Goal: Task Accomplishment & Management: Manage account settings

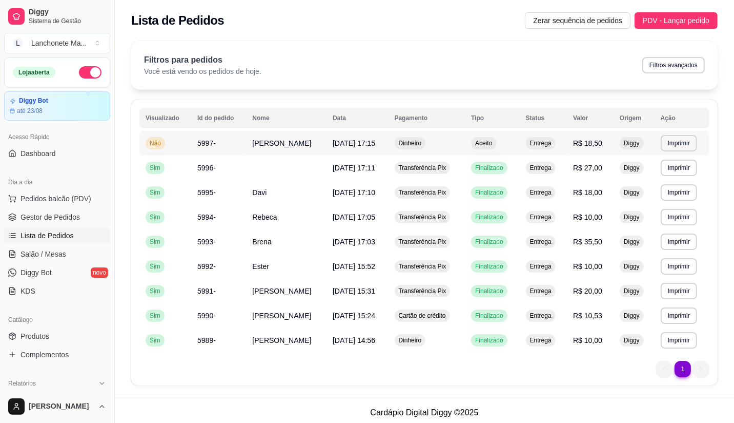
click at [438, 144] on td "Dinheiro" at bounding box center [427, 143] width 77 height 25
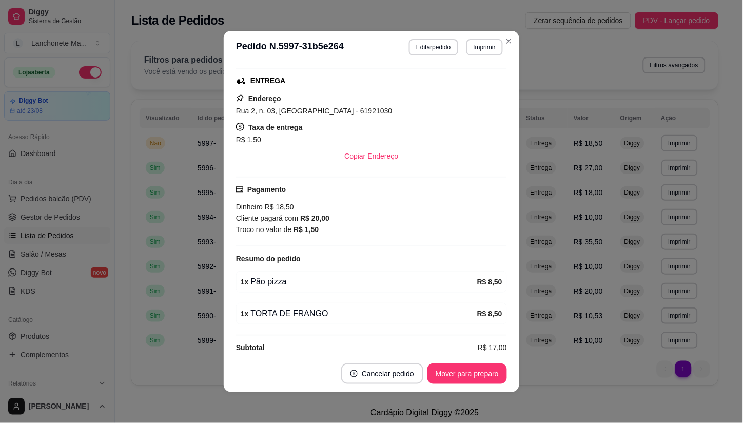
scroll to position [171, 0]
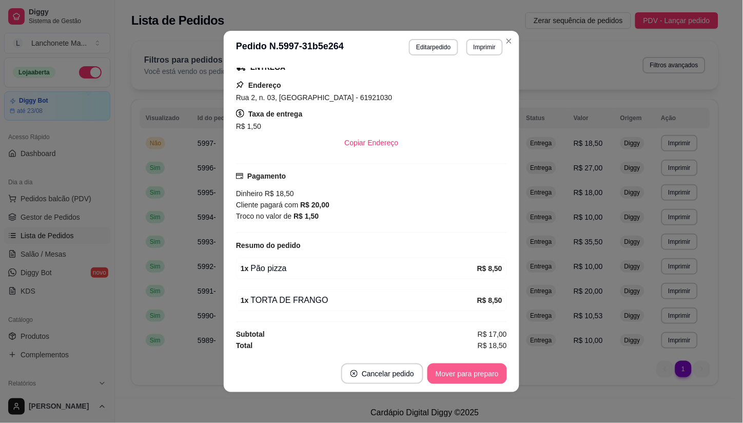
click at [459, 380] on button "Mover para preparo" at bounding box center [466, 373] width 79 height 21
click at [459, 380] on div "Mover para entrega" at bounding box center [467, 373] width 79 height 21
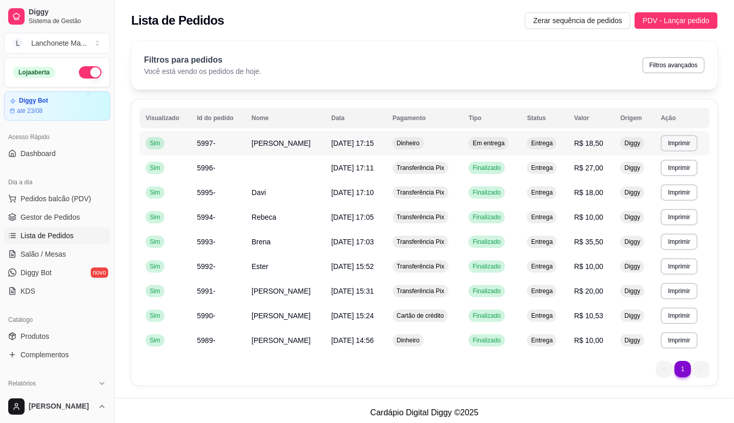
click at [486, 145] on span "Em entrega" at bounding box center [489, 143] width 36 height 8
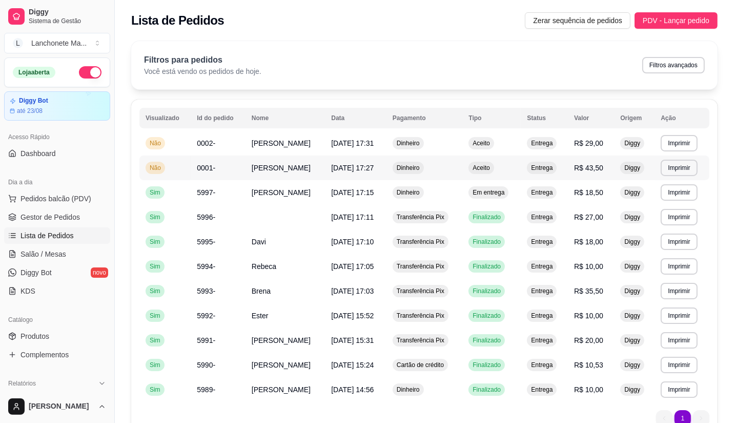
click at [467, 172] on td "Aceito" at bounding box center [492, 167] width 58 height 25
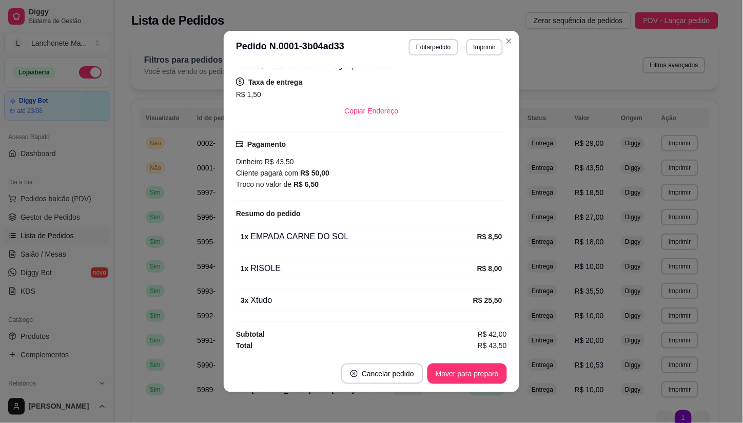
scroll to position [203, 0]
click at [469, 368] on button "Mover para preparo" at bounding box center [466, 374] width 77 height 20
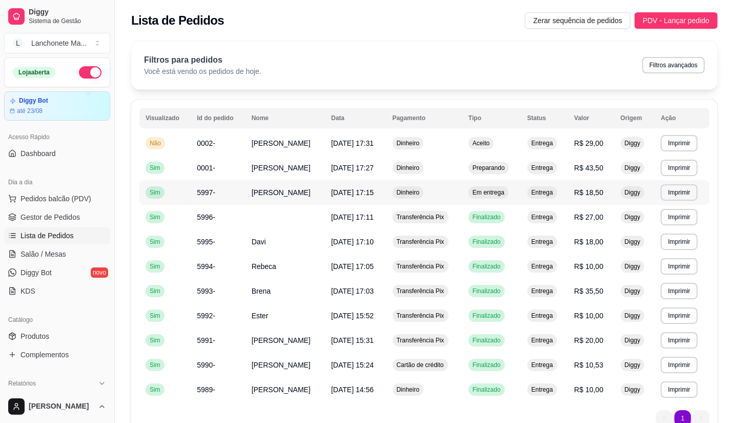
click at [486, 191] on span "Em entrega" at bounding box center [489, 192] width 36 height 8
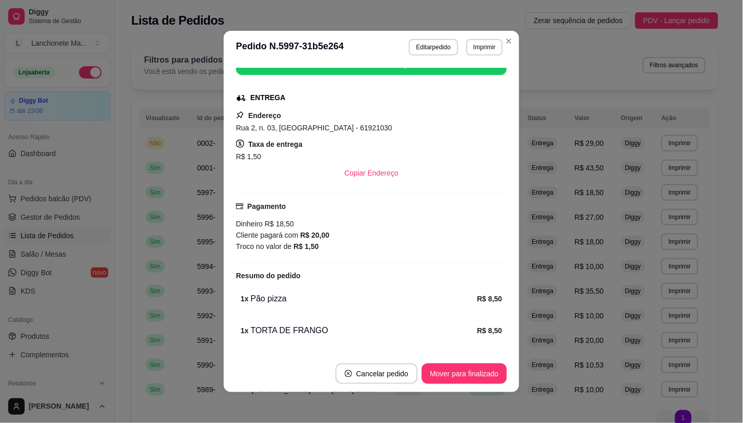
scroll to position [171, 0]
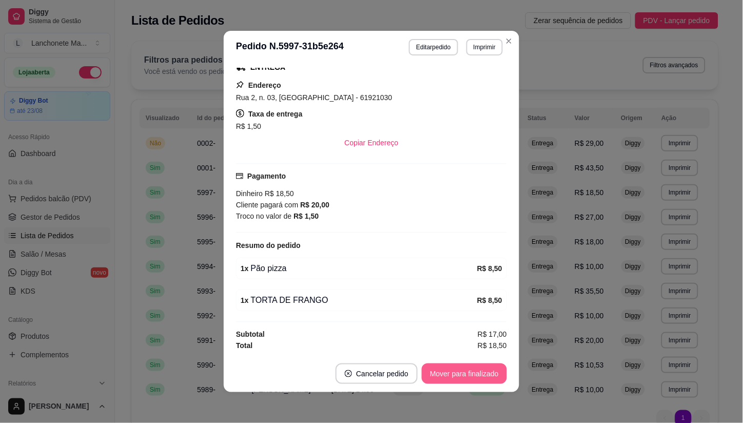
click at [470, 370] on button "Mover para finalizado" at bounding box center [464, 373] width 85 height 21
click at [470, 371] on div "Mover para finalizado" at bounding box center [456, 373] width 99 height 21
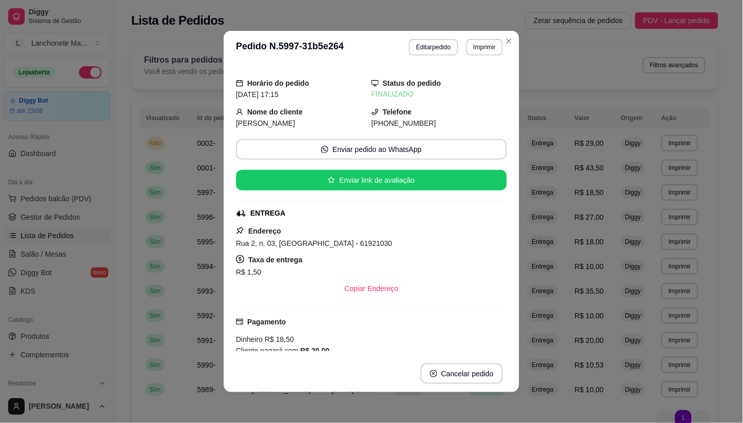
scroll to position [0, 0]
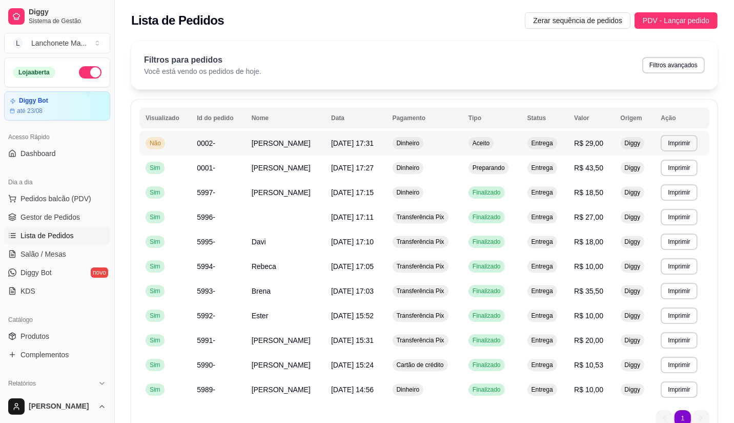
click at [481, 145] on span "Aceito" at bounding box center [481, 143] width 21 height 8
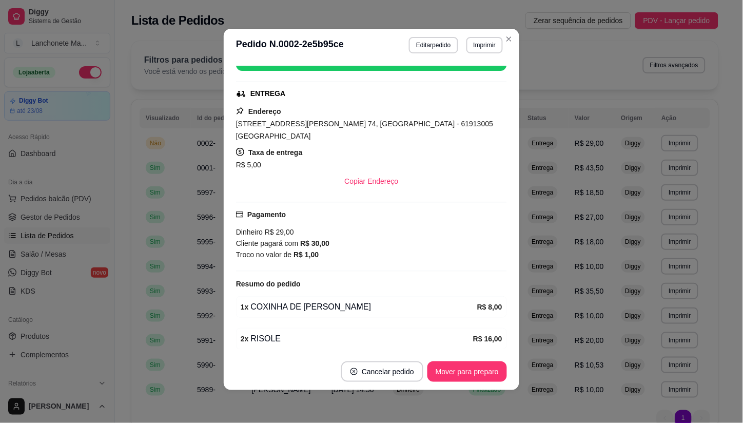
scroll to position [114, 0]
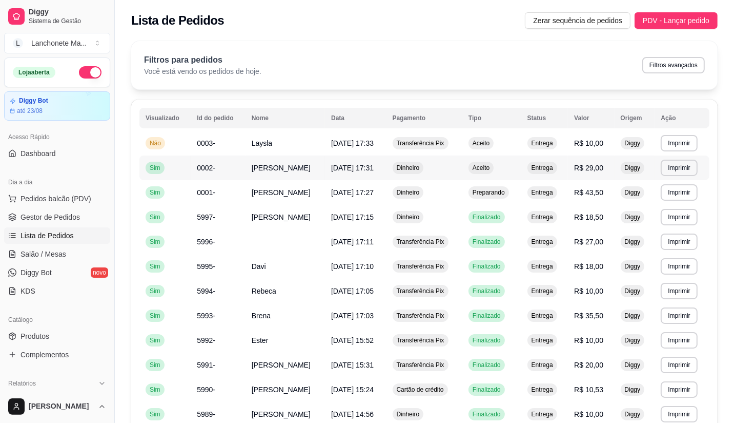
click at [487, 164] on span "Aceito" at bounding box center [481, 168] width 21 height 8
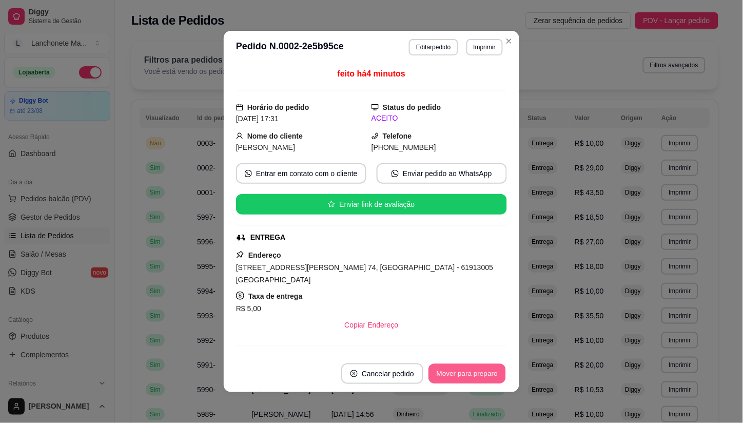
click at [462, 368] on button "Mover para preparo" at bounding box center [466, 374] width 77 height 20
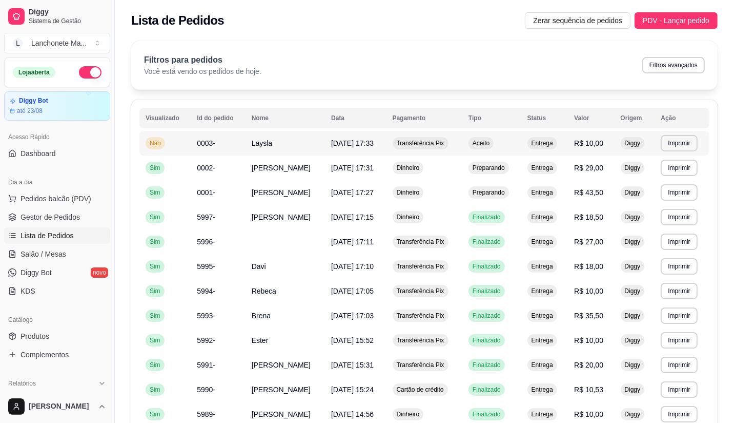
click at [477, 149] on div "Aceito" at bounding box center [481, 143] width 25 height 12
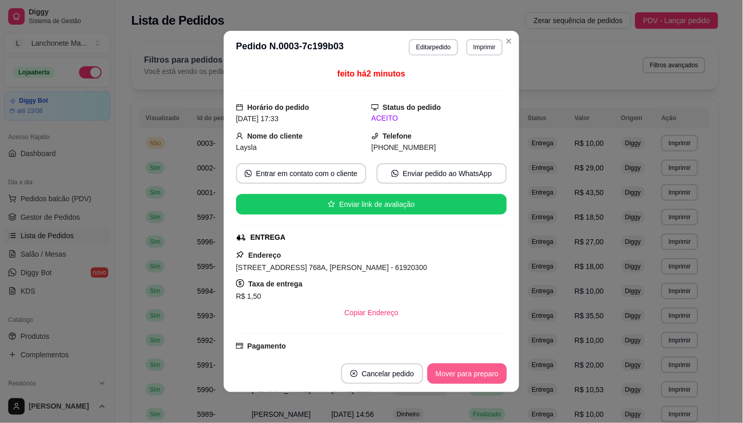
click at [440, 369] on button "Mover para preparo" at bounding box center [466, 373] width 79 height 21
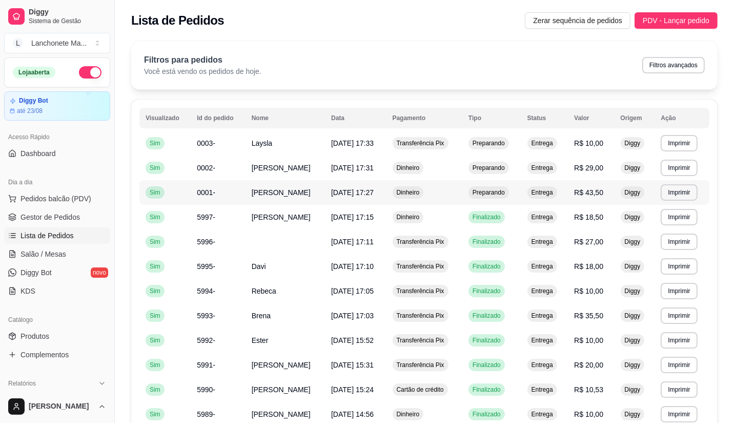
click at [499, 192] on span "Preparando" at bounding box center [489, 192] width 36 height 8
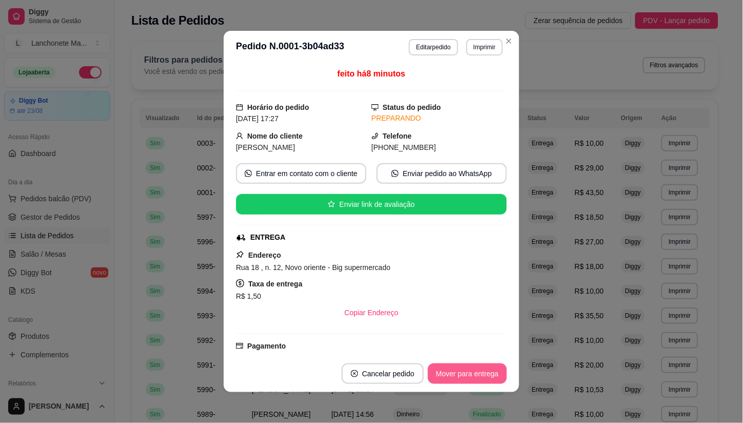
click at [465, 374] on button "Mover para entrega" at bounding box center [467, 373] width 79 height 21
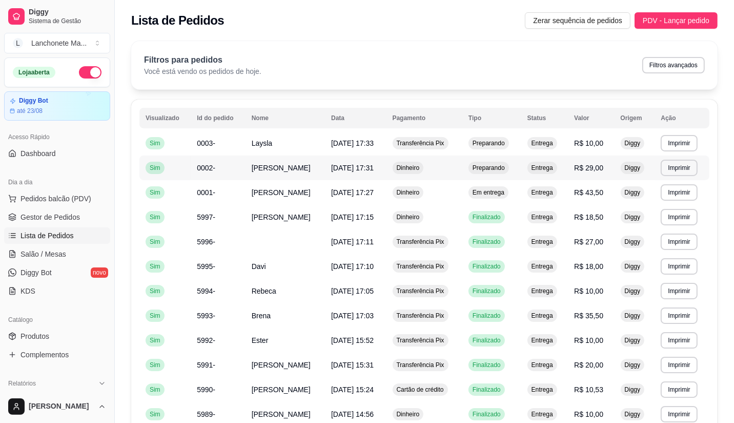
click at [490, 172] on div "Preparando" at bounding box center [489, 168] width 41 height 12
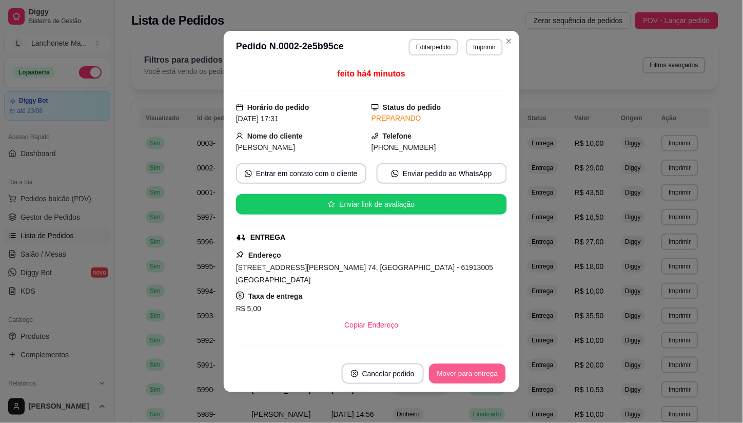
click at [454, 367] on button "Mover para entrega" at bounding box center [467, 374] width 77 height 20
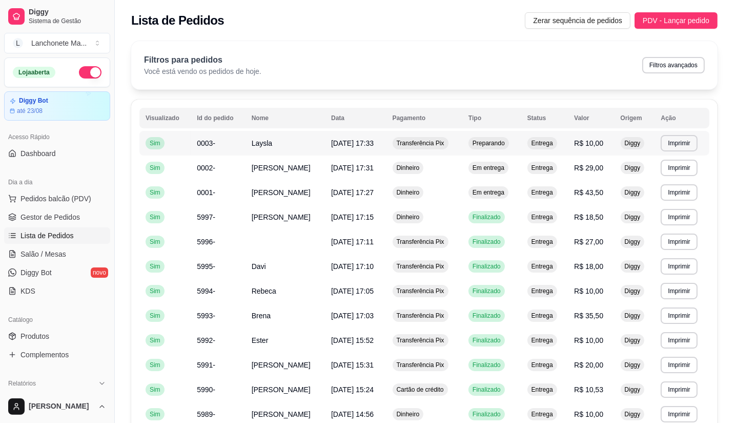
click at [482, 145] on span "Preparando" at bounding box center [489, 143] width 36 height 8
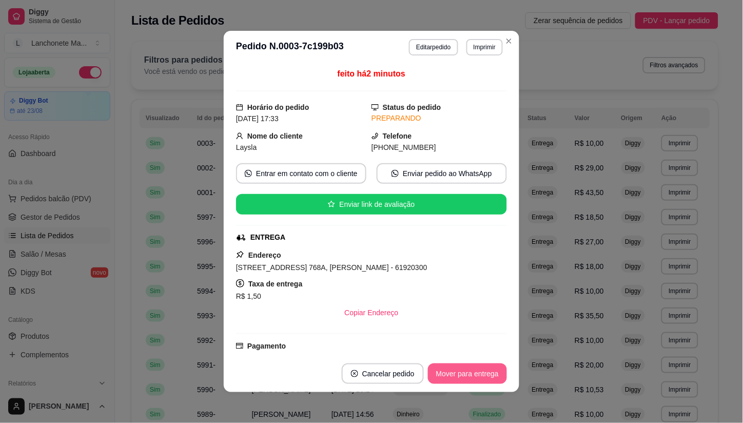
click at [462, 367] on button "Mover para entrega" at bounding box center [467, 373] width 79 height 21
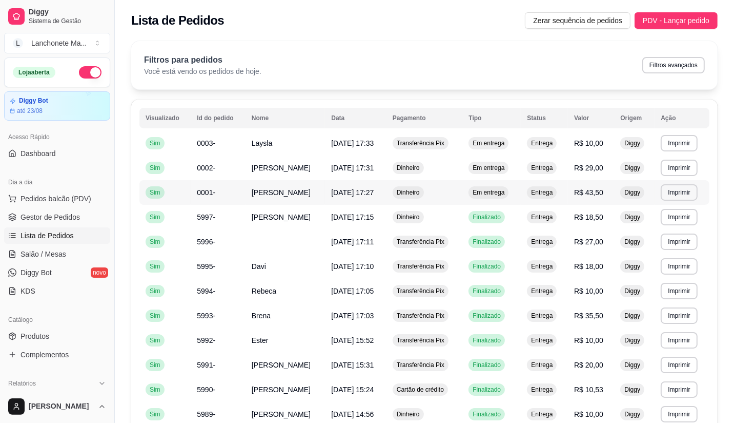
click at [284, 187] on td "[PERSON_NAME]" at bounding box center [285, 192] width 79 height 25
click at [408, 143] on span "Transferência Pix" at bounding box center [421, 143] width 52 height 8
click at [422, 219] on span "Dinheiro" at bounding box center [408, 217] width 27 height 8
click at [409, 188] on span "Dinheiro" at bounding box center [408, 192] width 27 height 8
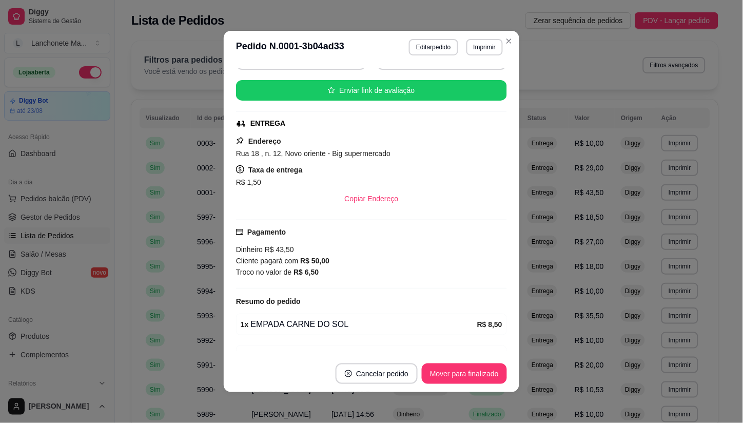
scroll to position [171, 0]
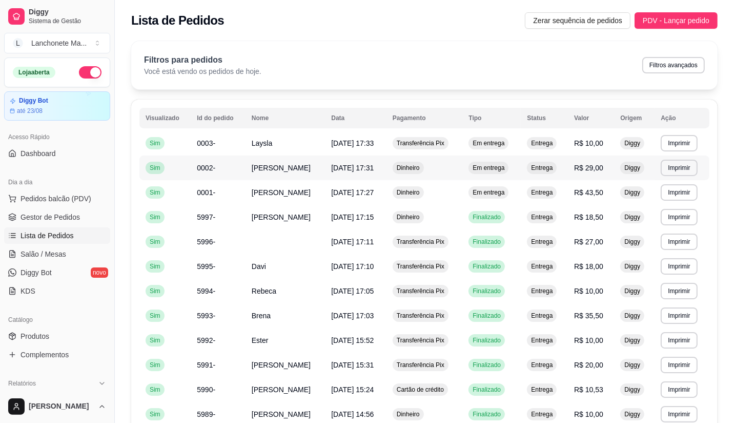
click at [325, 172] on td "[DATE] 17:31" at bounding box center [356, 167] width 62 height 25
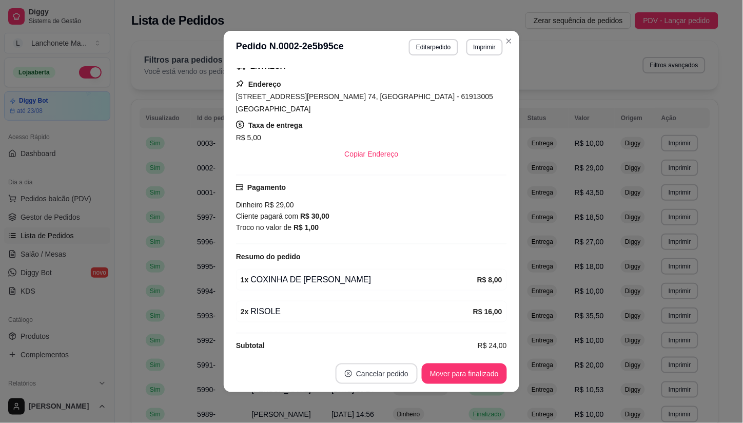
click at [383, 370] on button "Cancelar pedido" at bounding box center [376, 373] width 82 height 21
click at [408, 350] on button "Sim" at bounding box center [401, 347] width 41 height 21
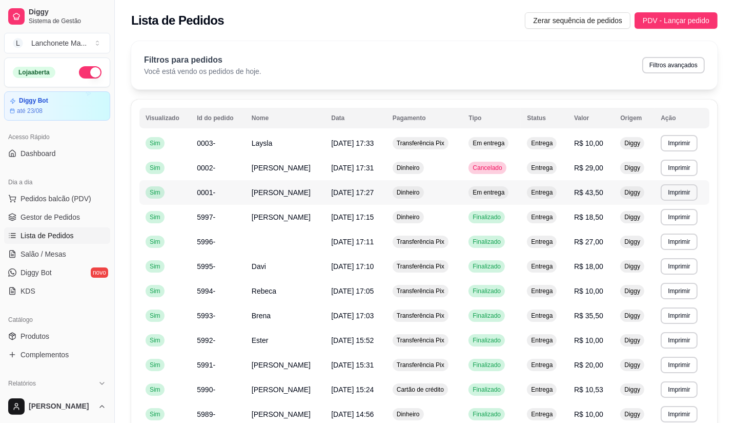
click at [506, 195] on span "Em entrega" at bounding box center [489, 192] width 36 height 8
click at [478, 192] on span "Em entrega" at bounding box center [489, 192] width 36 height 8
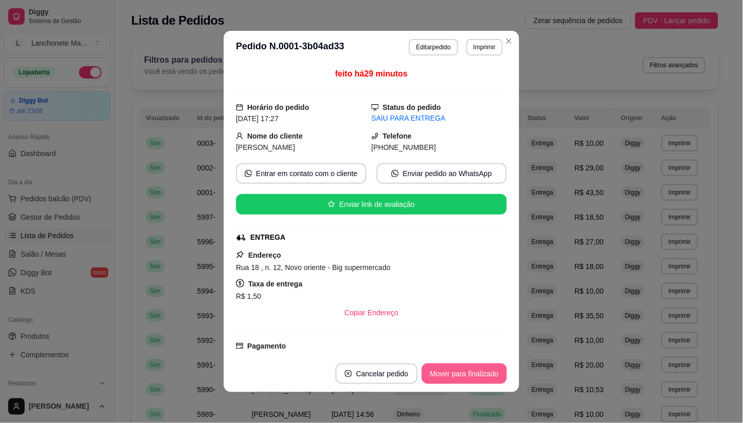
click at [474, 373] on button "Mover para finalizado" at bounding box center [464, 373] width 85 height 21
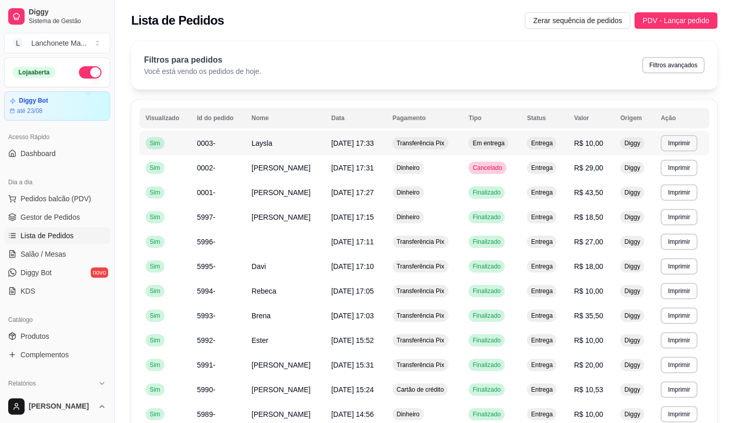
click at [484, 144] on span "Em entrega" at bounding box center [489, 143] width 36 height 8
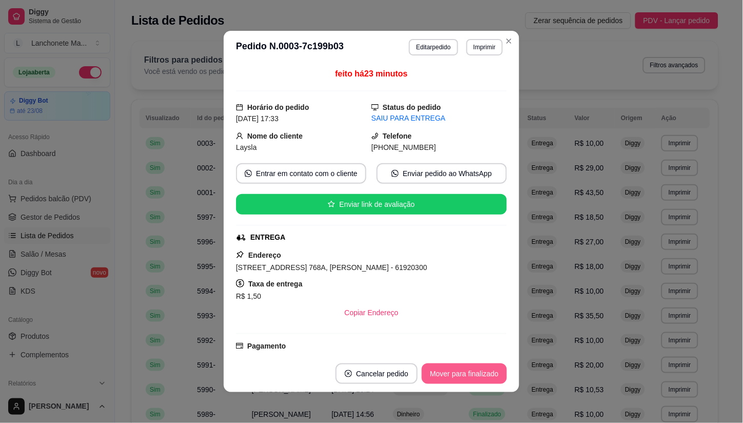
click at [479, 376] on button "Mover para finalizado" at bounding box center [464, 373] width 85 height 21
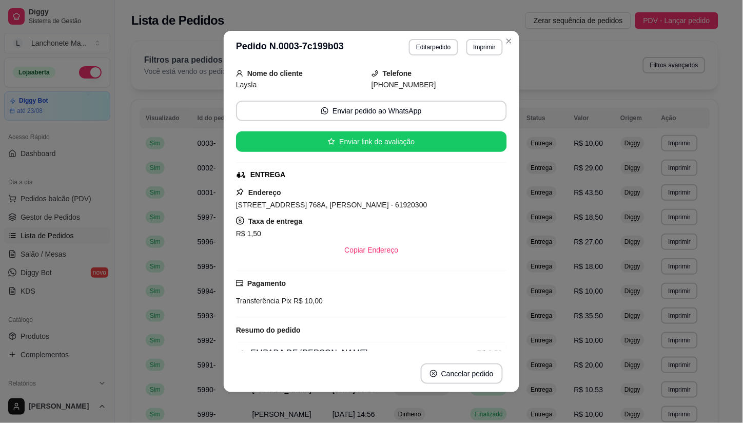
scroll to position [57, 0]
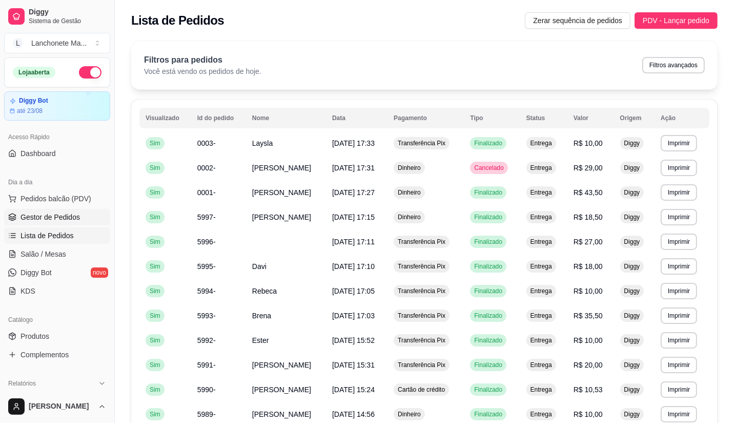
click at [54, 220] on span "Gestor de Pedidos" at bounding box center [50, 217] width 59 height 10
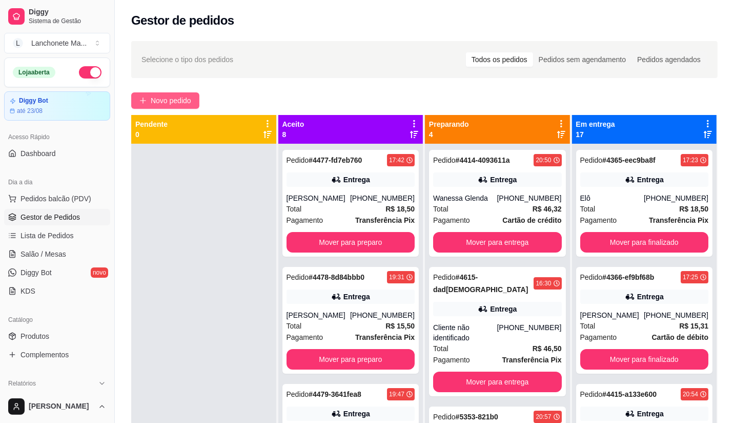
click at [190, 95] on span "Novo pedido" at bounding box center [171, 100] width 41 height 11
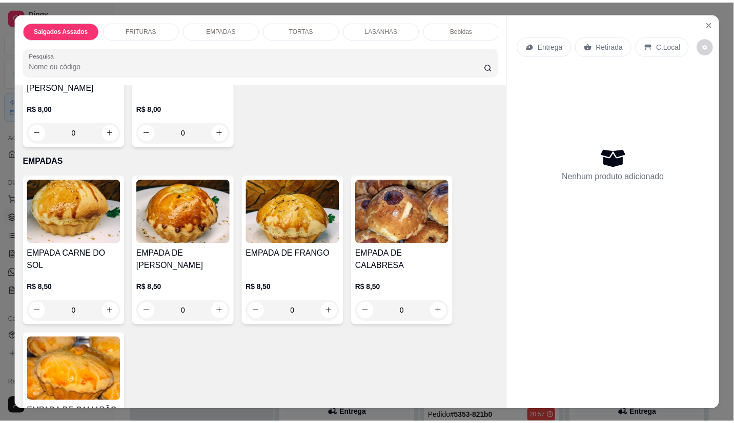
scroll to position [797, 0]
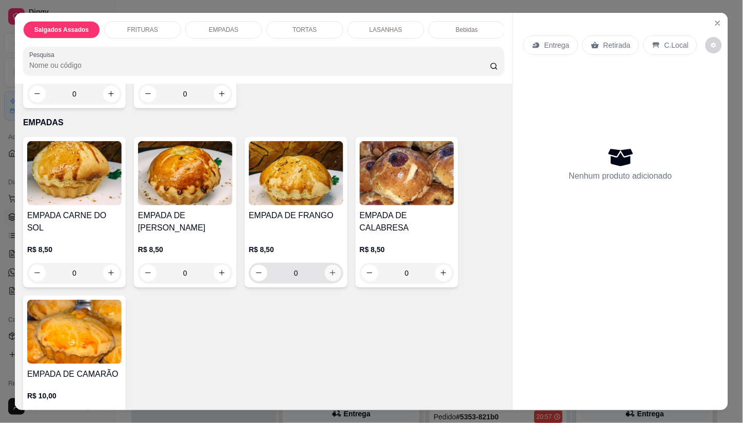
click at [331, 269] on icon "increase-product-quantity" at bounding box center [333, 273] width 8 height 8
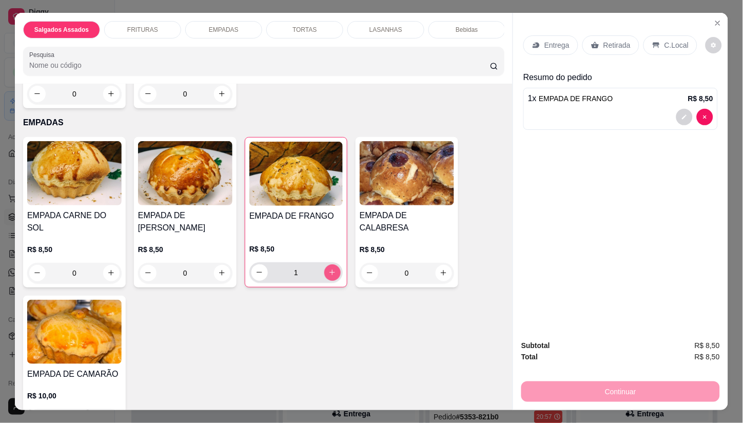
click at [331, 268] on icon "increase-product-quantity" at bounding box center [332, 272] width 8 height 8
type input "3"
click at [544, 40] on p "Entrega" at bounding box center [556, 45] width 25 height 10
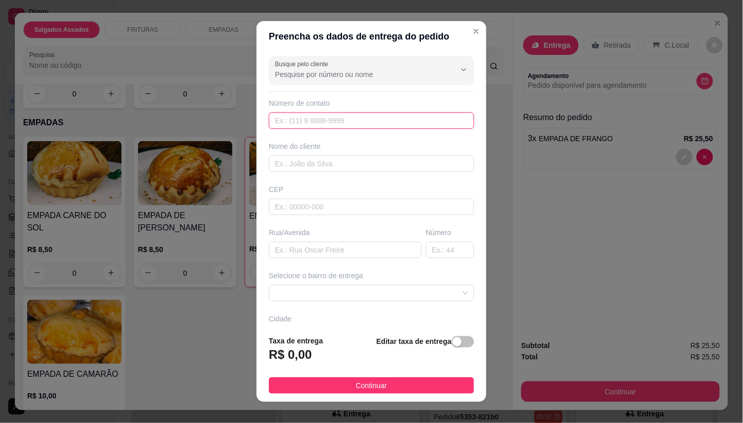
click at [286, 117] on input "text" at bounding box center [371, 120] width 205 height 16
type input "[PHONE_NUMBER]"
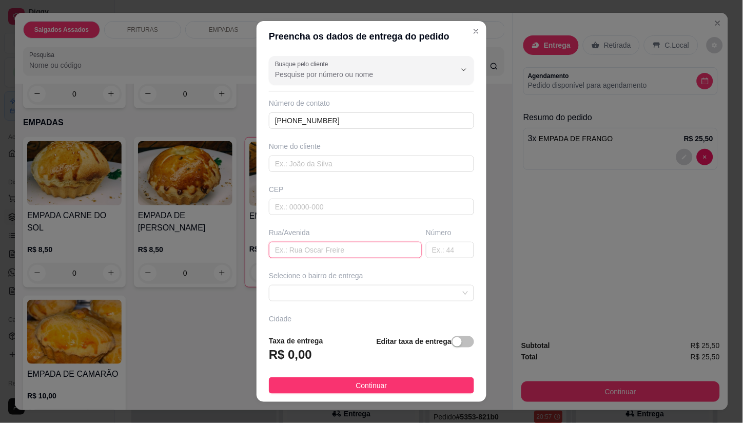
click at [334, 251] on input "text" at bounding box center [345, 250] width 153 height 16
drag, startPoint x: 383, startPoint y: 388, endPoint x: 457, endPoint y: 313, distance: 105.5
click at [383, 389] on button "Continuar" at bounding box center [371, 385] width 205 height 16
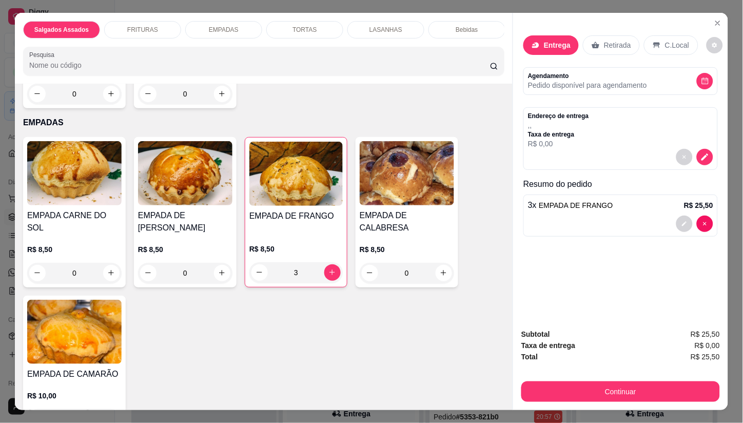
click at [606, 35] on div "Retirada" at bounding box center [611, 44] width 57 height 19
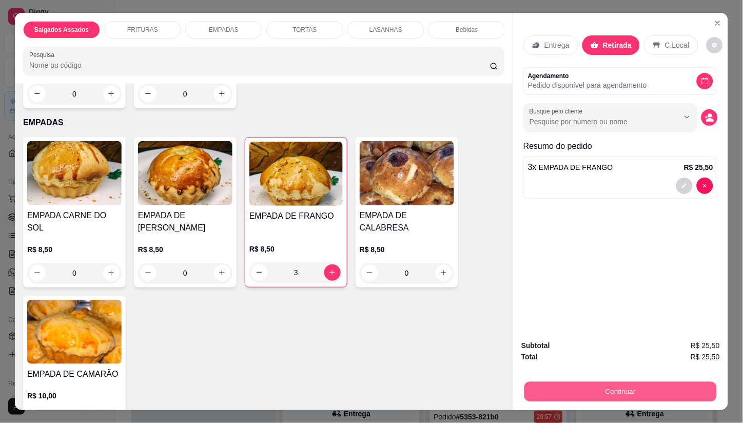
click at [598, 387] on button "Continuar" at bounding box center [620, 392] width 192 height 20
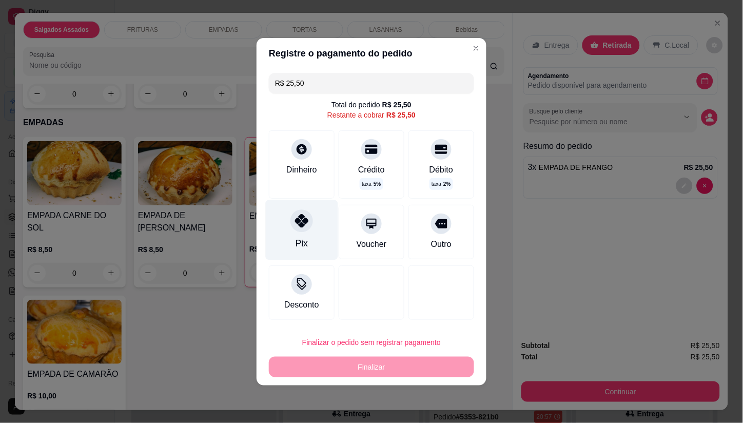
click at [286, 234] on div "Pix" at bounding box center [302, 229] width 72 height 60
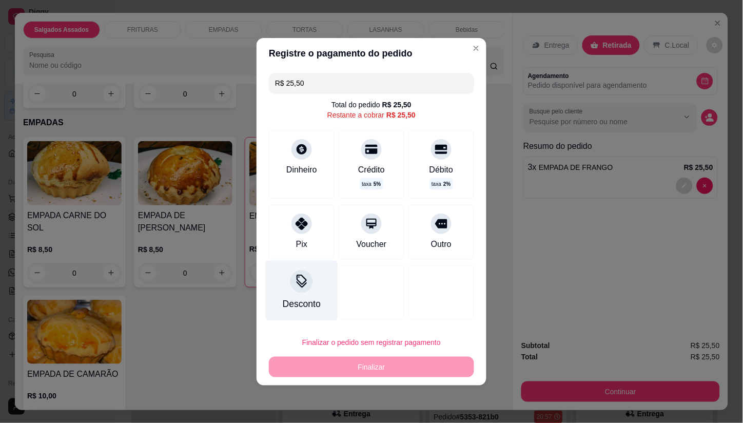
type input "R$ 0,00"
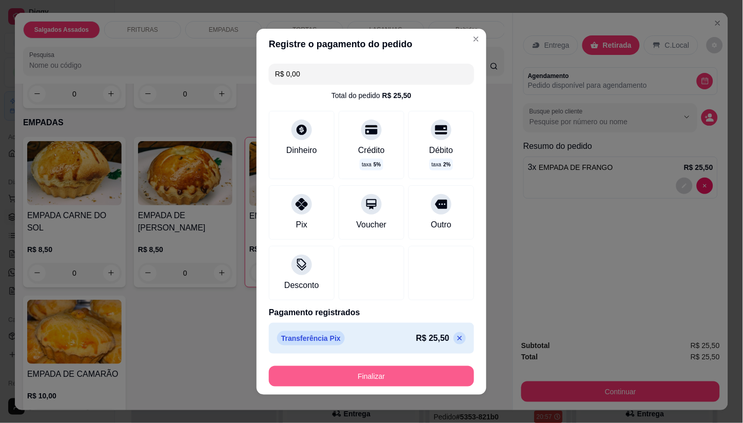
click at [372, 376] on button "Finalizar" at bounding box center [371, 376] width 205 height 21
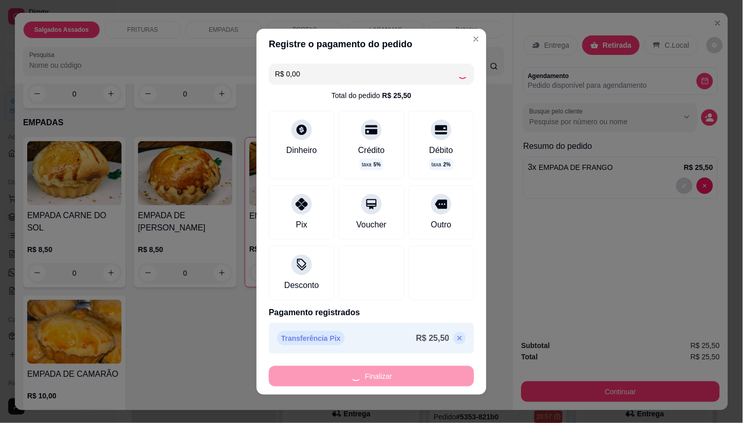
type input "0"
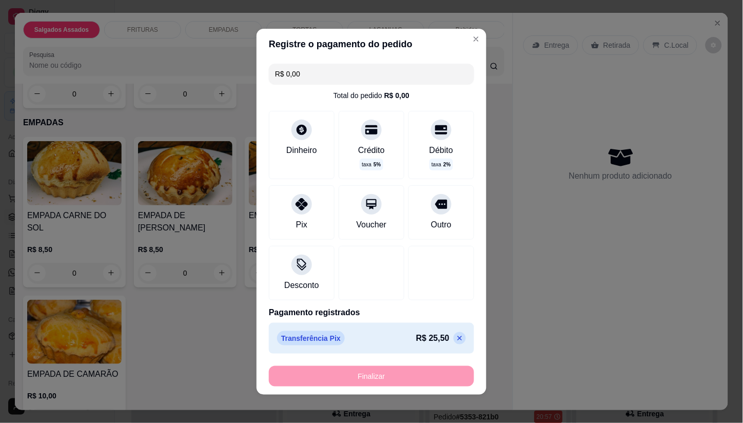
type input "-R$ 25,50"
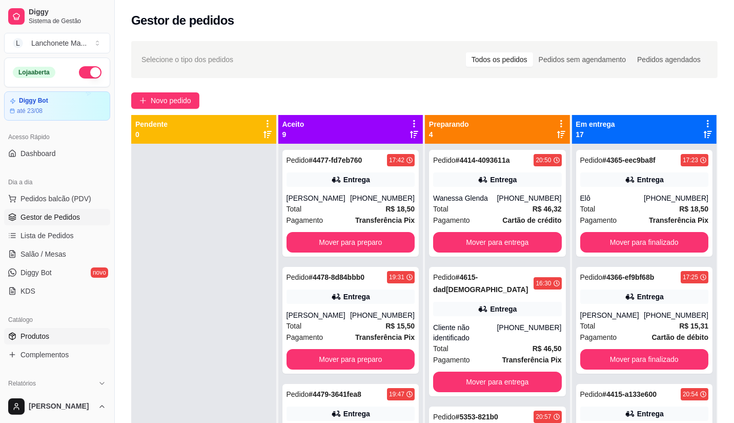
click at [24, 331] on span "Produtos" at bounding box center [35, 336] width 29 height 10
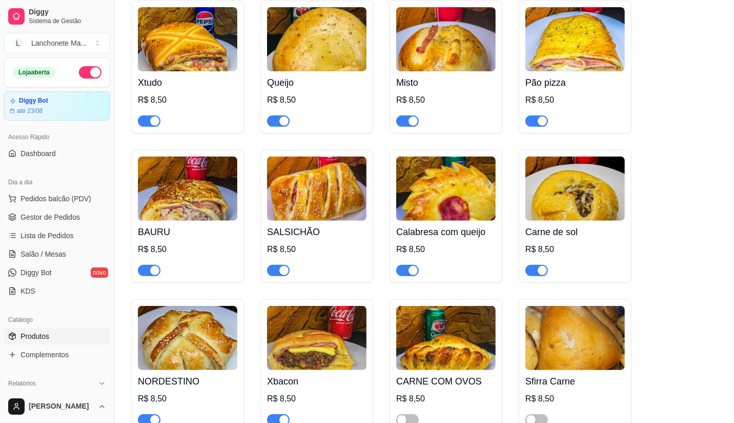
scroll to position [342, 0]
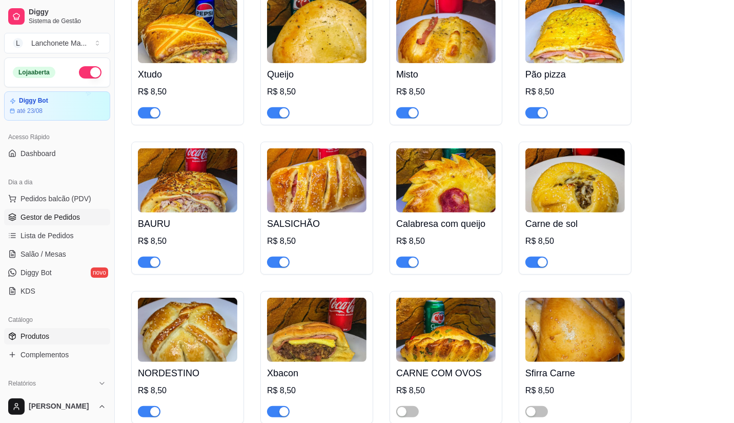
click at [42, 215] on span "Gestor de Pedidos" at bounding box center [50, 217] width 59 height 10
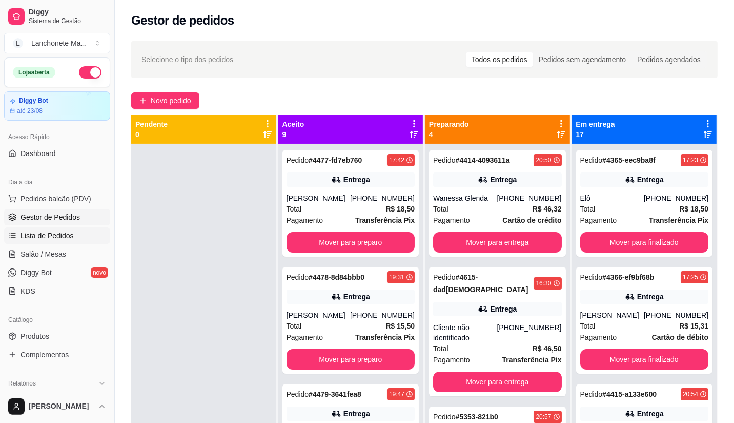
click at [34, 232] on span "Lista de Pedidos" at bounding box center [47, 235] width 53 height 10
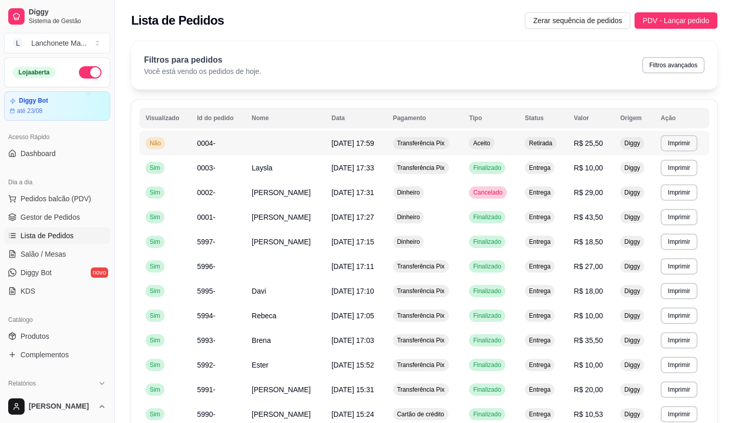
click at [481, 142] on span "Aceito" at bounding box center [481, 143] width 21 height 8
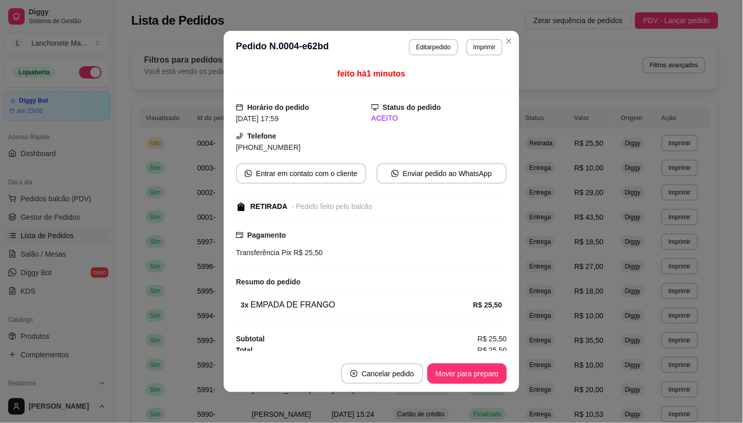
scroll to position [6, 0]
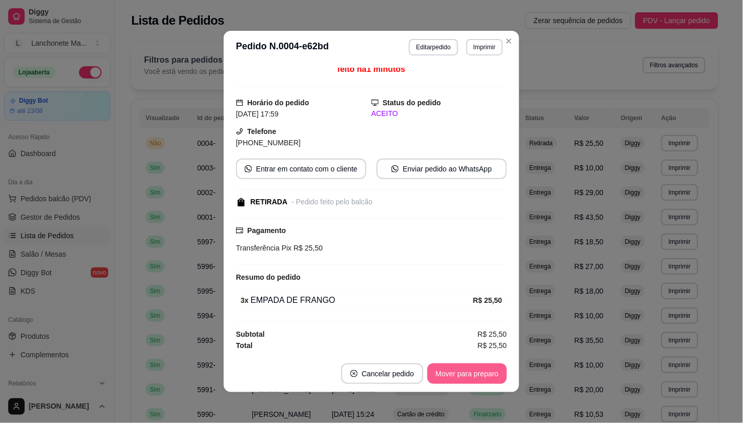
click at [442, 369] on button "Mover para preparo" at bounding box center [466, 373] width 79 height 21
click at [442, 369] on div "Mover para preparo" at bounding box center [460, 373] width 94 height 21
click at [442, 369] on button "Mover para retirada disponível" at bounding box center [450, 374] width 110 height 20
click at [442, 369] on div "Mover para retirada disponível" at bounding box center [449, 373] width 113 height 21
click at [442, 369] on button "Mover para finalizado" at bounding box center [464, 373] width 85 height 21
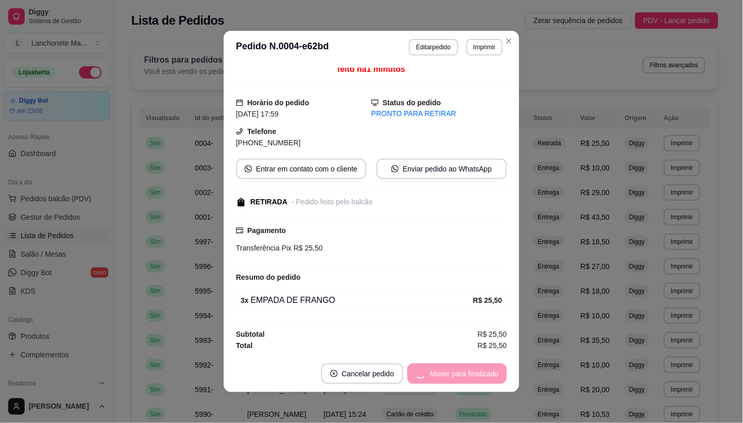
click at [442, 369] on div "Mover para finalizado" at bounding box center [456, 373] width 99 height 21
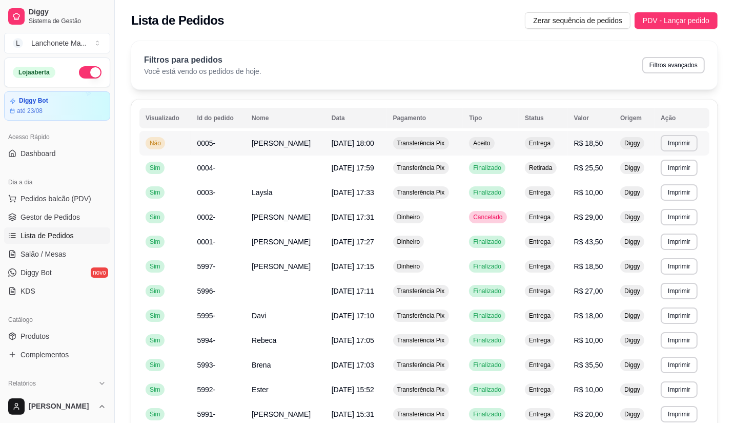
click at [506, 136] on td "Aceito" at bounding box center [491, 143] width 56 height 25
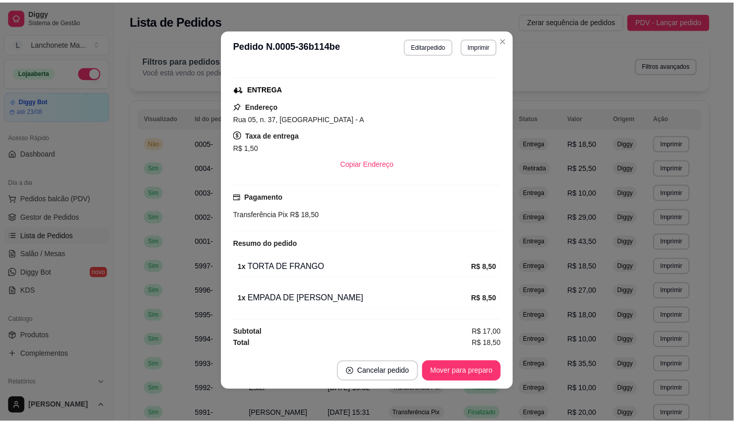
scroll to position [2, 0]
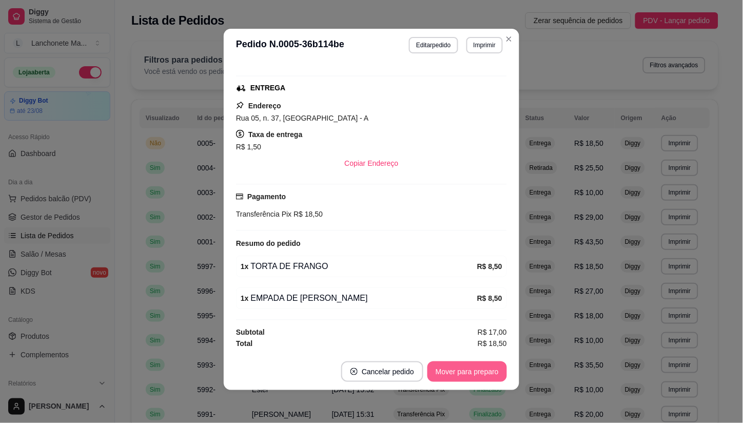
click at [478, 370] on button "Mover para preparo" at bounding box center [466, 371] width 79 height 21
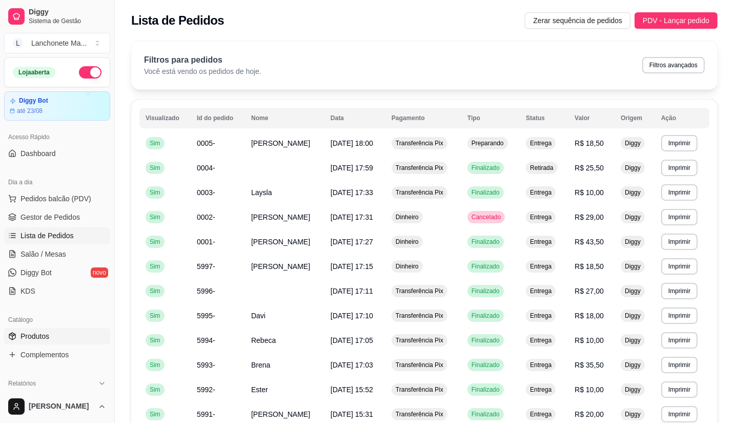
drag, startPoint x: 29, startPoint y: 328, endPoint x: 50, endPoint y: 329, distance: 21.0
click at [29, 328] on link "Produtos" at bounding box center [57, 336] width 106 height 16
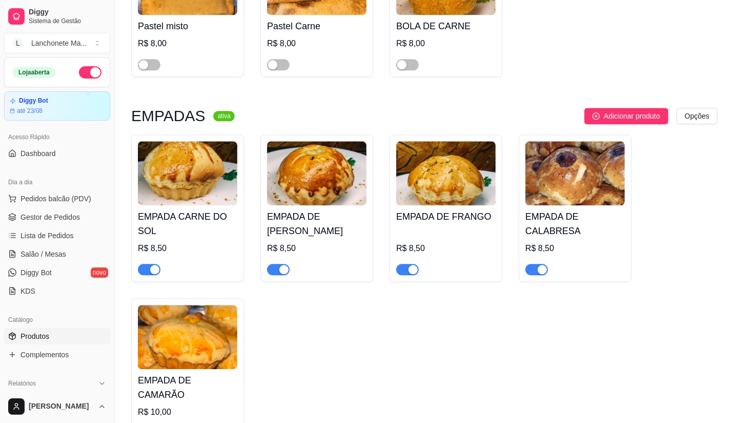
scroll to position [2165, 0]
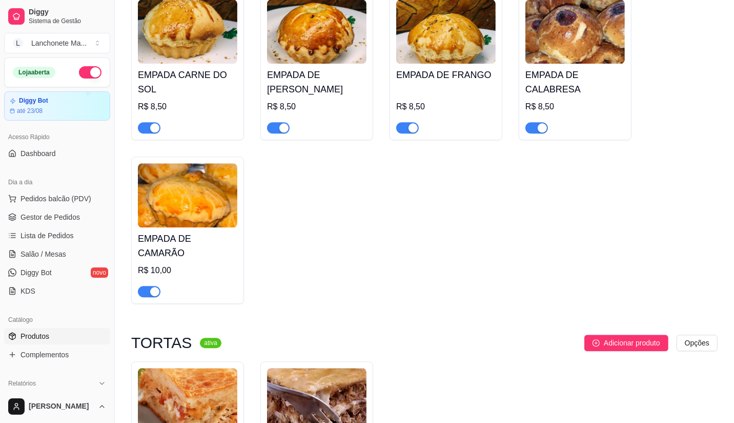
click at [277, 122] on span "button" at bounding box center [278, 127] width 23 height 11
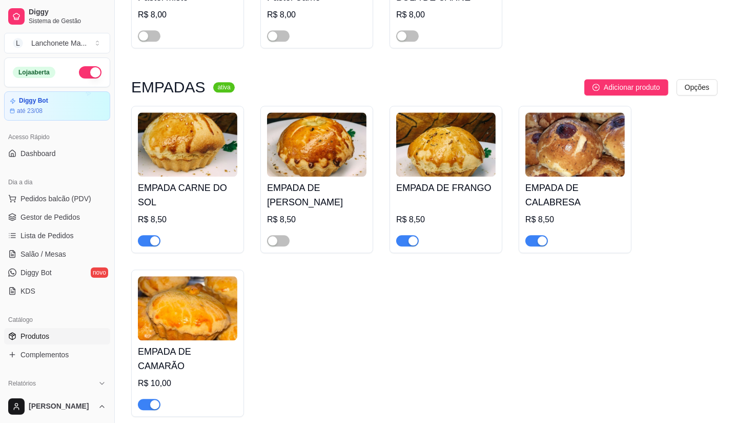
scroll to position [1937, 0]
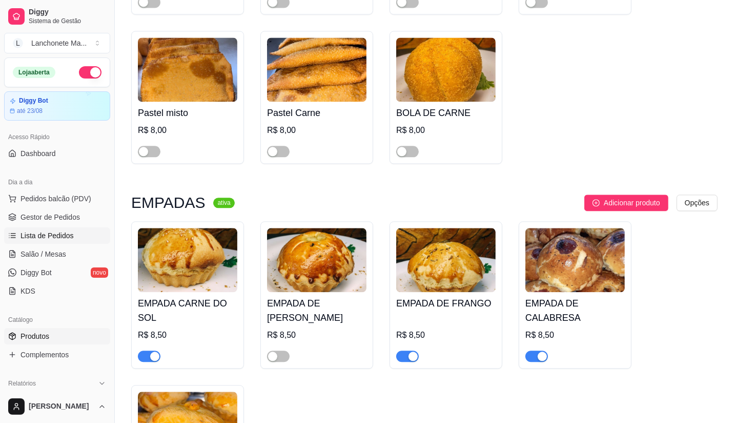
click at [38, 232] on span "Lista de Pedidos" at bounding box center [47, 235] width 53 height 10
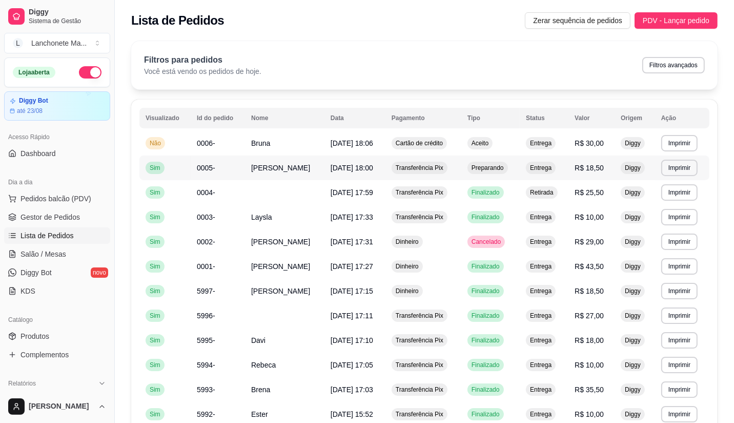
click at [490, 167] on span "Preparando" at bounding box center [488, 168] width 36 height 8
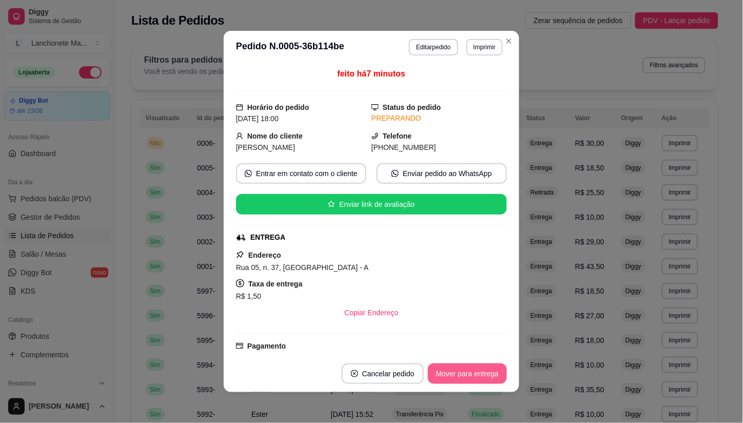
click at [462, 374] on button "Mover para entrega" at bounding box center [467, 373] width 79 height 21
click at [462, 371] on button "Mover para finalizado" at bounding box center [464, 374] width 83 height 20
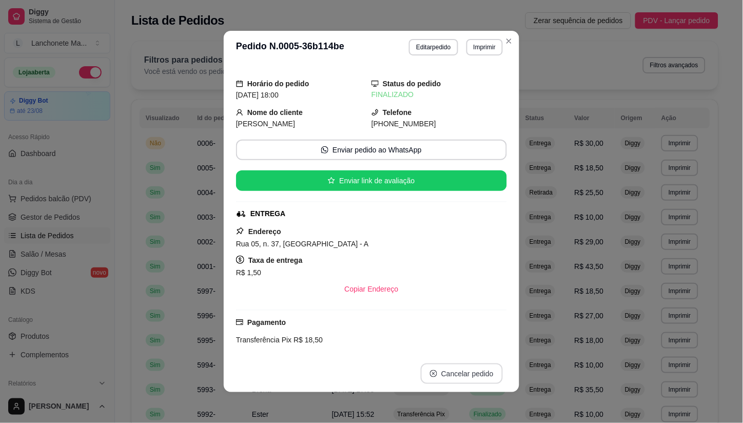
click at [462, 371] on button "Cancelar pedido" at bounding box center [461, 373] width 82 height 21
click at [462, 371] on button "Cancelar pedido" at bounding box center [461, 374] width 79 height 20
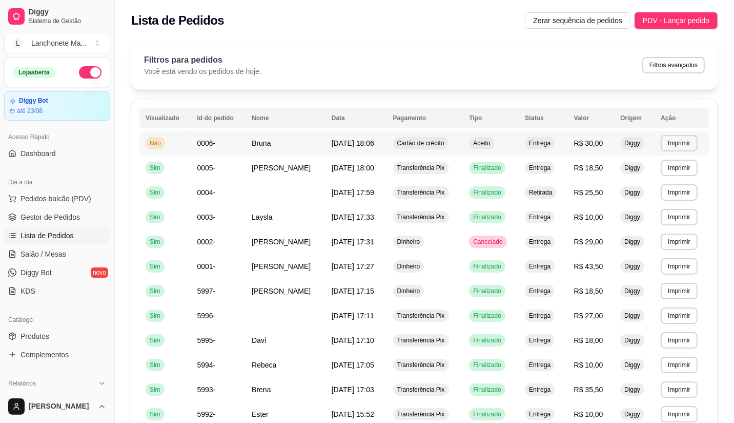
click at [494, 143] on div "Aceito" at bounding box center [481, 143] width 25 height 12
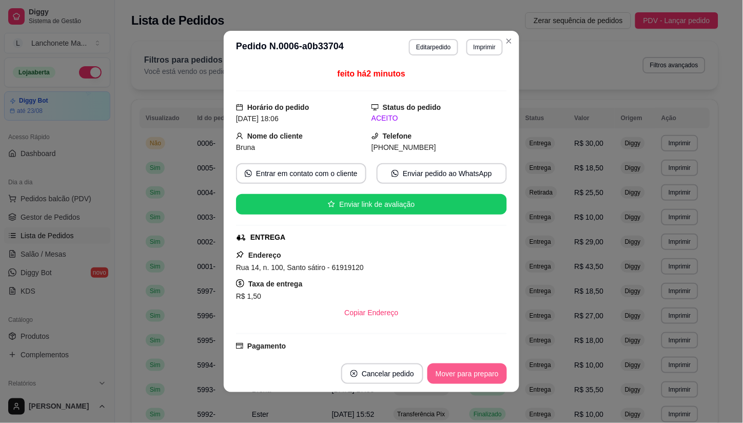
click at [478, 379] on button "Mover para preparo" at bounding box center [466, 373] width 79 height 21
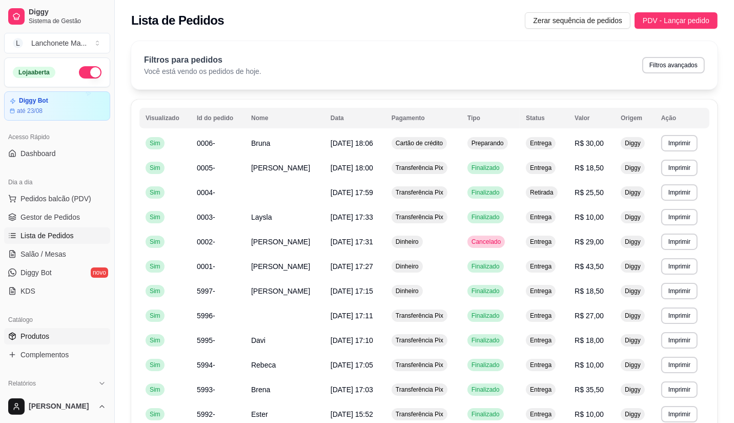
click at [45, 337] on span "Produtos" at bounding box center [35, 336] width 29 height 10
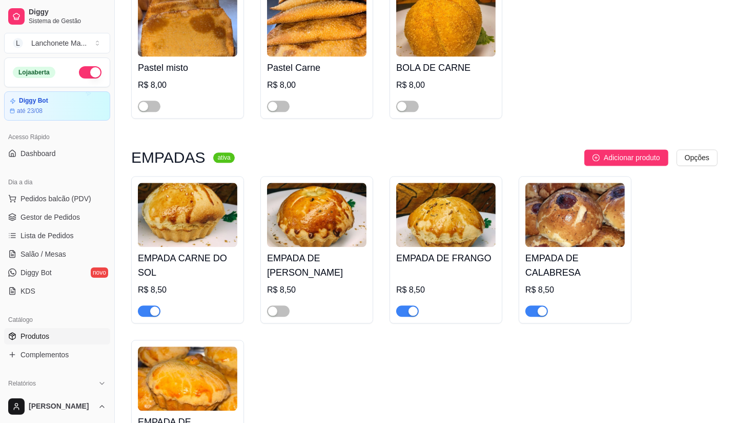
scroll to position [1994, 0]
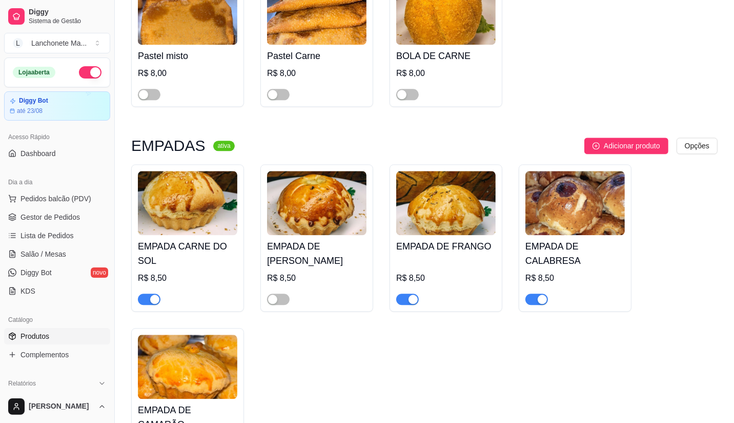
click at [410, 294] on div "button" at bounding box center [413, 298] width 9 height 9
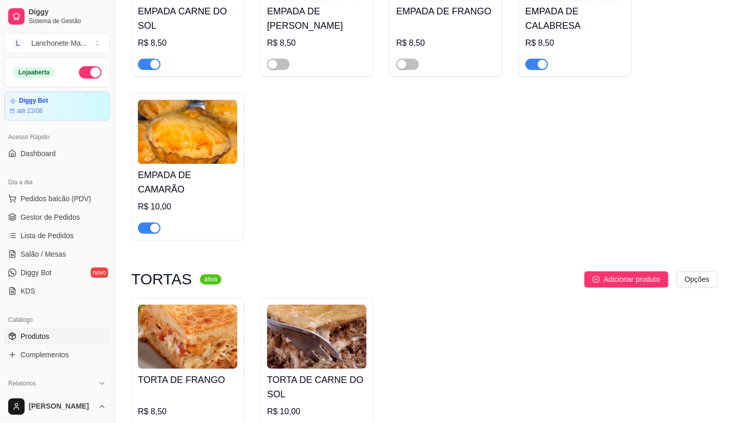
scroll to position [2222, 0]
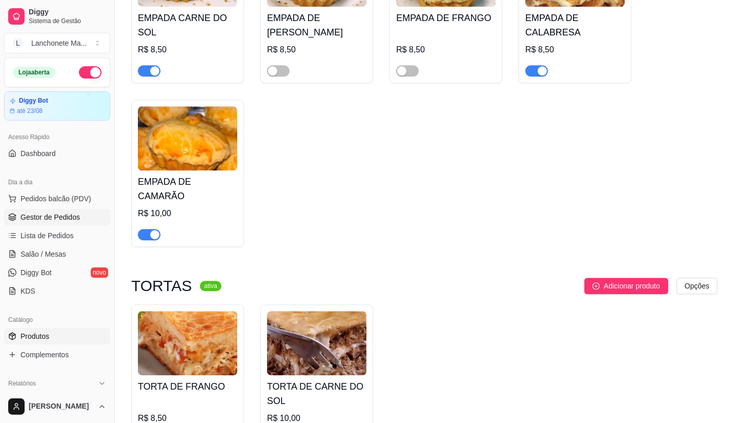
click at [34, 214] on span "Gestor de Pedidos" at bounding box center [50, 217] width 59 height 10
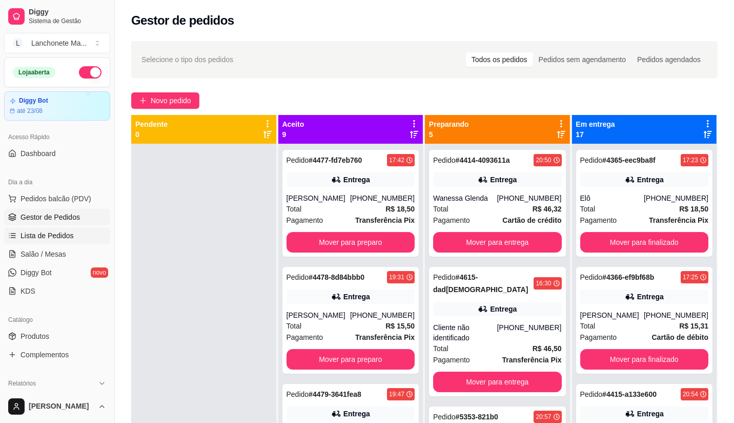
click at [24, 236] on span "Lista de Pedidos" at bounding box center [47, 235] width 53 height 10
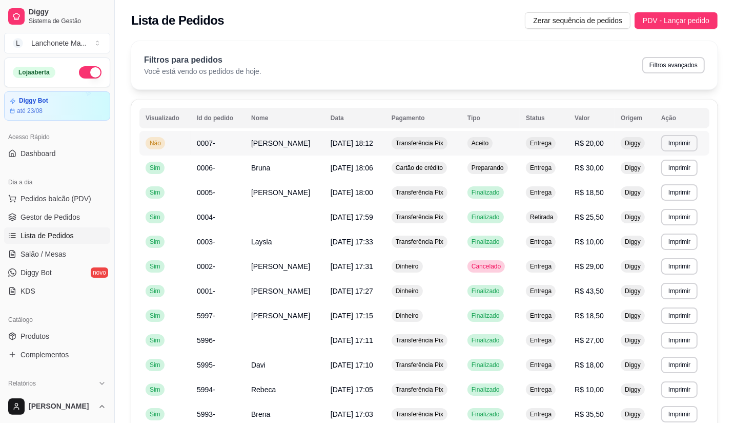
click at [488, 145] on span "Aceito" at bounding box center [480, 143] width 21 height 8
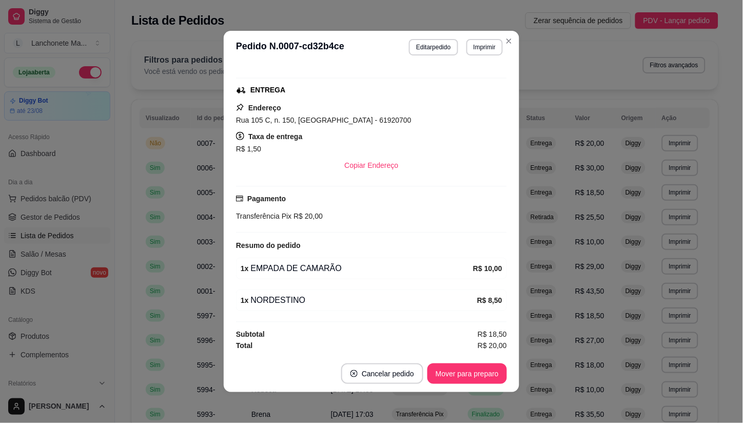
scroll to position [149, 0]
click at [455, 378] on button "Mover para preparo" at bounding box center [466, 374] width 77 height 20
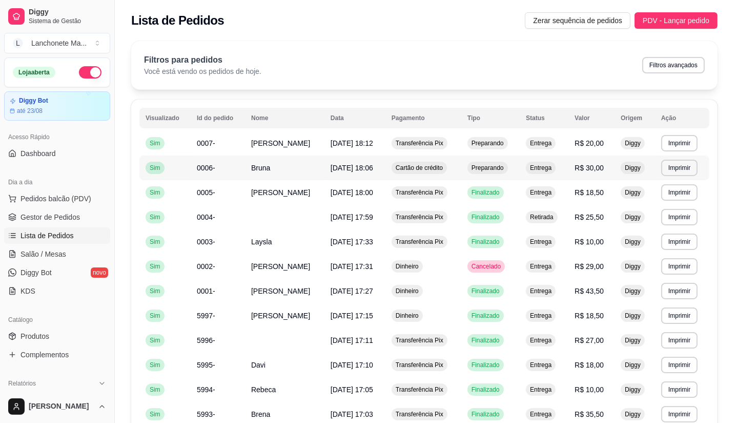
click at [480, 169] on span "Preparando" at bounding box center [488, 168] width 36 height 8
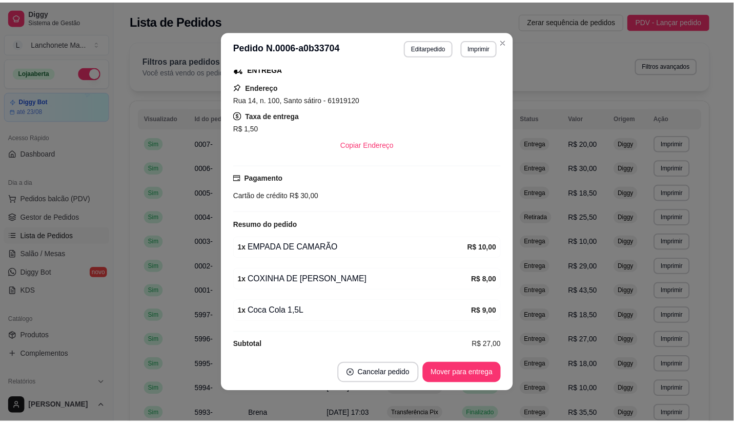
scroll to position [180, 0]
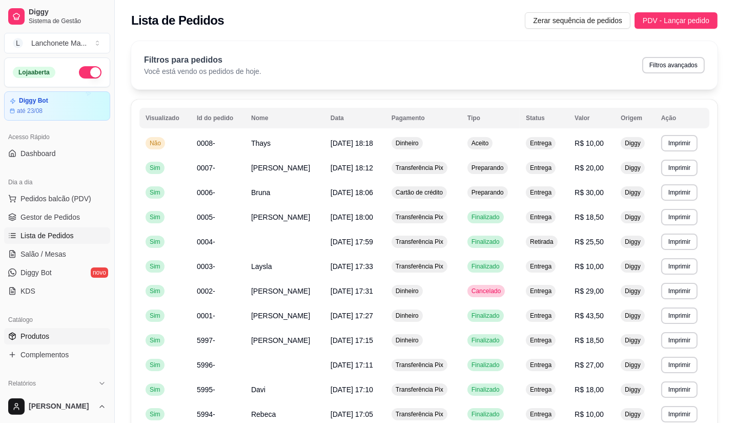
click at [44, 333] on span "Produtos" at bounding box center [35, 336] width 29 height 10
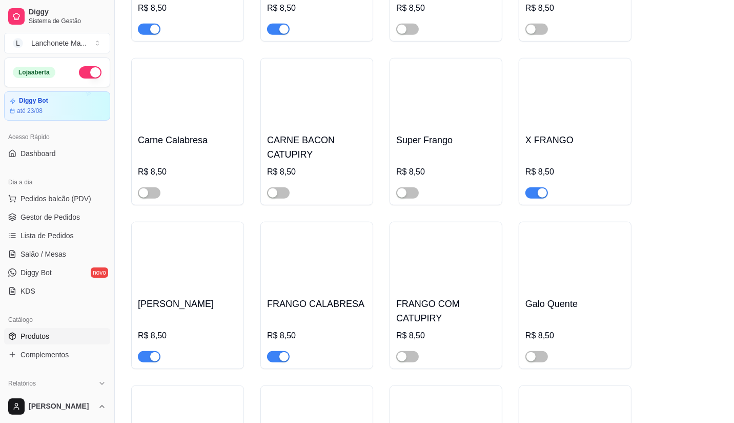
scroll to position [740, 0]
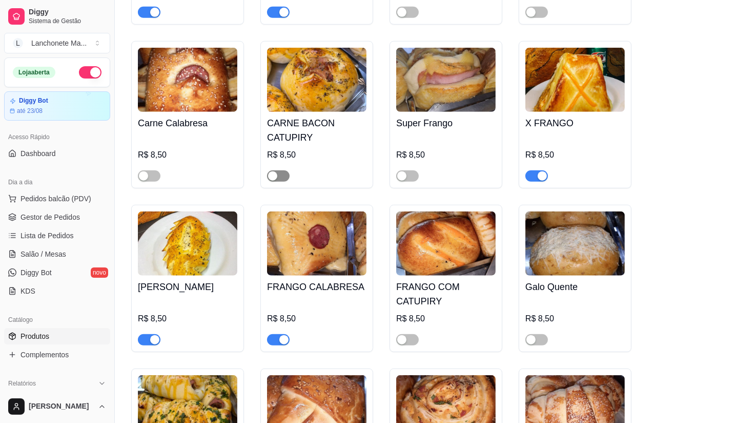
click at [278, 176] on span "button" at bounding box center [278, 175] width 23 height 11
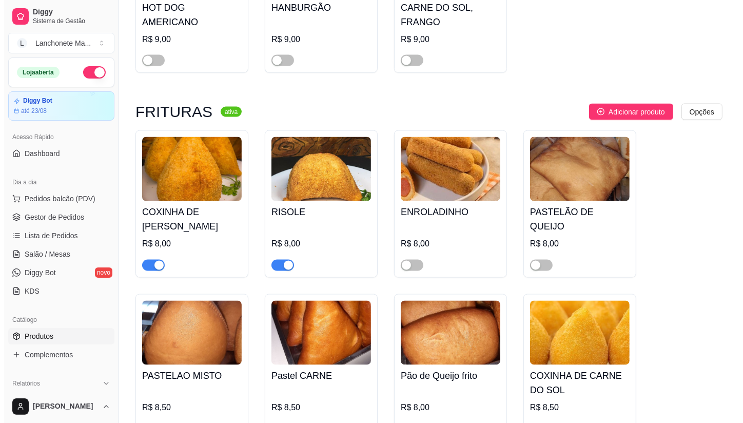
scroll to position [0, 0]
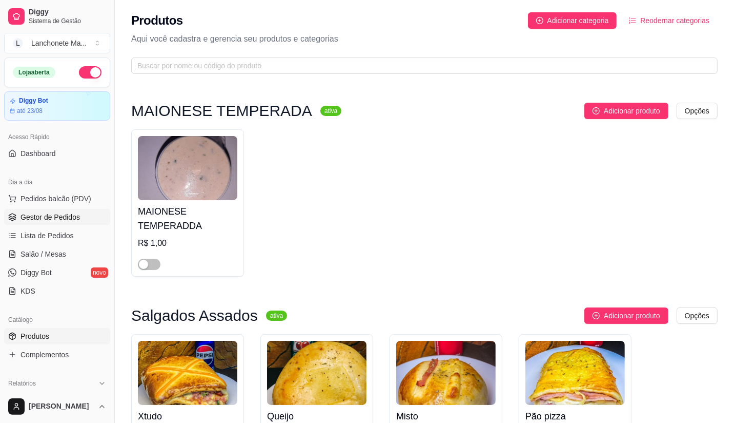
click at [33, 224] on link "Gestor de Pedidos" at bounding box center [57, 217] width 106 height 16
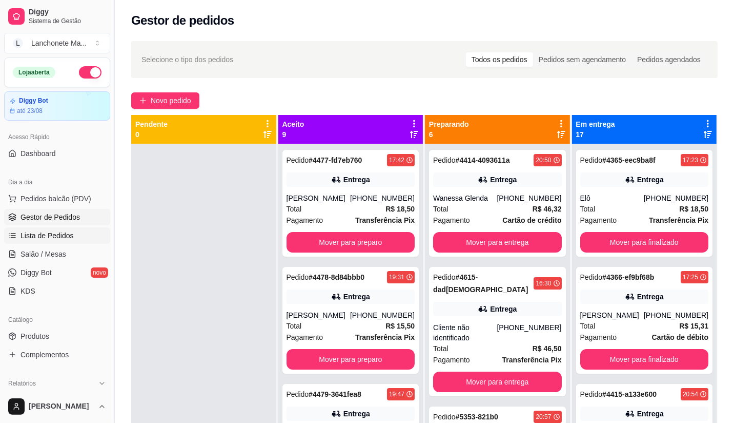
click at [37, 227] on link "Lista de Pedidos" at bounding box center [57, 235] width 106 height 16
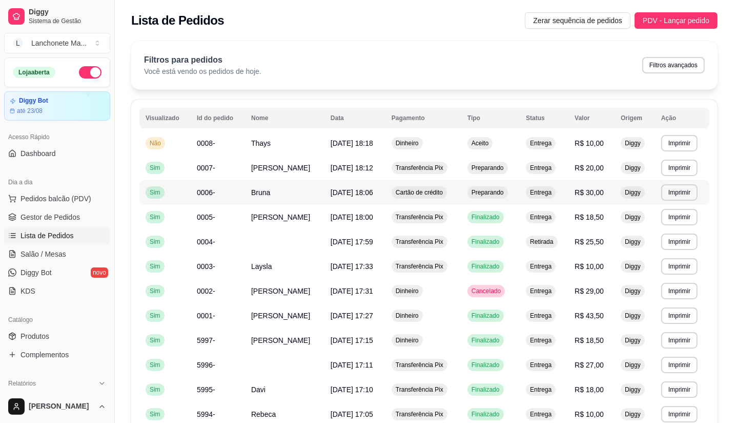
click at [480, 196] on div "Preparando" at bounding box center [488, 192] width 41 height 12
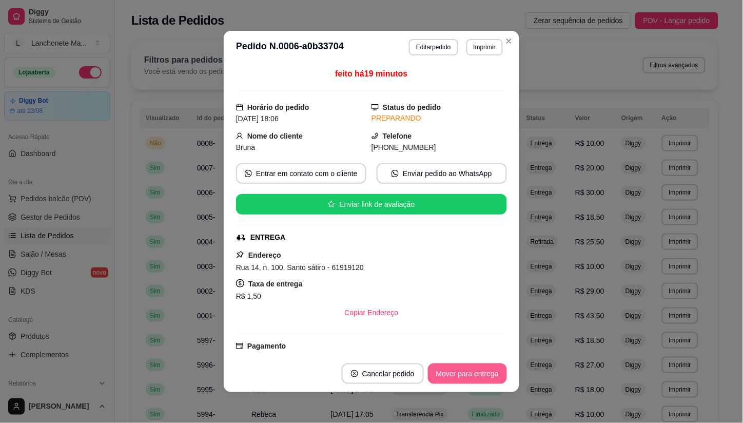
click at [475, 373] on button "Mover para entrega" at bounding box center [467, 373] width 79 height 21
click at [475, 374] on div "Mover para entrega" at bounding box center [459, 373] width 93 height 21
click at [475, 374] on button "Mover para finalizado" at bounding box center [464, 373] width 85 height 21
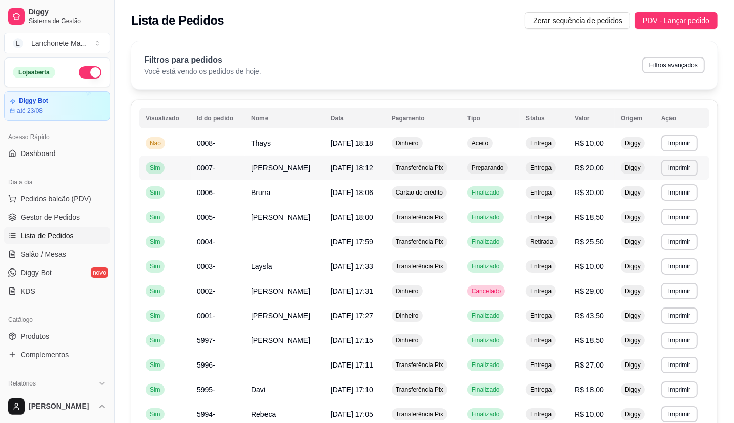
click at [479, 168] on span "Preparando" at bounding box center [488, 168] width 36 height 8
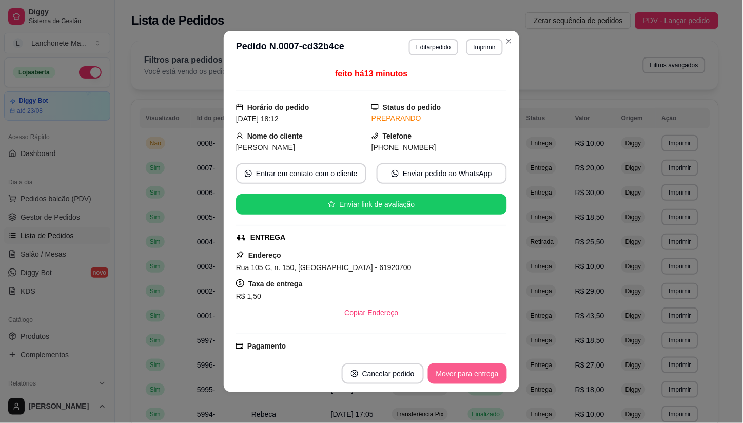
click at [467, 377] on button "Mover para entrega" at bounding box center [467, 373] width 79 height 21
click at [467, 377] on div "Mover para entrega" at bounding box center [459, 373] width 93 height 21
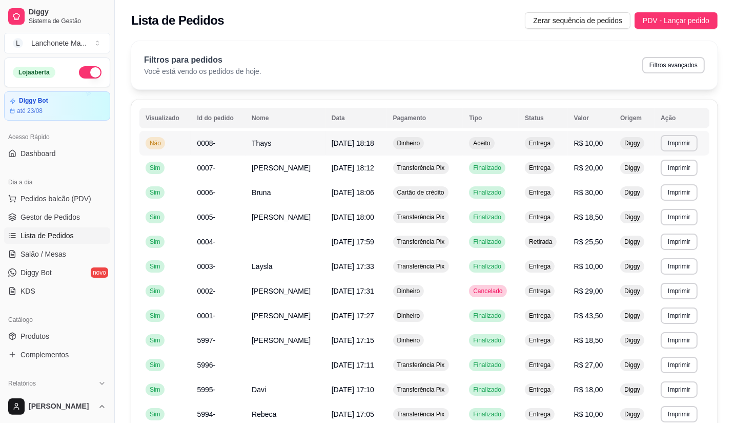
click at [469, 138] on td "Aceito" at bounding box center [491, 143] width 56 height 25
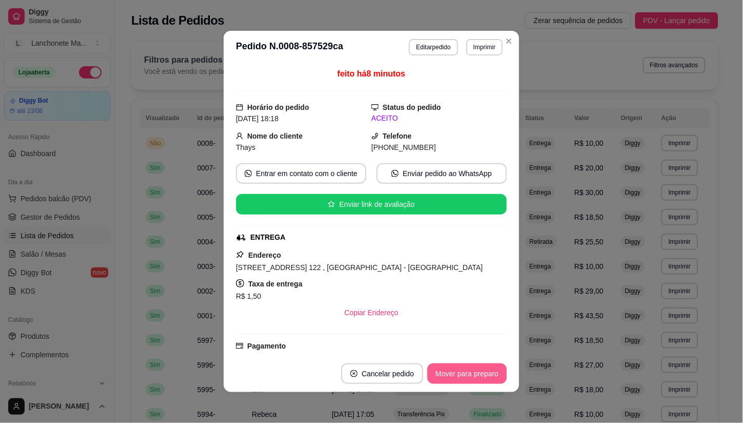
click at [473, 380] on button "Mover para preparo" at bounding box center [466, 373] width 79 height 21
click at [473, 380] on div "Mover para preparo" at bounding box center [460, 373] width 94 height 21
click at [473, 380] on button "Mover para entrega" at bounding box center [467, 374] width 77 height 20
click at [473, 380] on div "Mover para entrega" at bounding box center [467, 373] width 79 height 21
click at [473, 380] on div "Mover para entrega" at bounding box center [459, 373] width 93 height 21
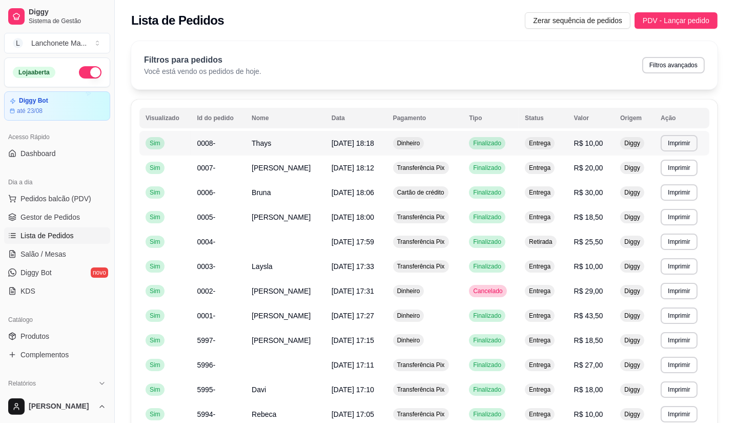
click at [465, 147] on td "Finalizado" at bounding box center [491, 143] width 56 height 25
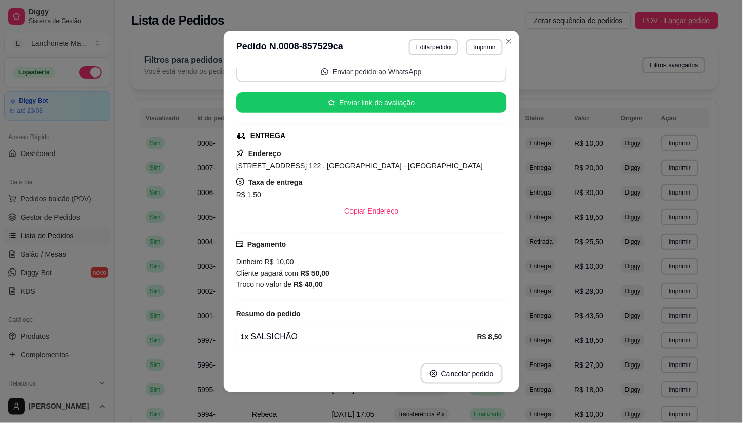
scroll to position [58, 0]
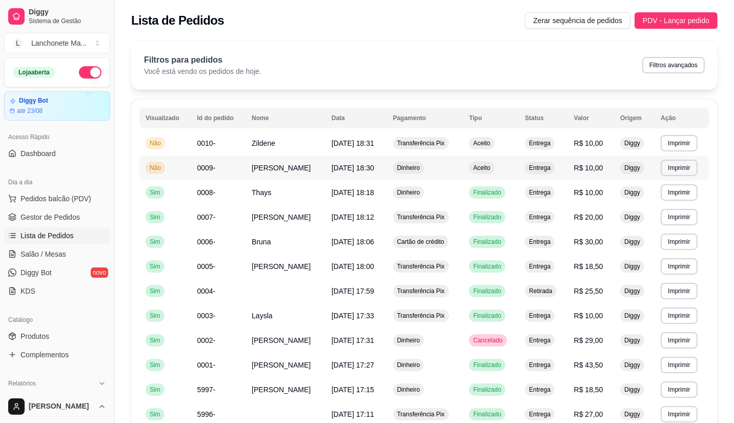
click at [508, 167] on td "Aceito" at bounding box center [491, 167] width 56 height 25
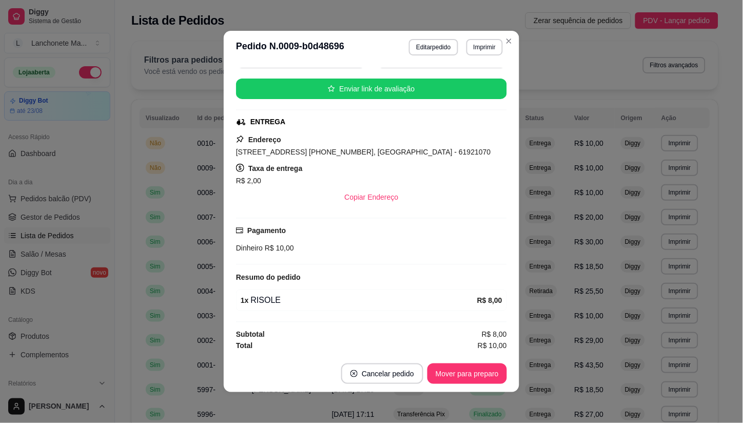
scroll to position [2, 0]
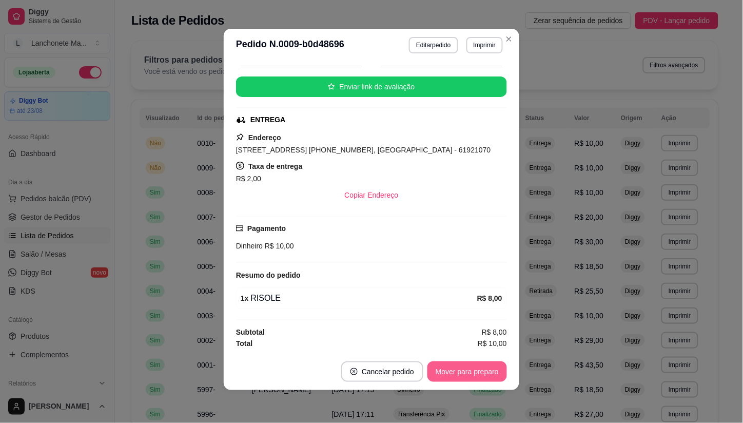
click at [447, 378] on button "Mover para preparo" at bounding box center [466, 371] width 79 height 21
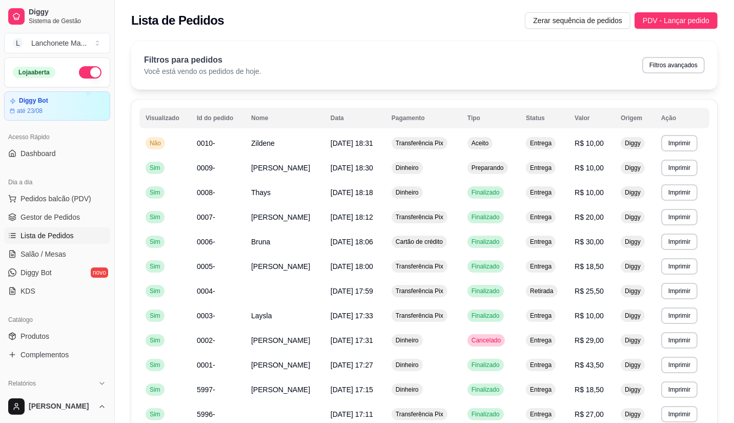
click at [506, 30] on div "Lista de Pedidos Zerar sequência de pedidos PDV - Lançar pedido" at bounding box center [424, 17] width 619 height 35
click at [443, 193] on td "Dinheiro" at bounding box center [424, 192] width 76 height 25
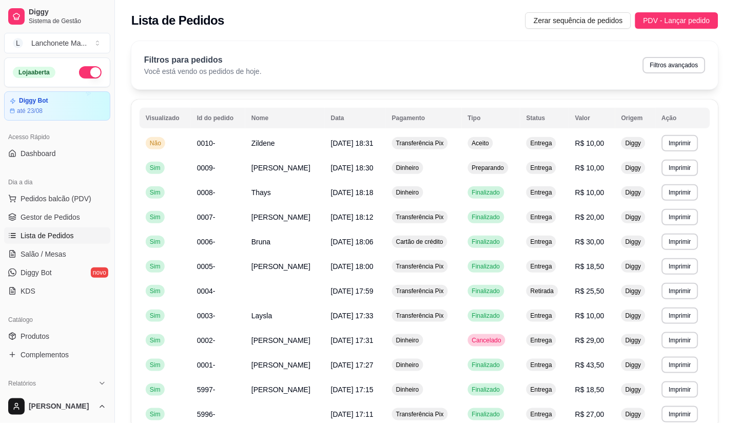
scroll to position [114, 0]
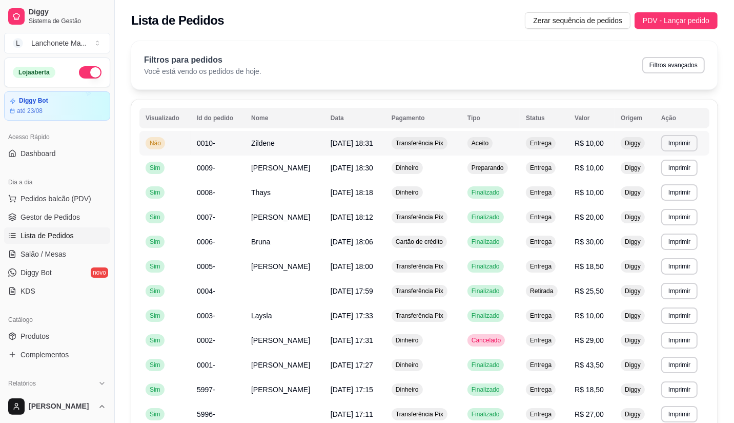
click at [515, 144] on td "Aceito" at bounding box center [491, 143] width 58 height 25
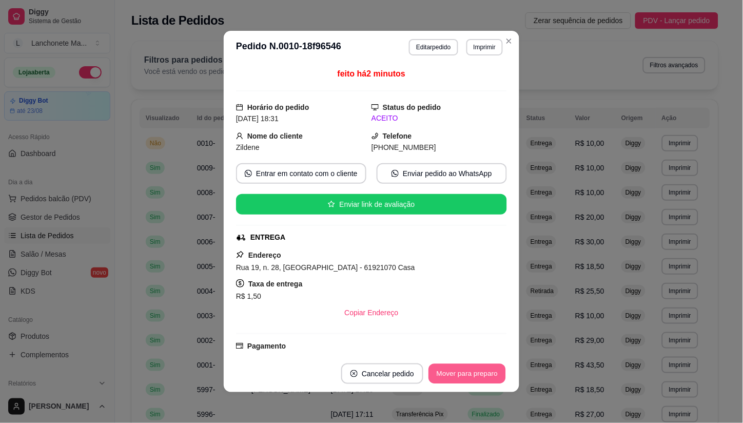
click at [472, 378] on button "Mover para preparo" at bounding box center [466, 374] width 77 height 20
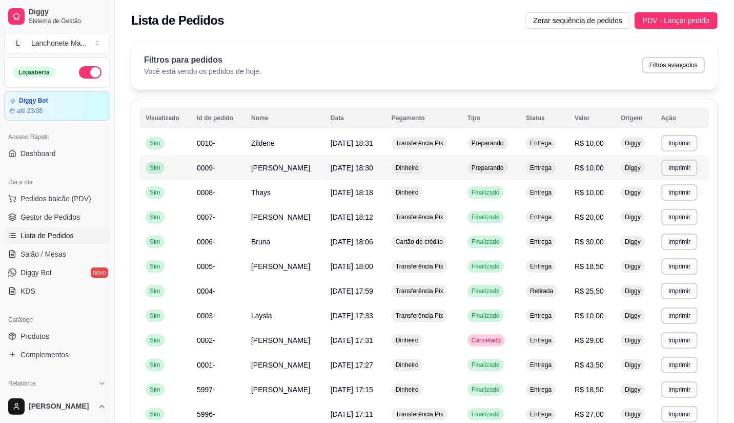
click at [480, 170] on span "Preparando" at bounding box center [488, 168] width 36 height 8
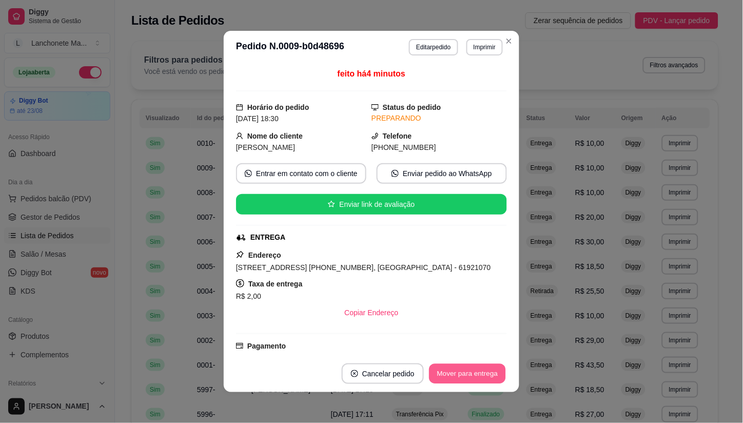
click at [480, 373] on button "Mover para entrega" at bounding box center [467, 374] width 77 height 20
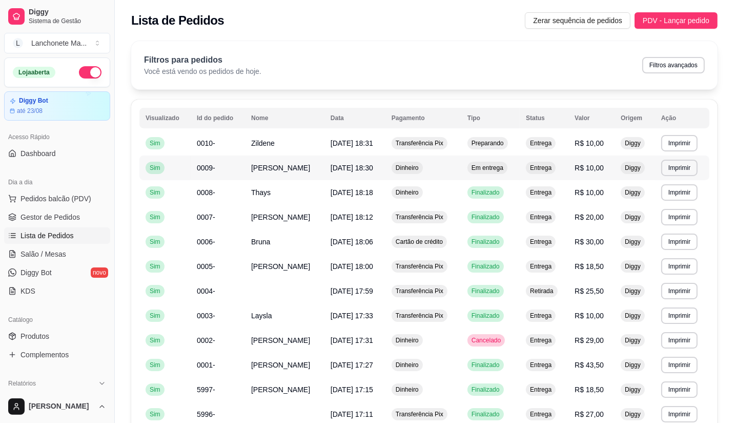
click at [478, 170] on span "Em entrega" at bounding box center [488, 168] width 36 height 8
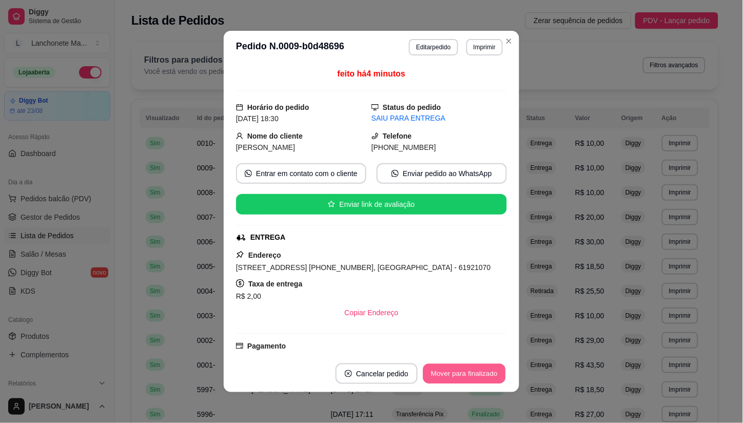
click at [466, 376] on button "Mover para finalizado" at bounding box center [464, 374] width 83 height 20
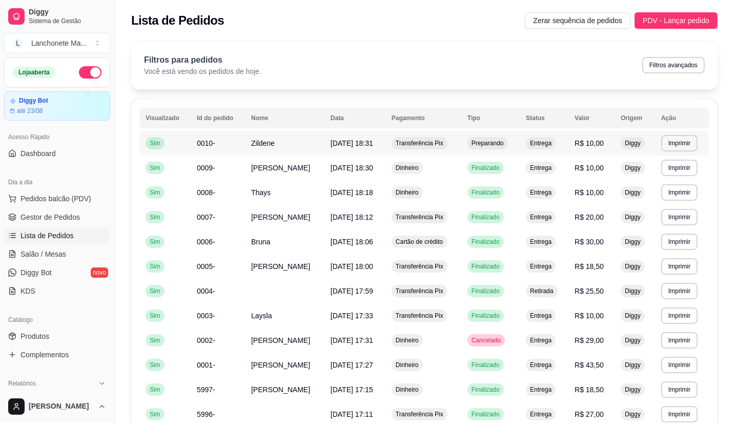
click at [506, 143] on span "Preparando" at bounding box center [488, 143] width 36 height 8
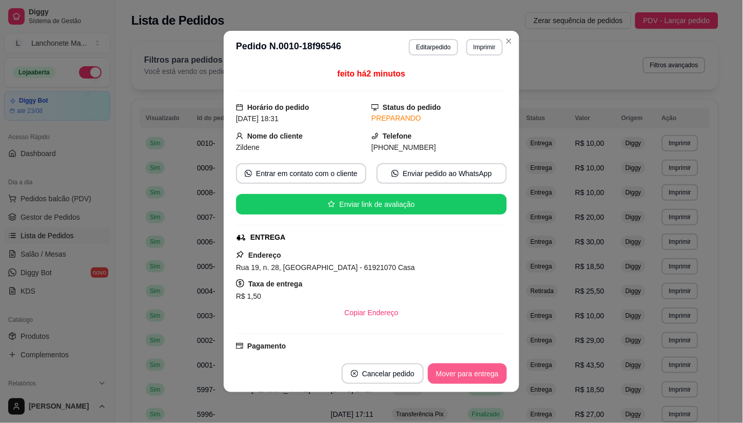
click at [464, 375] on button "Mover para entrega" at bounding box center [467, 373] width 79 height 21
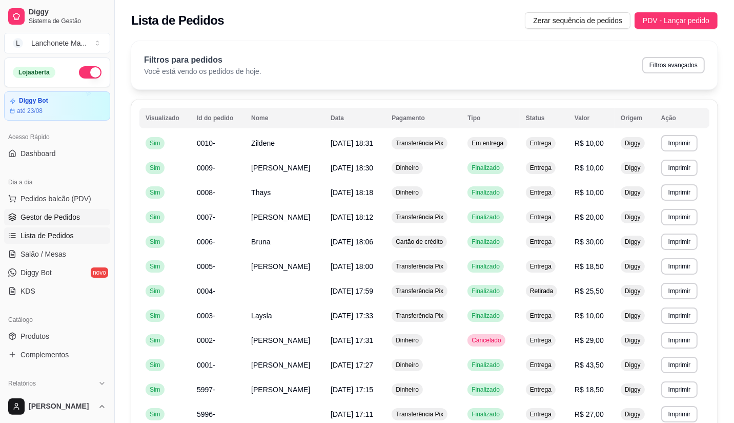
click at [55, 212] on span "Gestor de Pedidos" at bounding box center [50, 217] width 59 height 10
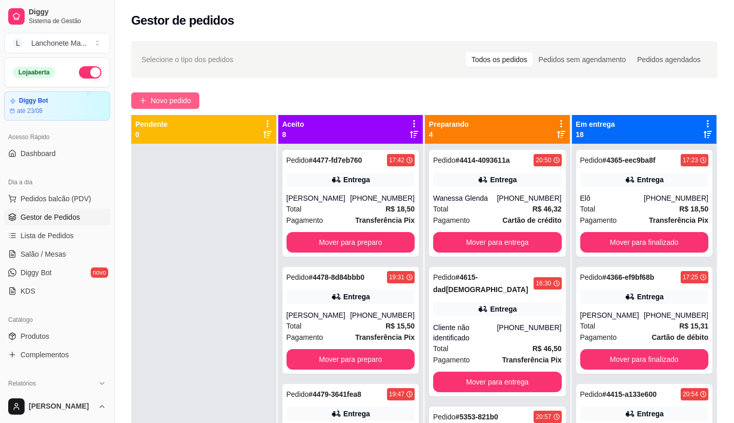
click at [173, 102] on span "Novo pedido" at bounding box center [171, 100] width 41 height 11
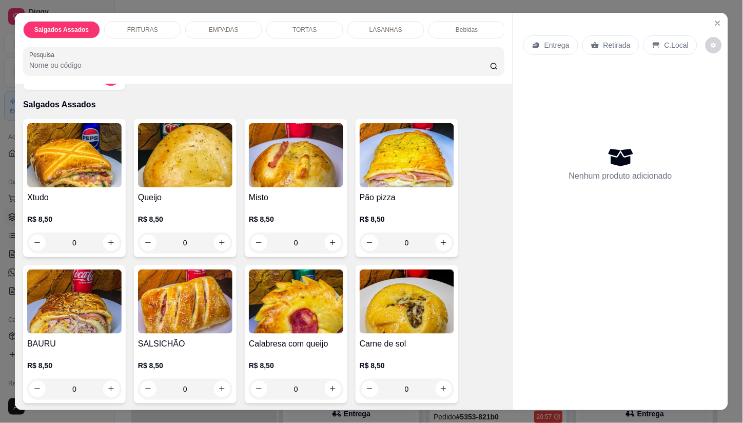
scroll to position [57, 0]
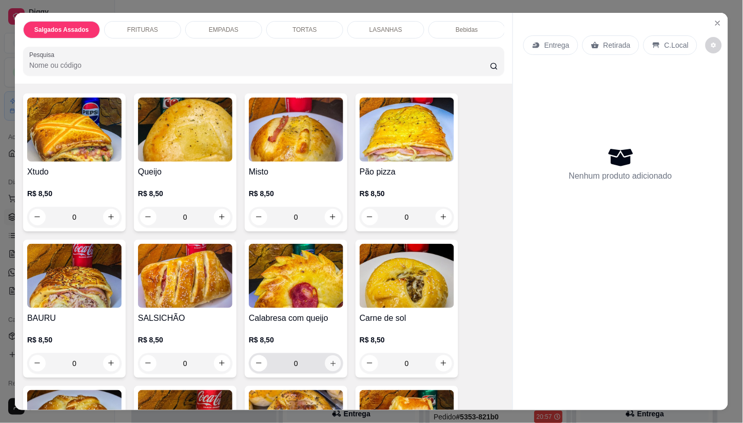
click at [329, 366] on icon "increase-product-quantity" at bounding box center [333, 363] width 8 height 8
type input "1"
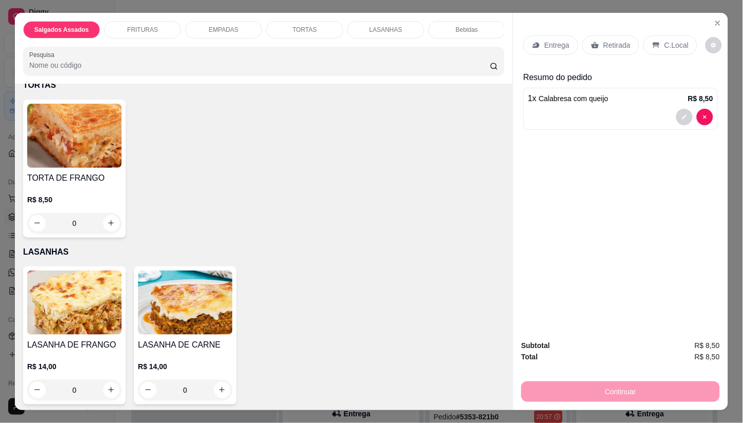
scroll to position [1015, 0]
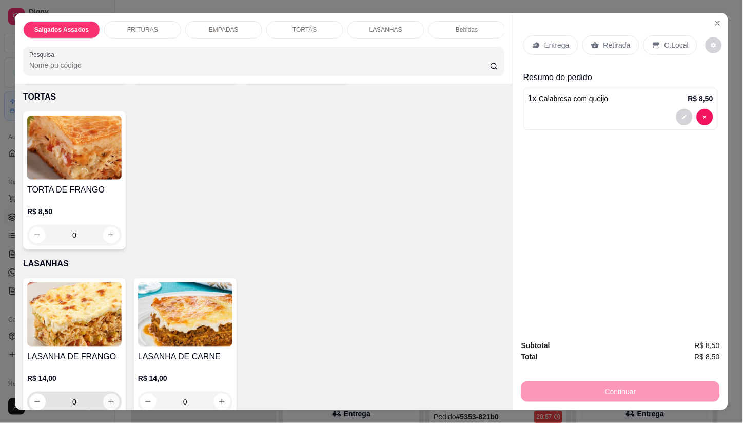
click at [103, 393] on button "increase-product-quantity" at bounding box center [111, 401] width 16 height 16
type input "1"
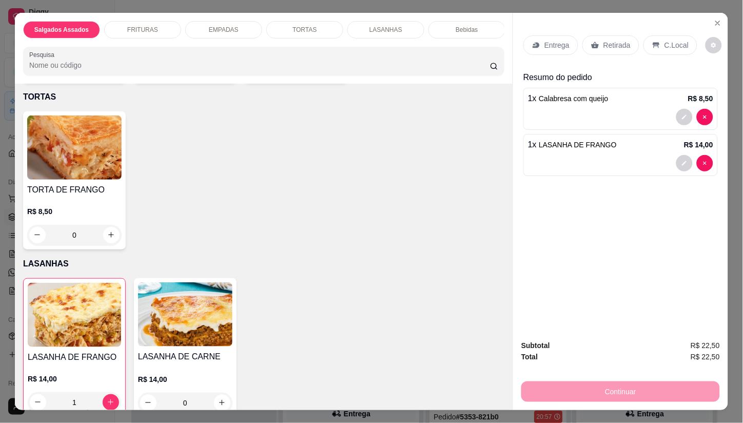
click at [545, 45] on p "Entrega" at bounding box center [556, 45] width 25 height 10
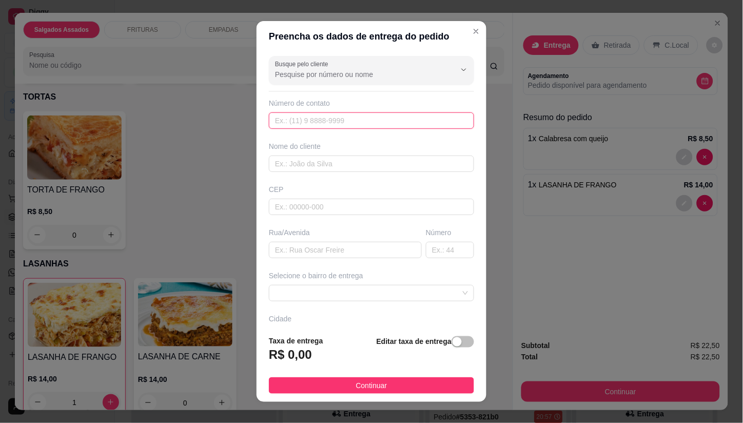
click at [306, 118] on input "text" at bounding box center [371, 120] width 205 height 16
type input "[PHONE_NUMBER]"
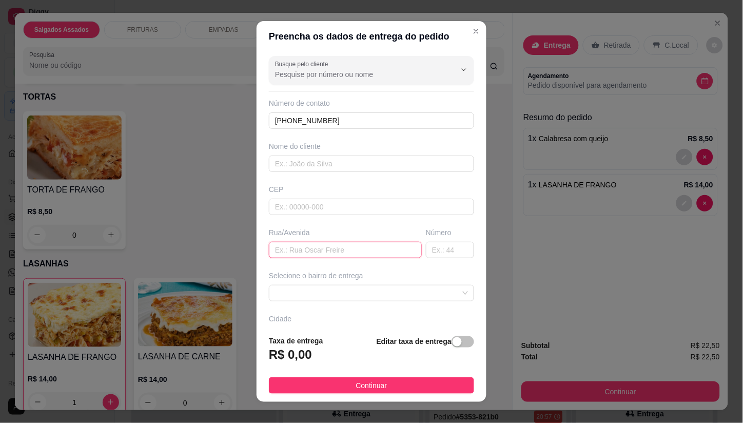
click at [318, 249] on input "text" at bounding box center [345, 250] width 153 height 16
click at [427, 249] on input "text" at bounding box center [450, 250] width 48 height 16
type input "3203"
click at [311, 257] on input "text" at bounding box center [345, 250] width 153 height 16
click at [345, 296] on span at bounding box center [371, 292] width 193 height 15
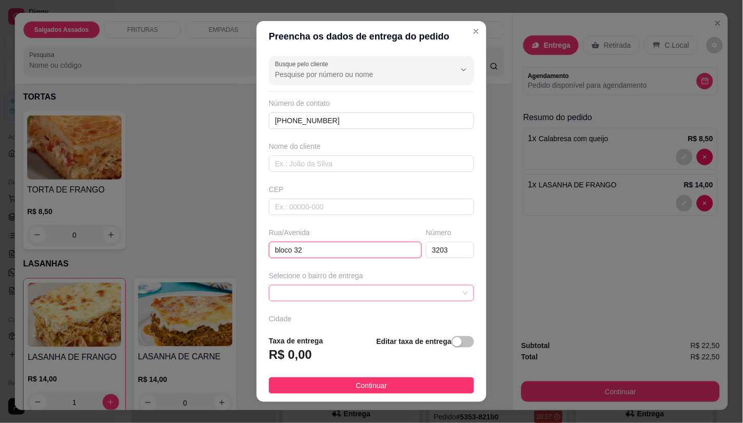
type input "bloco 32"
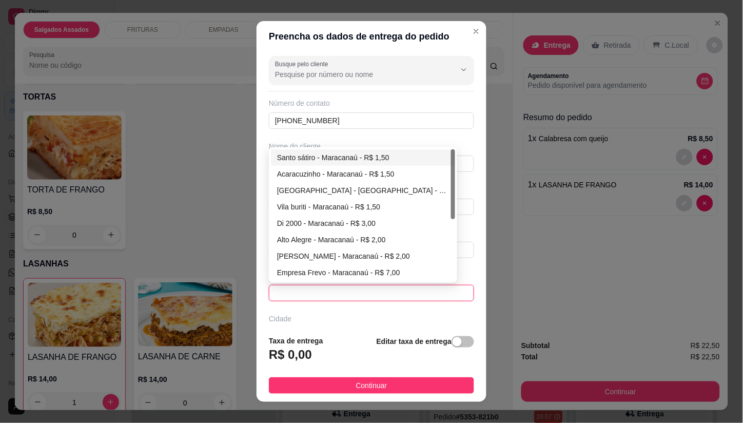
click at [296, 158] on div "Santo sátiro - Maracanaú - R$ 1,50" at bounding box center [363, 157] width 172 height 11
type input "Maracanaú"
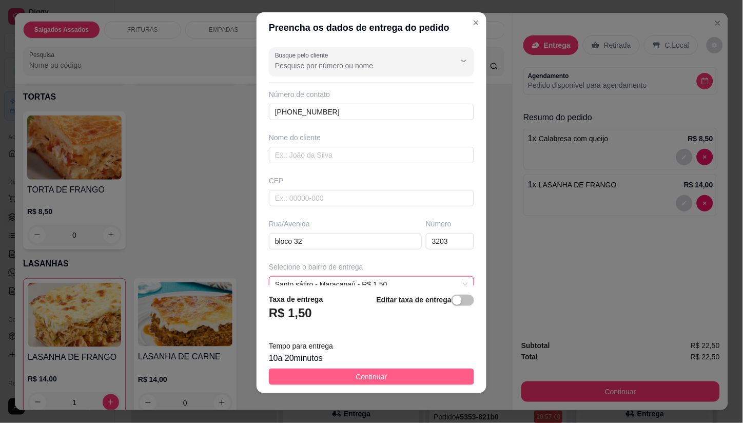
scroll to position [12, 0]
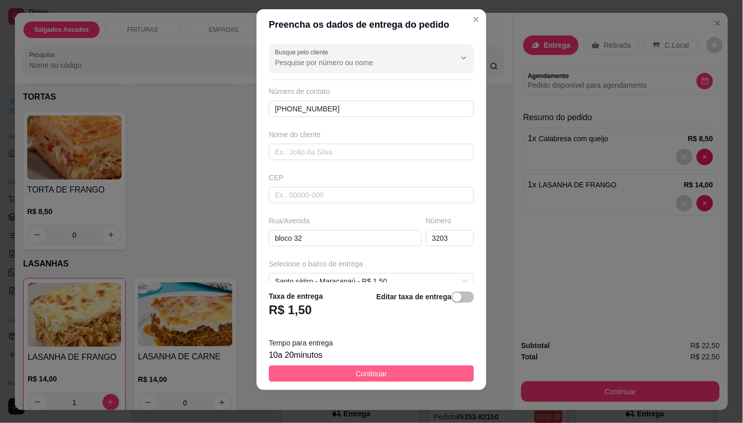
click at [376, 371] on span "Continuar" at bounding box center [371, 373] width 31 height 11
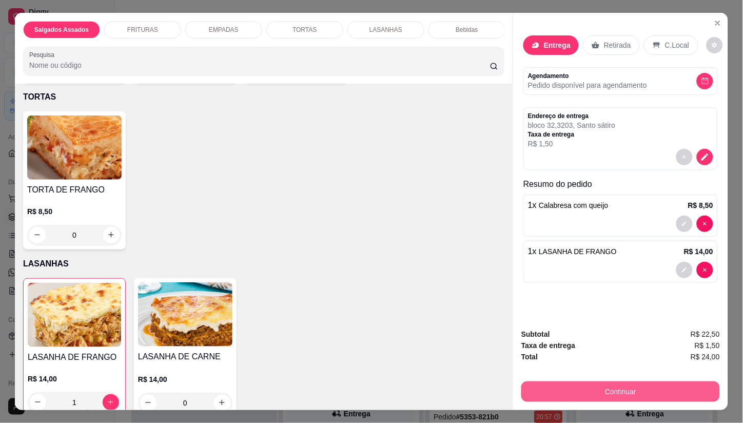
click at [544, 381] on button "Continuar" at bounding box center [620, 391] width 198 height 21
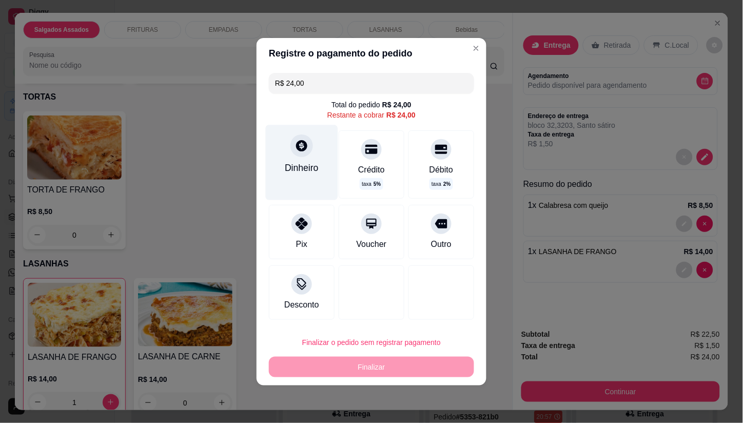
click at [299, 154] on div at bounding box center [301, 145] width 23 height 23
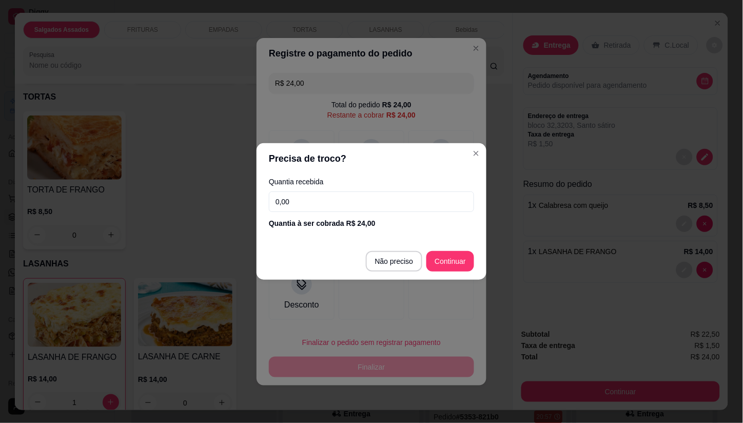
click at [306, 205] on input "0,00" at bounding box center [371, 201] width 205 height 21
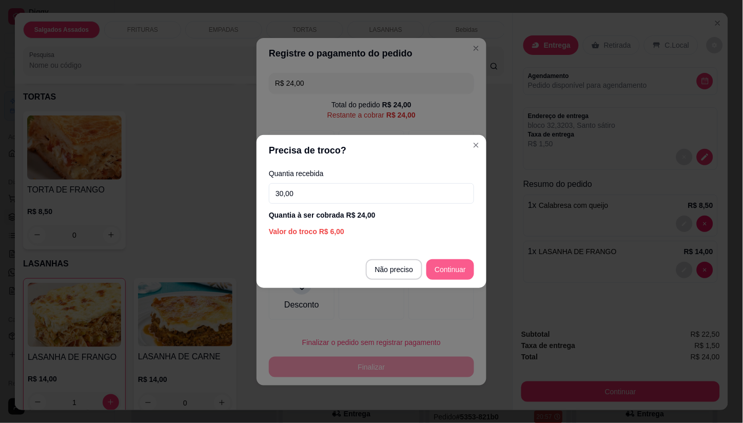
type input "30,00"
type input "R$ 0,00"
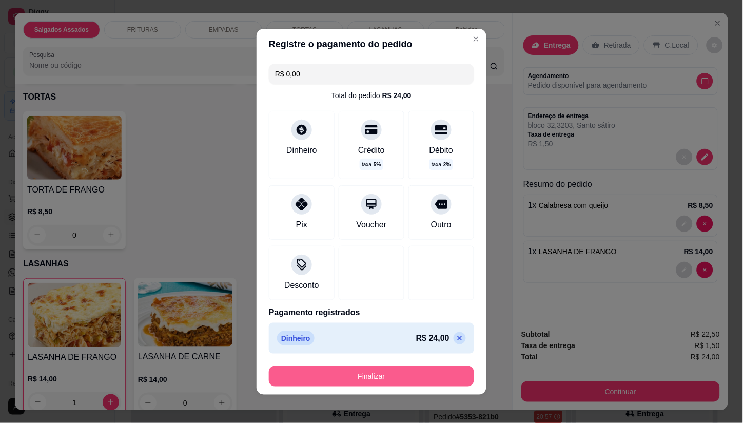
click at [358, 375] on button "Finalizar" at bounding box center [371, 376] width 205 height 21
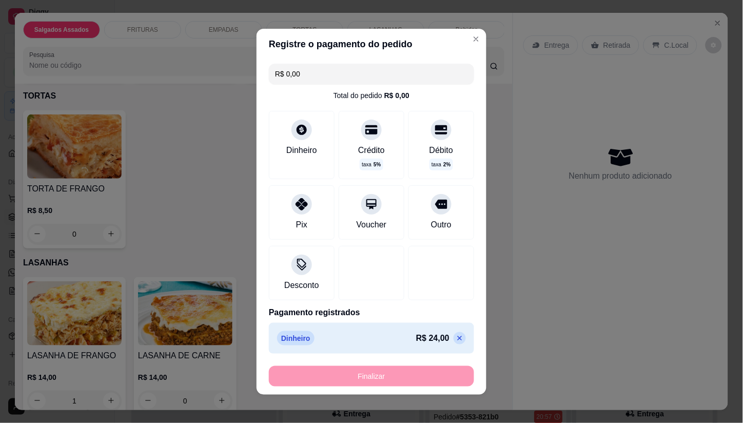
type input "0"
type input "-R$ 24,00"
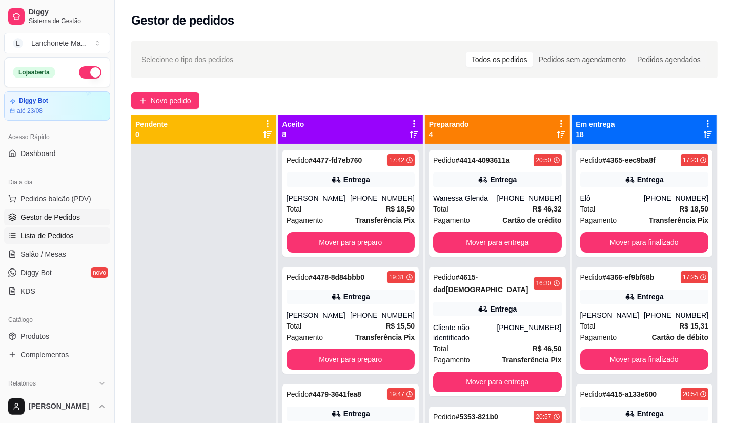
click at [52, 233] on span "Lista de Pedidos" at bounding box center [47, 235] width 53 height 10
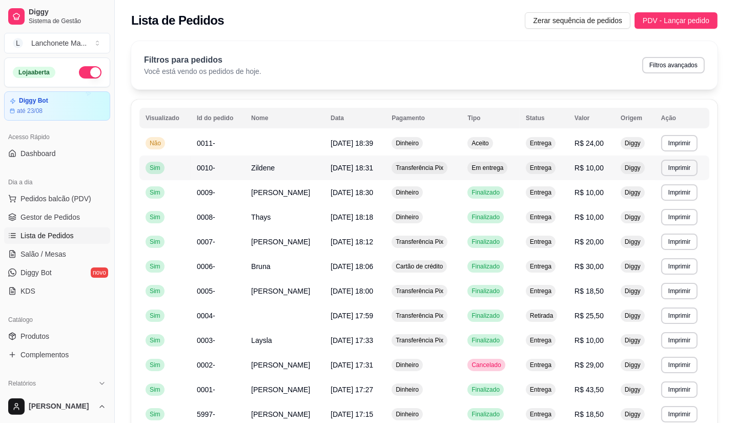
click at [485, 166] on span "Em entrega" at bounding box center [488, 168] width 36 height 8
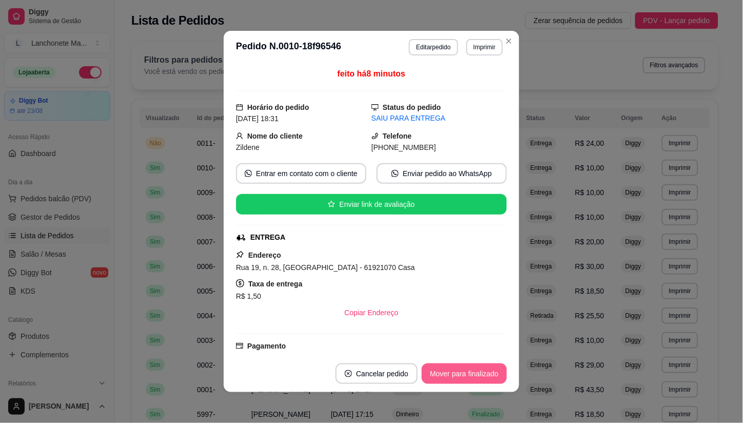
click at [458, 375] on button "Mover para finalizado" at bounding box center [464, 373] width 85 height 21
click at [458, 375] on div "Mover para finalizado" at bounding box center [456, 373] width 99 height 21
click at [403, 375] on button "Cancelar pedido" at bounding box center [362, 373] width 82 height 21
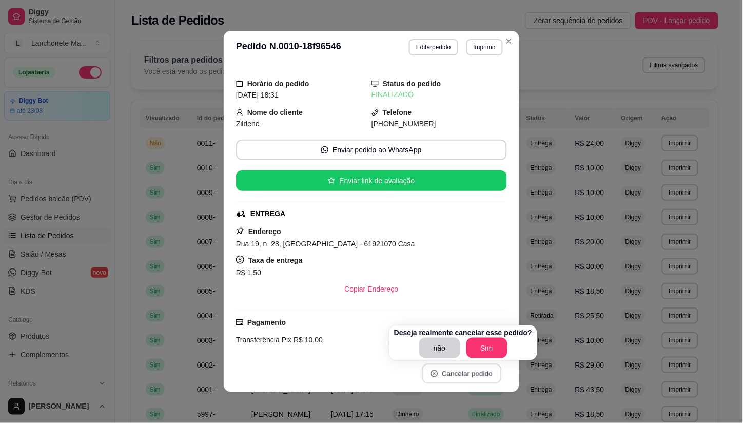
click at [458, 375] on button "Cancelar pedido" at bounding box center [461, 374] width 79 height 20
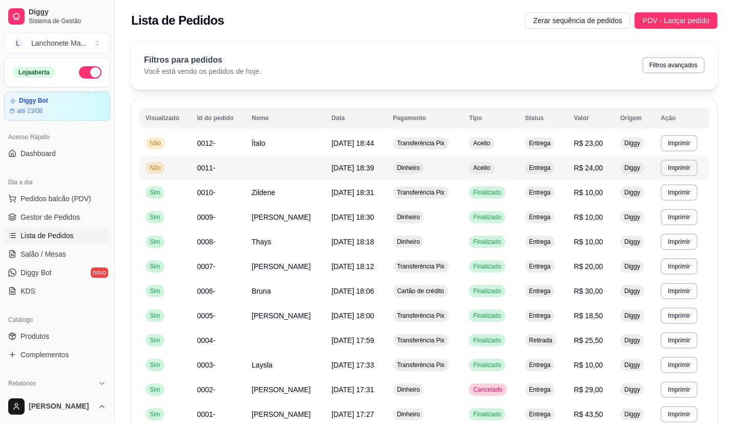
click at [458, 171] on td "Dinheiro" at bounding box center [425, 167] width 76 height 25
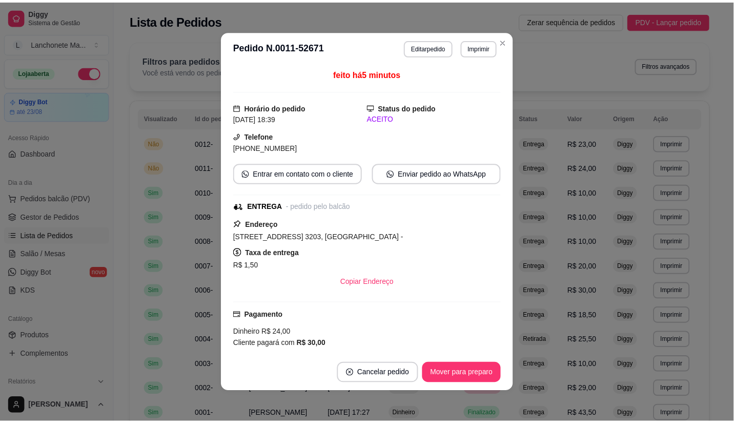
scroll to position [57, 0]
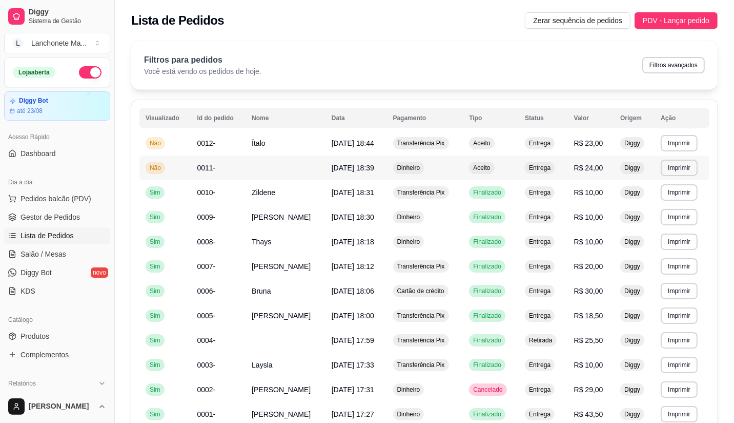
click at [488, 164] on span "Aceito" at bounding box center [481, 168] width 21 height 8
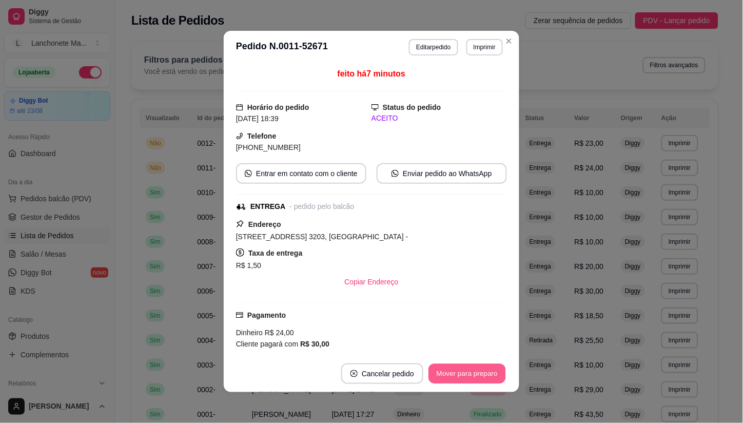
click at [478, 378] on button "Mover para preparo" at bounding box center [466, 374] width 77 height 20
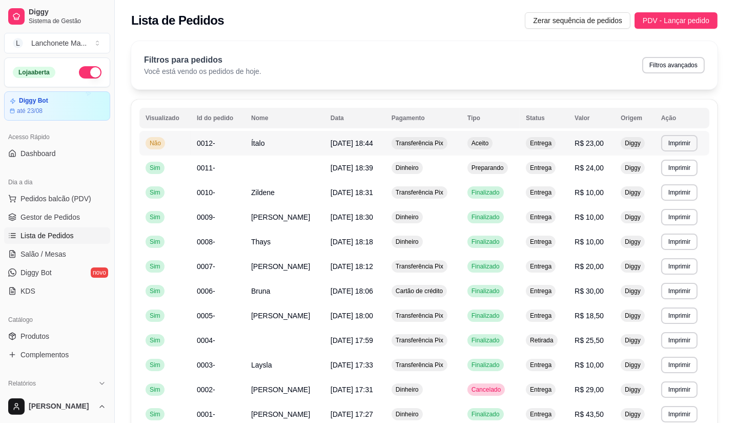
click at [489, 142] on span "Aceito" at bounding box center [480, 143] width 21 height 8
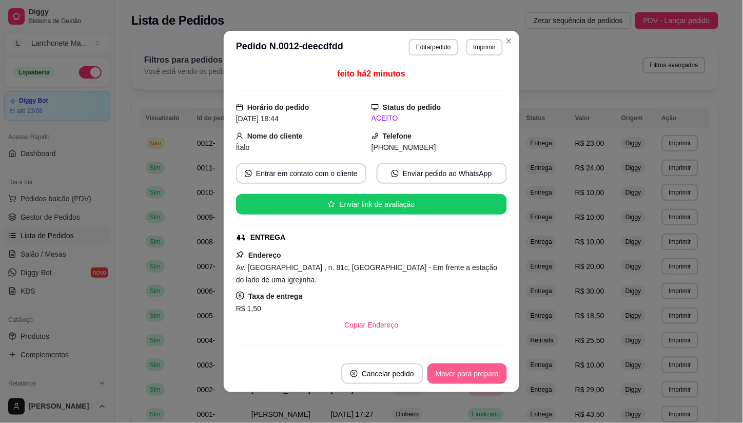
click at [469, 373] on button "Mover para preparo" at bounding box center [466, 373] width 79 height 21
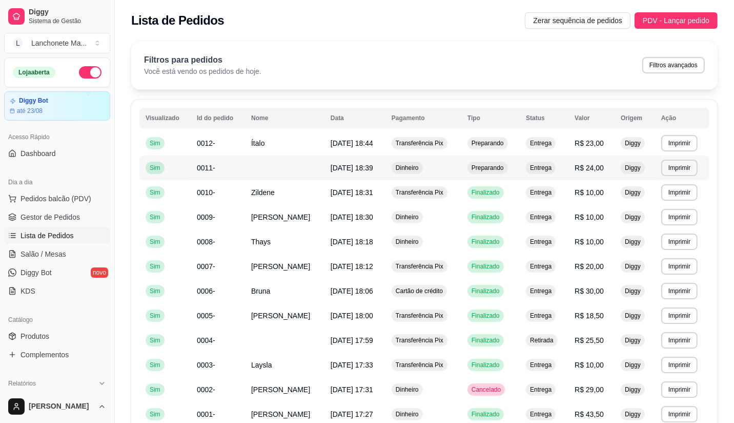
click at [482, 165] on span "Preparando" at bounding box center [488, 168] width 36 height 8
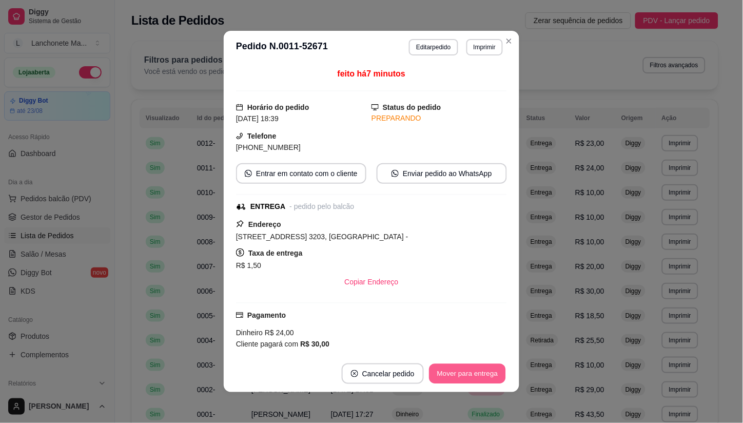
click at [474, 377] on button "Mover para entrega" at bounding box center [467, 374] width 77 height 20
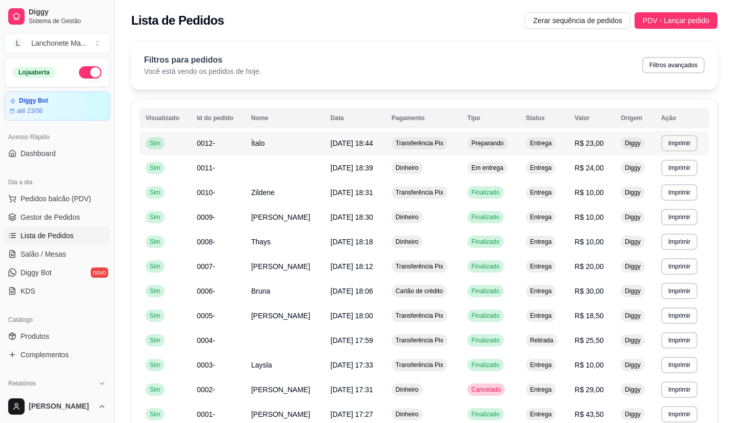
click at [484, 145] on span "Preparando" at bounding box center [488, 143] width 36 height 8
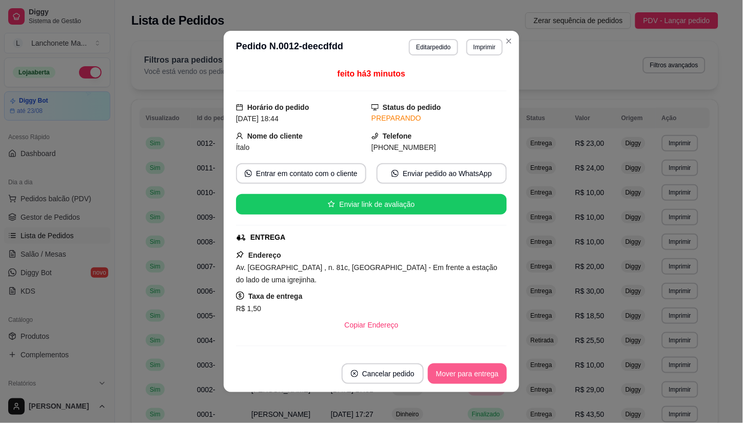
click at [472, 376] on button "Mover para entrega" at bounding box center [467, 373] width 79 height 21
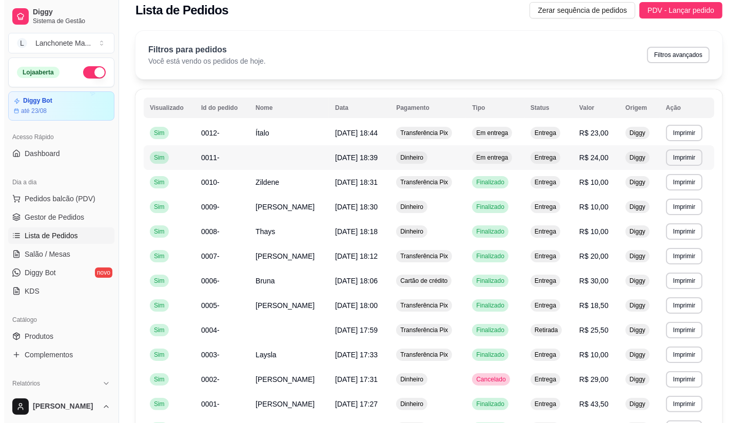
scroll to position [0, 0]
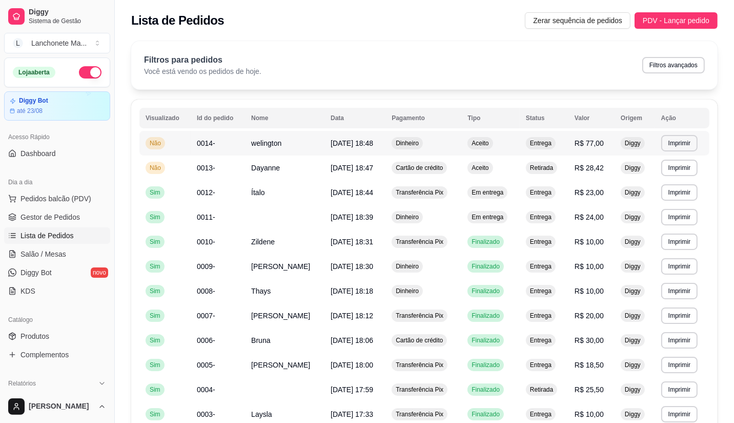
click at [417, 148] on div "Dinheiro" at bounding box center [407, 143] width 31 height 12
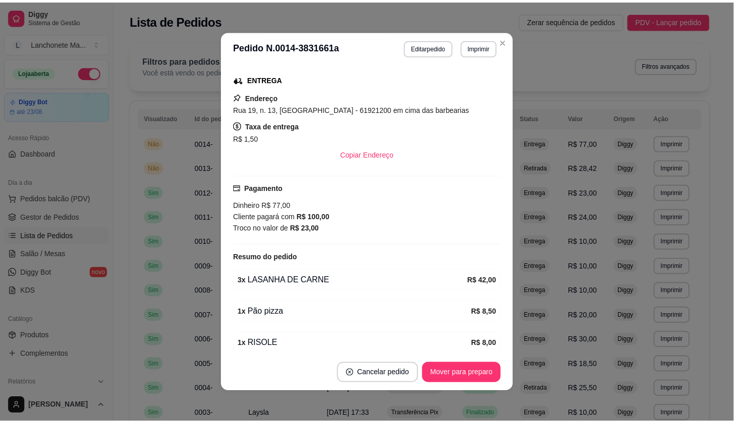
scroll to position [171, 0]
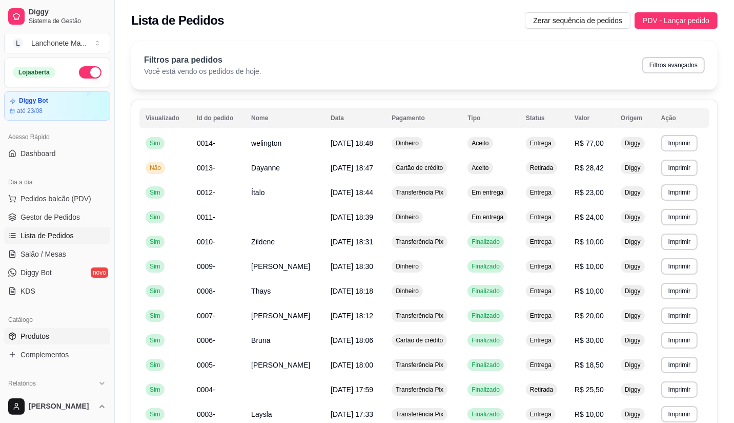
click at [44, 335] on span "Produtos" at bounding box center [35, 336] width 29 height 10
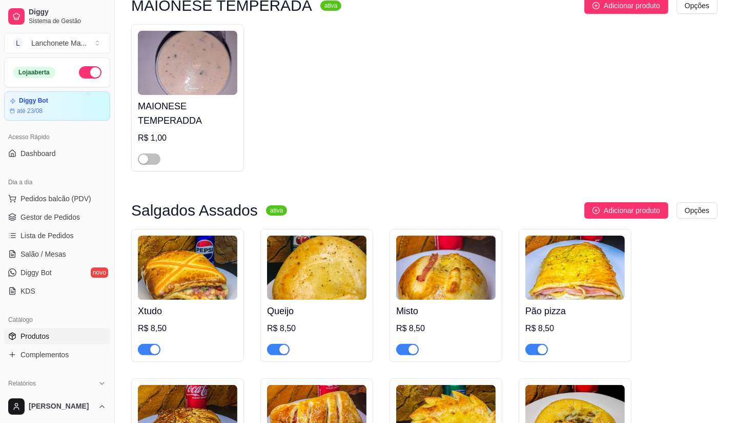
scroll to position [171, 0]
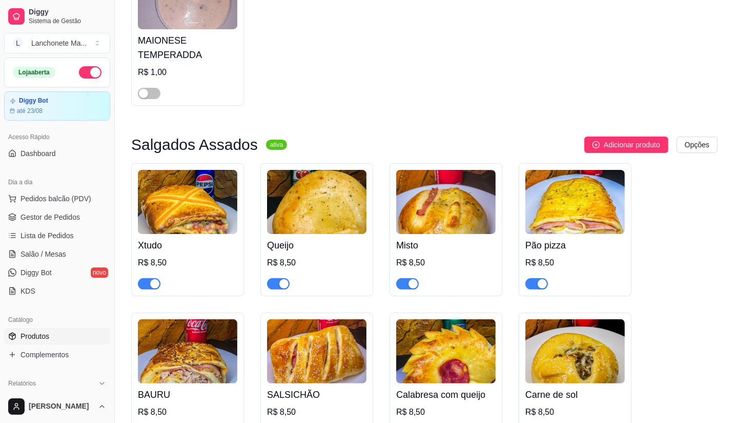
click at [147, 282] on span "button" at bounding box center [149, 283] width 23 height 11
click at [59, 236] on span "Lista de Pedidos" at bounding box center [47, 235] width 53 height 10
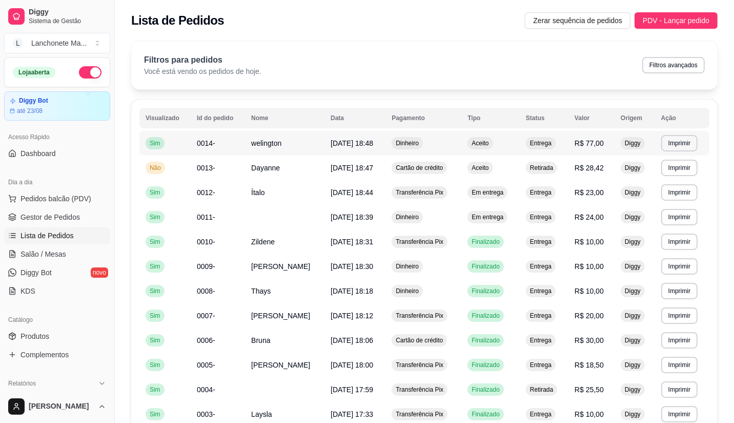
click at [429, 142] on td "Dinheiro" at bounding box center [424, 143] width 76 height 25
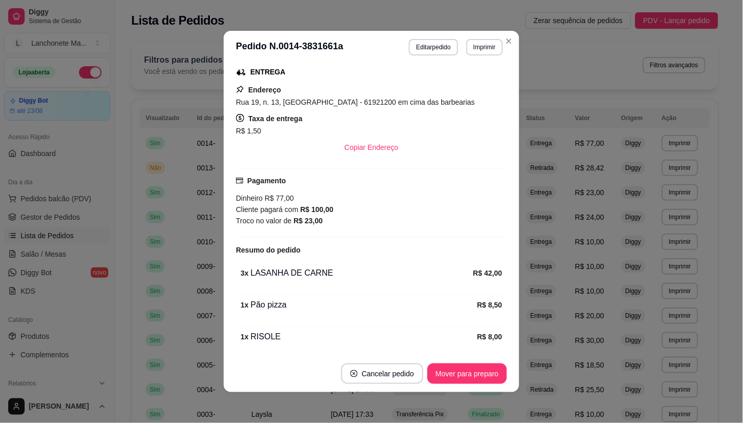
scroll to position [171, 0]
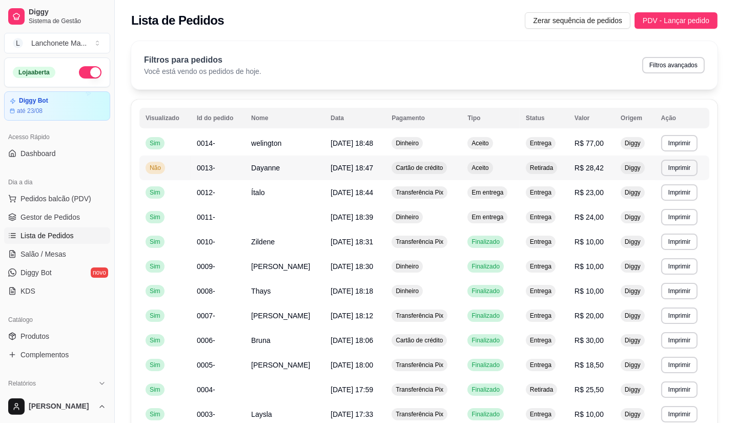
click at [439, 164] on span "Cartão de crédito" at bounding box center [419, 168] width 51 height 8
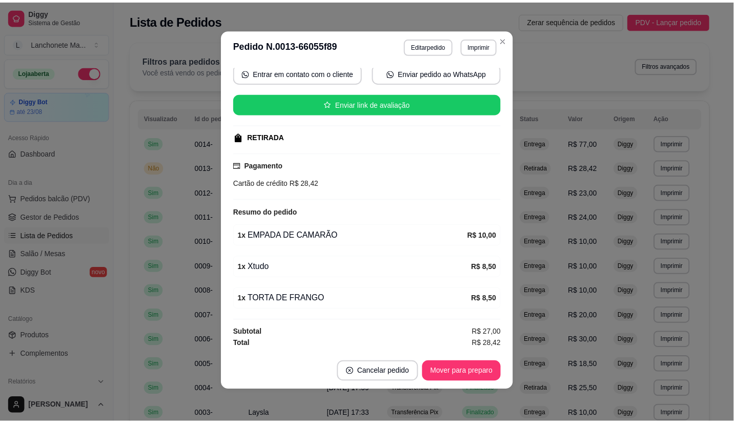
scroll to position [2, 0]
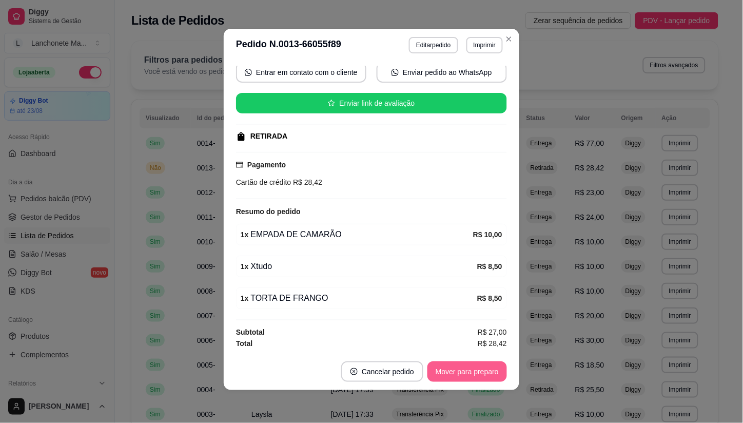
click at [464, 375] on button "Mover para preparo" at bounding box center [466, 371] width 79 height 21
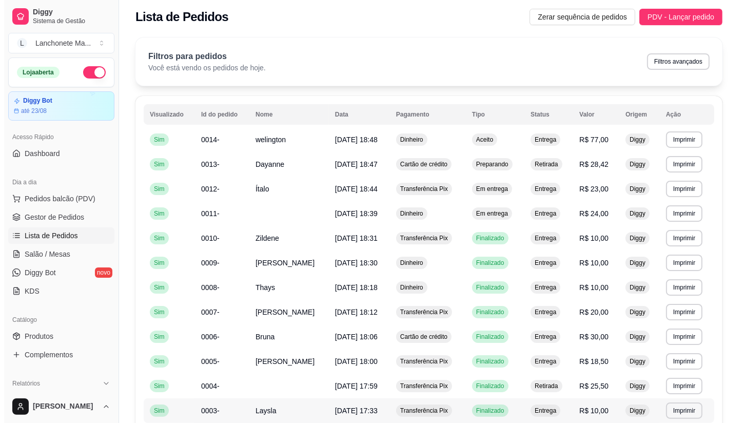
scroll to position [0, 0]
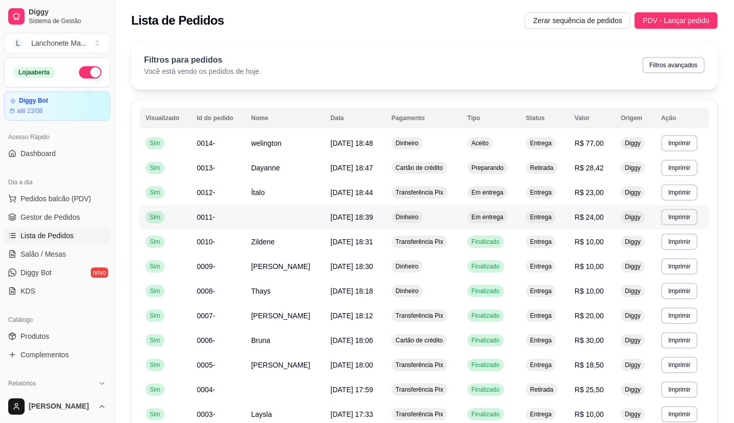
click at [434, 217] on td "Dinheiro" at bounding box center [424, 217] width 76 height 25
click at [485, 189] on span "Em entrega" at bounding box center [488, 192] width 36 height 8
click at [453, 214] on td "Dinheiro" at bounding box center [424, 217] width 76 height 25
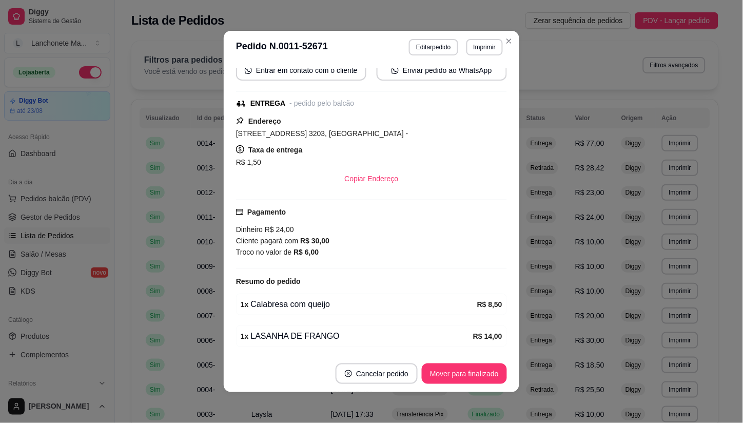
scroll to position [114, 0]
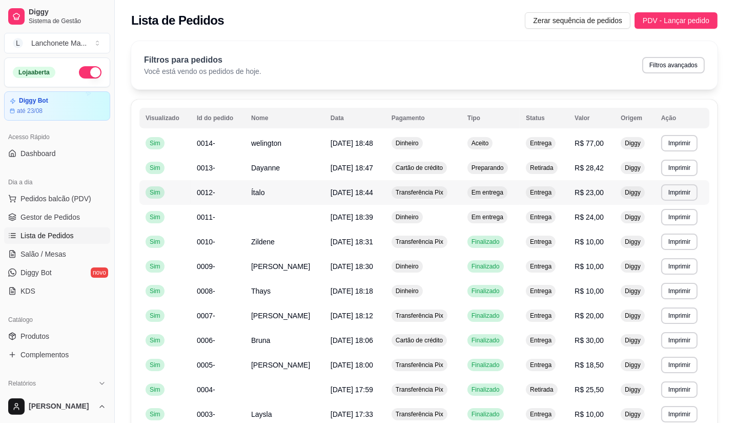
click at [447, 192] on td "Transferência Pix" at bounding box center [424, 192] width 76 height 25
click at [484, 193] on span "Em entrega" at bounding box center [488, 192] width 36 height 8
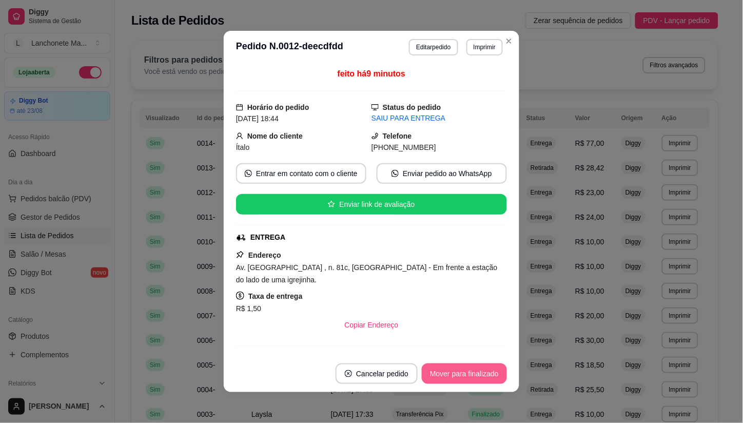
click at [464, 376] on button "Mover para finalizado" at bounding box center [464, 373] width 85 height 21
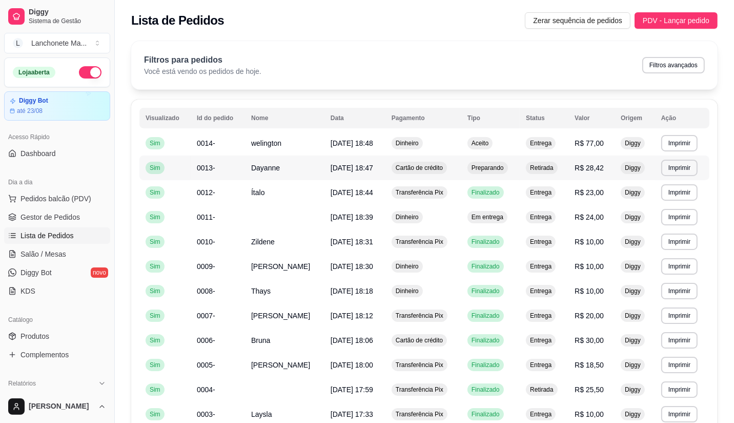
click at [454, 174] on td "Cartão de crédito" at bounding box center [424, 167] width 76 height 25
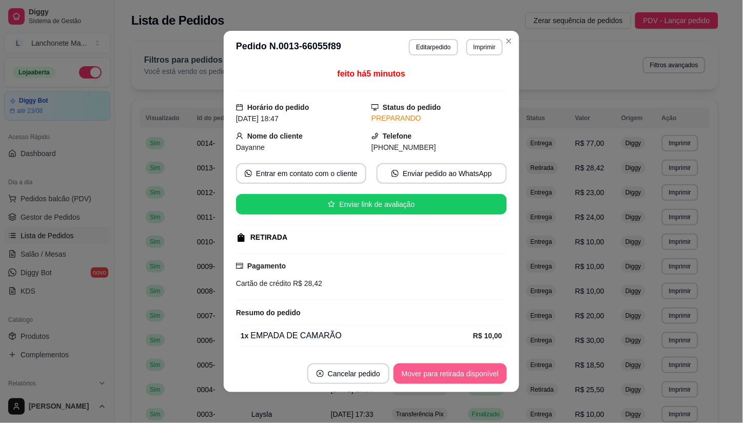
click at [428, 372] on button "Mover para retirada disponível" at bounding box center [449, 373] width 113 height 21
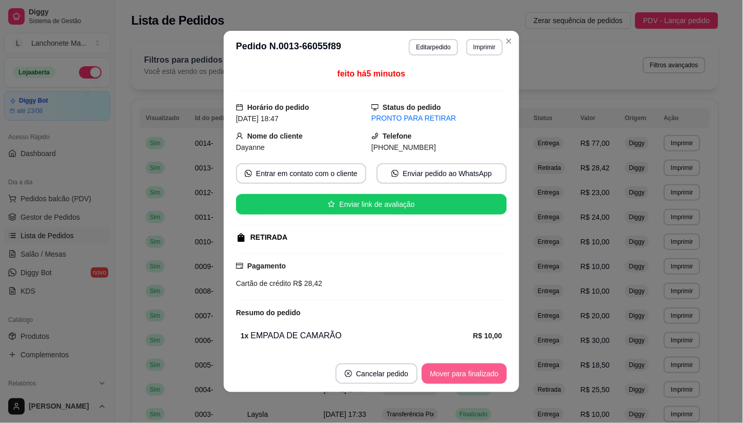
click at [471, 373] on button "Mover para finalizado" at bounding box center [464, 373] width 85 height 21
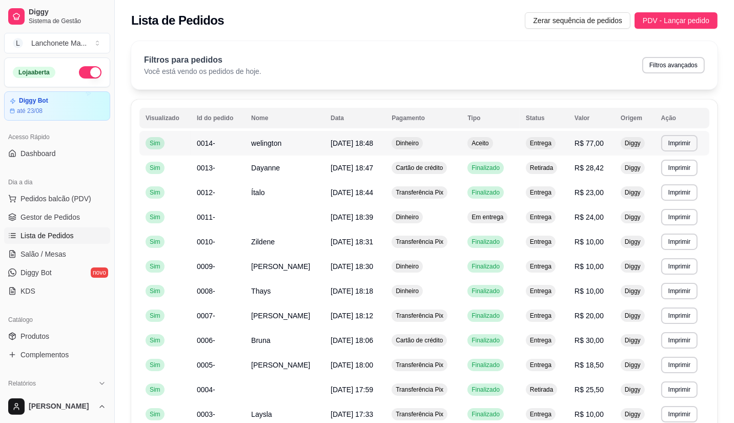
click at [496, 144] on td "Aceito" at bounding box center [491, 143] width 58 height 25
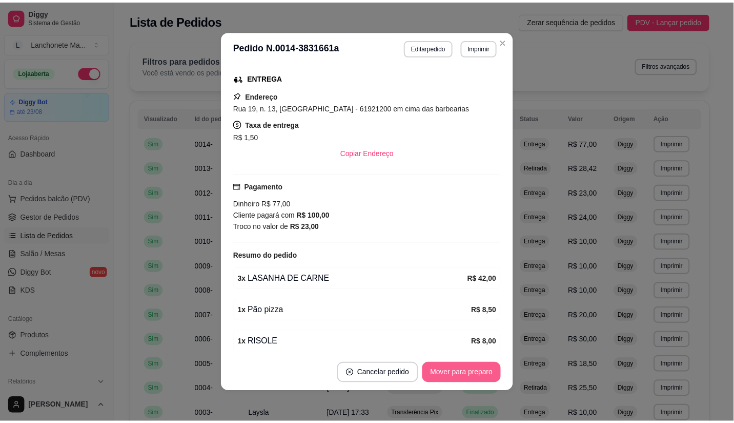
scroll to position [171, 0]
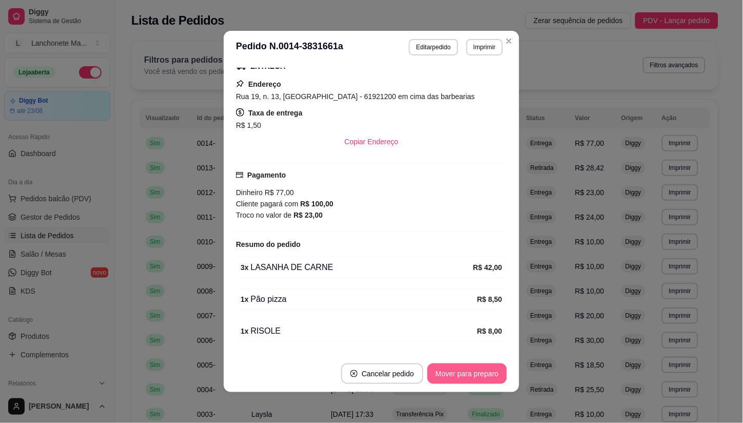
click at [478, 374] on button "Mover para preparo" at bounding box center [466, 373] width 79 height 21
click at [478, 374] on div "Mover para preparo" at bounding box center [460, 373] width 94 height 21
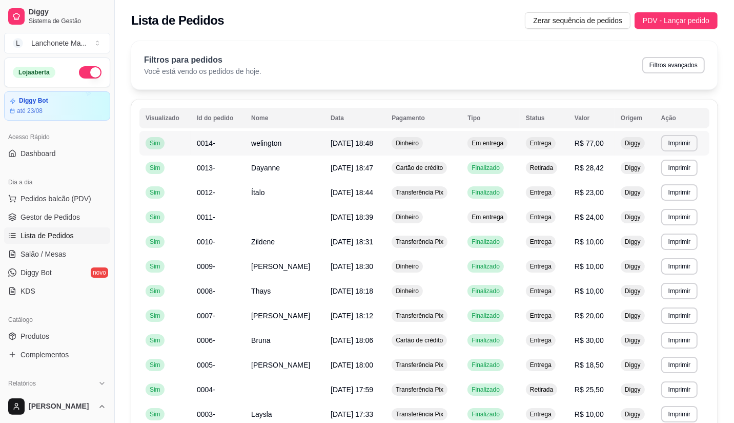
click at [502, 142] on span "Em entrega" at bounding box center [488, 143] width 36 height 8
click at [497, 224] on td "Em entrega" at bounding box center [491, 217] width 58 height 25
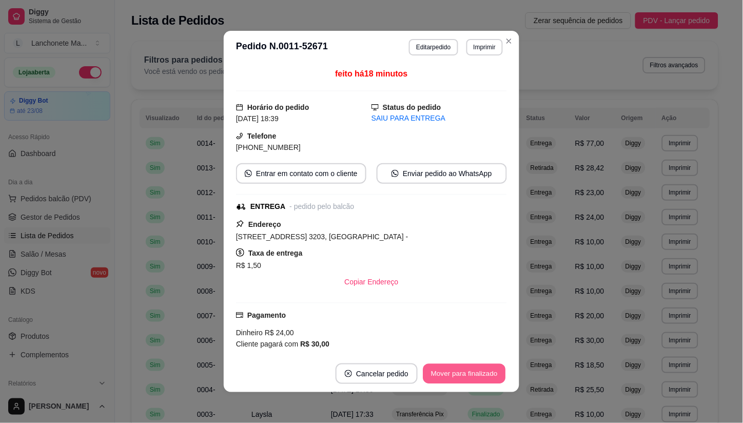
click at [488, 374] on button "Mover para finalizado" at bounding box center [464, 374] width 83 height 20
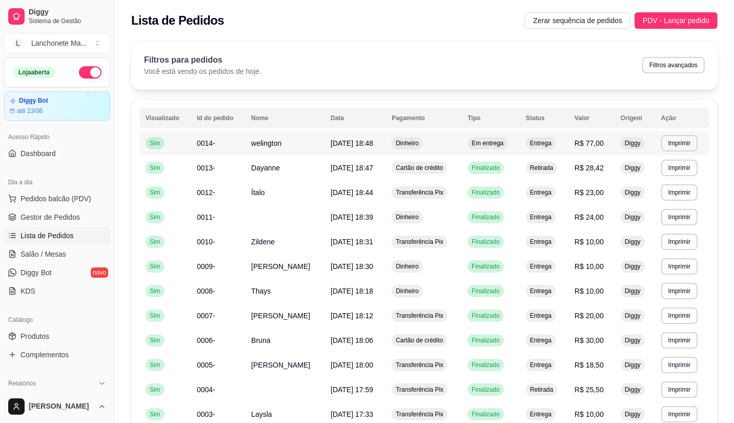
click at [418, 137] on div "Dinheiro" at bounding box center [407, 143] width 31 height 12
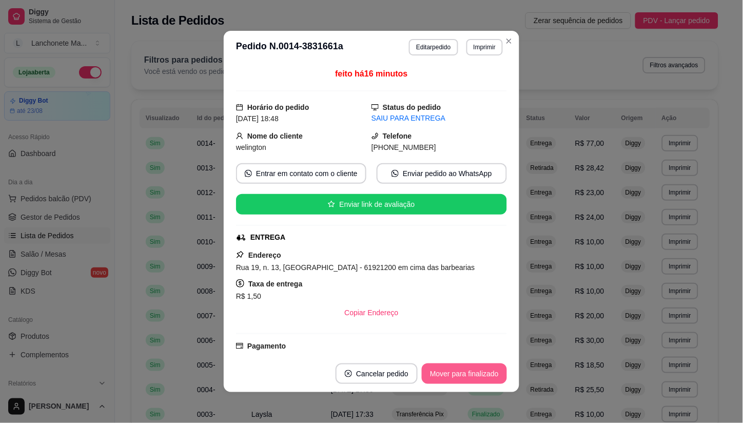
click at [434, 371] on button "Mover para finalizado" at bounding box center [464, 373] width 85 height 21
click at [437, 371] on div "Mover para finalizado" at bounding box center [456, 373] width 99 height 21
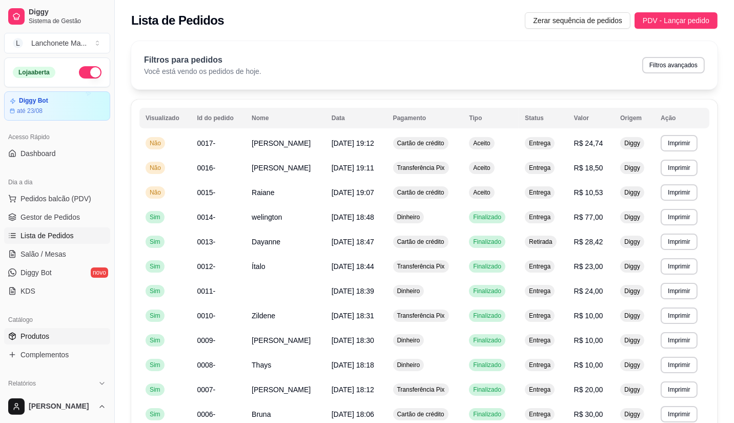
click at [19, 340] on link "Produtos" at bounding box center [57, 336] width 106 height 16
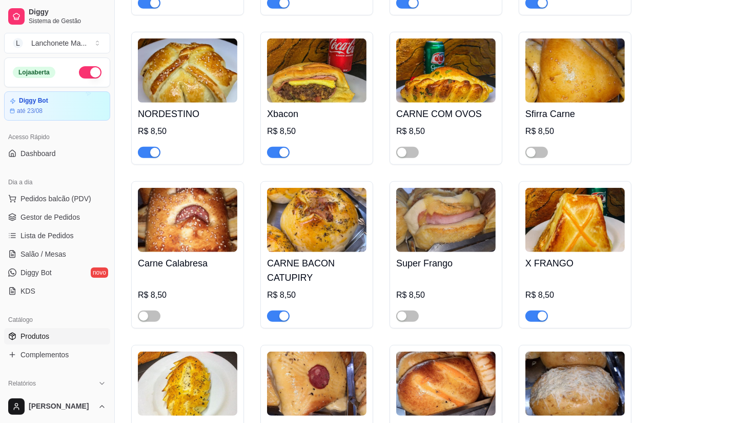
scroll to position [627, 0]
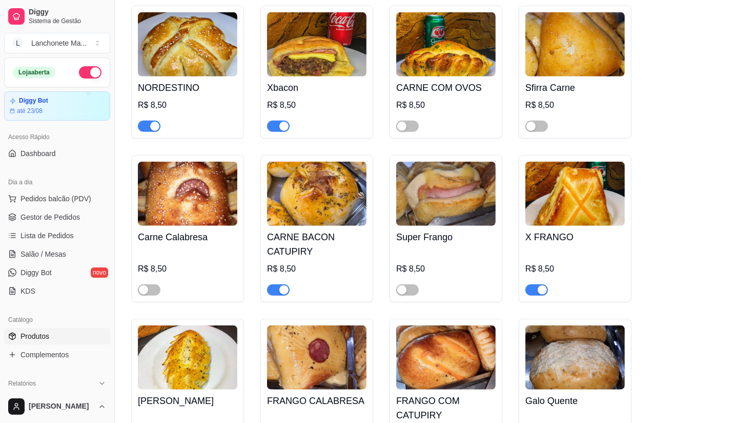
click at [278, 124] on span "button" at bounding box center [278, 126] width 23 height 11
click at [33, 232] on span "Lista de Pedidos" at bounding box center [47, 235] width 53 height 10
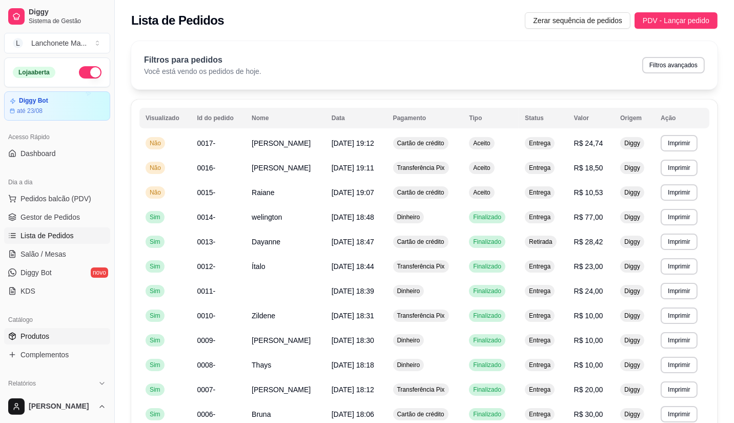
click at [43, 337] on span "Produtos" at bounding box center [35, 336] width 29 height 10
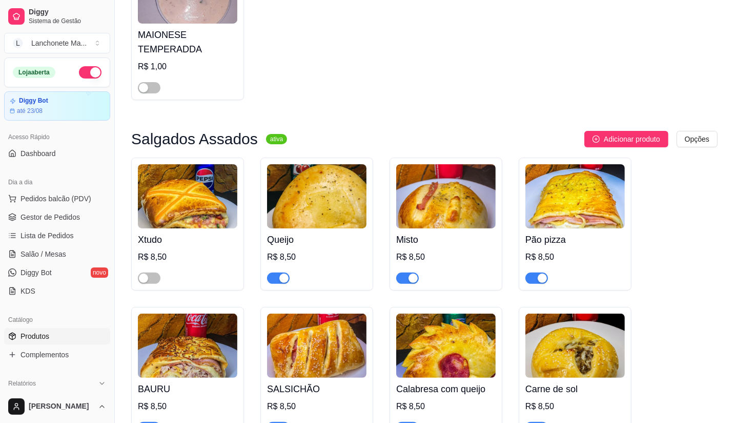
scroll to position [171, 0]
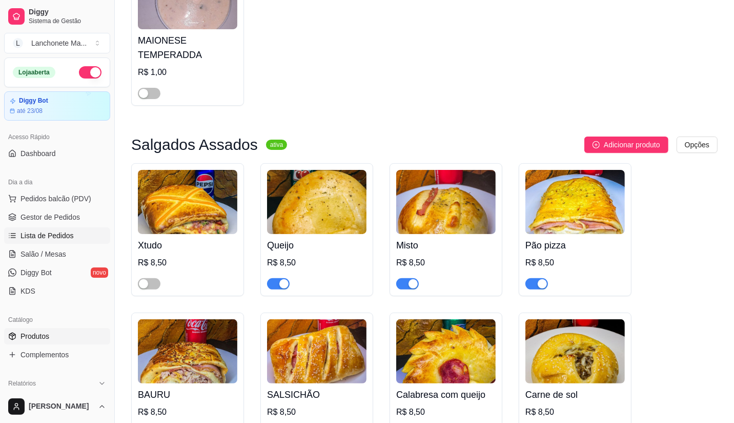
click at [41, 230] on span "Lista de Pedidos" at bounding box center [47, 235] width 53 height 10
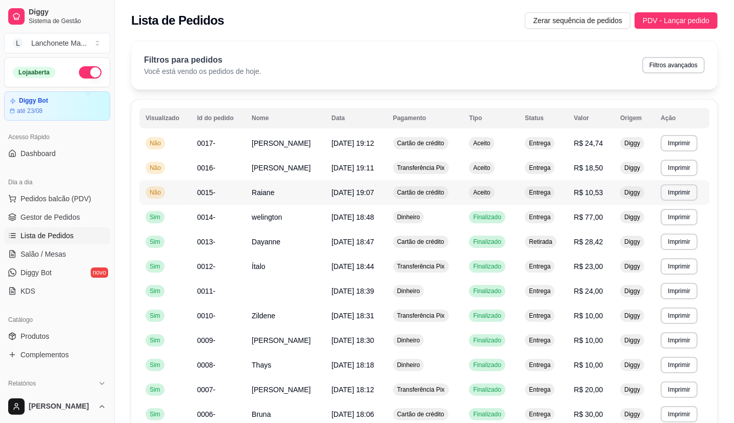
click at [434, 193] on span "Cartão de crédito" at bounding box center [420, 192] width 51 height 8
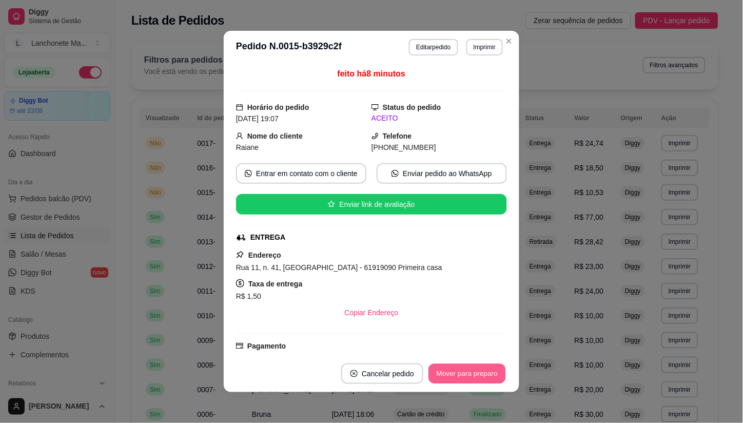
click at [442, 376] on button "Mover para preparo" at bounding box center [466, 374] width 77 height 20
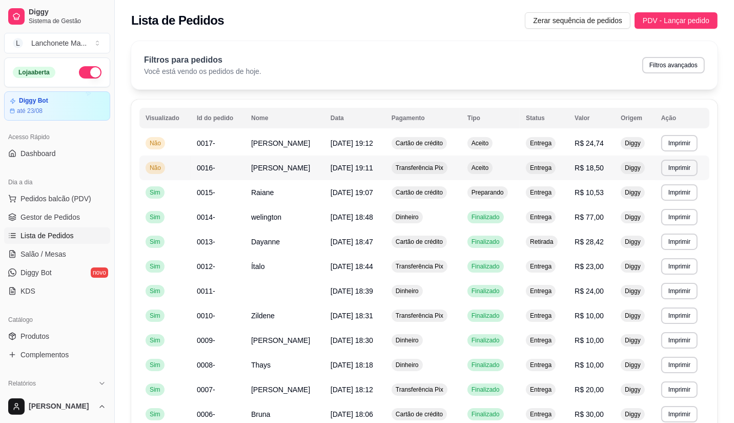
click at [409, 166] on span "Transferência Pix" at bounding box center [420, 168] width 52 height 8
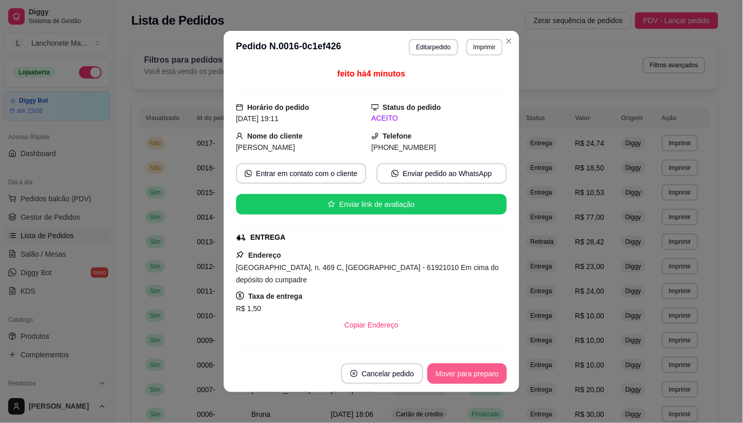
click at [431, 372] on button "Mover para preparo" at bounding box center [466, 373] width 79 height 21
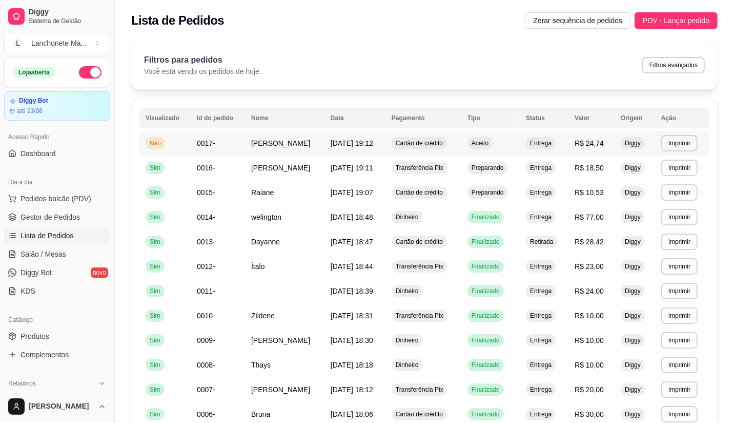
click at [417, 144] on span "Cartão de crédito" at bounding box center [419, 143] width 51 height 8
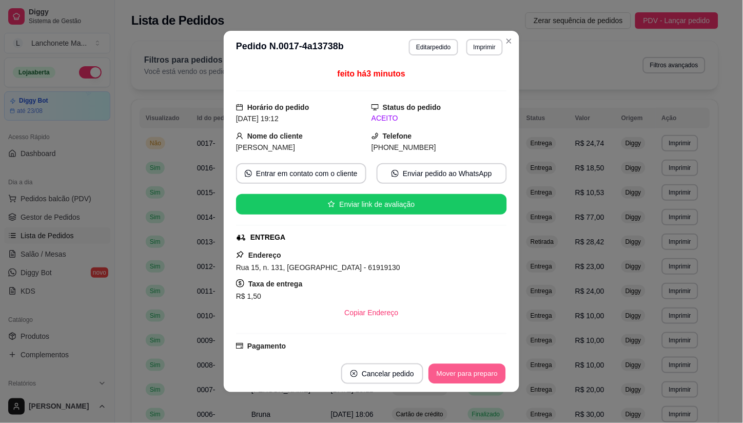
click at [432, 376] on button "Mover para preparo" at bounding box center [466, 374] width 77 height 20
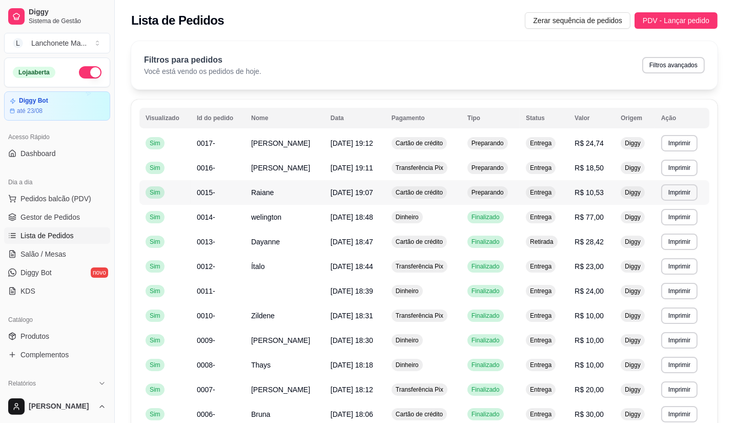
click at [486, 189] on span "Preparando" at bounding box center [488, 192] width 36 height 8
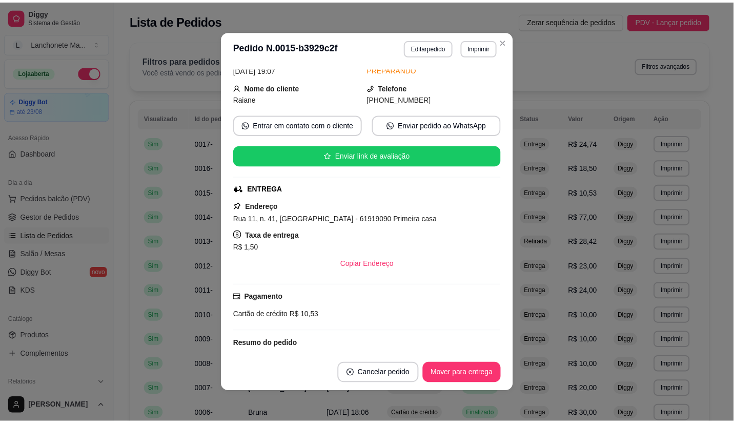
scroll to position [57, 0]
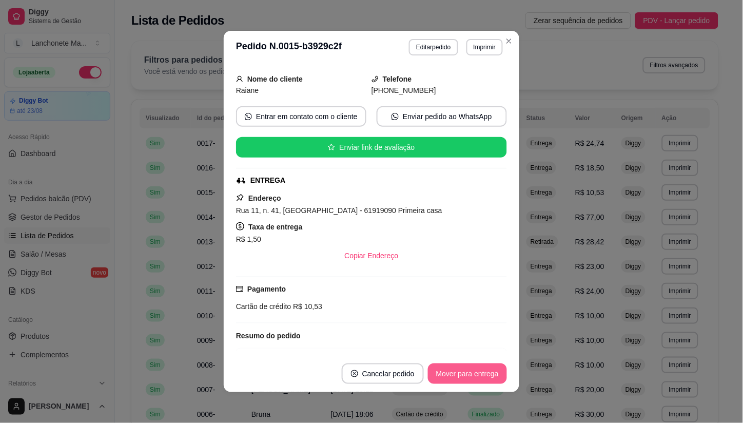
click at [458, 372] on button "Mover para entrega" at bounding box center [467, 373] width 79 height 21
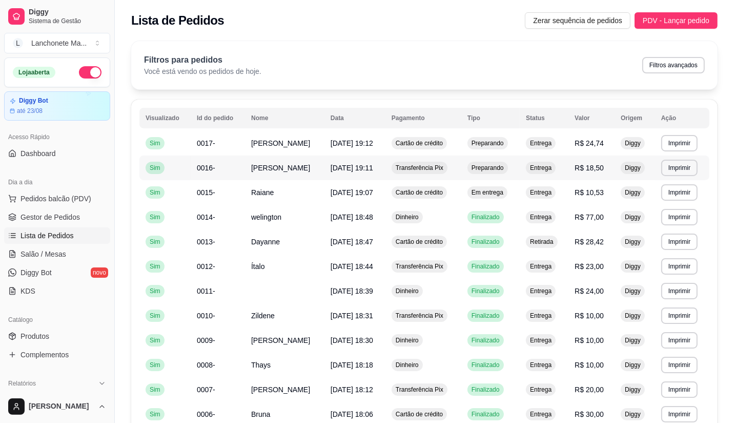
click at [491, 170] on span "Preparando" at bounding box center [488, 168] width 36 height 8
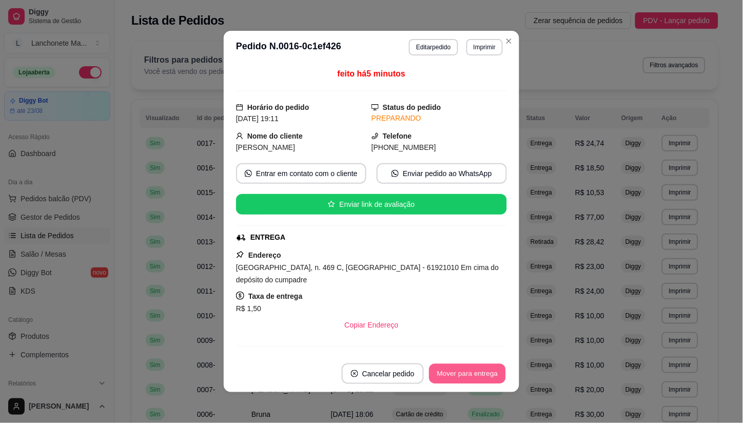
click at [474, 377] on button "Mover para entrega" at bounding box center [467, 374] width 77 height 20
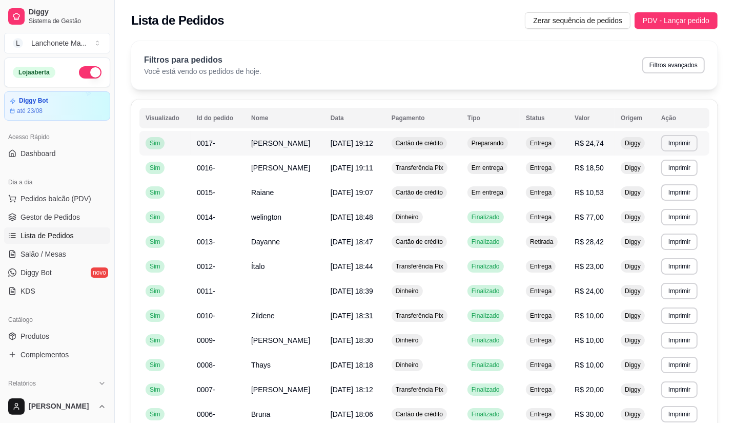
click at [470, 147] on td "Preparando" at bounding box center [491, 143] width 58 height 25
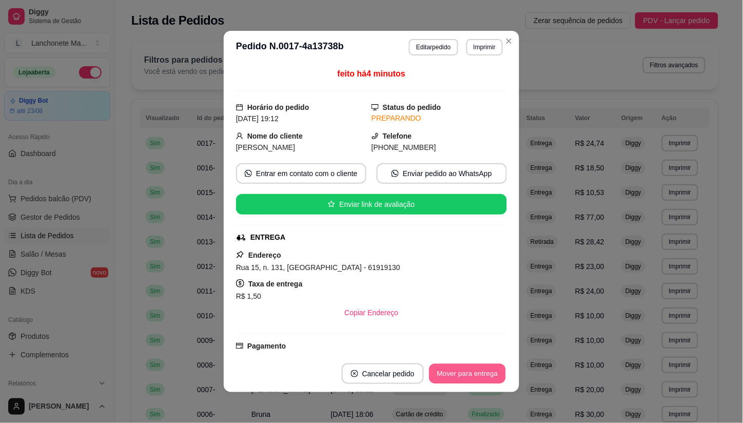
click at [485, 376] on button "Mover para entrega" at bounding box center [467, 374] width 77 height 20
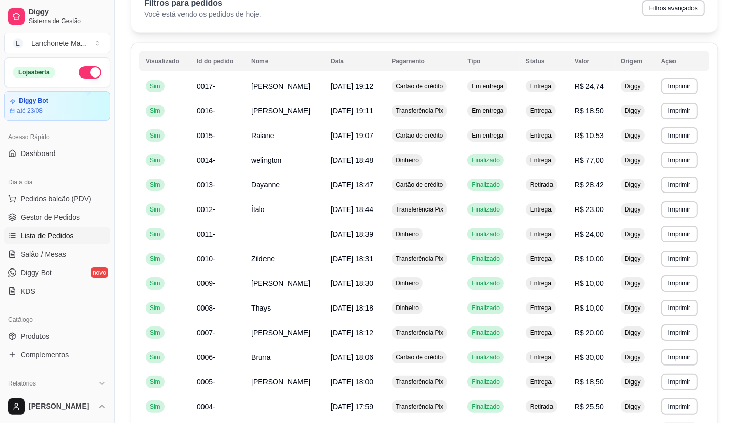
drag, startPoint x: 44, startPoint y: 337, endPoint x: 79, endPoint y: 326, distance: 37.1
click at [45, 336] on span "Produtos" at bounding box center [35, 336] width 29 height 10
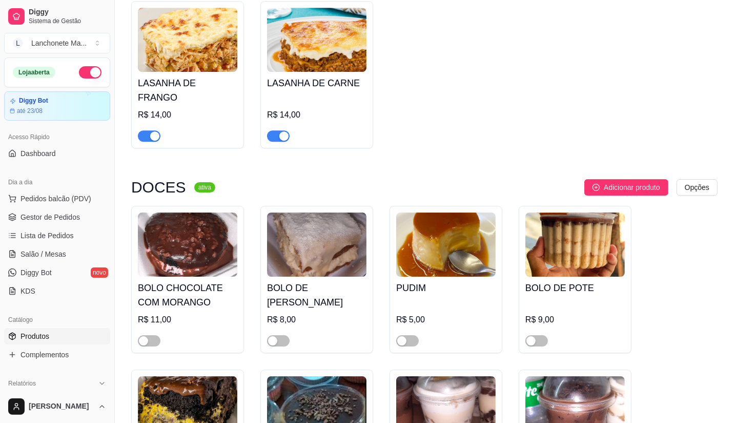
scroll to position [2727, 0]
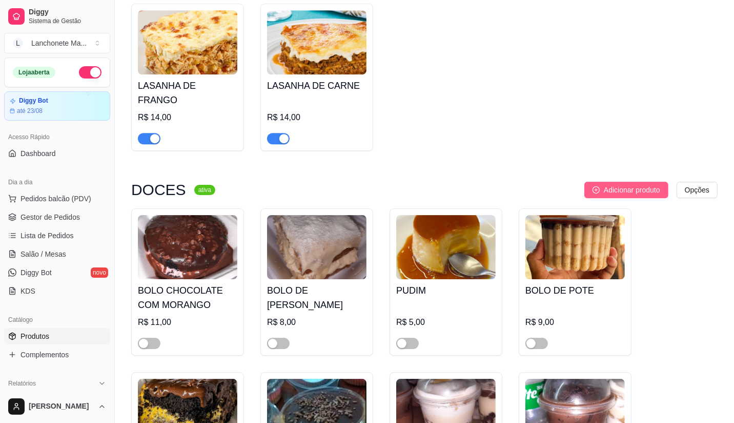
click at [634, 184] on span "Adicionar produto" at bounding box center [632, 189] width 56 height 11
click at [624, 184] on span "Adicionar produto" at bounding box center [632, 189] width 56 height 11
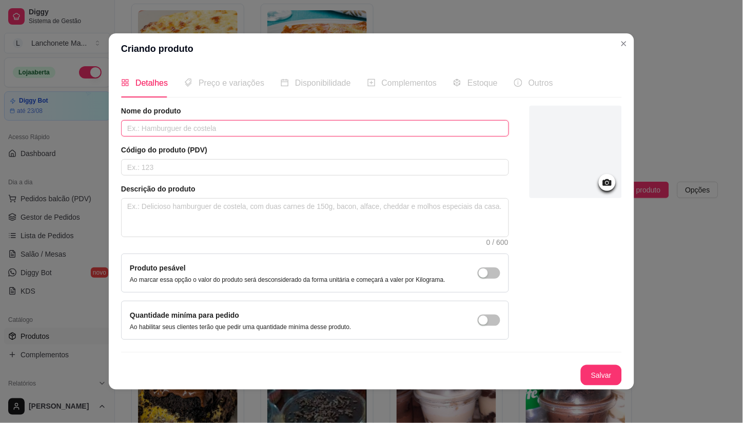
click at [185, 129] on input "text" at bounding box center [315, 128] width 388 height 16
type input "d"
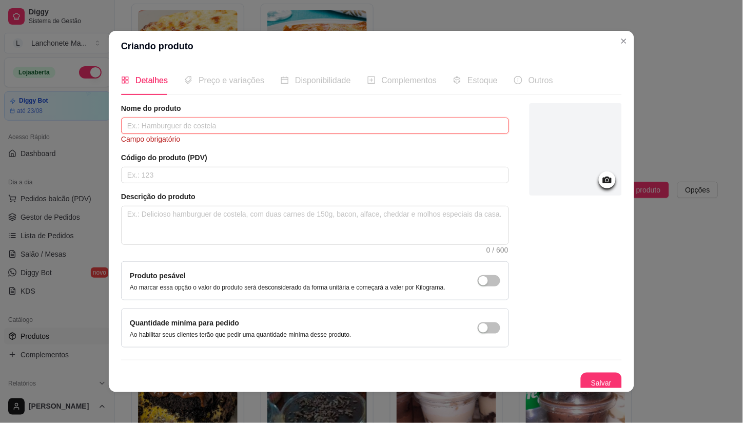
type input "D"
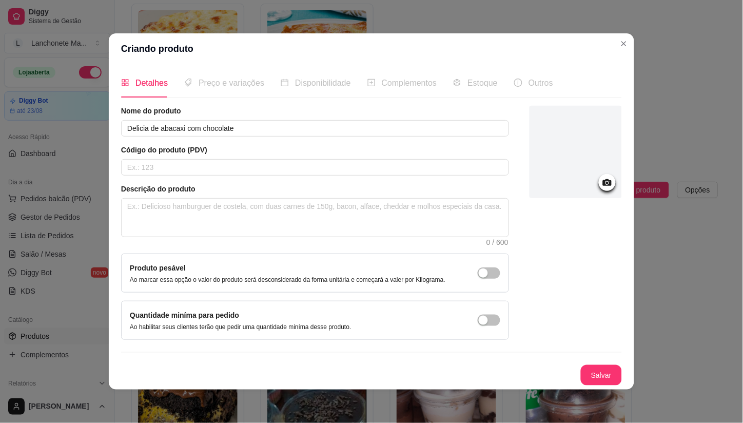
click at [244, 86] on span "Preço e variações" at bounding box center [231, 82] width 66 height 9
click at [245, 90] on div "Preço e variações" at bounding box center [224, 82] width 80 height 29
click at [583, 140] on div at bounding box center [575, 152] width 92 height 92
click at [592, 129] on div at bounding box center [575, 152] width 92 height 92
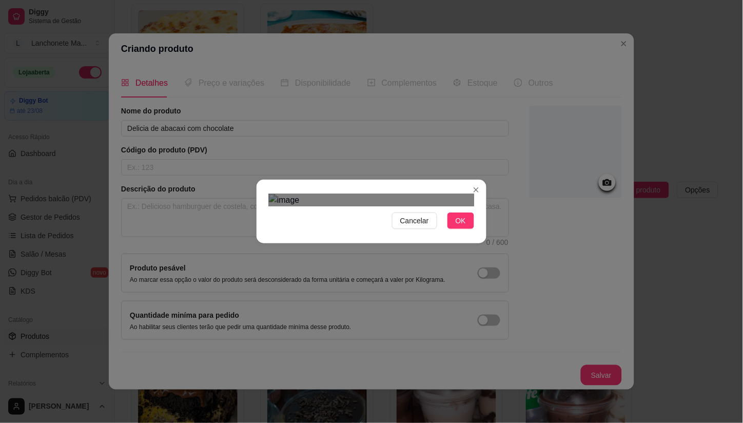
click at [422, 275] on div "Use the arrow keys to move the crop selection area" at bounding box center [371, 367] width 185 height 185
click at [464, 226] on span "OK" at bounding box center [460, 220] width 10 height 11
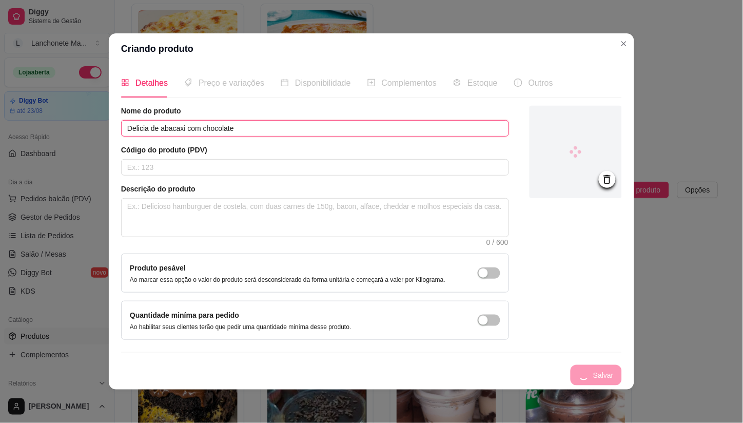
click at [269, 125] on input "Delicia de abacaxi com chocolate" at bounding box center [315, 128] width 388 height 16
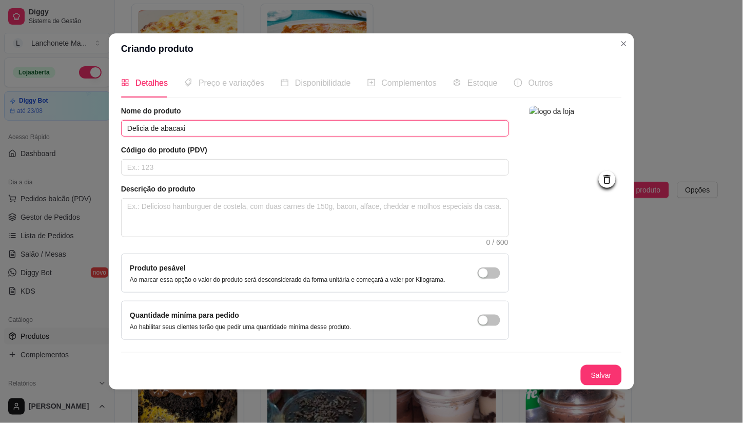
type input "Delicia de abacaxi"
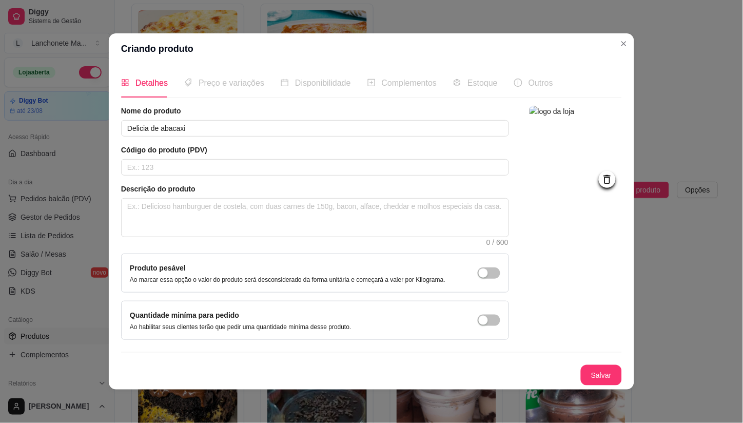
click at [222, 84] on span "Preço e variações" at bounding box center [231, 82] width 66 height 9
click at [607, 373] on button "Salvar" at bounding box center [601, 375] width 40 height 20
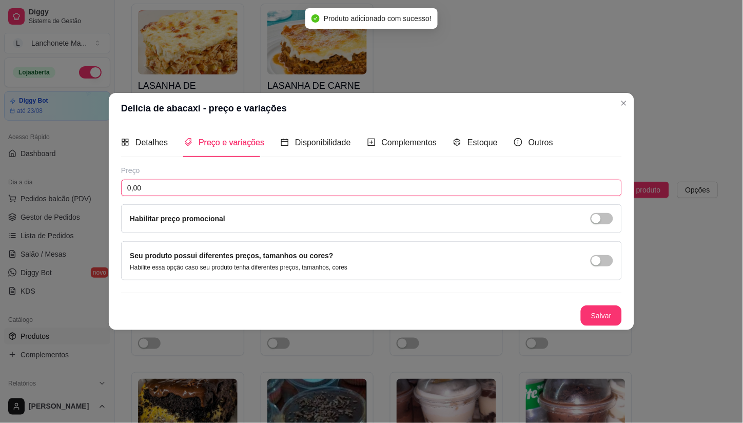
click at [224, 188] on input "0,00" at bounding box center [371, 187] width 500 height 16
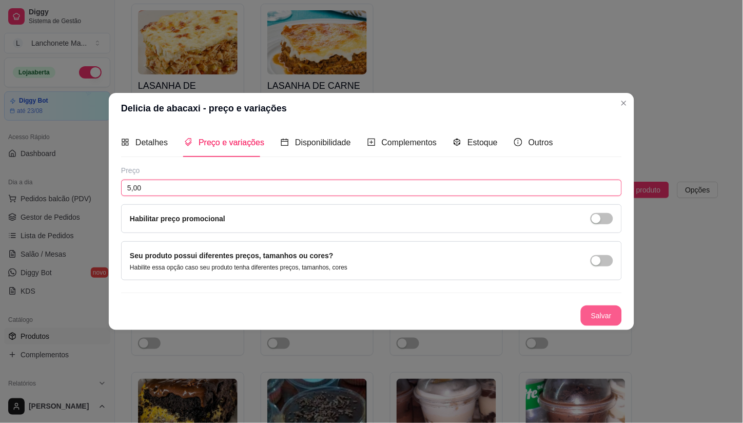
type input "5,00"
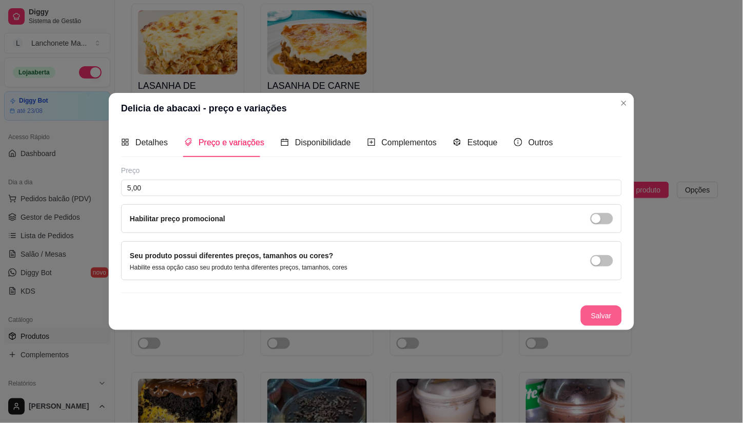
click at [611, 322] on button "Salvar" at bounding box center [600, 315] width 41 height 21
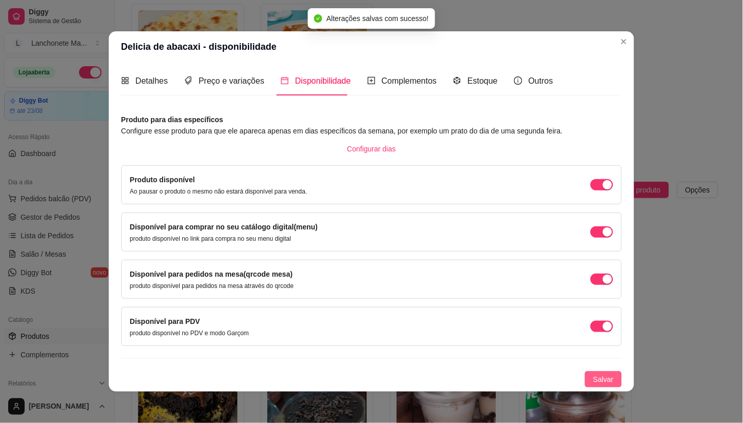
click at [607, 377] on span "Salvar" at bounding box center [603, 378] width 21 height 11
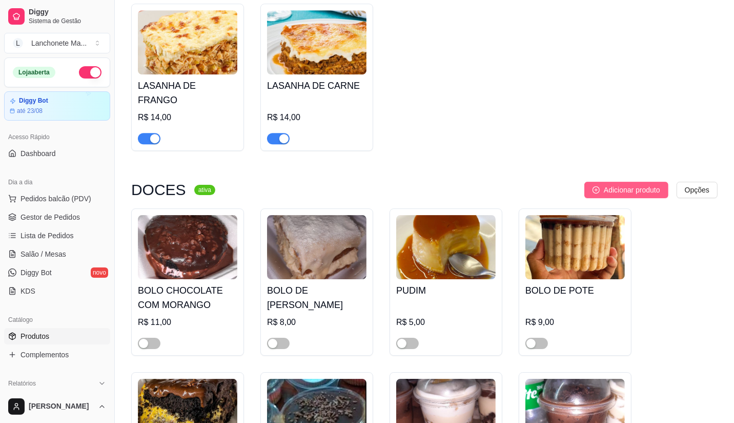
click at [643, 184] on span "Adicionar produto" at bounding box center [632, 189] width 56 height 11
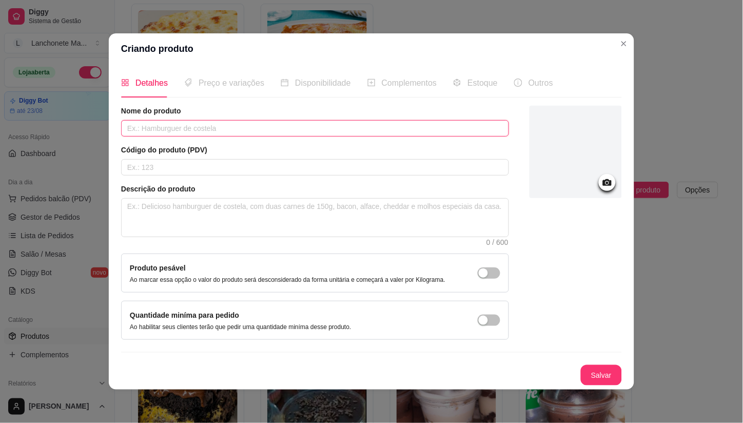
click at [225, 131] on input "text" at bounding box center [315, 128] width 388 height 16
type input "d"
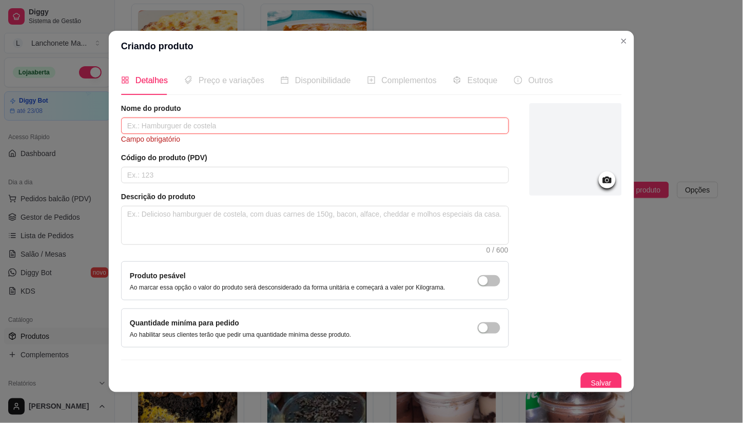
type input "D"
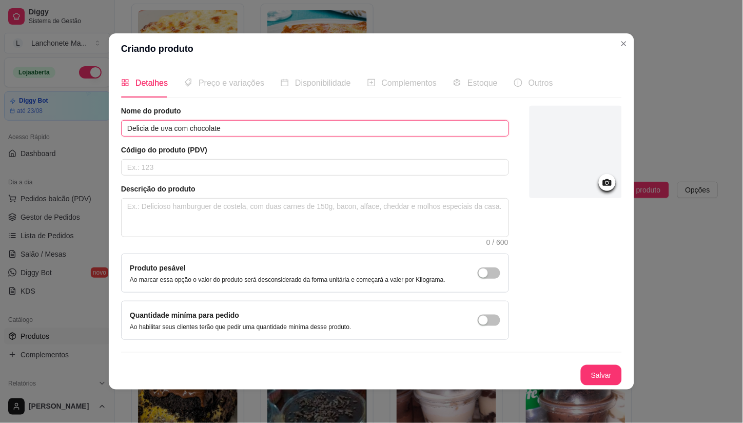
type input "Delicia de uva com chocolate"
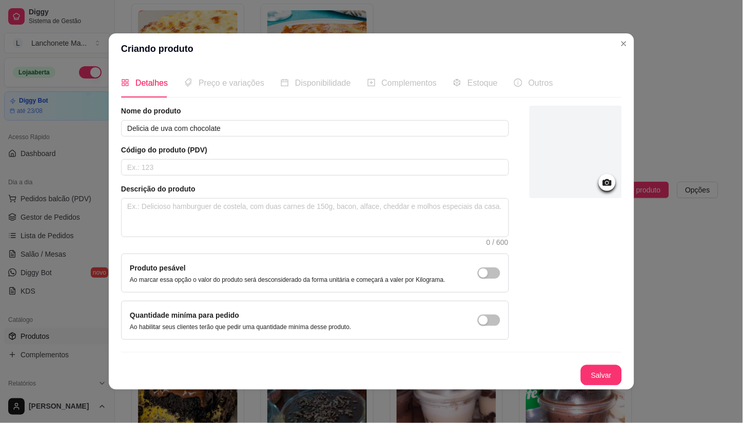
click at [570, 150] on div at bounding box center [575, 152] width 92 height 92
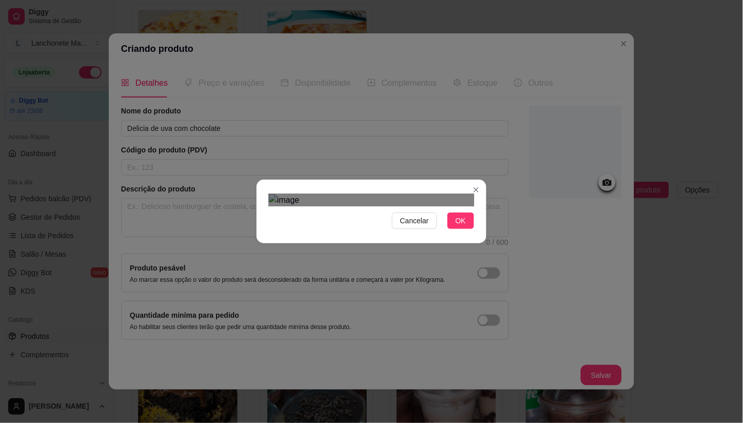
click at [392, 257] on div "Use the arrow keys to move the crop selection area" at bounding box center [369, 349] width 185 height 185
click at [270, 251] on div "Use the arrow keys to move the north west drag handle to change the crop select…" at bounding box center [270, 251] width 0 height 0
click at [316, 260] on div "Use the arrow keys to move the crop selection area" at bounding box center [368, 355] width 190 height 190
click at [351, 255] on div "Use the arrow keys to move the crop selection area" at bounding box center [371, 350] width 190 height 190
click at [455, 226] on span "OK" at bounding box center [460, 220] width 10 height 11
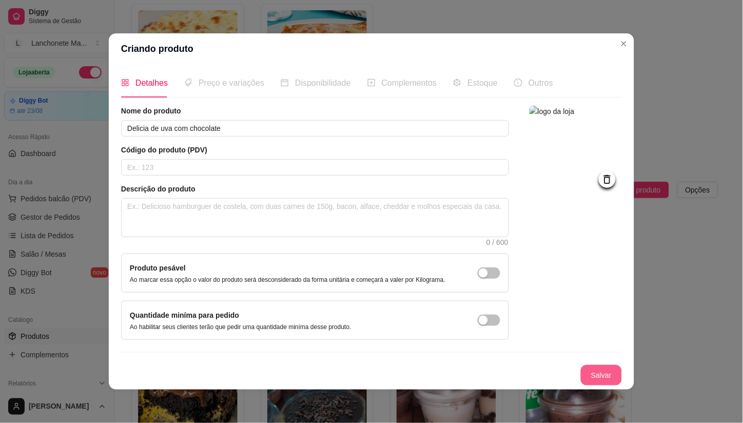
click at [608, 374] on button "Salvar" at bounding box center [600, 375] width 41 height 21
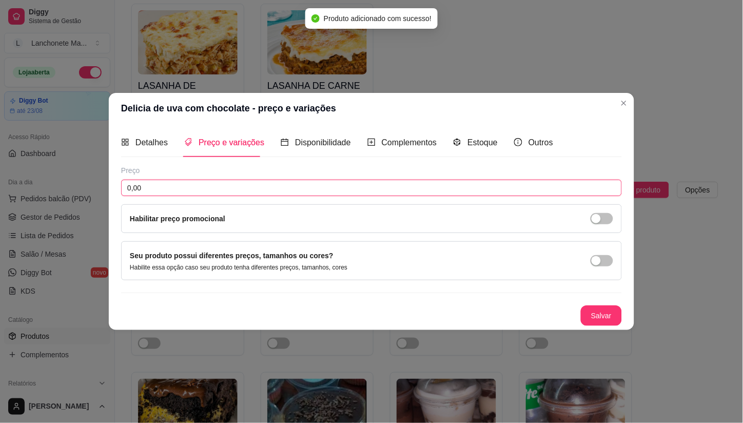
click at [185, 188] on input "0,00" at bounding box center [371, 187] width 500 height 16
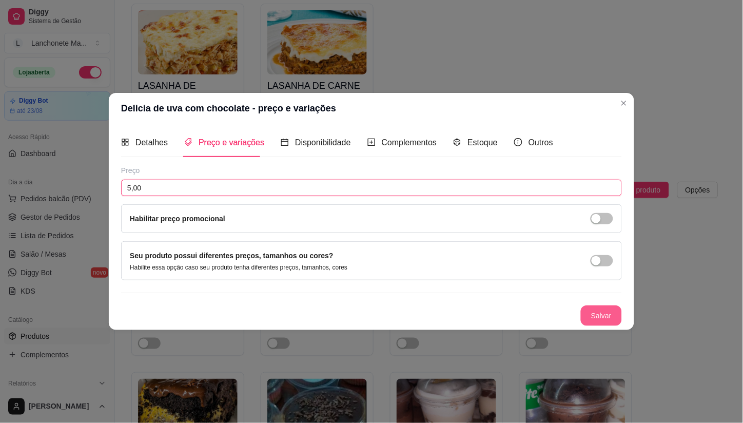
type input "5,00"
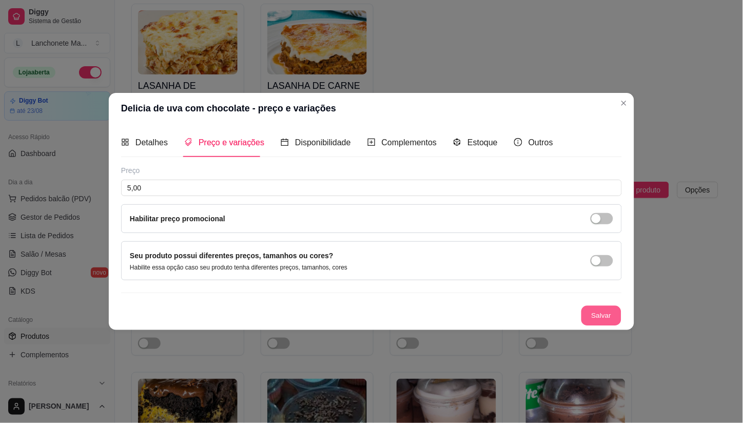
click at [597, 314] on button "Salvar" at bounding box center [601, 316] width 40 height 20
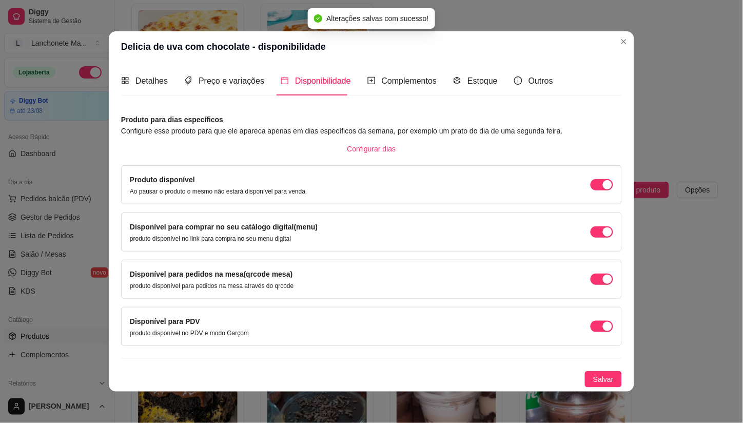
scroll to position [2, 0]
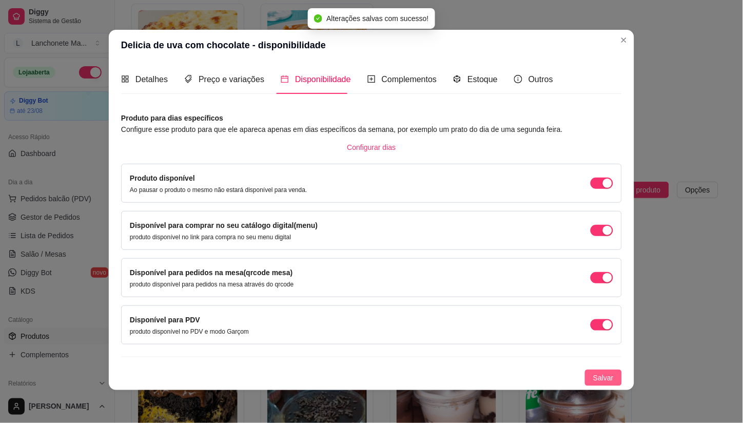
click at [605, 374] on span "Salvar" at bounding box center [603, 377] width 21 height 11
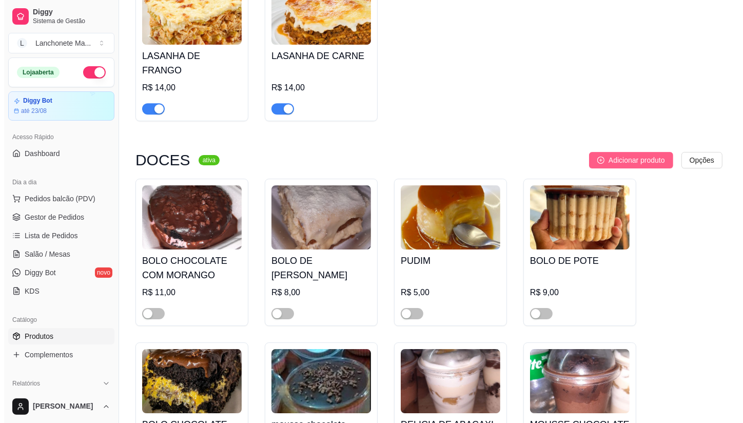
scroll to position [2784, 0]
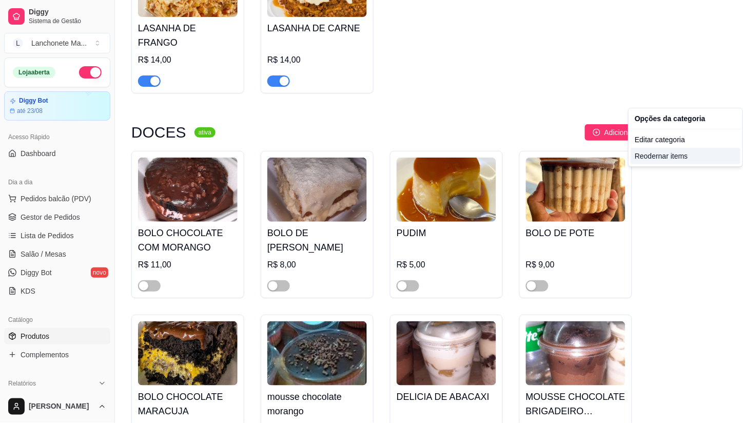
click at [660, 158] on div "Reodernar items" at bounding box center [685, 156] width 110 height 16
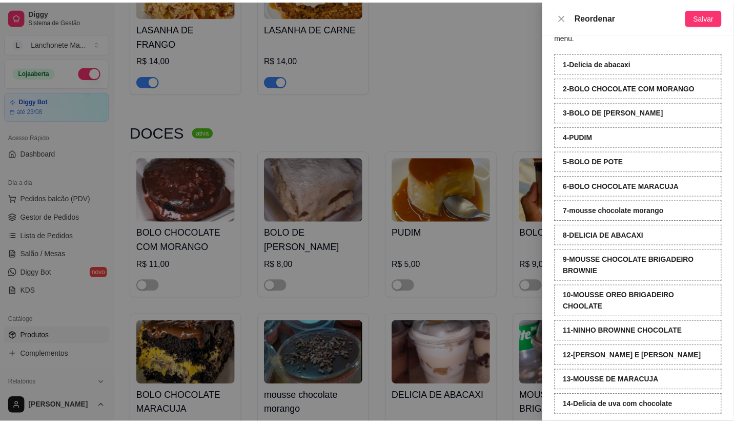
scroll to position [49, 0]
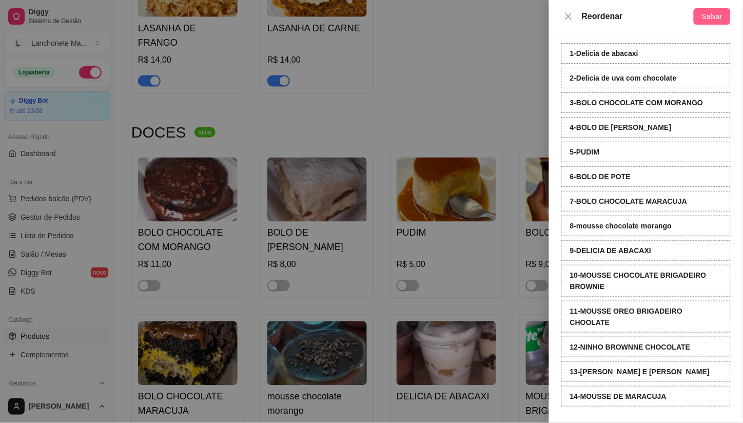
click at [711, 19] on span "Salvar" at bounding box center [711, 16] width 21 height 11
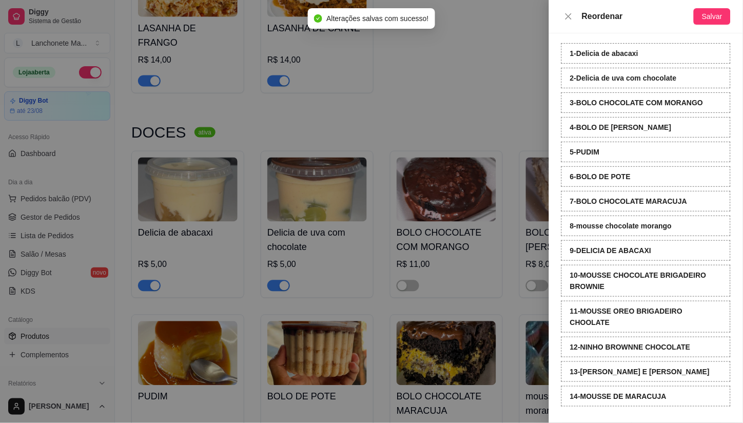
click at [566, 22] on div "Reordenar" at bounding box center [627, 16] width 132 height 12
click at [568, 8] on div "Reordenar Salvar" at bounding box center [646, 16] width 194 height 33
drag, startPoint x: 568, startPoint y: 15, endPoint x: 568, endPoint y: 22, distance: 6.2
click at [568, 16] on icon "close" at bounding box center [568, 16] width 6 height 6
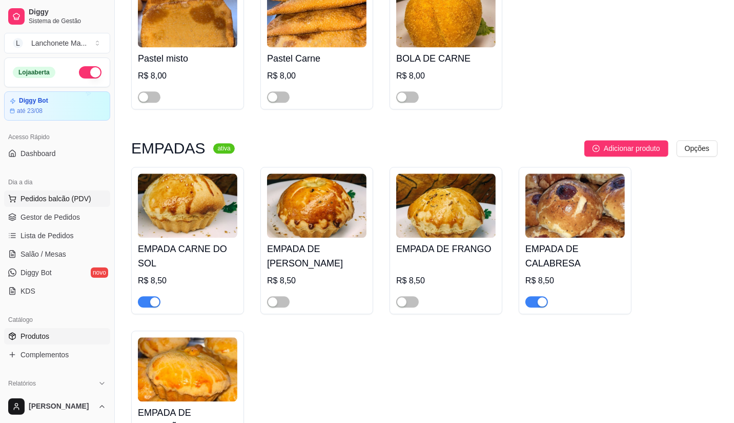
scroll to position [1987, 0]
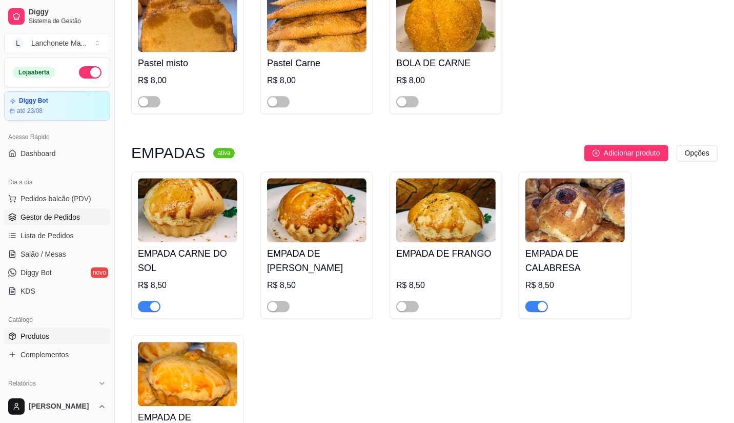
click at [61, 216] on span "Gestor de Pedidos" at bounding box center [50, 217] width 59 height 10
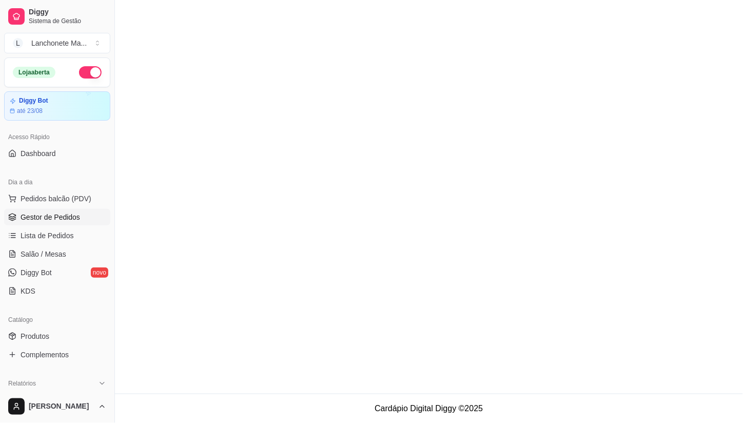
click at [43, 213] on span "Gestor de Pedidos" at bounding box center [50, 217] width 59 height 10
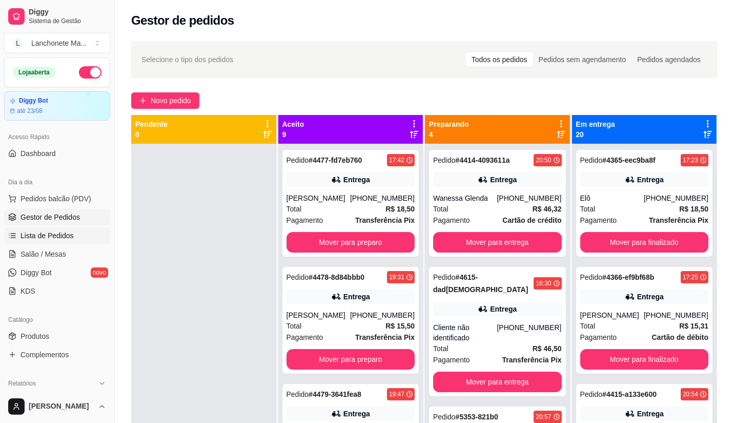
click at [47, 236] on span "Lista de Pedidos" at bounding box center [47, 235] width 53 height 10
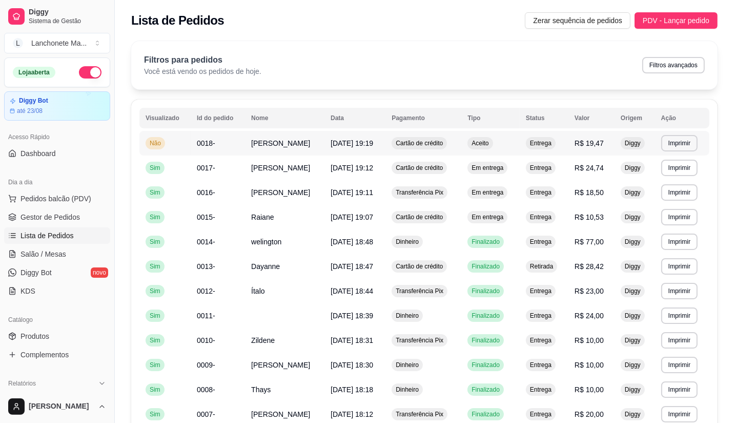
click at [471, 142] on div "Aceito" at bounding box center [480, 143] width 25 height 12
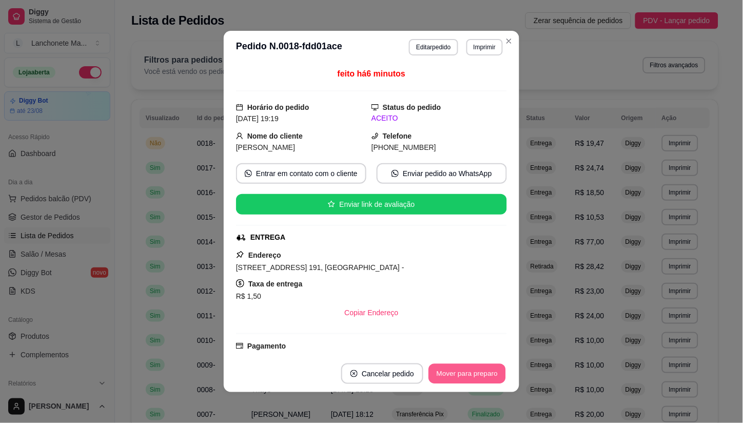
click at [477, 371] on button "Mover para preparo" at bounding box center [466, 374] width 77 height 20
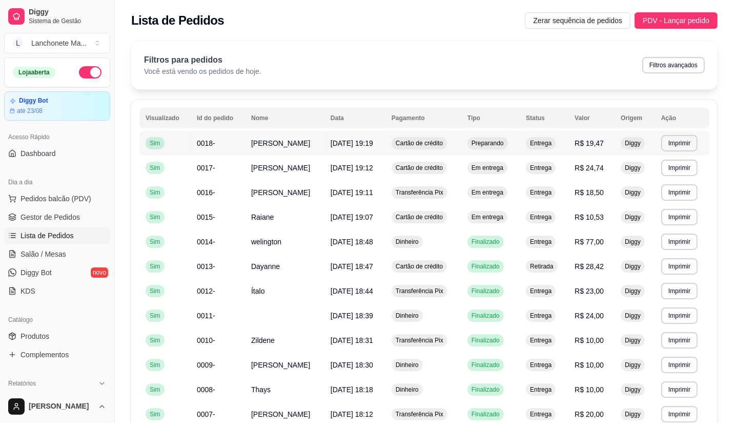
click at [506, 139] on span "Preparando" at bounding box center [488, 143] width 36 height 8
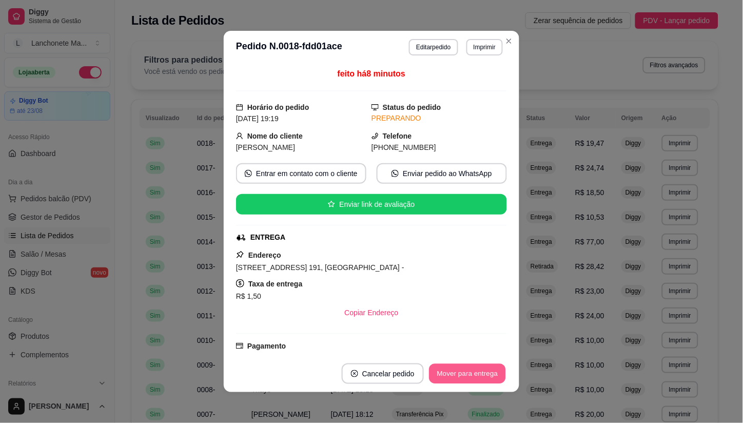
click at [468, 374] on button "Mover para entrega" at bounding box center [467, 374] width 77 height 20
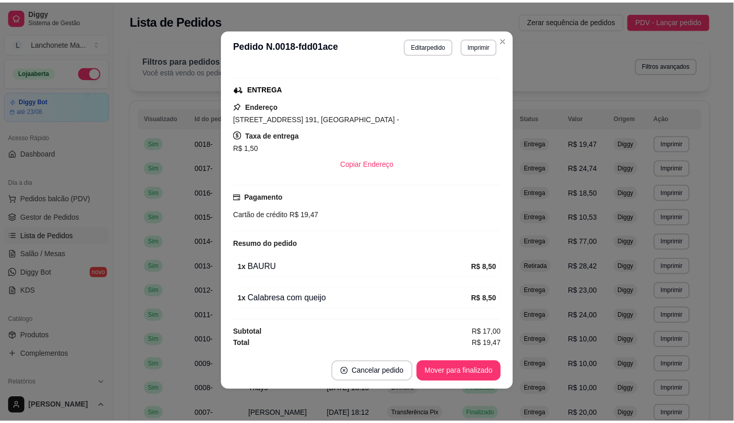
scroll to position [2, 0]
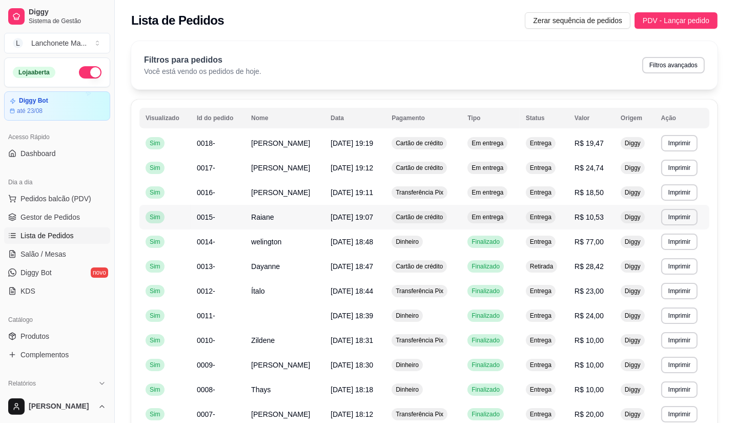
click at [488, 217] on span "Em entrega" at bounding box center [488, 217] width 36 height 8
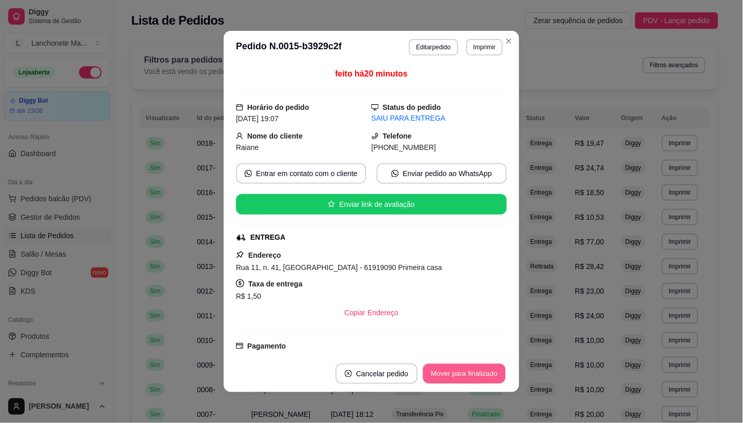
click at [485, 371] on button "Mover para finalizado" at bounding box center [464, 374] width 83 height 20
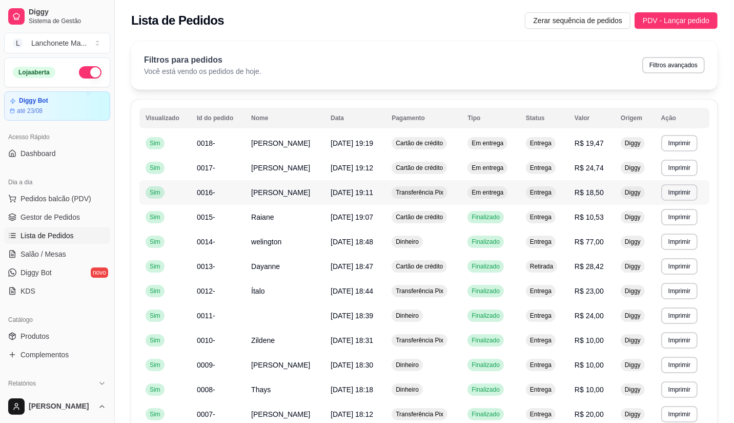
click at [480, 187] on div "Em entrega" at bounding box center [488, 192] width 40 height 12
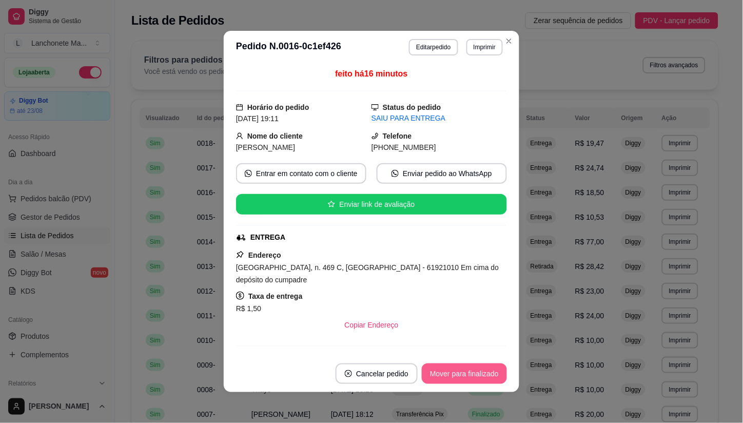
click at [481, 378] on button "Mover para finalizado" at bounding box center [464, 373] width 85 height 21
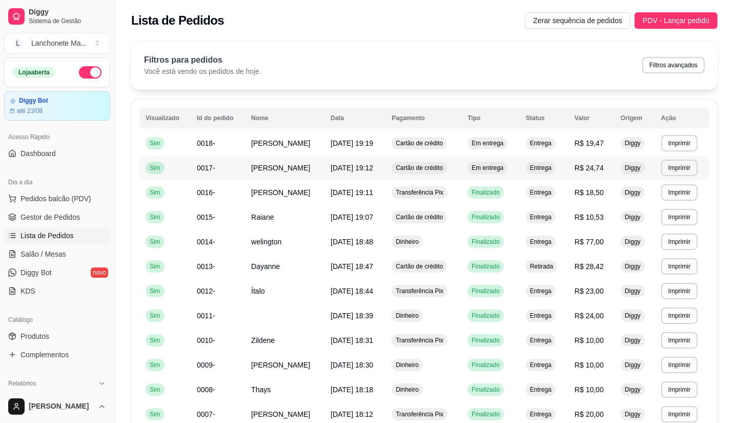
click at [486, 166] on span "Em entrega" at bounding box center [488, 168] width 36 height 8
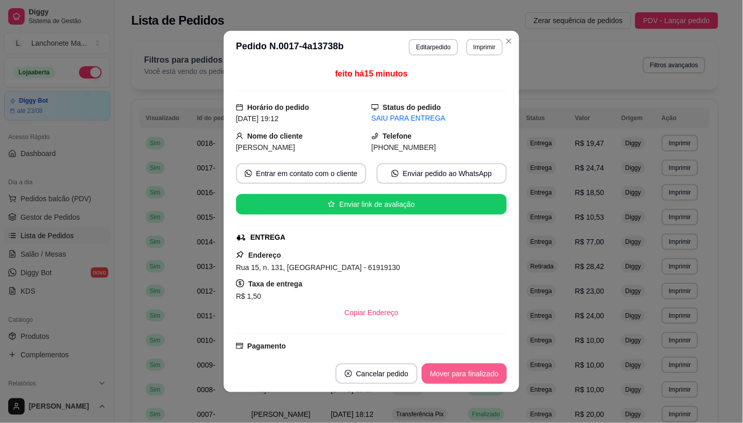
click at [469, 378] on button "Mover para finalizado" at bounding box center [464, 373] width 85 height 21
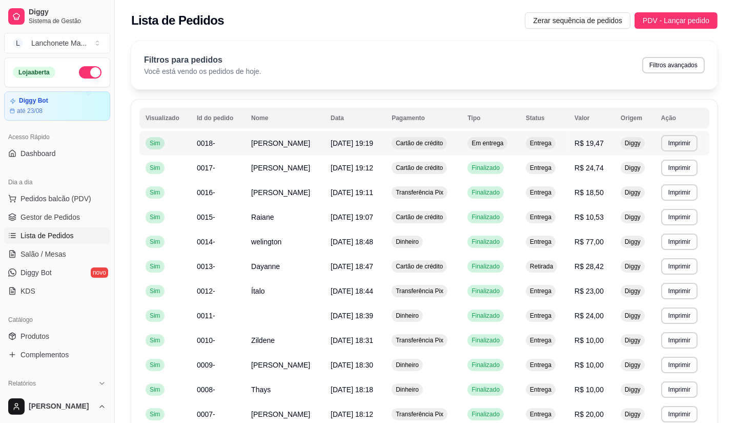
click at [491, 145] on span "Em entrega" at bounding box center [488, 143] width 36 height 8
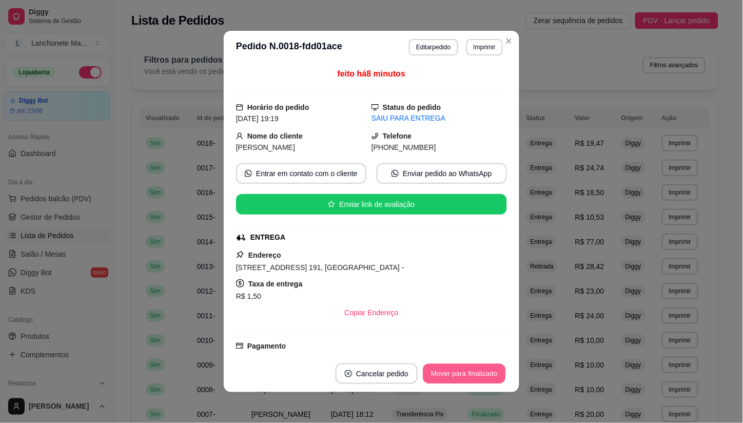
click at [469, 373] on button "Mover para finalizado" at bounding box center [464, 374] width 83 height 20
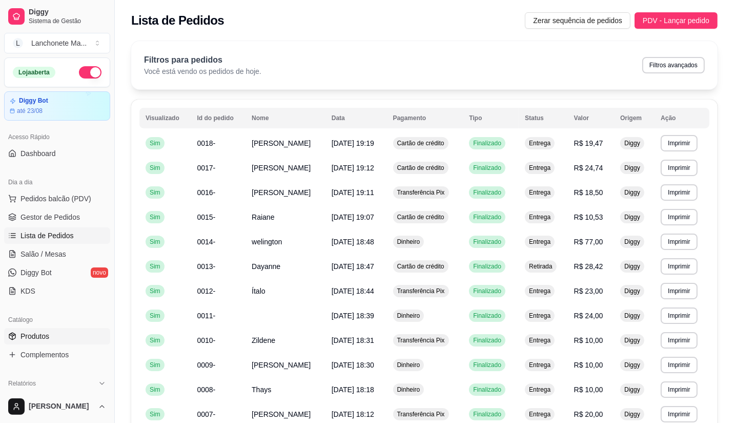
click at [31, 334] on span "Produtos" at bounding box center [35, 336] width 29 height 10
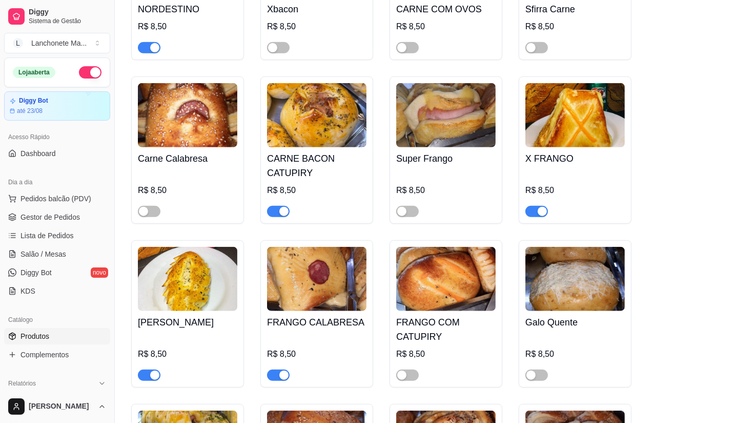
scroll to position [684, 0]
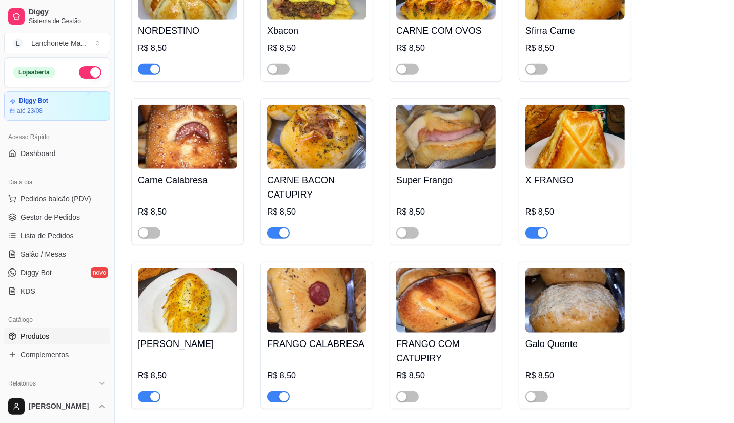
click at [281, 232] on div "button" at bounding box center [283, 232] width 9 height 9
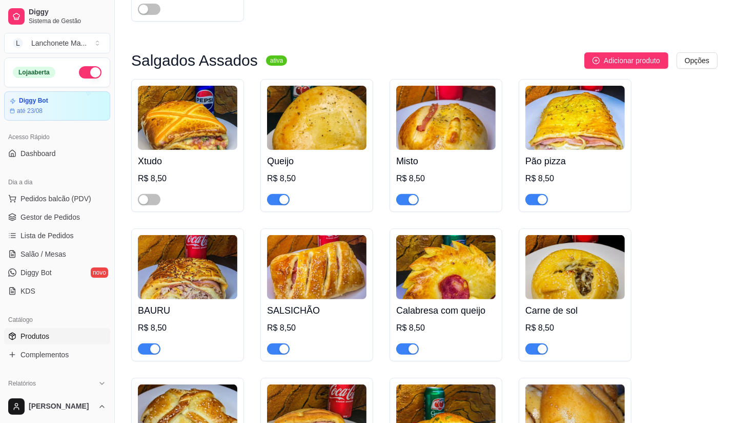
scroll to position [285, 0]
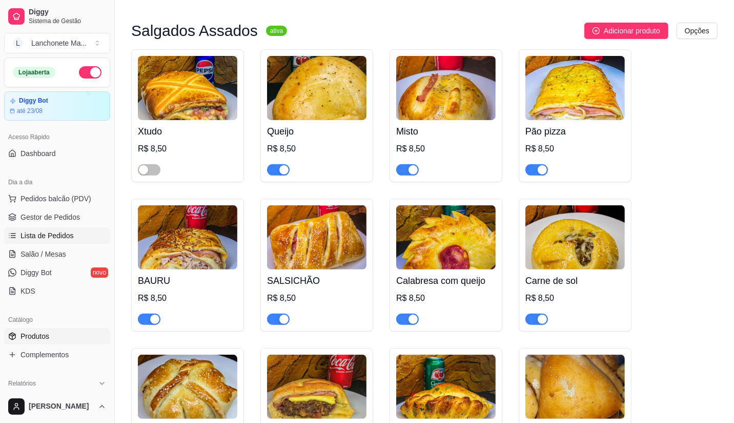
click at [39, 233] on span "Lista de Pedidos" at bounding box center [47, 235] width 53 height 10
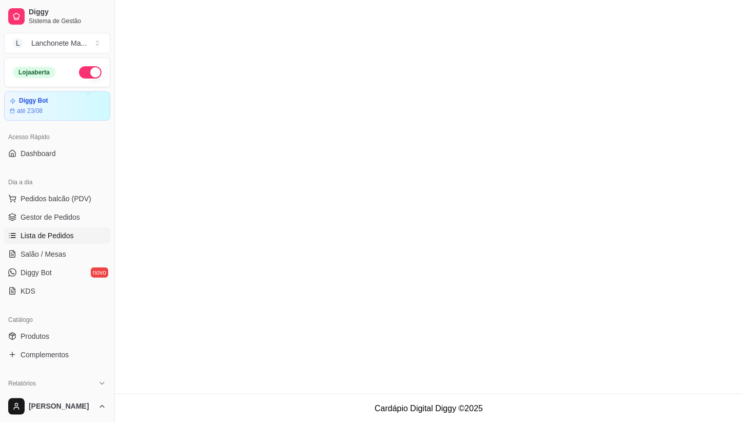
click at [33, 234] on span "Lista de Pedidos" at bounding box center [47, 235] width 53 height 10
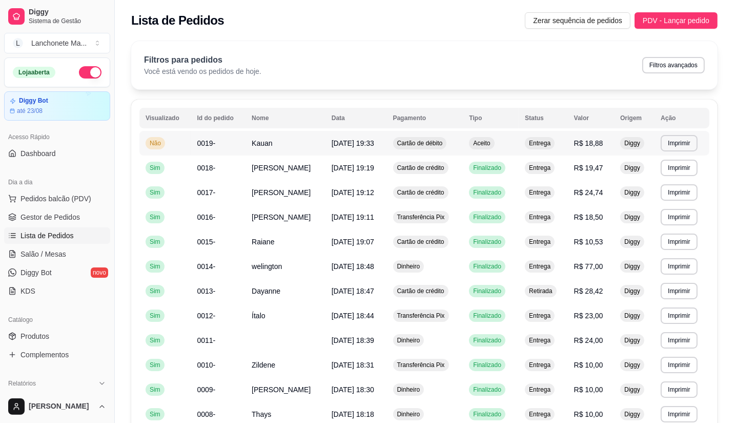
click at [442, 146] on span "Cartão de débito" at bounding box center [420, 143] width 50 height 8
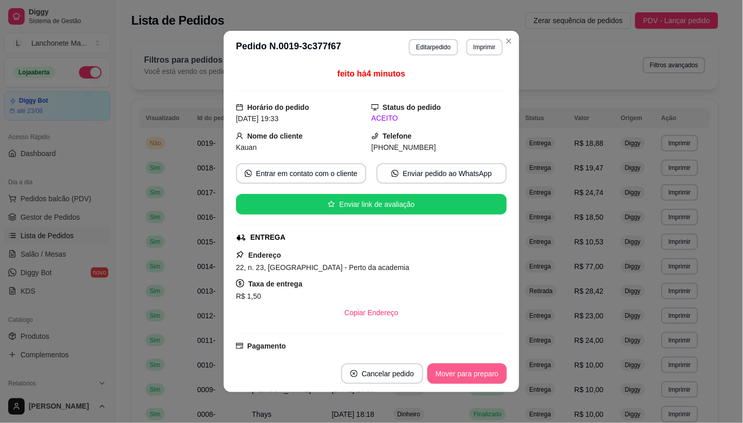
click at [438, 375] on button "Mover para preparo" at bounding box center [466, 373] width 79 height 21
click at [438, 375] on div "Mover para preparo" at bounding box center [460, 373] width 94 height 21
click at [438, 375] on button "Mover para entrega" at bounding box center [467, 374] width 77 height 20
click at [438, 375] on div "Mover para entrega" at bounding box center [467, 373] width 79 height 21
click at [438, 375] on div "Mover para finalizado" at bounding box center [456, 373] width 99 height 21
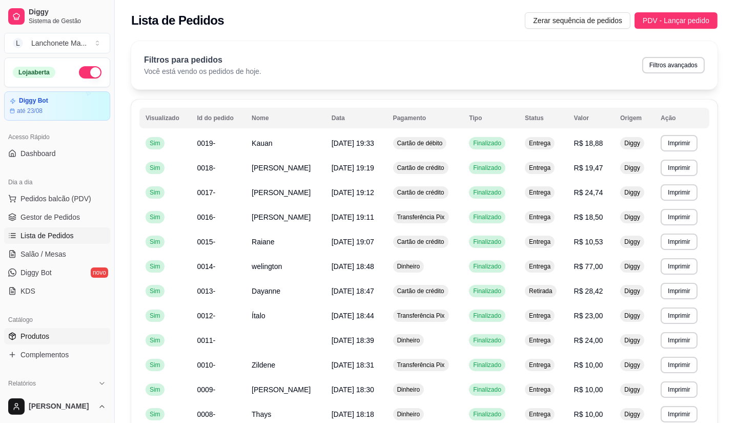
click at [50, 332] on link "Produtos" at bounding box center [57, 336] width 106 height 16
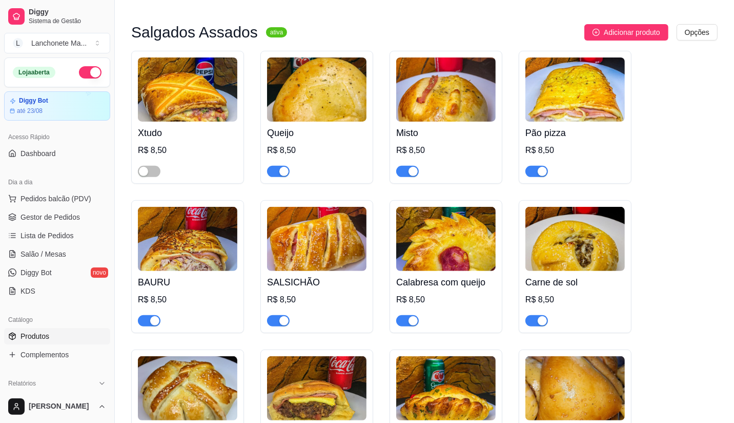
scroll to position [285, 0]
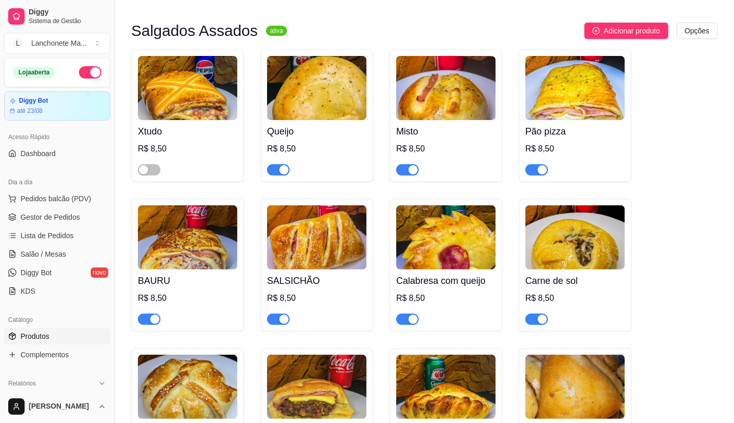
click at [149, 316] on span "button" at bounding box center [149, 318] width 23 height 11
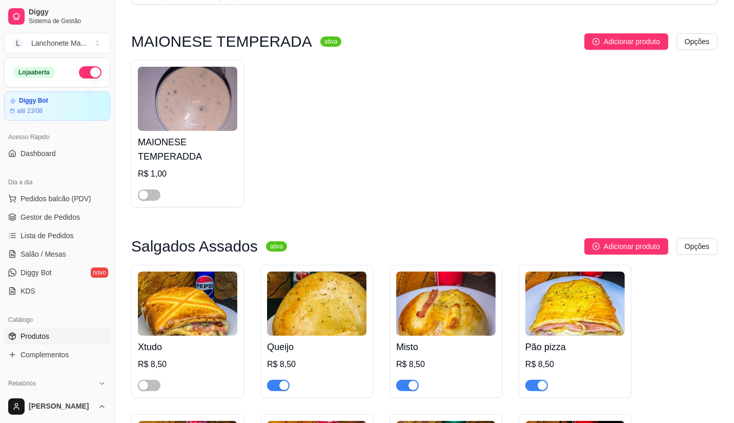
scroll to position [57, 0]
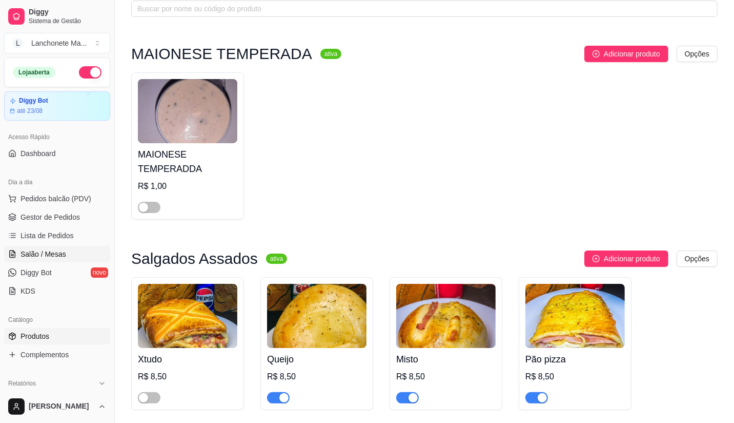
click at [48, 254] on span "Salão / Mesas" at bounding box center [44, 254] width 46 height 10
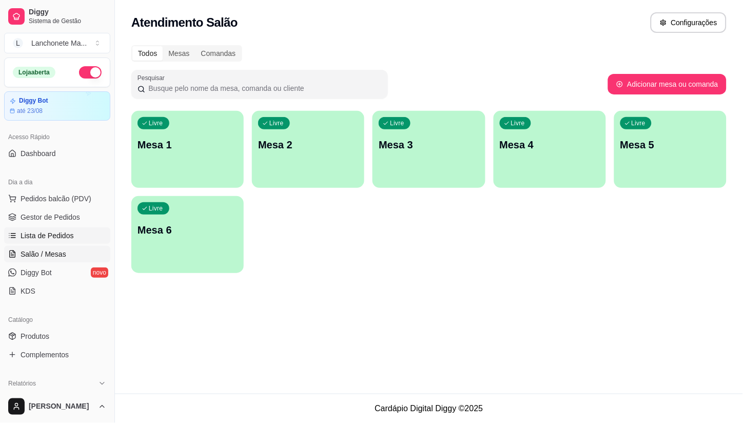
click at [51, 237] on span "Lista de Pedidos" at bounding box center [47, 235] width 53 height 10
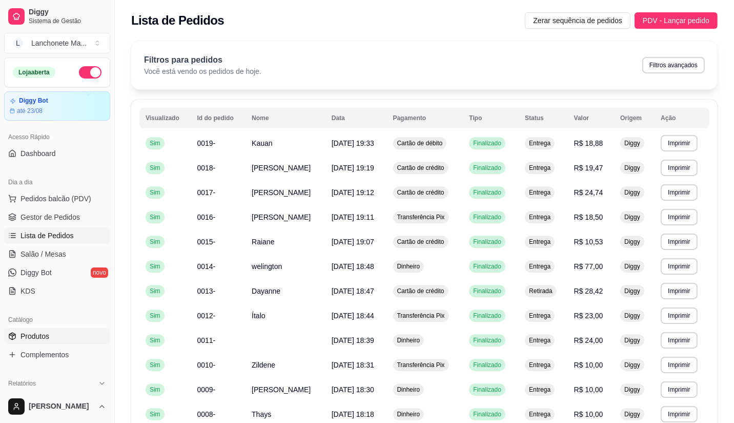
click at [45, 337] on span "Produtos" at bounding box center [35, 336] width 29 height 10
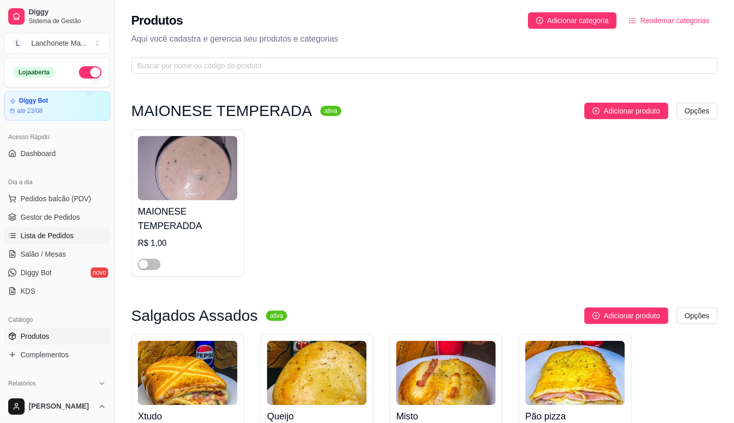
click at [39, 231] on span "Lista de Pedidos" at bounding box center [47, 235] width 53 height 10
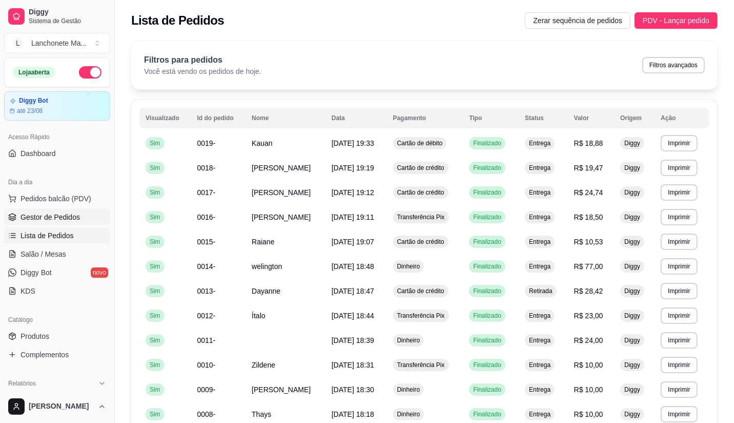
click at [47, 216] on span "Gestor de Pedidos" at bounding box center [50, 217] width 59 height 10
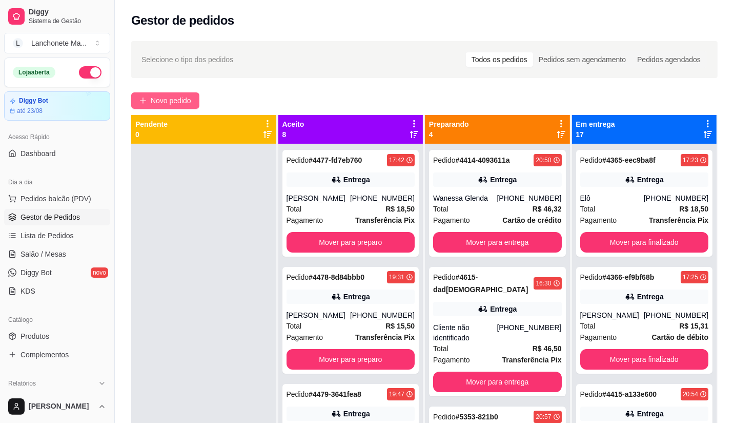
click at [183, 96] on span "Novo pedido" at bounding box center [171, 100] width 41 height 11
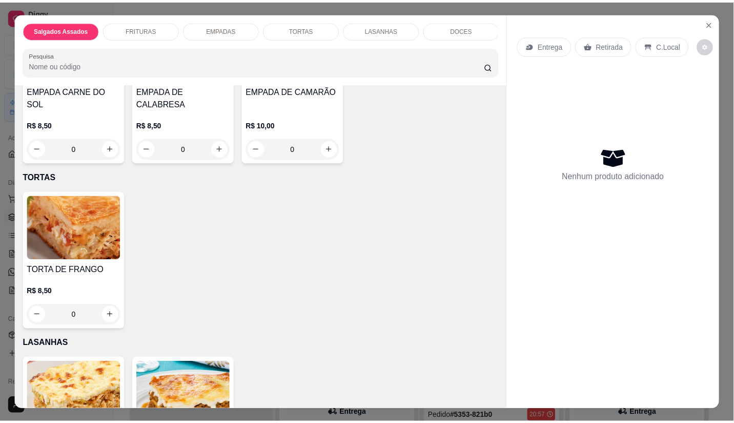
scroll to position [797, 0]
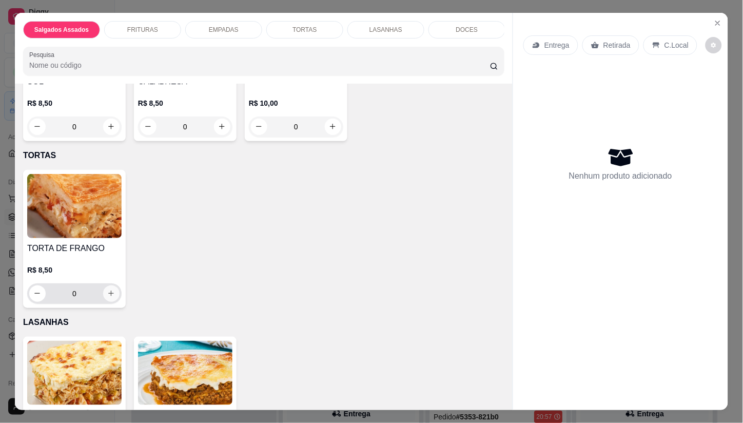
click at [107, 289] on icon "increase-product-quantity" at bounding box center [111, 293] width 8 height 8
type input "1"
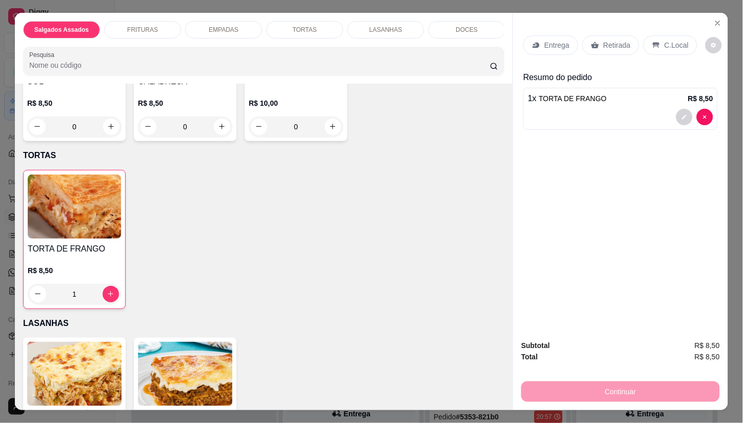
click at [544, 35] on div "Entrega" at bounding box center [550, 44] width 55 height 19
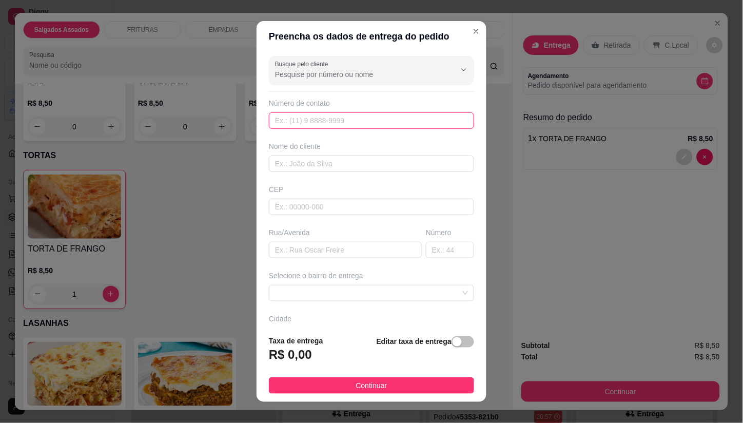
click at [334, 124] on input "text" at bounding box center [371, 120] width 205 height 16
type input "[PHONE_NUMBER]"
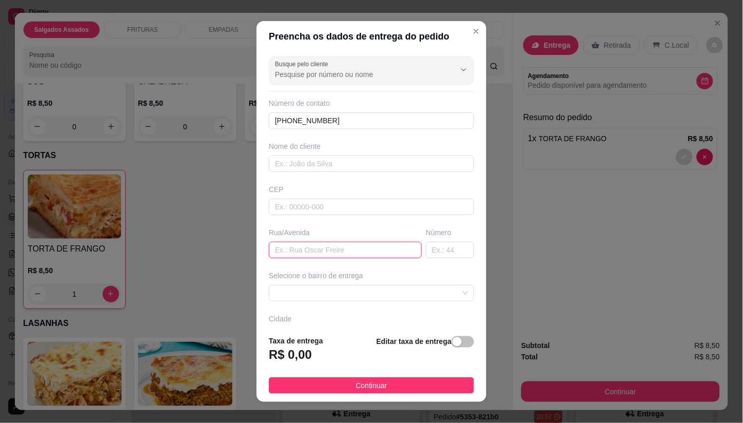
click at [357, 248] on input "text" at bounding box center [345, 250] width 153 height 16
type input "2"
click at [427, 250] on input "text" at bounding box center [450, 250] width 48 height 16
click at [325, 298] on span at bounding box center [371, 292] width 193 height 15
type input "1263"
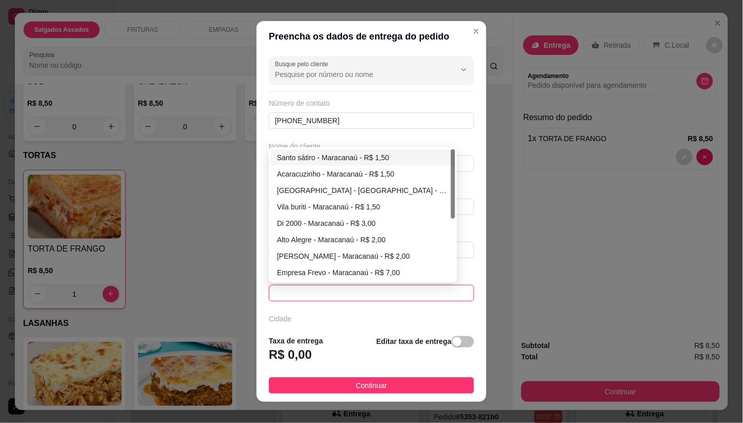
click at [320, 158] on div "Santo sátiro - Maracanaú - R$ 1,50" at bounding box center [363, 157] width 172 height 11
type input "Maracanaú"
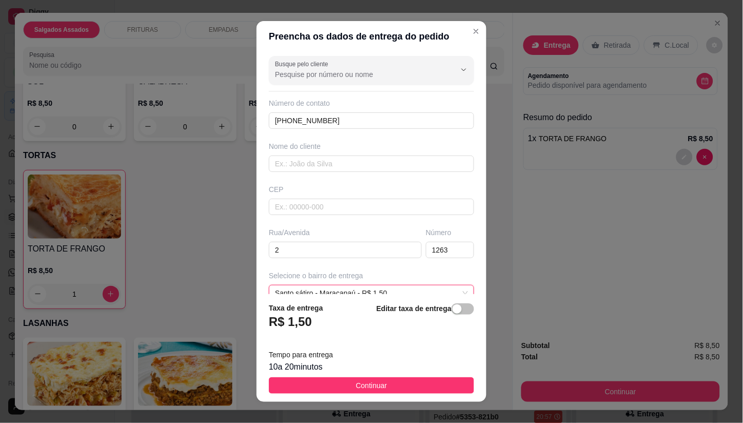
click at [343, 388] on button "Continuar" at bounding box center [371, 385] width 205 height 16
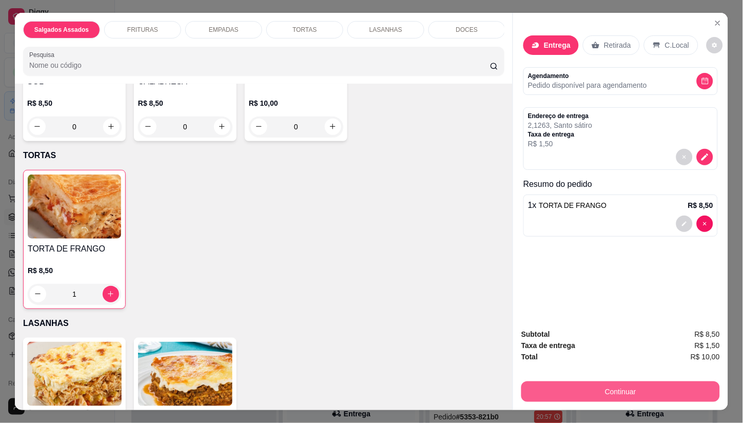
click at [541, 386] on button "Continuar" at bounding box center [620, 391] width 198 height 21
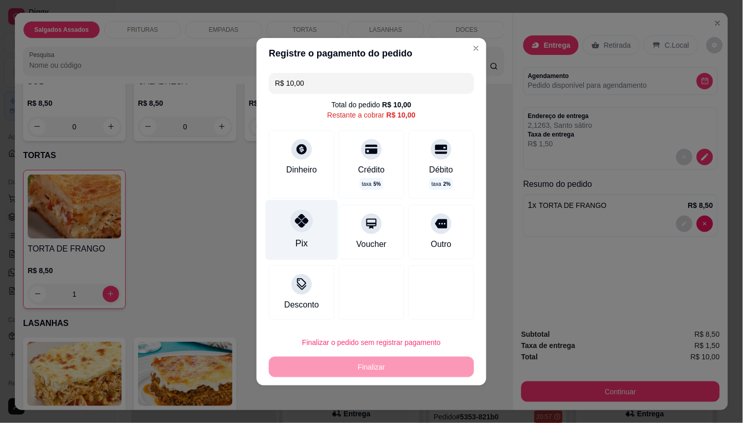
click at [309, 232] on div "Pix" at bounding box center [302, 229] width 72 height 60
type input "R$ 0,00"
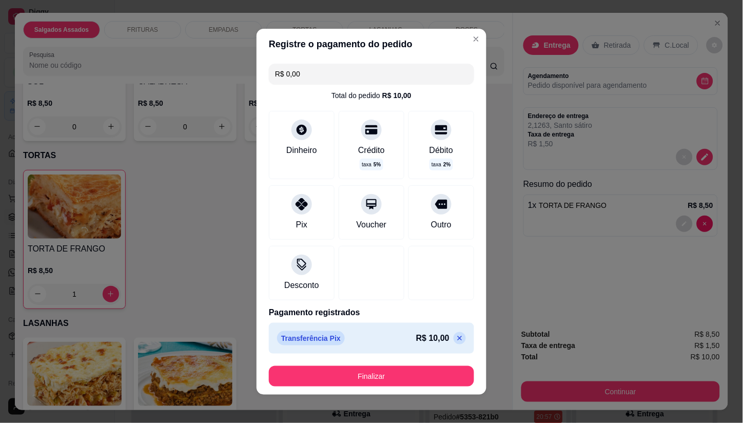
click at [345, 372] on button "Finalizar" at bounding box center [371, 376] width 205 height 21
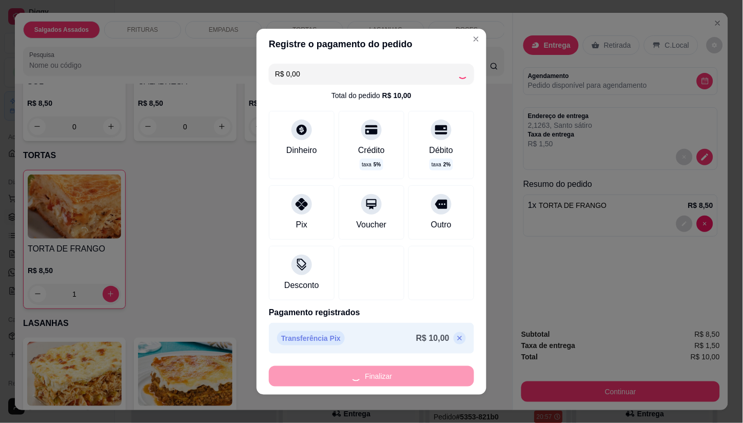
type input "0"
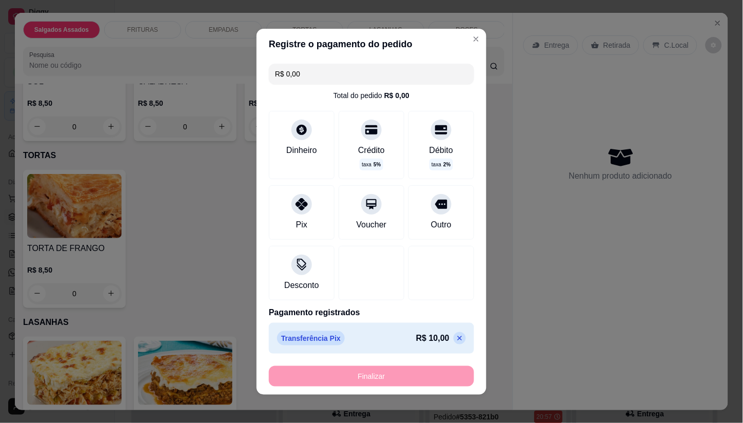
type input "-R$ 10,00"
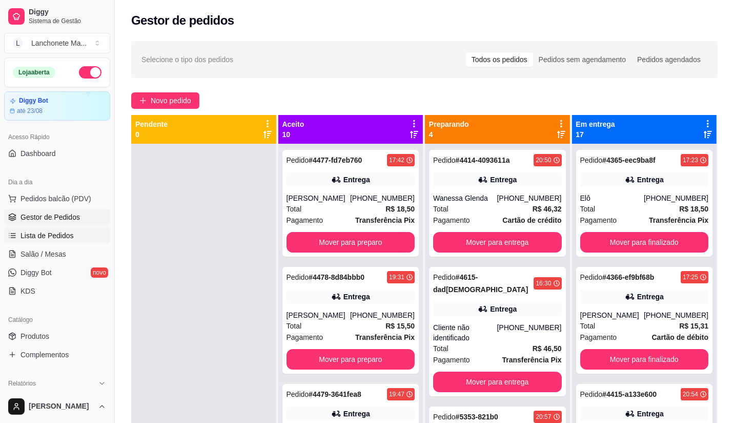
drag, startPoint x: 39, startPoint y: 230, endPoint x: 65, endPoint y: 230, distance: 25.6
click at [39, 230] on span "Lista de Pedidos" at bounding box center [47, 235] width 53 height 10
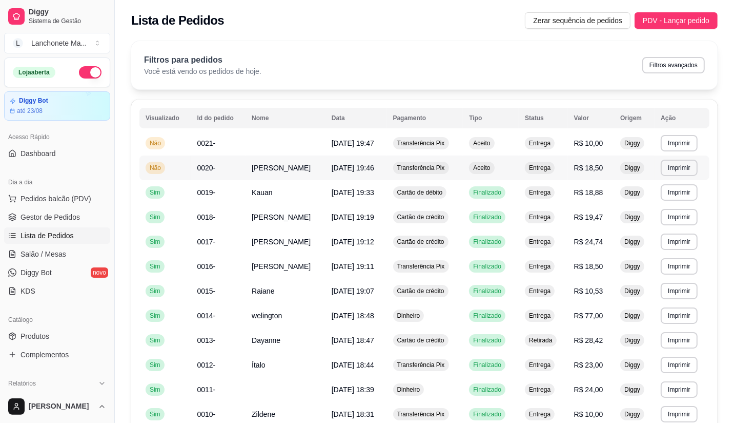
click at [490, 160] on td "Aceito" at bounding box center [491, 167] width 56 height 25
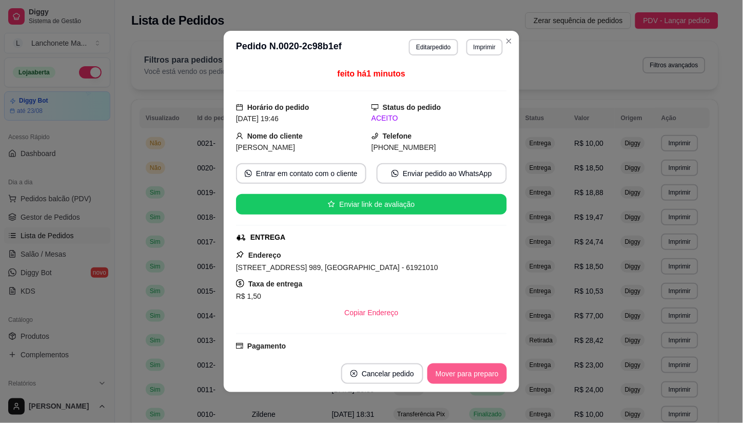
click at [472, 376] on button "Mover para preparo" at bounding box center [466, 373] width 79 height 21
click at [472, 376] on div "Mover para preparo" at bounding box center [460, 373] width 94 height 21
click at [472, 376] on button "Mover para entrega" at bounding box center [467, 374] width 77 height 20
click at [472, 376] on div "Mover para entrega" at bounding box center [459, 373] width 93 height 21
click at [469, 361] on footer "Cancelar pedido Mover para finalizado" at bounding box center [371, 373] width 295 height 37
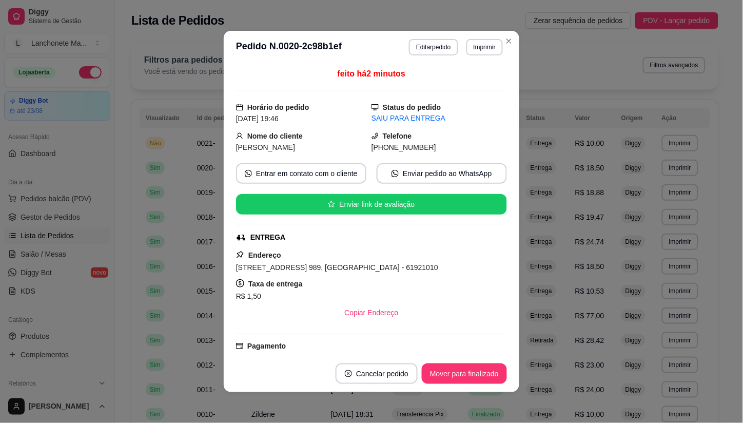
click at [468, 361] on footer "Cancelar pedido Mover para finalizado" at bounding box center [371, 373] width 295 height 37
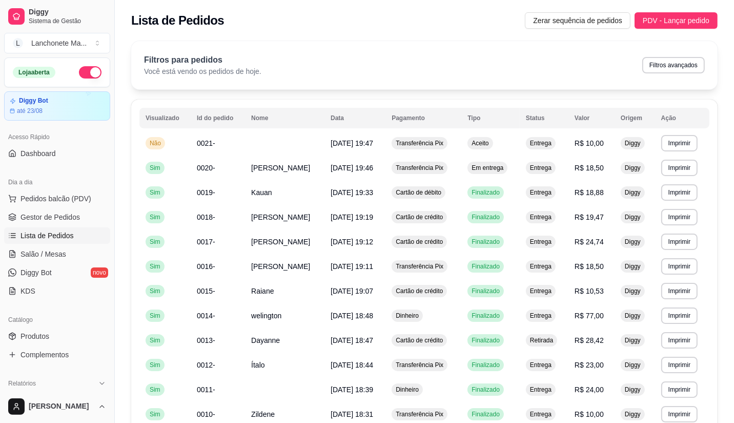
click at [503, 41] on div "Filtros para pedidos Você está vendo os pedidos de hoje. Filtros avançados" at bounding box center [424, 65] width 587 height 48
click at [482, 141] on span "Aceito" at bounding box center [480, 143] width 21 height 8
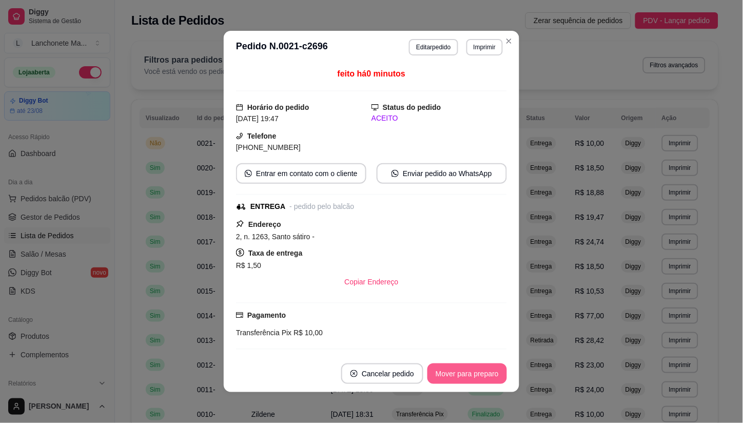
click at [455, 375] on button "Mover para preparo" at bounding box center [466, 373] width 79 height 21
click at [455, 375] on div "Mover para preparo" at bounding box center [460, 373] width 94 height 21
click at [455, 375] on div "Mover para entrega" at bounding box center [459, 373] width 93 height 21
click at [455, 375] on button "Mover para finalizado" at bounding box center [464, 373] width 85 height 21
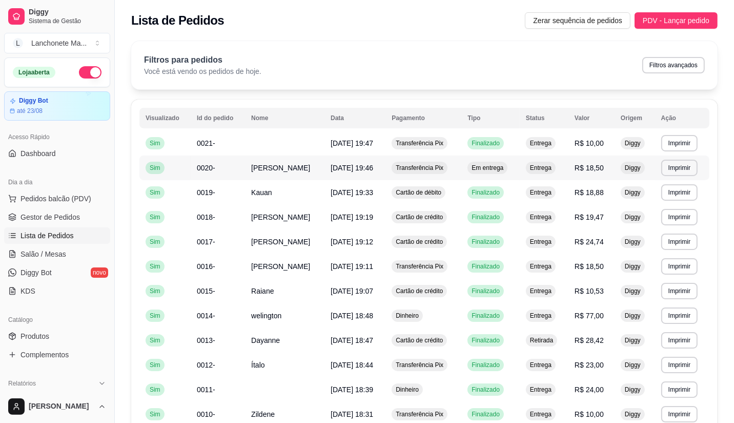
click at [493, 160] on td "Em entrega" at bounding box center [491, 167] width 58 height 25
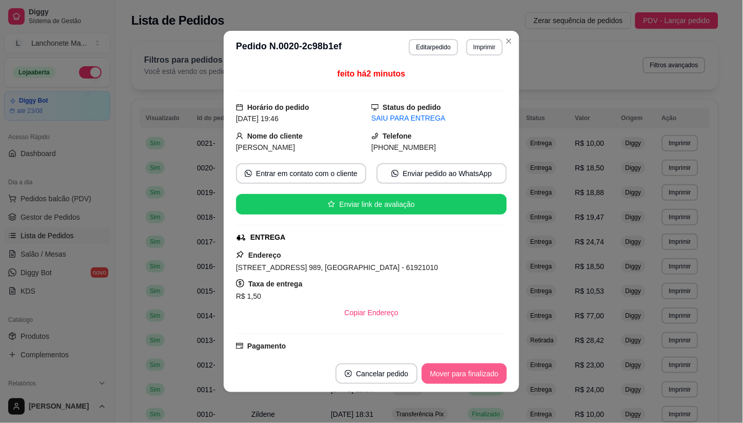
click at [474, 376] on button "Mover para finalizado" at bounding box center [464, 373] width 85 height 21
click at [474, 376] on div "Mover para finalizado" at bounding box center [456, 373] width 99 height 21
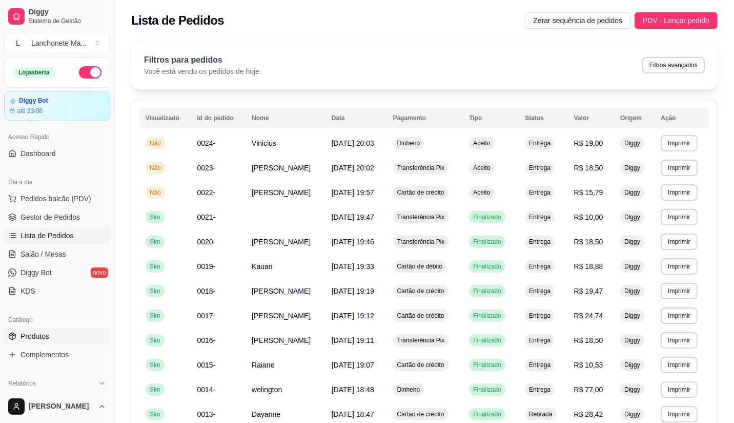
click at [35, 338] on span "Produtos" at bounding box center [35, 336] width 29 height 10
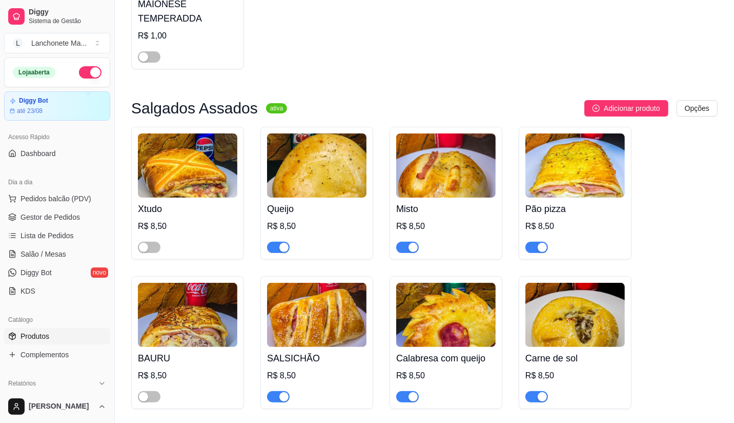
scroll to position [228, 0]
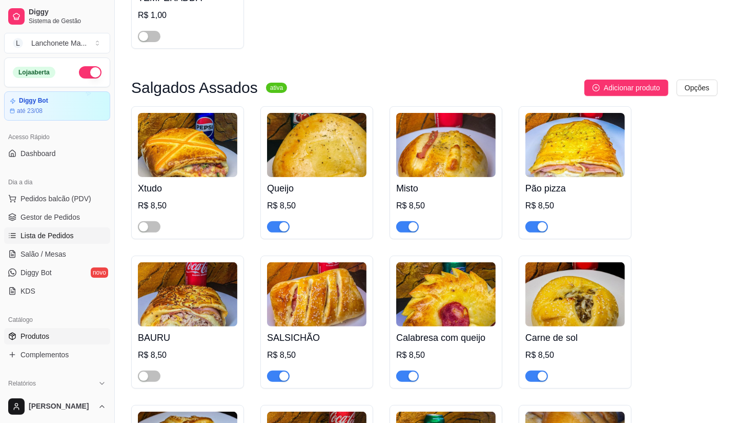
click at [28, 229] on link "Lista de Pedidos" at bounding box center [57, 235] width 106 height 16
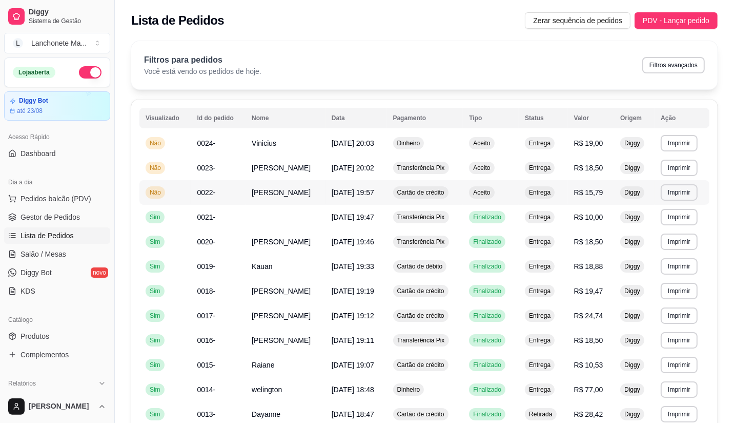
click at [488, 186] on div "Aceito" at bounding box center [481, 192] width 25 height 12
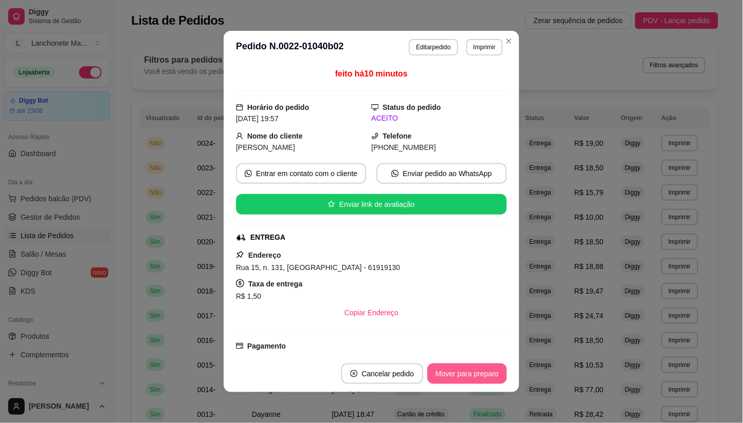
click at [468, 368] on button "Mover para preparo" at bounding box center [466, 373] width 79 height 21
click at [465, 375] on button "Mover para entrega" at bounding box center [467, 373] width 79 height 21
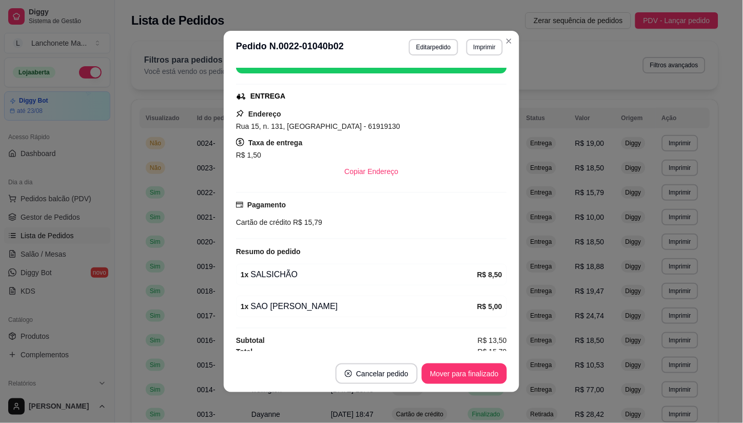
scroll to position [149, 0]
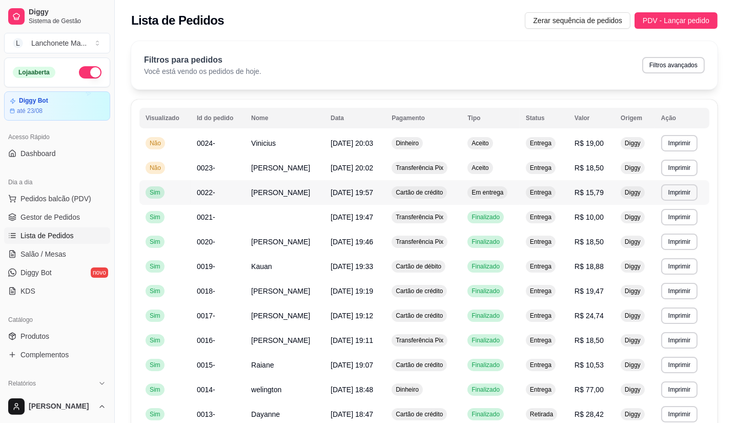
click at [487, 188] on span "Em entrega" at bounding box center [488, 192] width 36 height 8
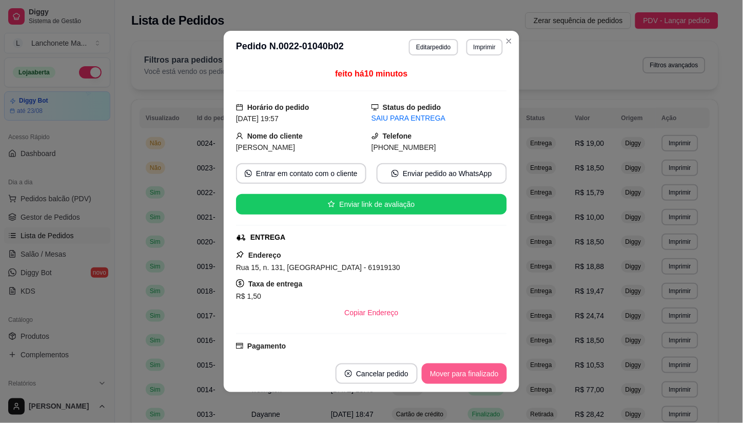
click at [472, 370] on button "Mover para finalizado" at bounding box center [464, 373] width 85 height 21
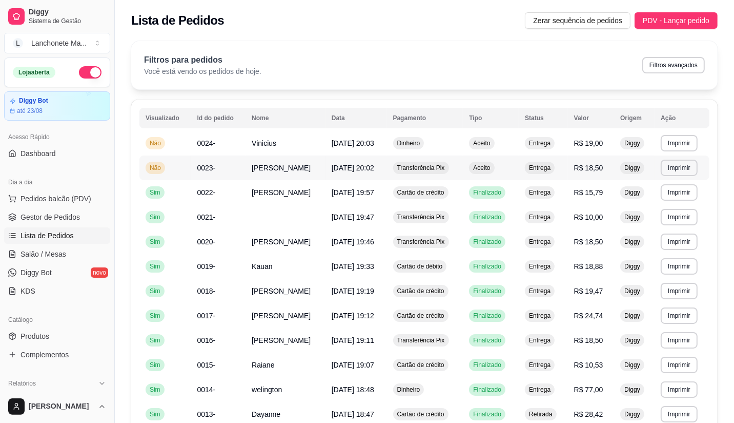
click at [486, 165] on span "Aceito" at bounding box center [481, 168] width 21 height 8
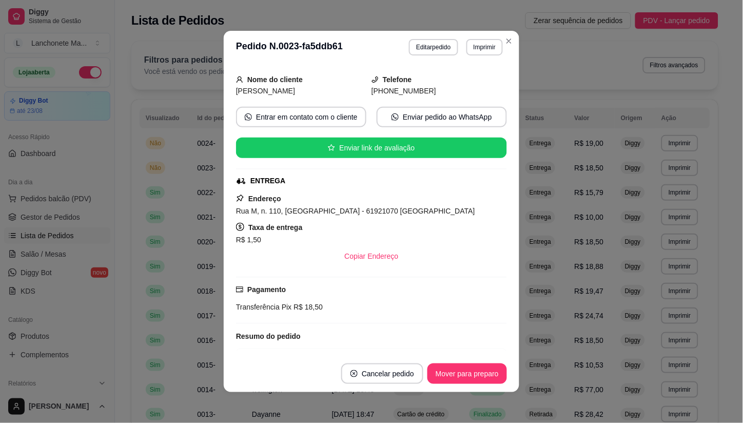
scroll to position [57, 0]
click at [456, 375] on button "Mover para preparo" at bounding box center [466, 374] width 77 height 20
click at [456, 375] on button "Mover para entrega" at bounding box center [467, 373] width 79 height 21
click at [456, 375] on button "Mover para finalizado" at bounding box center [464, 373] width 85 height 21
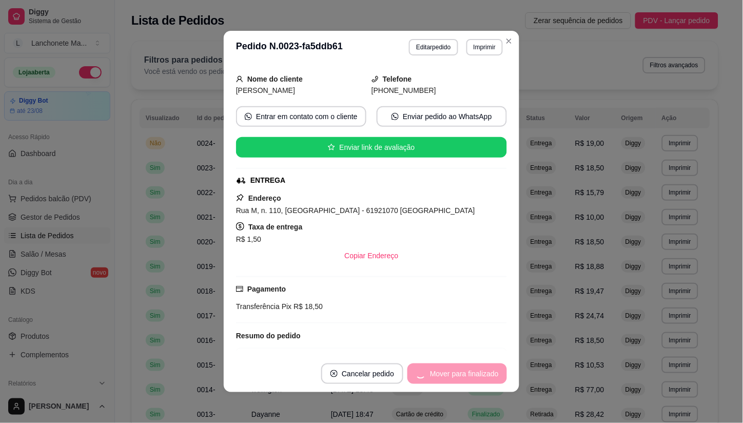
scroll to position [33, 0]
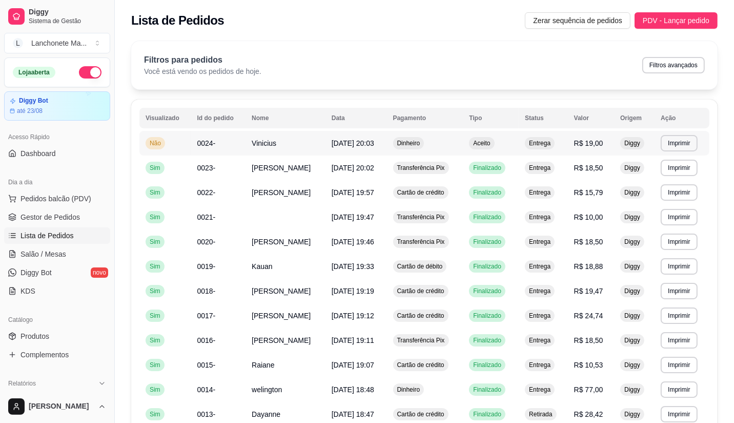
click at [500, 139] on td "Aceito" at bounding box center [491, 143] width 56 height 25
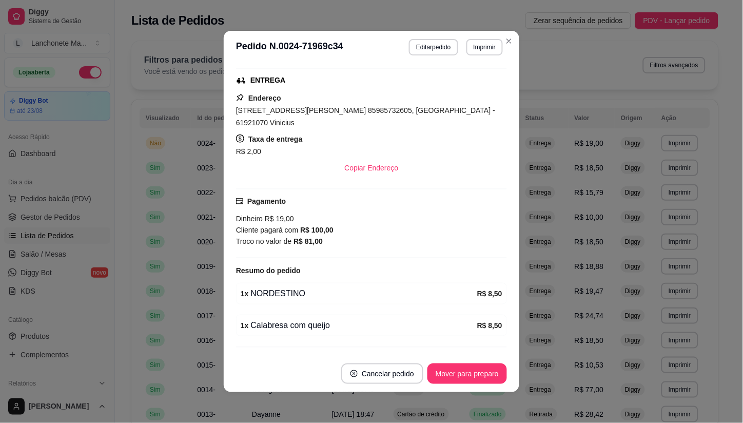
scroll to position [171, 0]
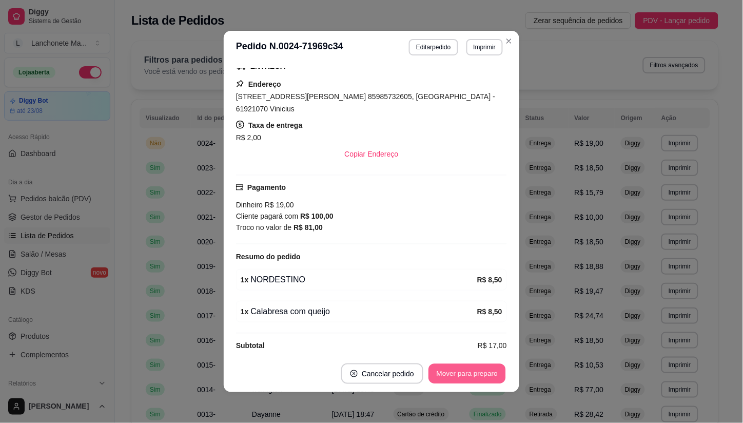
click at [439, 372] on button "Mover para preparo" at bounding box center [466, 374] width 77 height 20
click at [439, 372] on button "Mover para entrega" at bounding box center [467, 373] width 79 height 21
click at [439, 372] on div "Mover para entrega" at bounding box center [459, 373] width 93 height 21
click at [439, 372] on button "Mover para finalizado" at bounding box center [464, 374] width 83 height 20
click at [439, 372] on div "Mover para finalizado" at bounding box center [456, 373] width 99 height 21
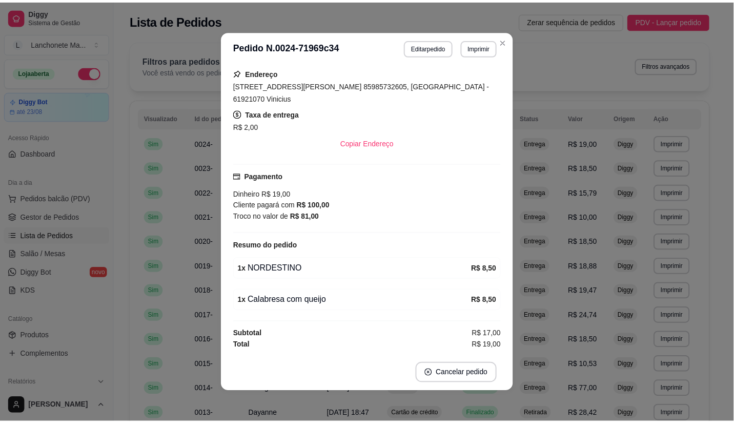
scroll to position [147, 0]
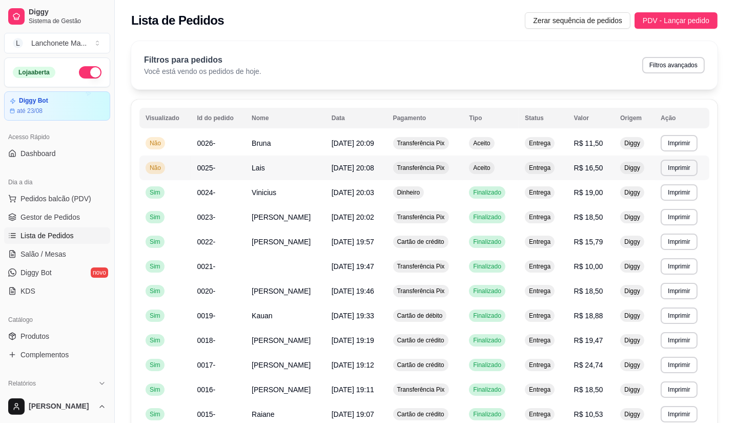
click at [475, 166] on span "Aceito" at bounding box center [481, 168] width 21 height 8
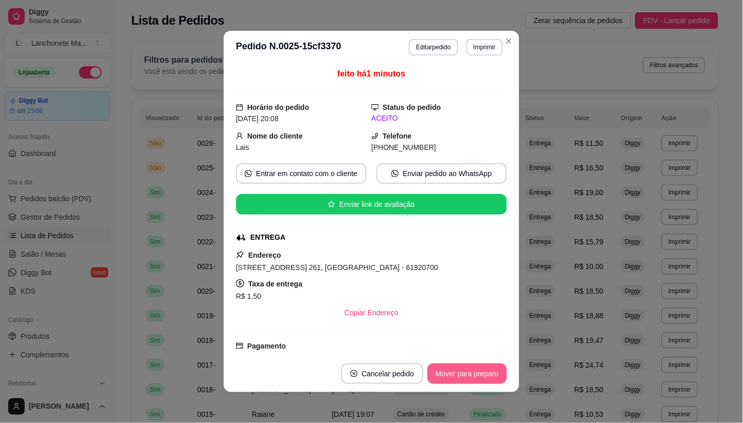
click at [467, 370] on button "Mover para preparo" at bounding box center [466, 373] width 79 height 21
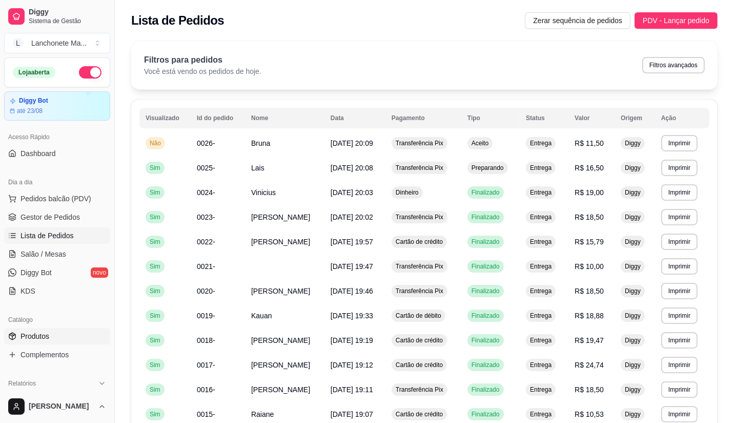
click at [52, 330] on link "Produtos" at bounding box center [57, 336] width 106 height 16
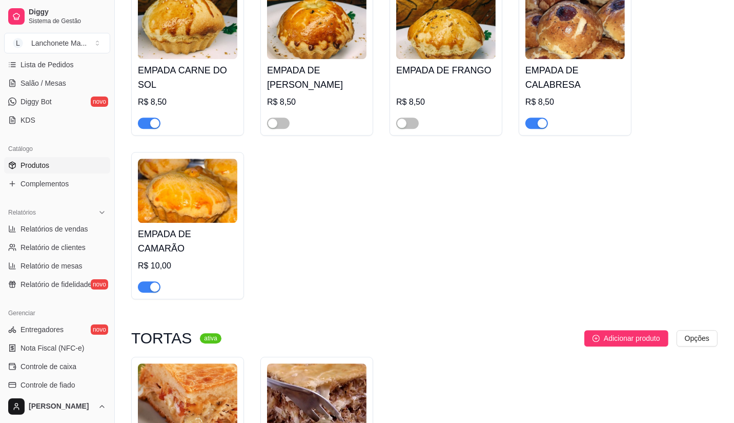
scroll to position [2165, 0]
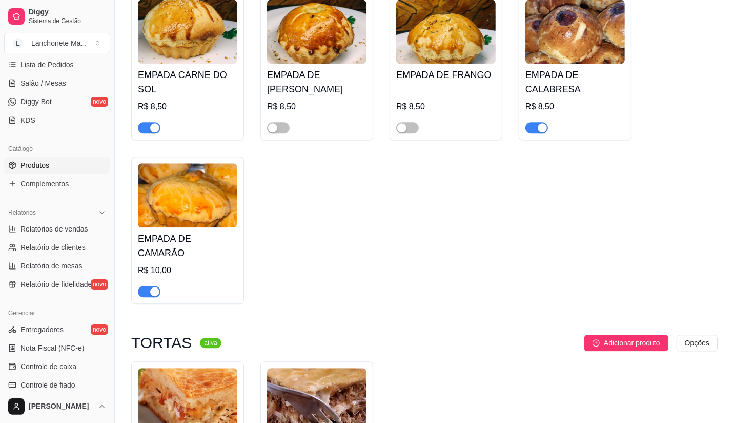
click at [146, 286] on span "button" at bounding box center [149, 291] width 23 height 11
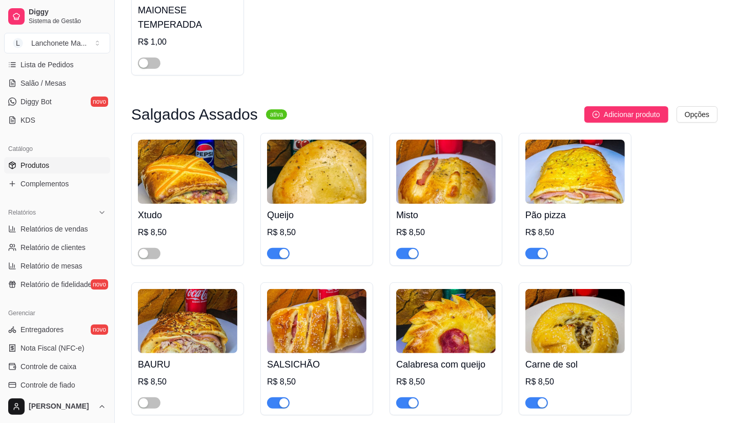
scroll to position [293, 0]
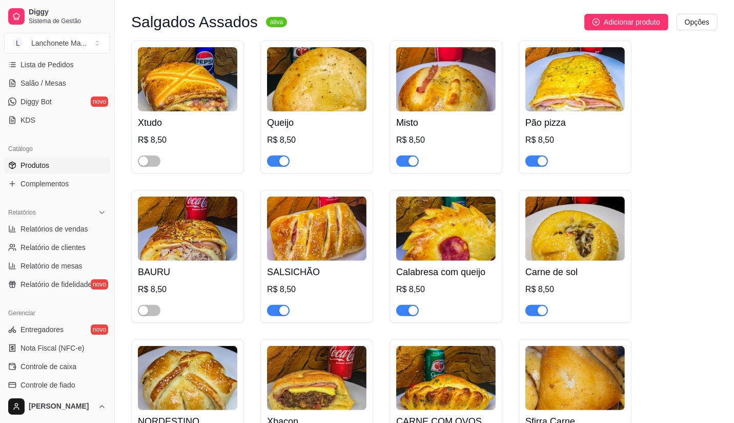
click at [273, 308] on span "button" at bounding box center [278, 310] width 23 height 11
click at [406, 313] on span "button" at bounding box center [407, 310] width 23 height 11
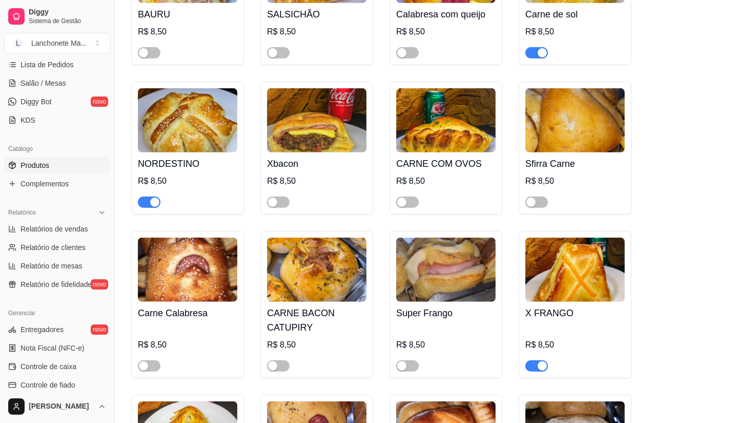
scroll to position [578, 0]
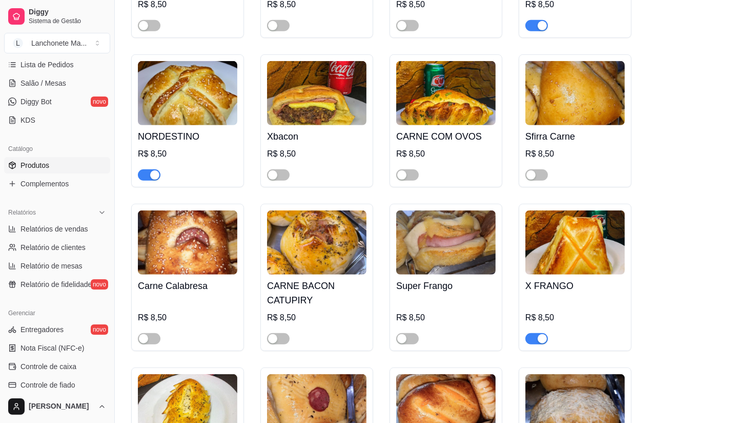
click at [146, 176] on span "button" at bounding box center [149, 174] width 23 height 11
click at [41, 63] on span "Lista de Pedidos" at bounding box center [47, 64] width 53 height 10
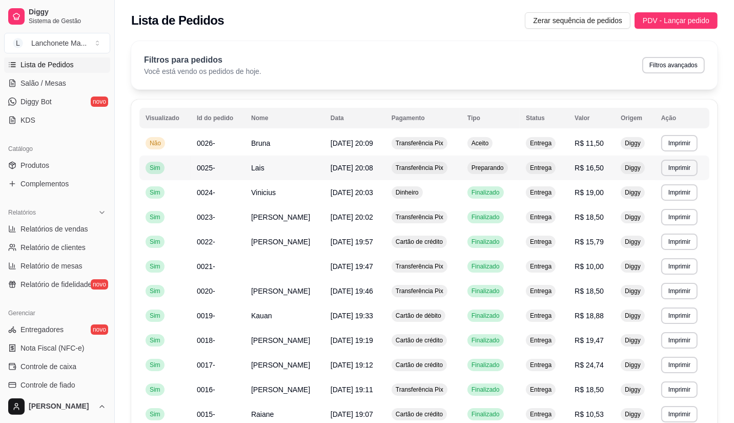
click at [506, 166] on span "Preparando" at bounding box center [488, 168] width 36 height 8
click at [493, 145] on div "Aceito" at bounding box center [480, 143] width 25 height 12
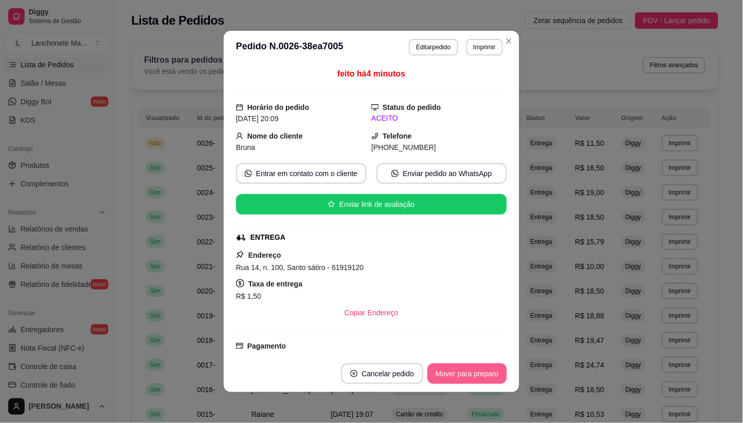
click at [462, 368] on button "Mover para preparo" at bounding box center [466, 373] width 79 height 21
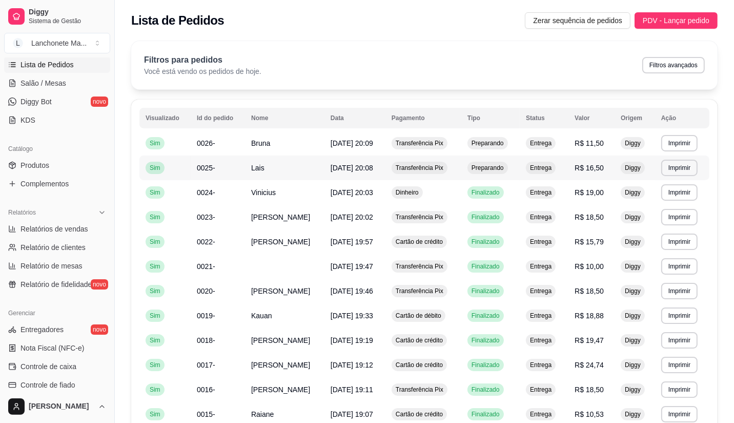
click at [483, 166] on span "Preparando" at bounding box center [488, 168] width 36 height 8
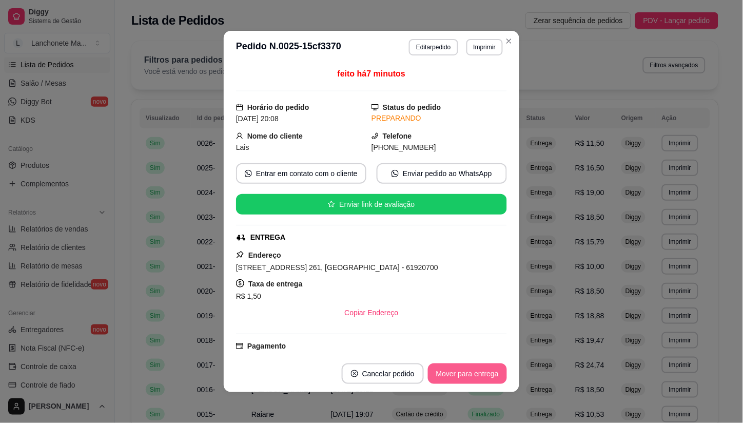
click at [472, 376] on button "Mover para entrega" at bounding box center [467, 373] width 79 height 21
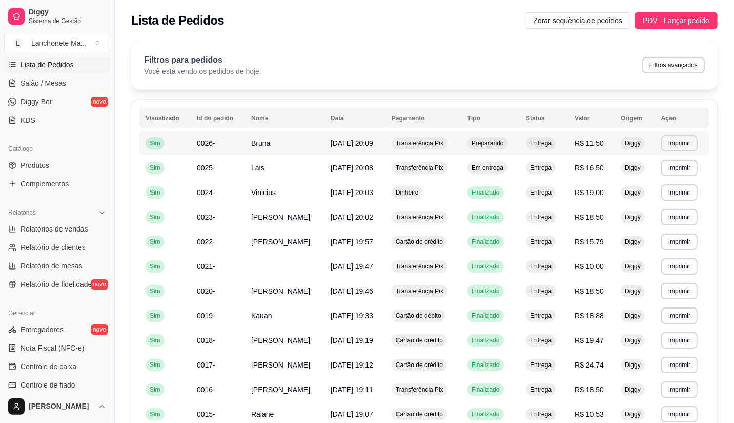
click at [475, 149] on div "Preparando" at bounding box center [488, 143] width 41 height 12
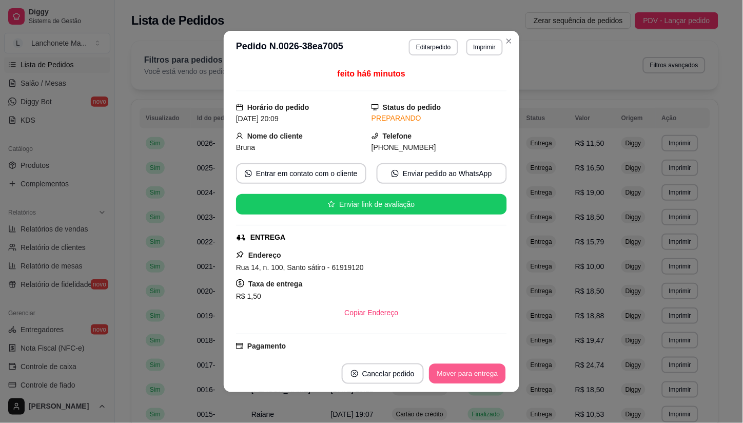
click at [474, 371] on button "Mover para entrega" at bounding box center [467, 374] width 77 height 20
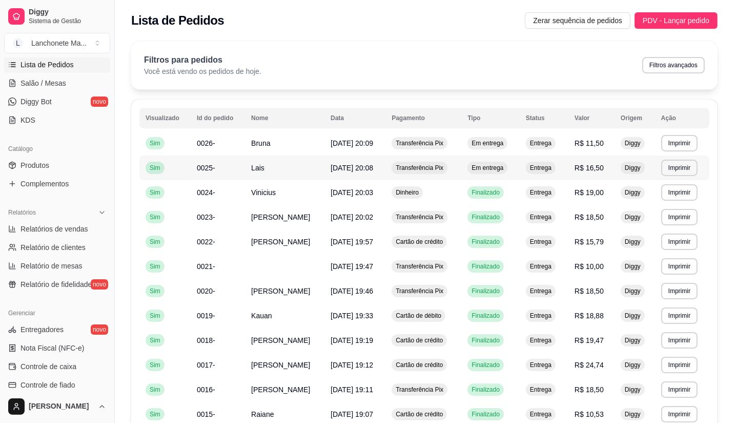
click at [498, 168] on span "Em entrega" at bounding box center [488, 168] width 36 height 8
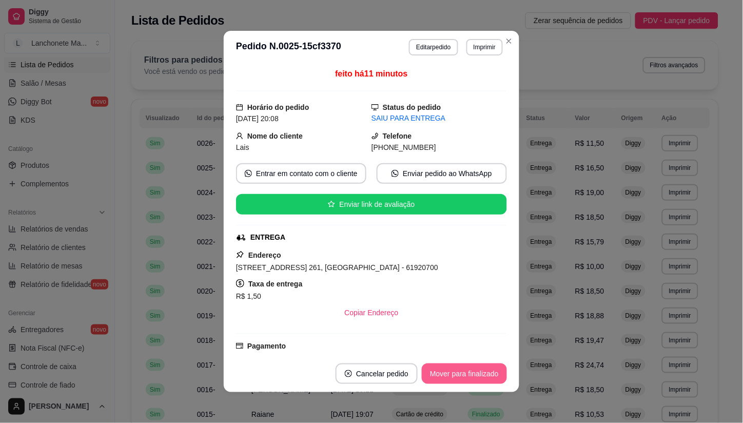
click at [462, 377] on button "Mover para finalizado" at bounding box center [464, 373] width 85 height 21
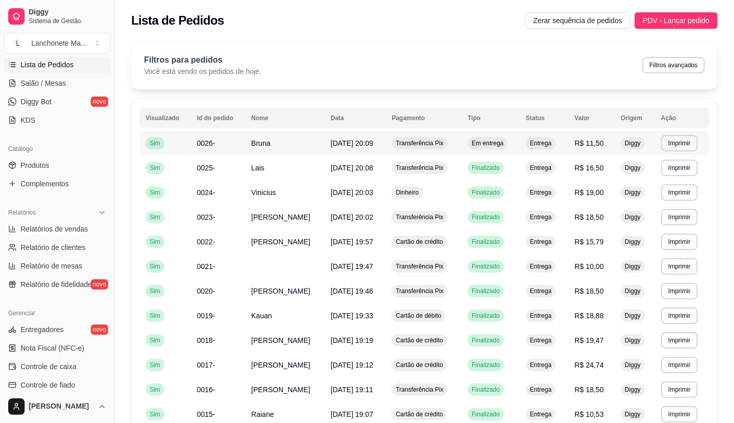
click at [473, 147] on span "Em entrega" at bounding box center [488, 143] width 36 height 8
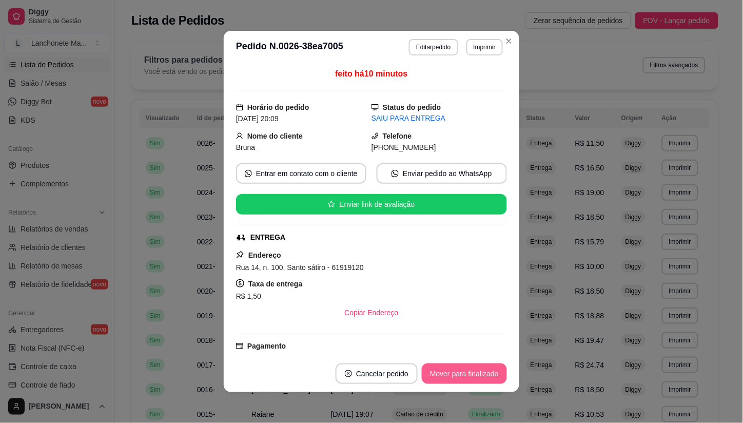
click at [478, 367] on button "Mover para finalizado" at bounding box center [464, 373] width 85 height 21
click at [478, 367] on div "Mover para finalizado" at bounding box center [456, 373] width 99 height 21
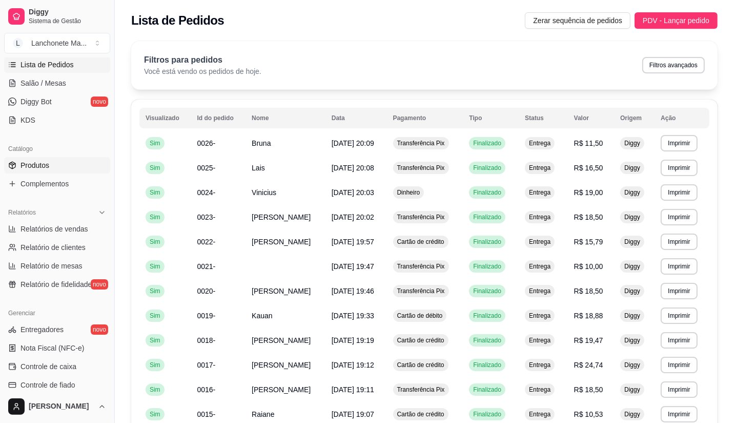
click at [52, 158] on link "Produtos" at bounding box center [57, 165] width 106 height 16
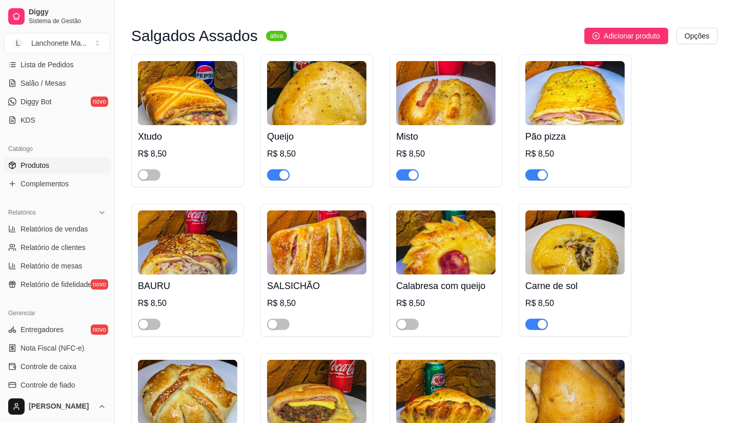
scroll to position [285, 0]
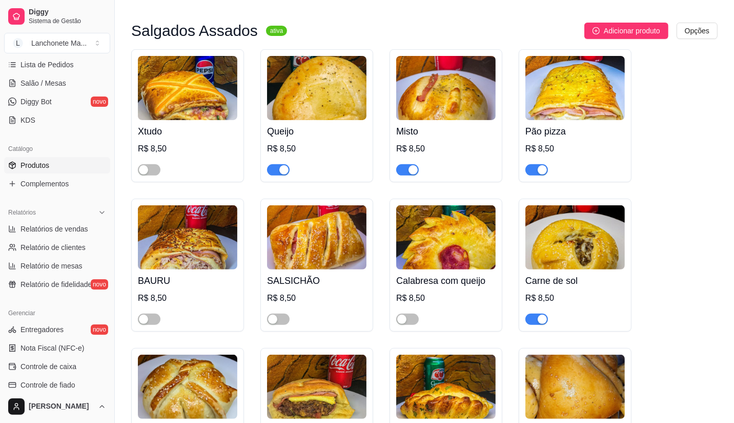
click at [540, 319] on div "button" at bounding box center [542, 318] width 9 height 9
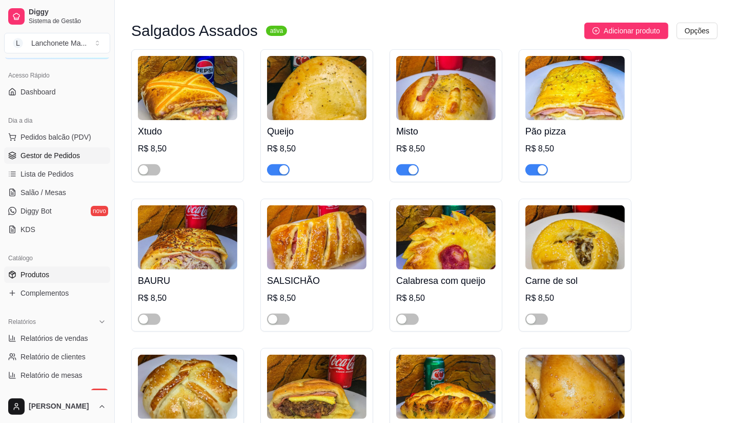
scroll to position [57, 0]
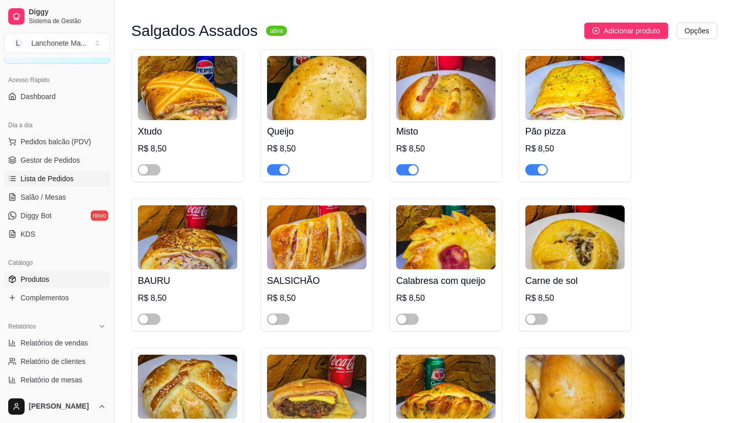
drag, startPoint x: 57, startPoint y: 175, endPoint x: 171, endPoint y: 162, distance: 114.7
click at [58, 175] on span "Lista de Pedidos" at bounding box center [47, 178] width 53 height 10
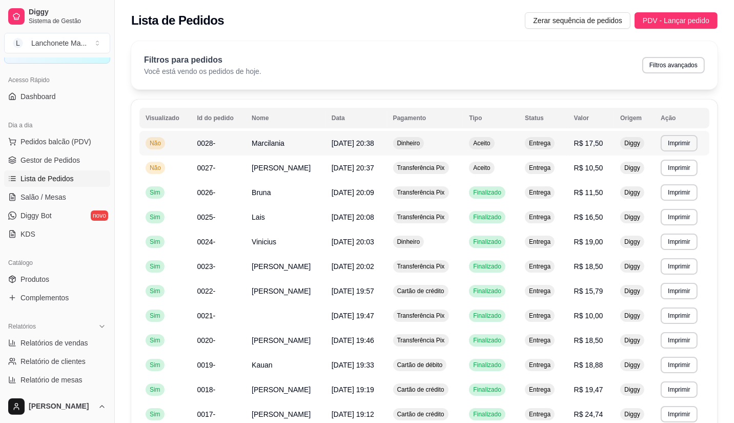
click at [445, 143] on td "Dinheiro" at bounding box center [425, 143] width 76 height 25
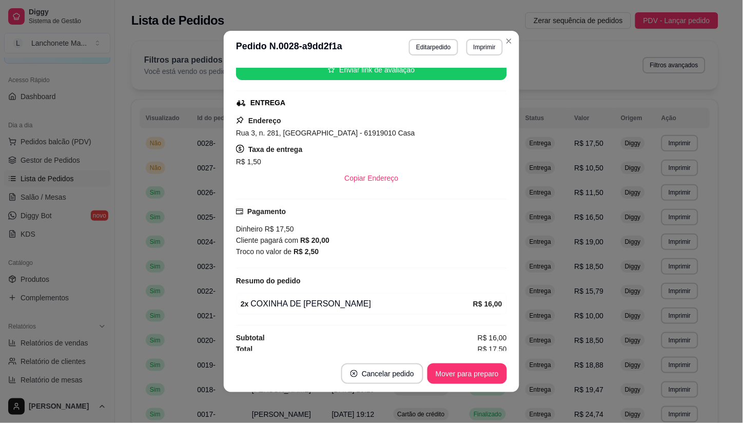
scroll to position [139, 0]
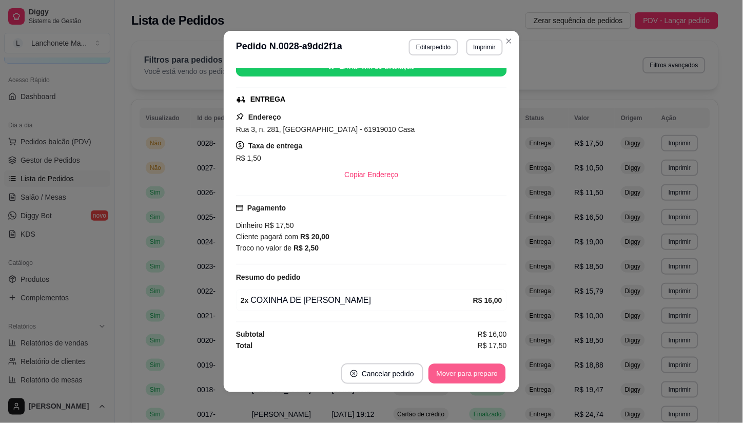
click at [477, 373] on button "Mover para preparo" at bounding box center [466, 374] width 77 height 20
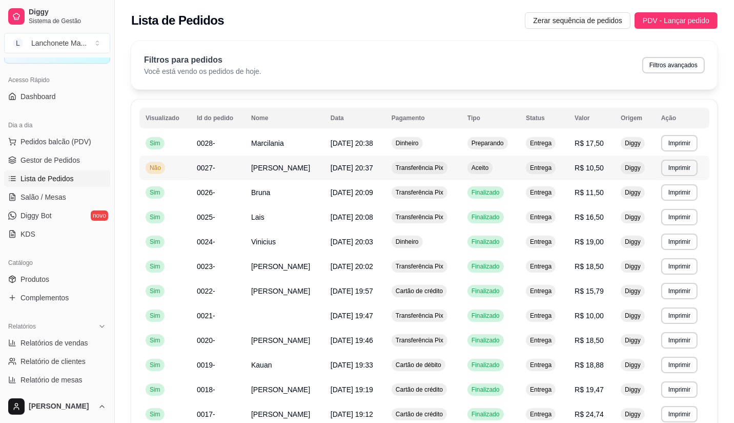
click at [489, 165] on span "Aceito" at bounding box center [480, 168] width 21 height 8
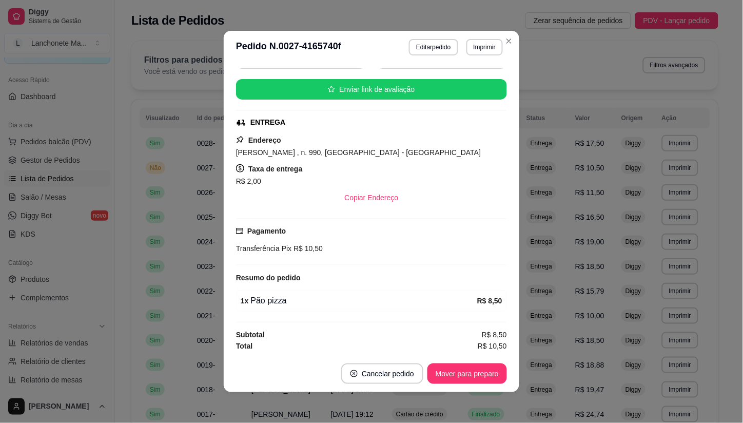
scroll to position [116, 0]
click at [469, 367] on button "Mover para preparo" at bounding box center [466, 374] width 77 height 20
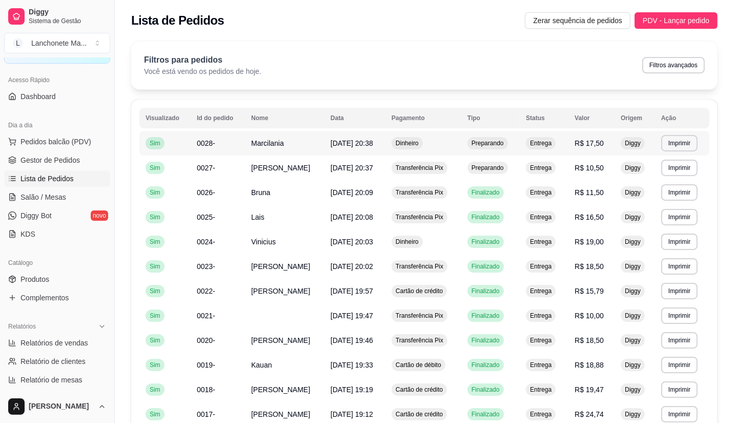
click at [421, 145] on span "Dinheiro" at bounding box center [407, 143] width 27 height 8
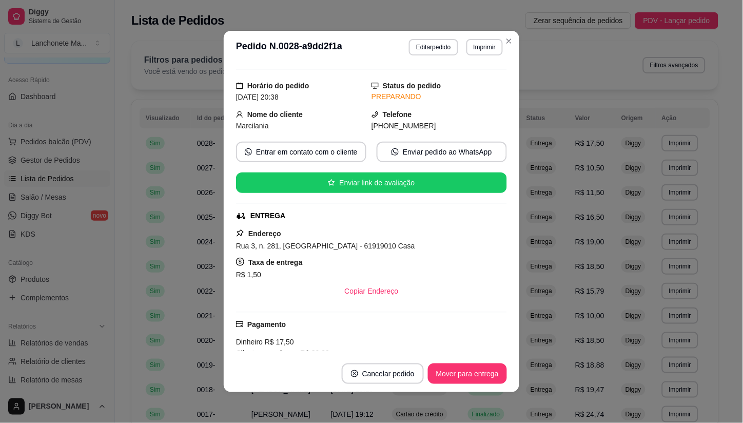
scroll to position [0, 0]
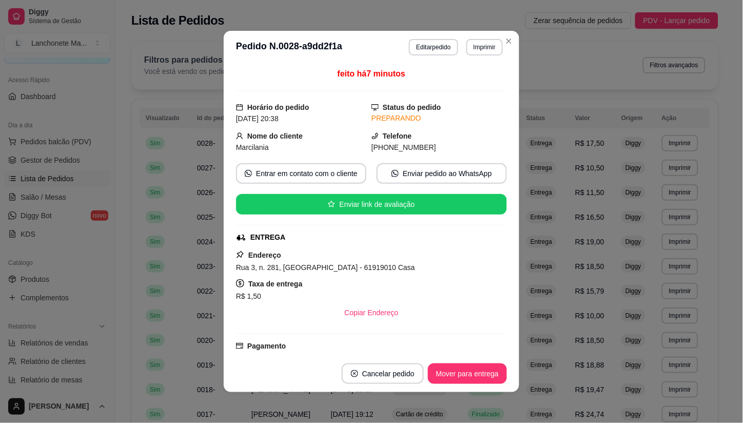
click at [511, 35] on header "**********" at bounding box center [371, 47] width 295 height 33
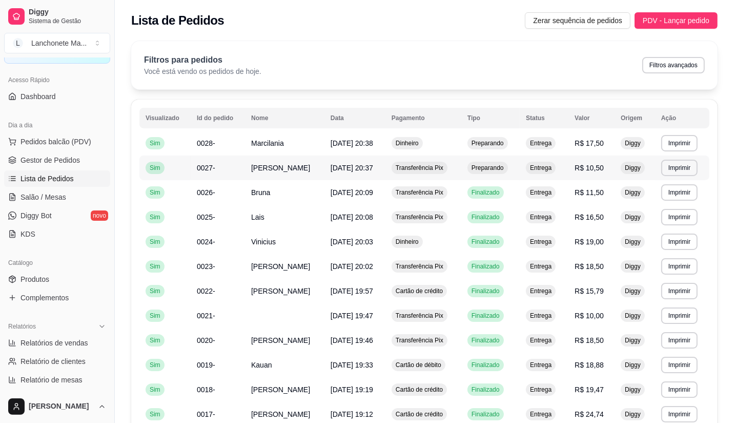
click at [513, 172] on td "Preparando" at bounding box center [491, 167] width 58 height 25
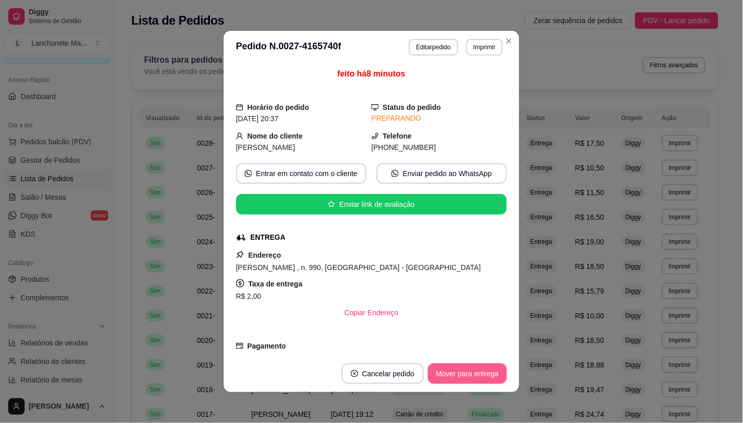
click at [457, 373] on button "Mover para entrega" at bounding box center [467, 373] width 79 height 21
click at [457, 373] on div "Mover para entrega" at bounding box center [459, 373] width 93 height 21
click at [457, 373] on div "Mover para finalizado" at bounding box center [456, 373] width 99 height 21
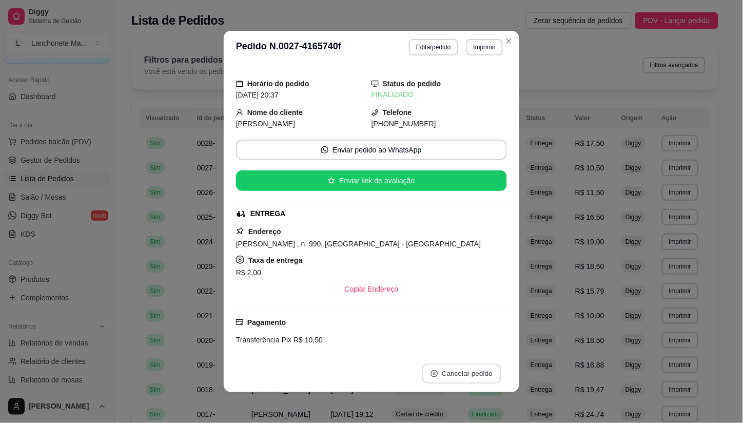
click at [457, 373] on button "Cancelar pedido" at bounding box center [461, 374] width 79 height 20
click at [504, 33] on button "Close" at bounding box center [508, 41] width 16 height 16
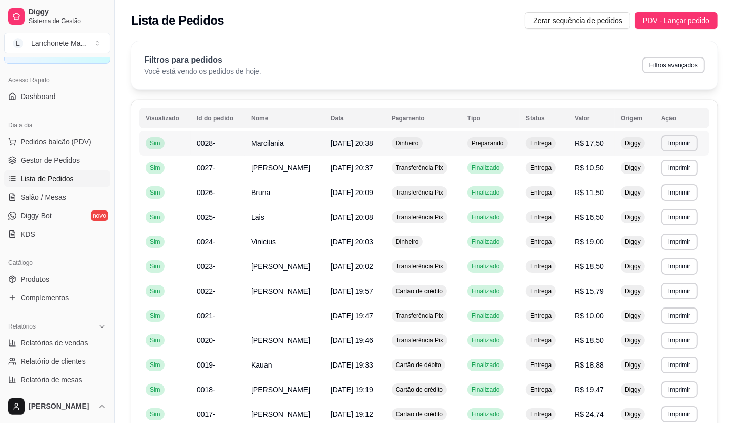
click at [478, 139] on span "Preparando" at bounding box center [488, 143] width 36 height 8
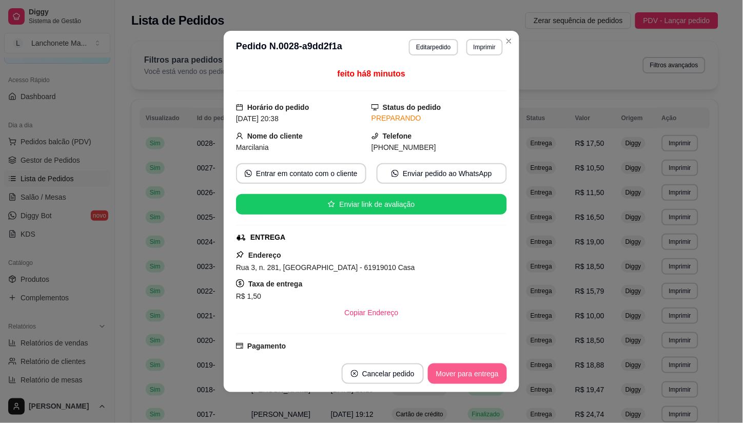
click at [465, 375] on button "Mover para entrega" at bounding box center [467, 373] width 79 height 21
click at [465, 375] on div "Mover para entrega" at bounding box center [459, 373] width 93 height 21
click at [465, 375] on button "Mover para finalizado" at bounding box center [464, 373] width 85 height 21
click at [465, 375] on div "Mover para finalizado" at bounding box center [464, 373] width 85 height 21
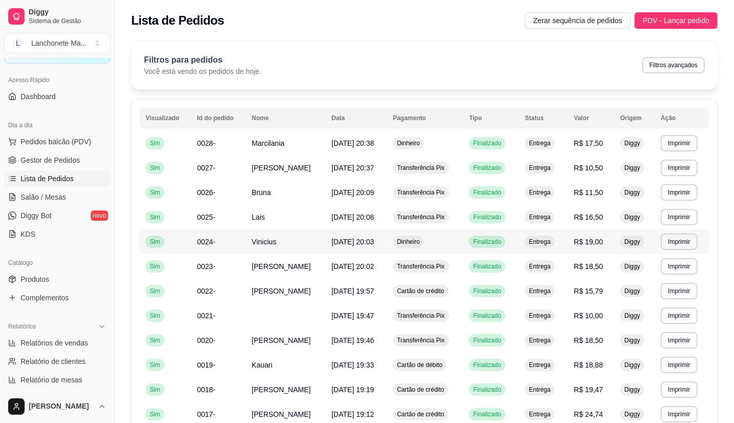
click at [434, 243] on td "Dinheiro" at bounding box center [425, 241] width 76 height 25
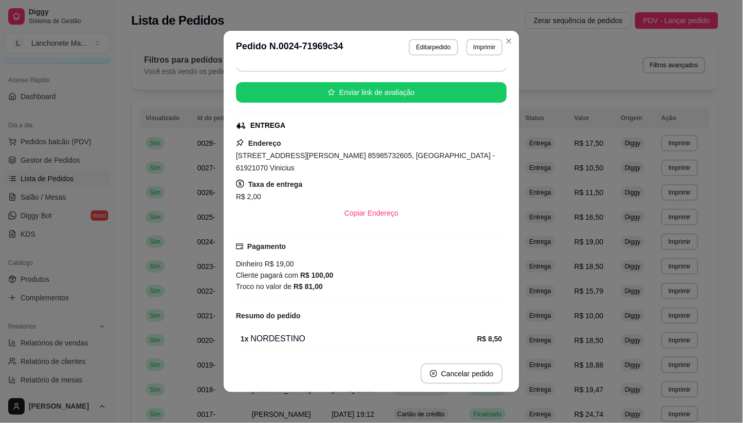
scroll to position [147, 0]
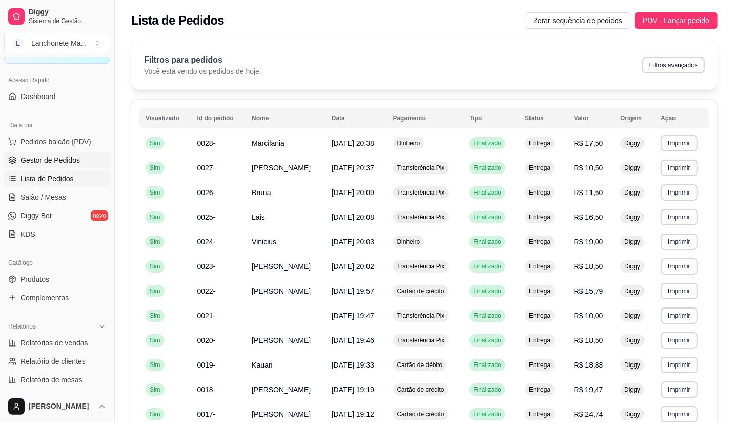
click at [38, 162] on span "Gestor de Pedidos" at bounding box center [50, 160] width 59 height 10
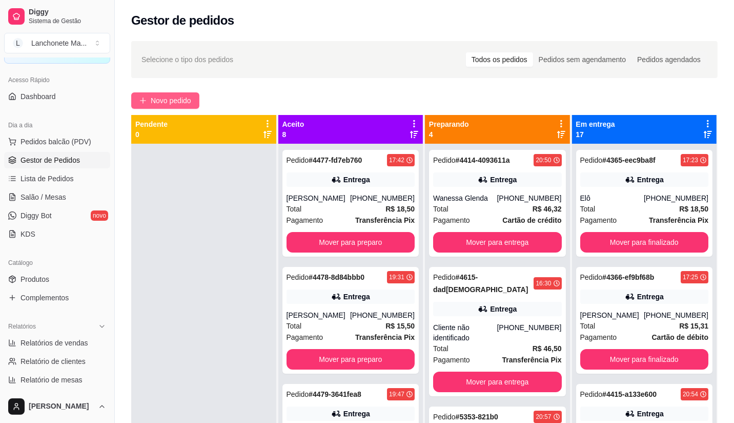
click at [167, 96] on span "Novo pedido" at bounding box center [171, 100] width 41 height 11
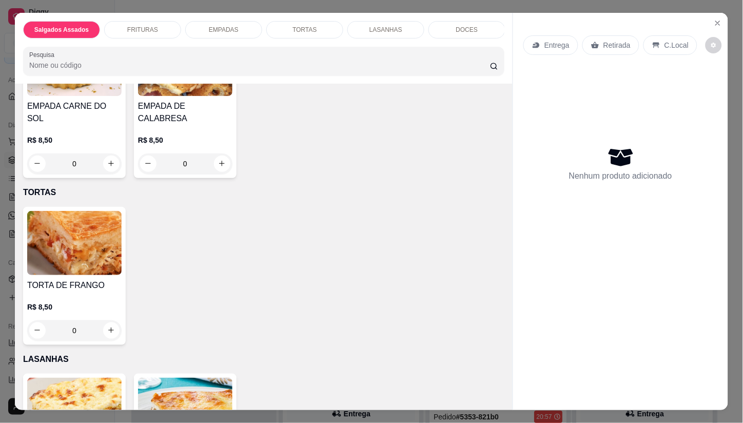
scroll to position [627, 0]
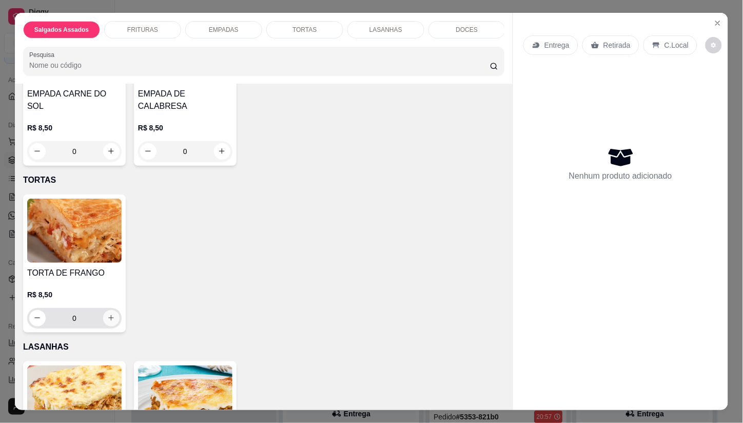
click at [107, 314] on icon "increase-product-quantity" at bounding box center [111, 318] width 8 height 8
type input "1"
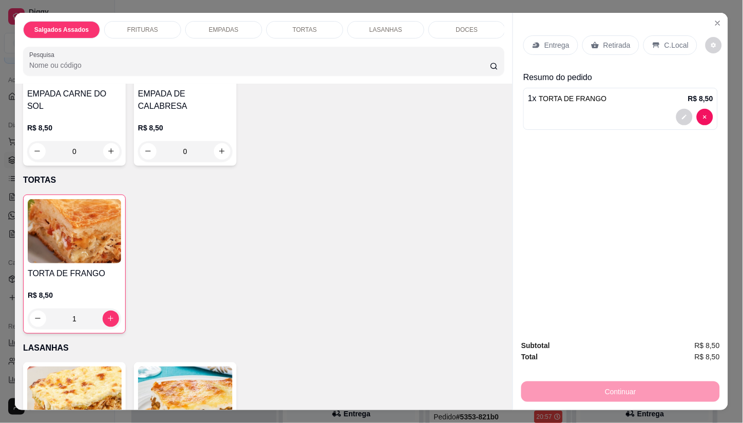
click at [546, 44] on p "Entrega" at bounding box center [556, 45] width 25 height 10
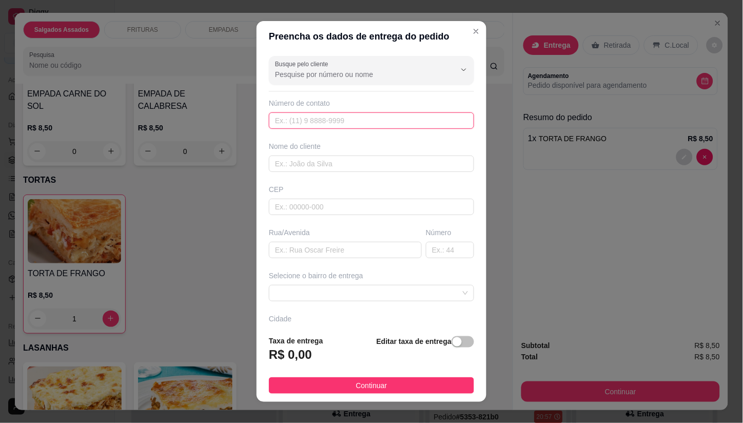
click at [327, 126] on input "text" at bounding box center [371, 120] width 205 height 16
type input "[PHONE_NUMBER]"
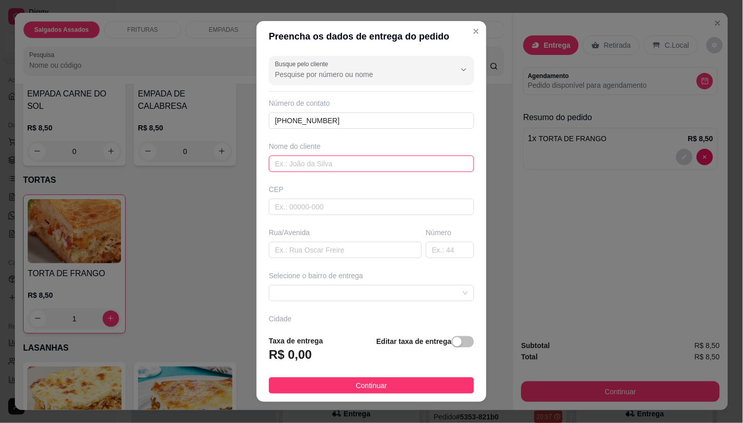
click at [277, 165] on input "text" at bounding box center [371, 163] width 205 height 16
type input "114d"
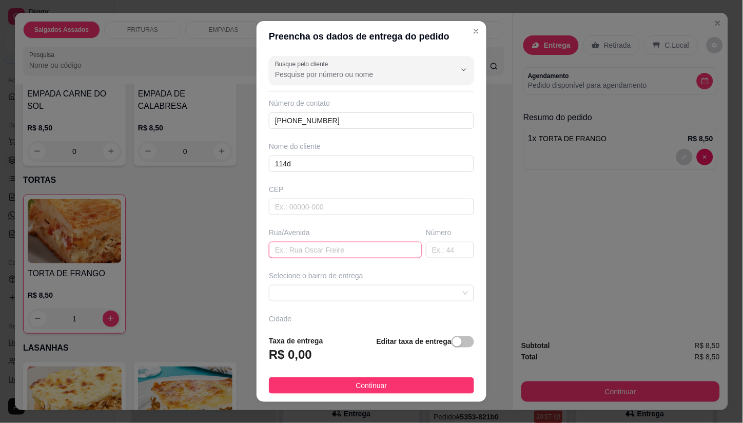
click at [322, 254] on input "text" at bounding box center [345, 250] width 153 height 16
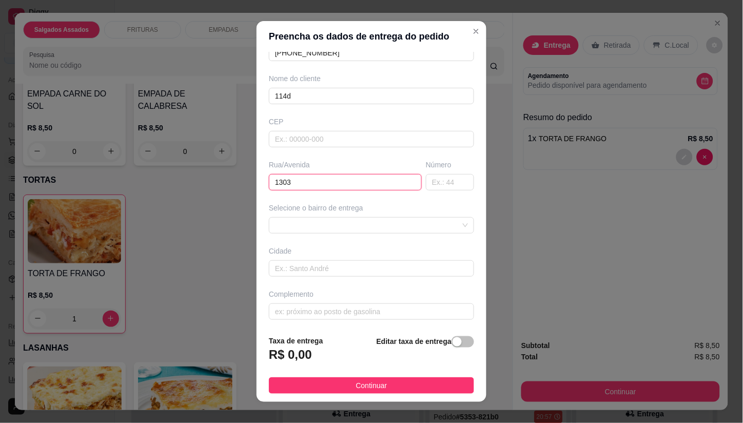
scroll to position [71, 0]
click at [343, 221] on span at bounding box center [371, 221] width 193 height 15
type input "1303"
click at [334, 222] on span at bounding box center [371, 221] width 193 height 15
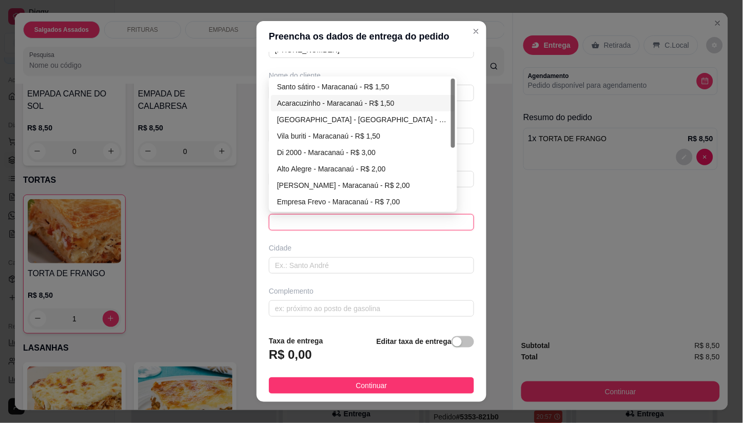
click at [305, 103] on div "Acaracuzinho - Maracanaú - R$ 1,50" at bounding box center [363, 102] width 172 height 11
type input "Maracanaú"
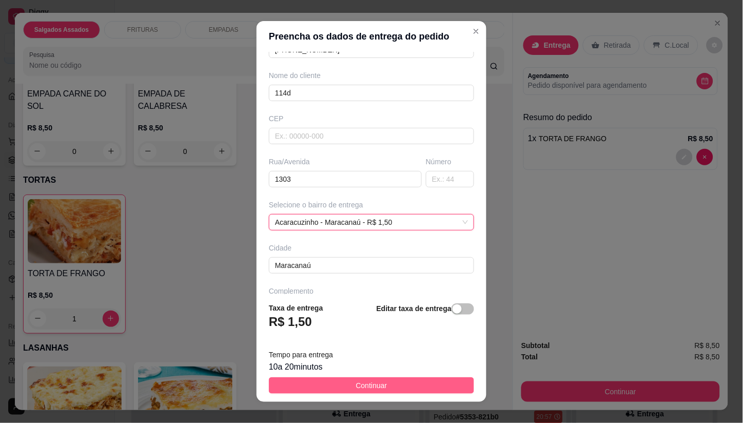
drag, startPoint x: 373, startPoint y: 381, endPoint x: 469, endPoint y: 387, distance: 96.6
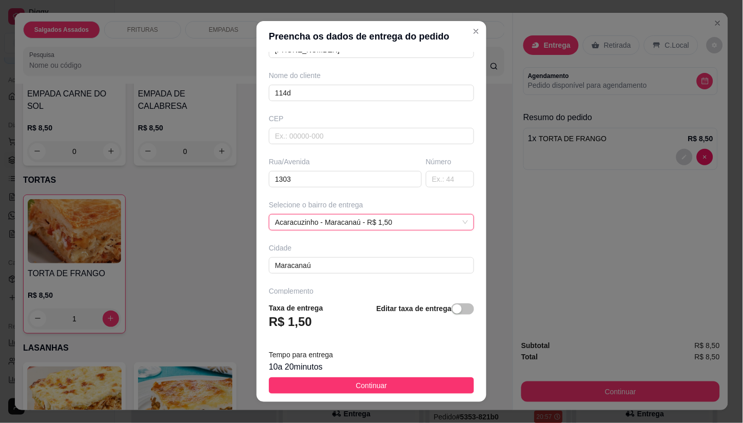
click at [373, 381] on span "Continuar" at bounding box center [371, 384] width 31 height 11
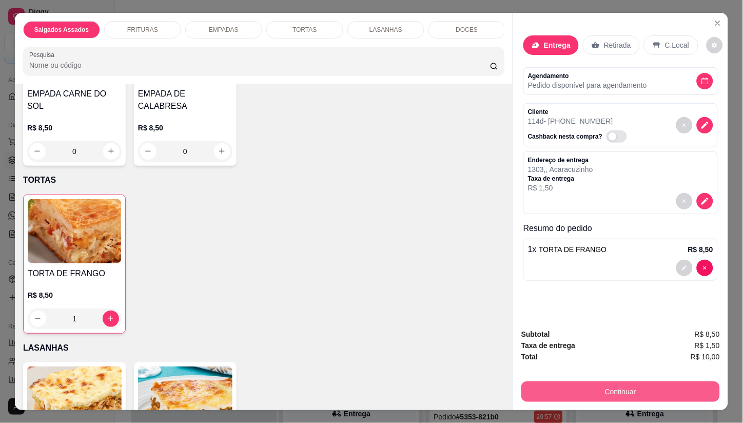
click at [578, 388] on button "Continuar" at bounding box center [620, 391] width 198 height 21
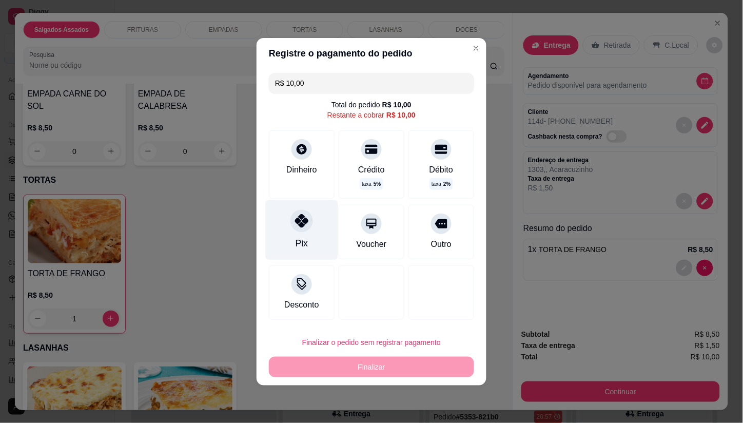
click at [302, 231] on div at bounding box center [301, 220] width 23 height 23
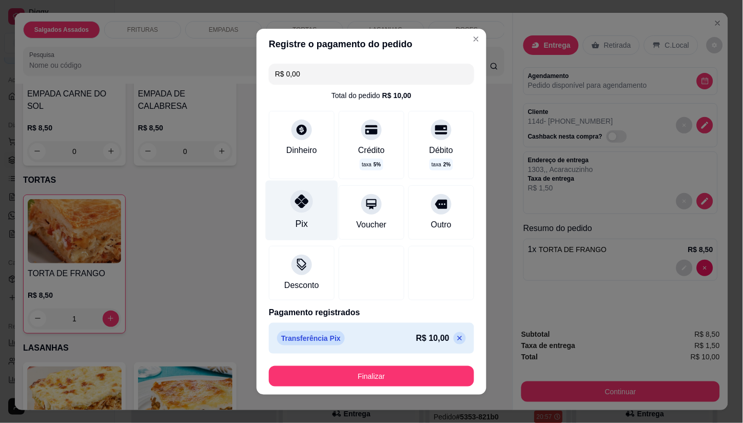
type input "R$ 0,00"
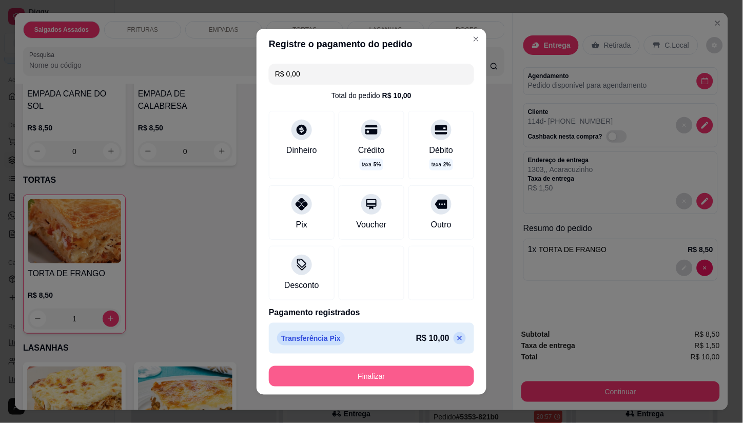
click at [376, 380] on button "Finalizar" at bounding box center [371, 376] width 205 height 21
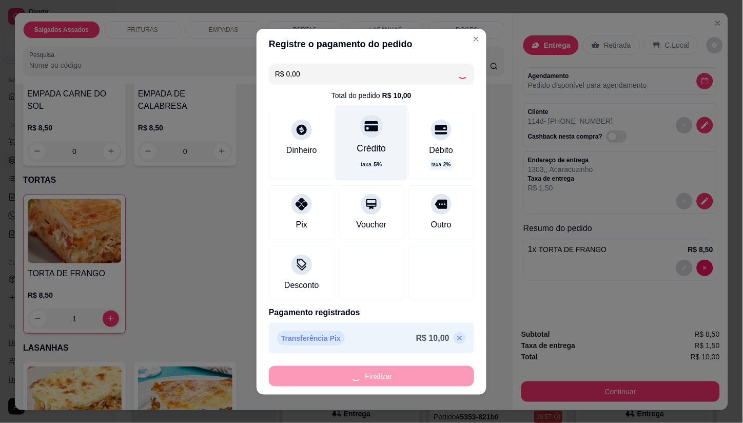
type input "0"
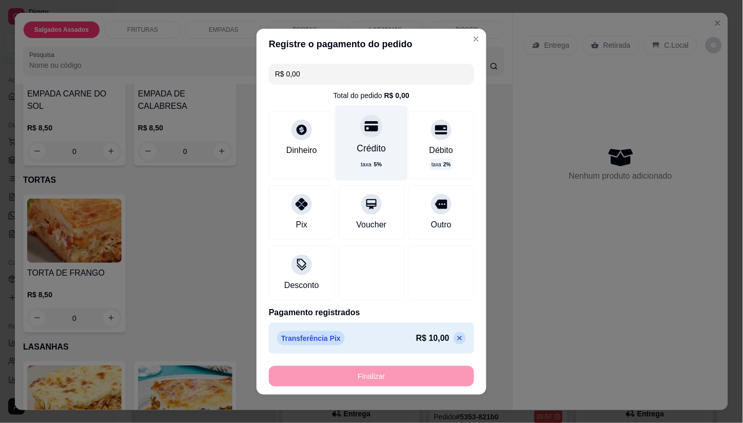
type input "-R$ 10,00"
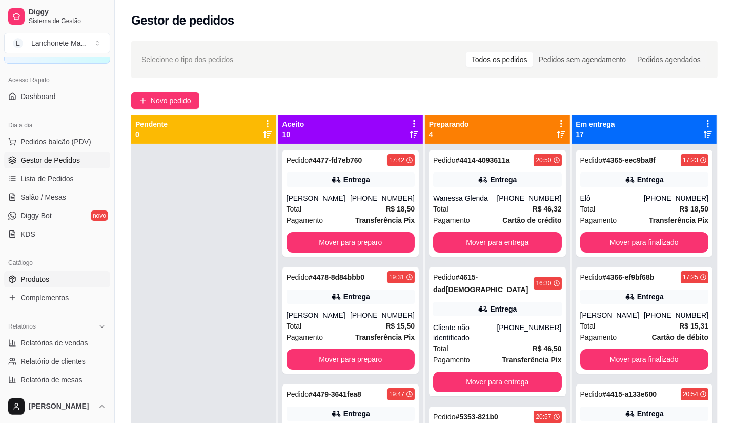
click at [46, 284] on span "Produtos" at bounding box center [35, 279] width 29 height 10
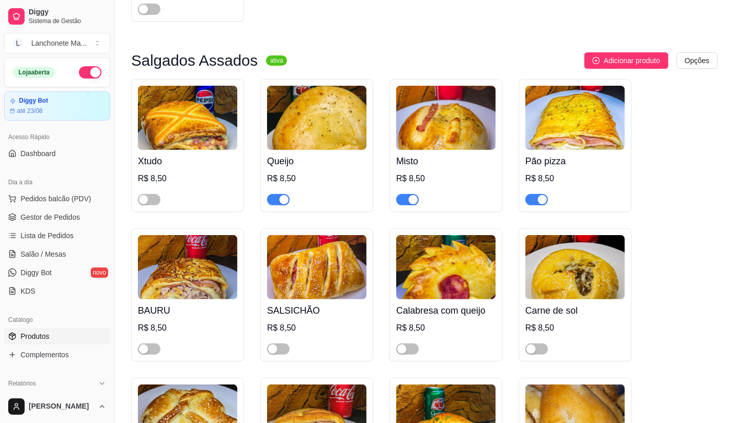
scroll to position [228, 0]
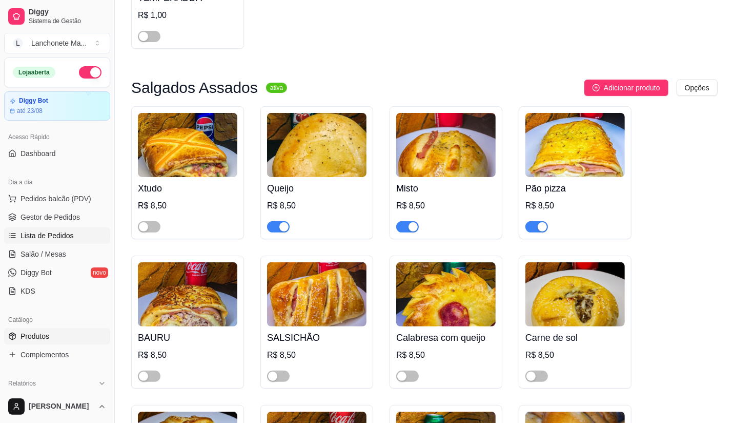
click at [65, 238] on span "Lista de Pedidos" at bounding box center [47, 235] width 53 height 10
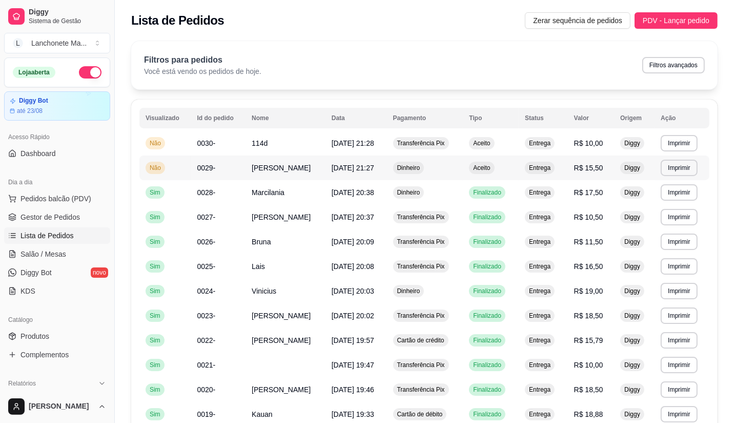
click at [484, 165] on span "Aceito" at bounding box center [481, 168] width 21 height 8
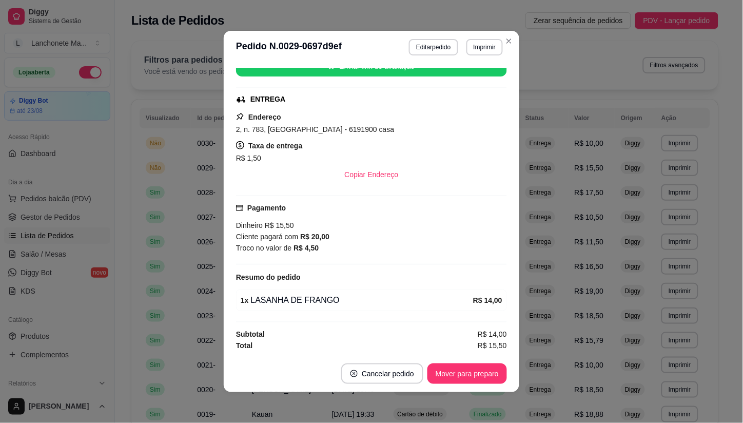
scroll to position [2, 0]
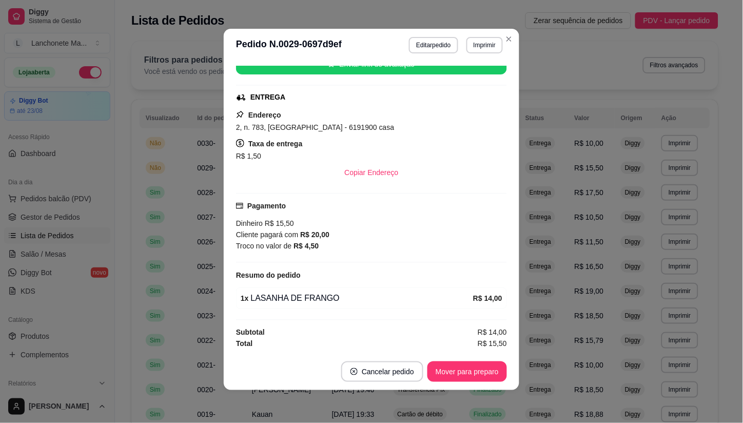
drag, startPoint x: 470, startPoint y: 356, endPoint x: 470, endPoint y: 370, distance: 13.8
click at [470, 357] on footer "Cancelar pedido Mover para preparo" at bounding box center [371, 371] width 295 height 37
click at [470, 371] on button "Mover para preparo" at bounding box center [466, 371] width 79 height 21
click at [470, 371] on div "Mover para preparo" at bounding box center [460, 371] width 94 height 21
click at [470, 371] on div "Mover para entrega" at bounding box center [459, 371] width 93 height 21
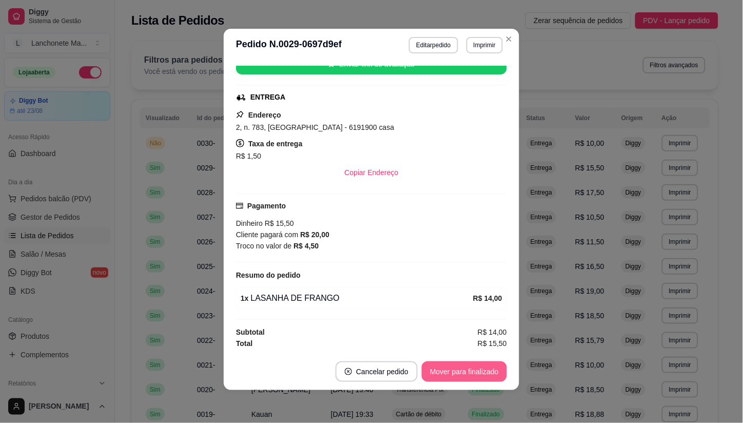
click at [470, 371] on button "Mover para finalizado" at bounding box center [464, 371] width 85 height 21
click at [470, 371] on div "Mover para finalizado" at bounding box center [456, 371] width 99 height 21
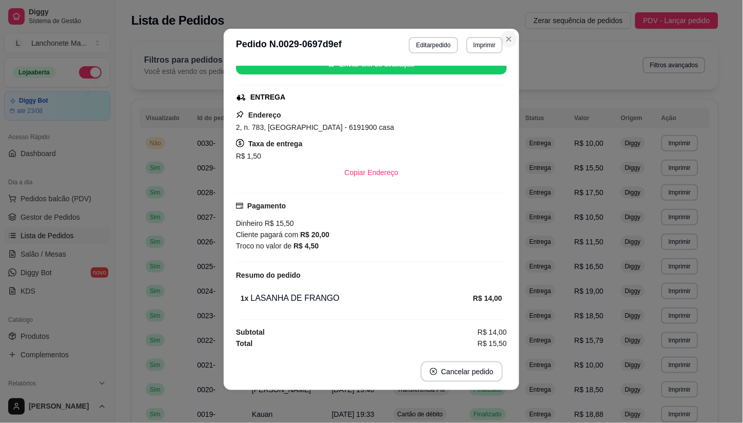
click at [504, 31] on button "Close" at bounding box center [508, 39] width 16 height 16
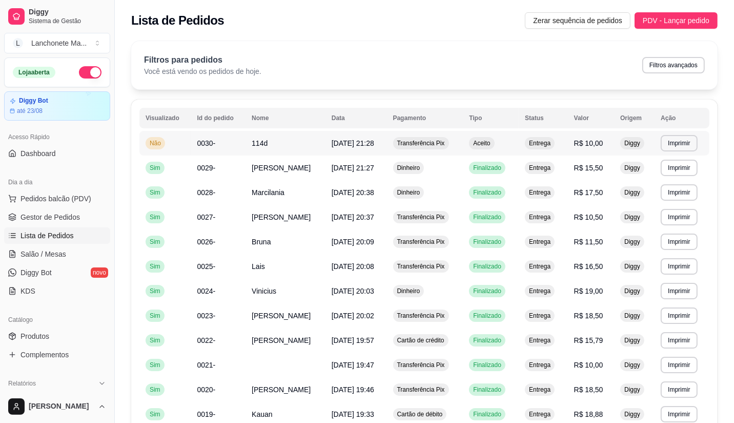
click at [488, 146] on span "Aceito" at bounding box center [481, 143] width 21 height 8
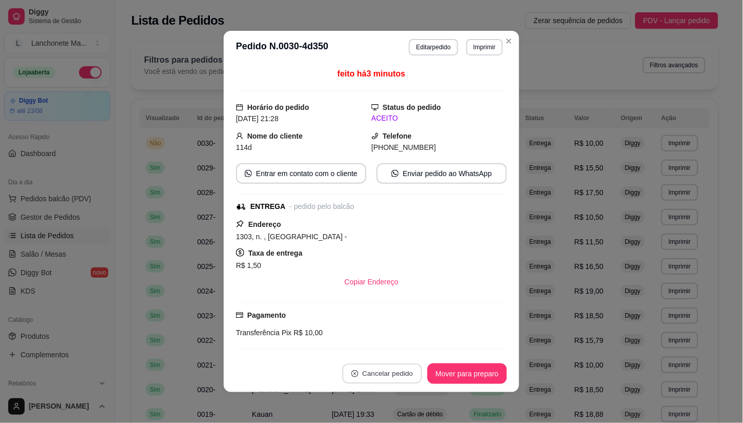
click at [390, 374] on button "Cancelar pedido" at bounding box center [381, 374] width 79 height 20
click at [403, 346] on button "Sim" at bounding box center [406, 347] width 41 height 21
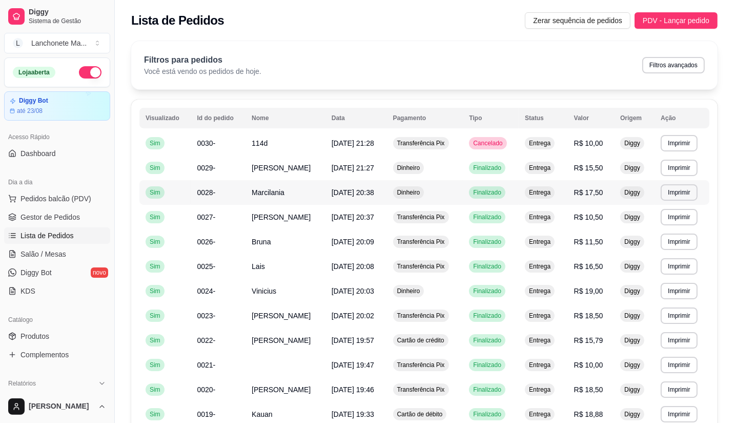
click at [457, 195] on td "Dinheiro" at bounding box center [425, 192] width 76 height 25
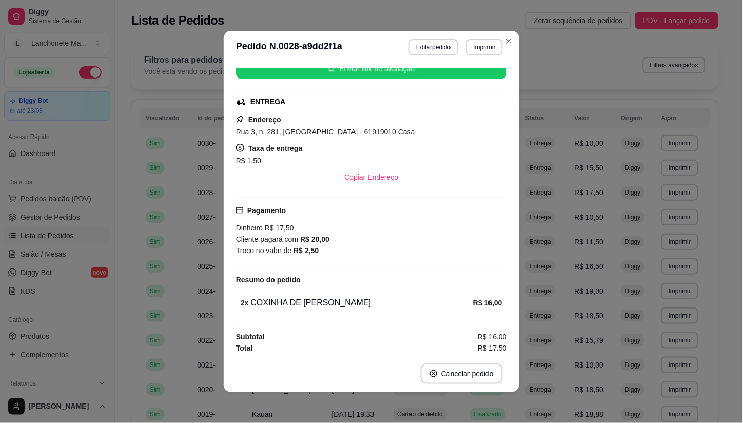
scroll to position [115, 0]
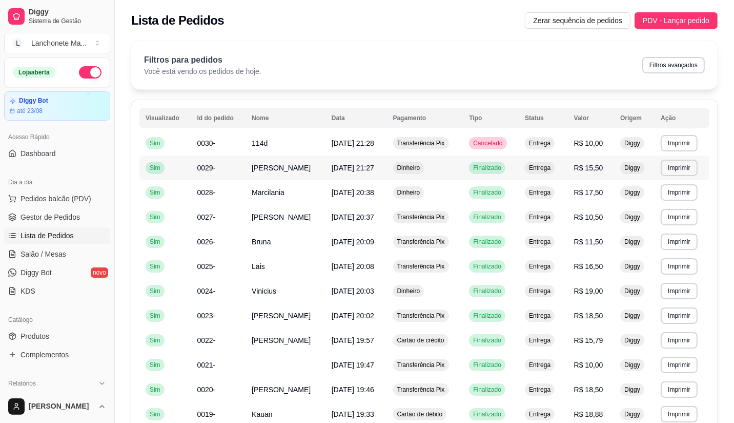
click at [298, 166] on span "[PERSON_NAME]" at bounding box center [281, 168] width 59 height 8
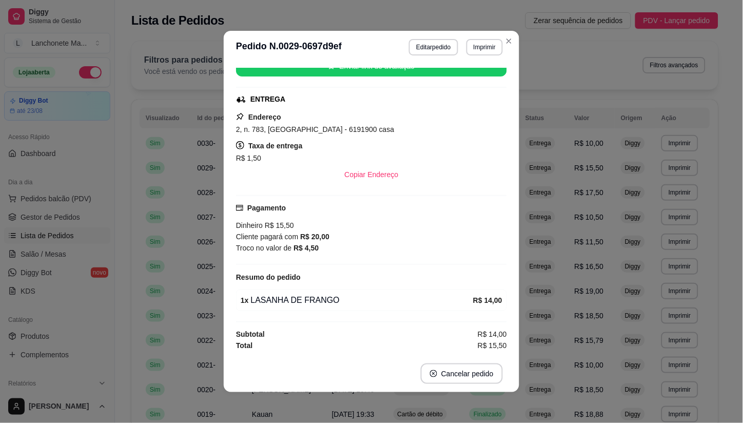
drag, startPoint x: 511, startPoint y: 36, endPoint x: 488, endPoint y: 42, distance: 24.4
click at [511, 36] on section "**********" at bounding box center [371, 211] width 295 height 361
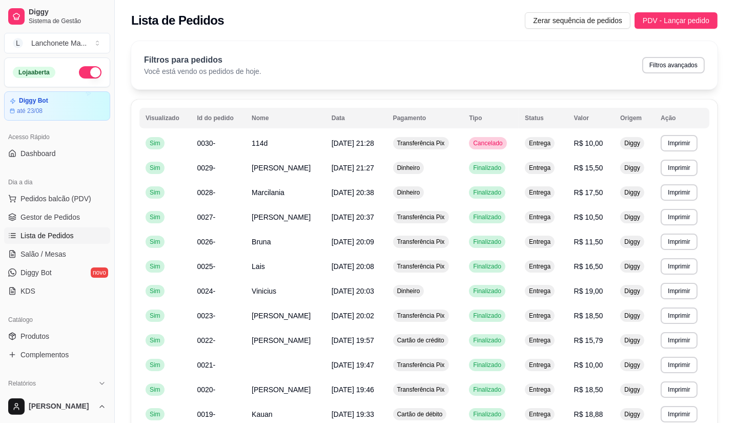
click at [504, 42] on div "Filtros para pedidos Você está vendo os pedidos de hoje. Filtros avançados" at bounding box center [424, 65] width 587 height 48
click at [36, 344] on link "Produtos" at bounding box center [57, 336] width 106 height 16
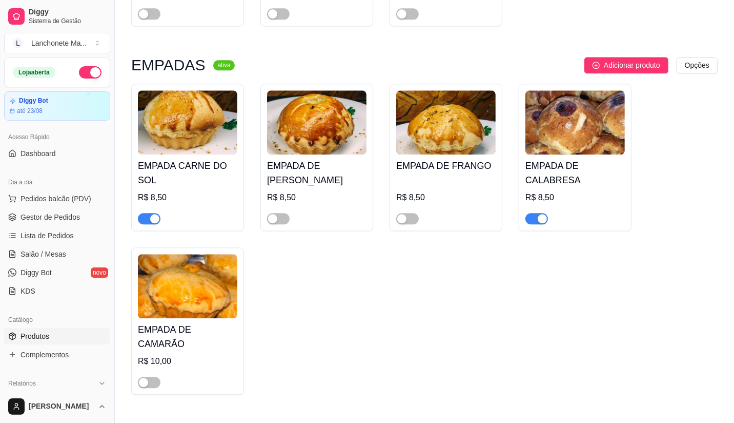
scroll to position [2108, 0]
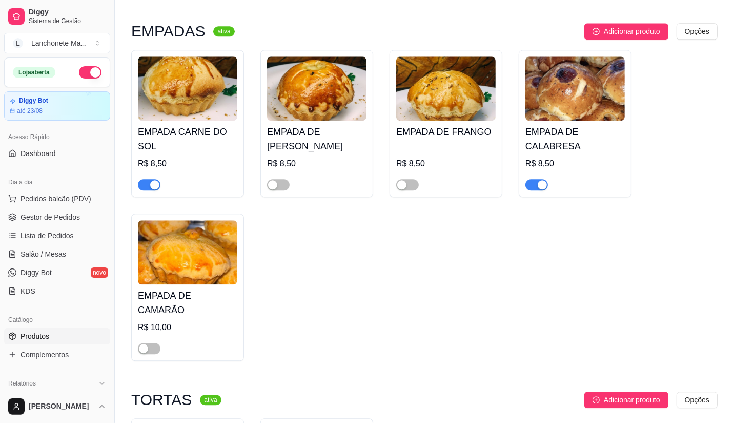
click at [146, 179] on span "button" at bounding box center [149, 184] width 23 height 11
click at [533, 179] on span "button" at bounding box center [537, 184] width 23 height 11
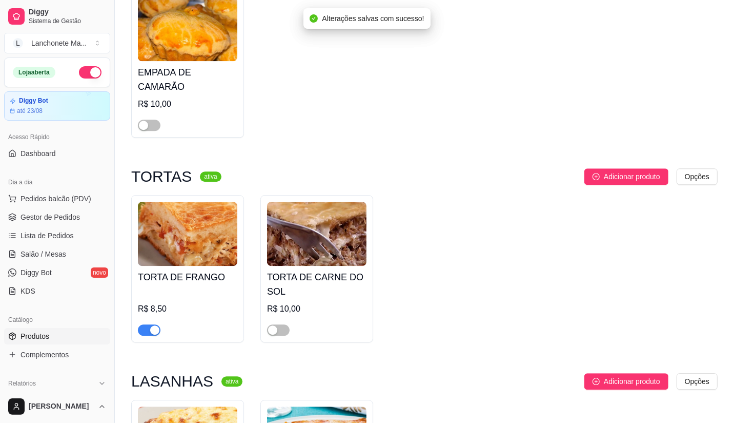
scroll to position [2336, 0]
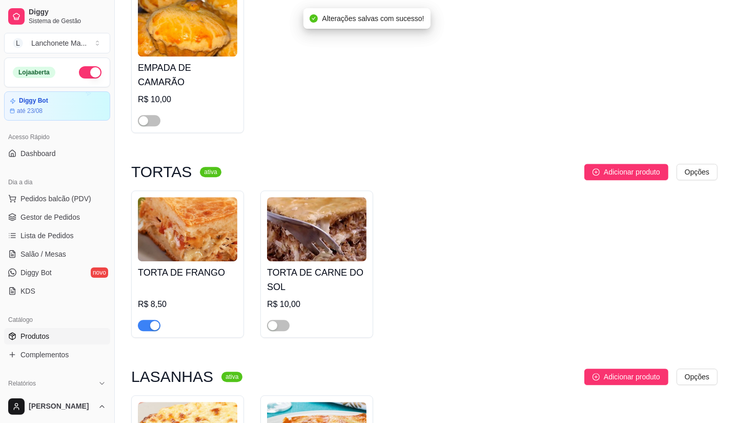
click at [144, 319] on span "button" at bounding box center [149, 324] width 23 height 11
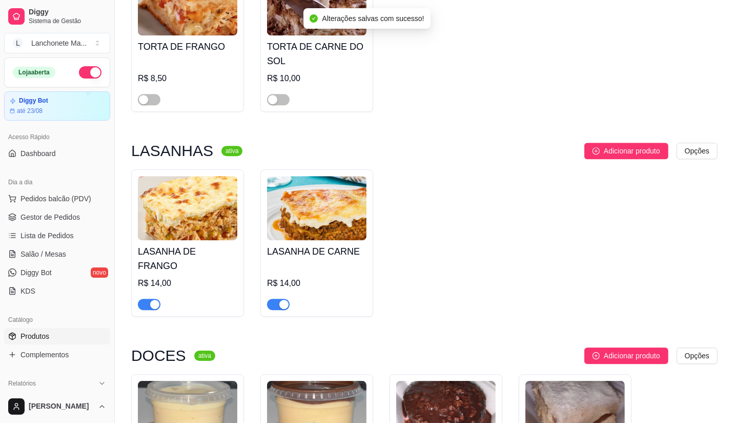
scroll to position [2564, 0]
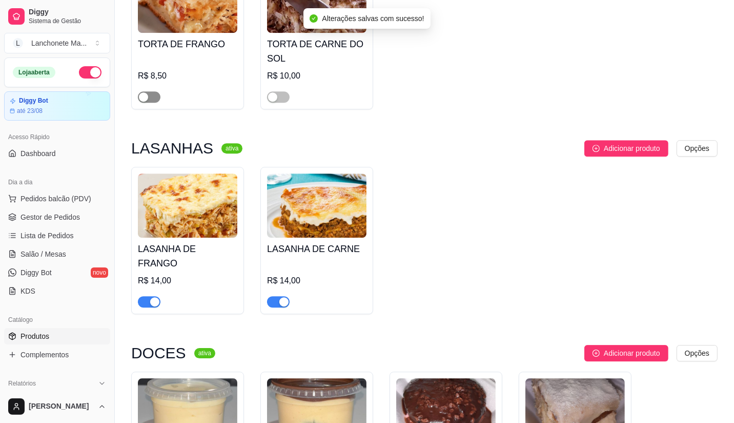
click at [155, 91] on span "button" at bounding box center [149, 96] width 23 height 11
click at [138, 296] on span "button" at bounding box center [149, 301] width 23 height 11
click at [266, 265] on div "LASANHA DE CARNE R$ 14,00" at bounding box center [316, 240] width 113 height 147
click at [271, 296] on span "button" at bounding box center [278, 301] width 23 height 11
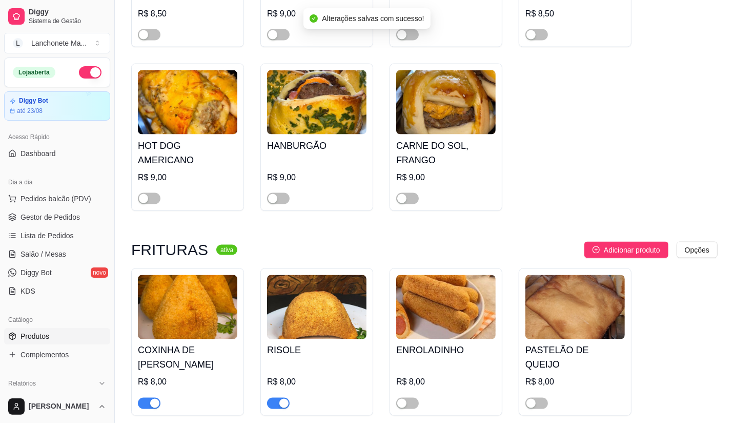
scroll to position [1367, 0]
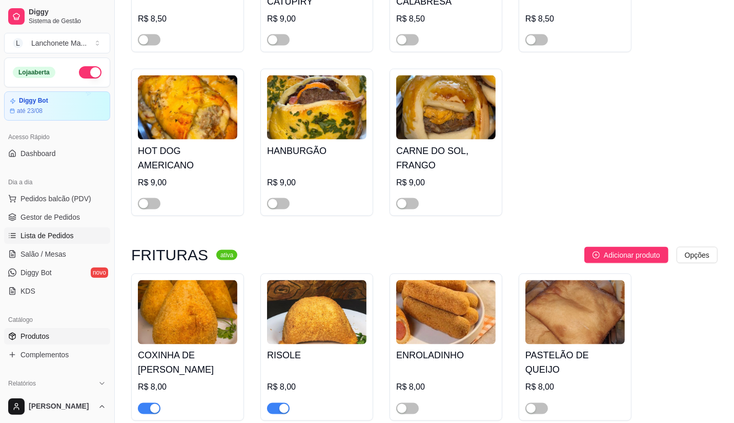
click at [34, 232] on span "Lista de Pedidos" at bounding box center [47, 235] width 53 height 10
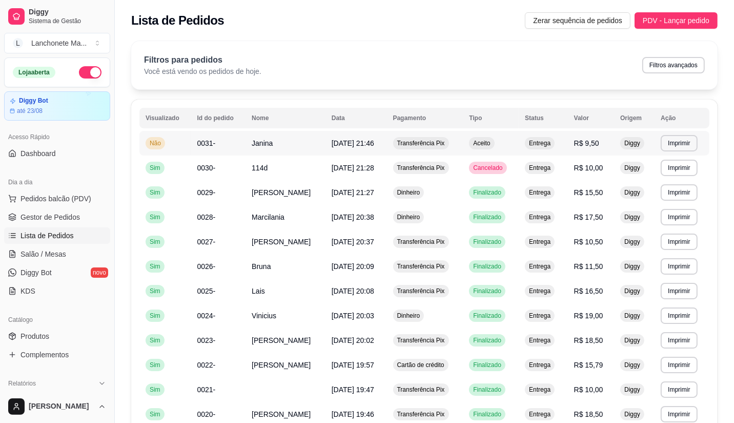
click at [490, 139] on span "Aceito" at bounding box center [481, 143] width 21 height 8
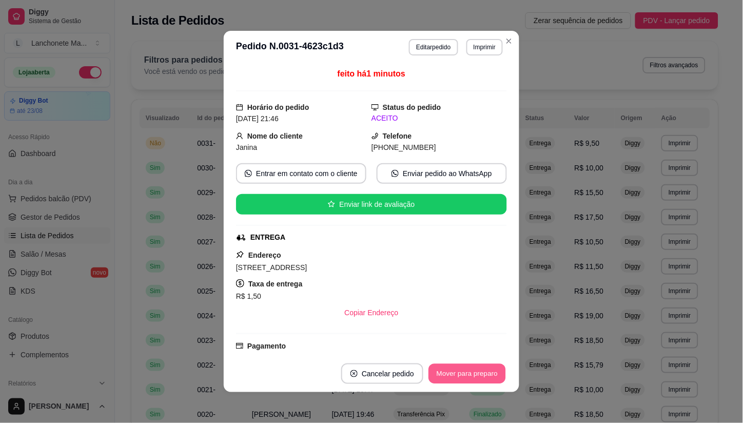
click at [489, 375] on button "Mover para preparo" at bounding box center [466, 374] width 77 height 20
click at [489, 375] on div "Mover para preparo" at bounding box center [466, 373] width 79 height 21
click at [489, 375] on div "Mover para entrega" at bounding box center [467, 373] width 79 height 21
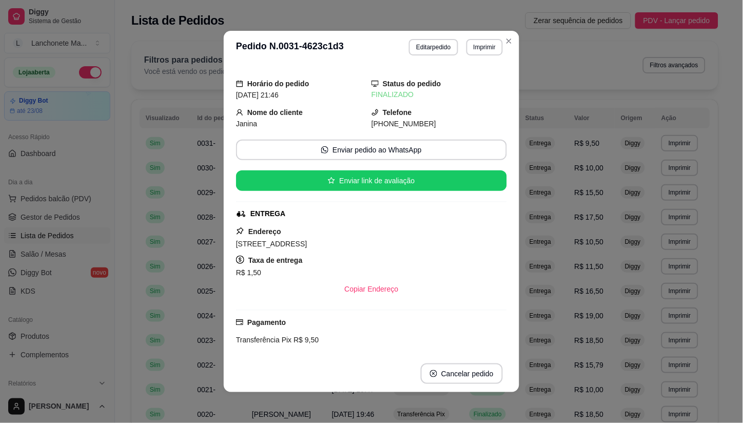
click at [504, 31] on header "**********" at bounding box center [371, 47] width 295 height 33
click at [515, 52] on div "**********" at bounding box center [371, 211] width 743 height 423
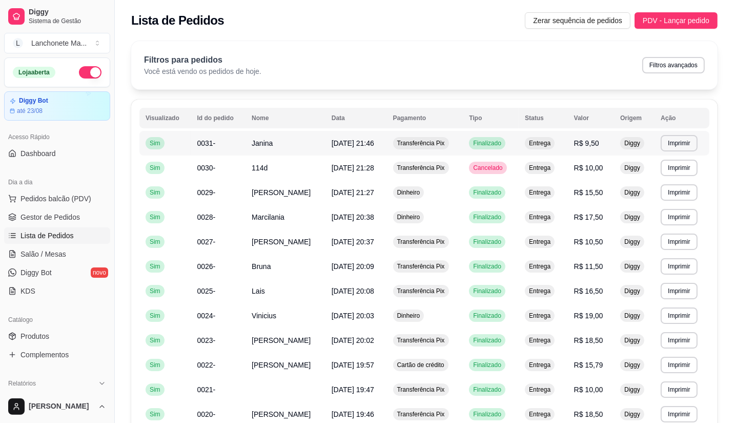
click at [274, 144] on td "Janina" at bounding box center [286, 143] width 80 height 25
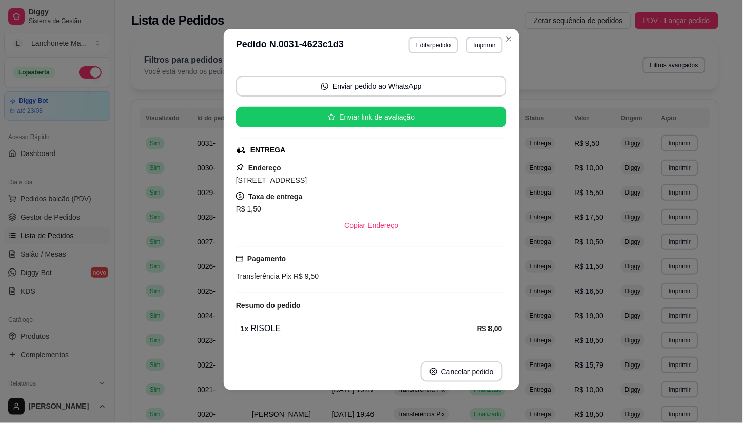
scroll to position [36, 0]
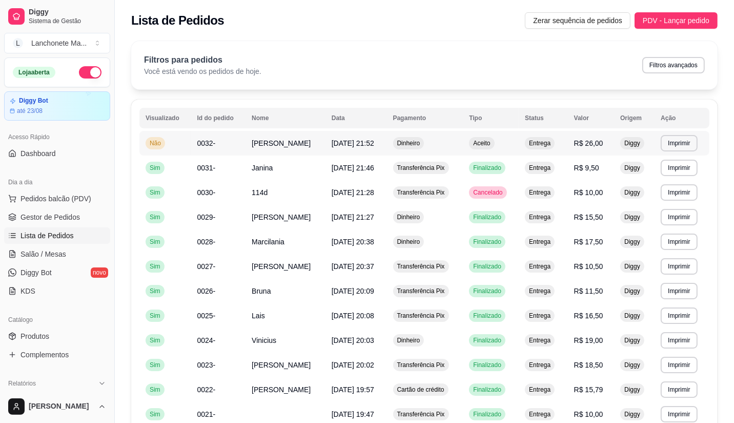
click at [480, 143] on span "Aceito" at bounding box center [481, 143] width 21 height 8
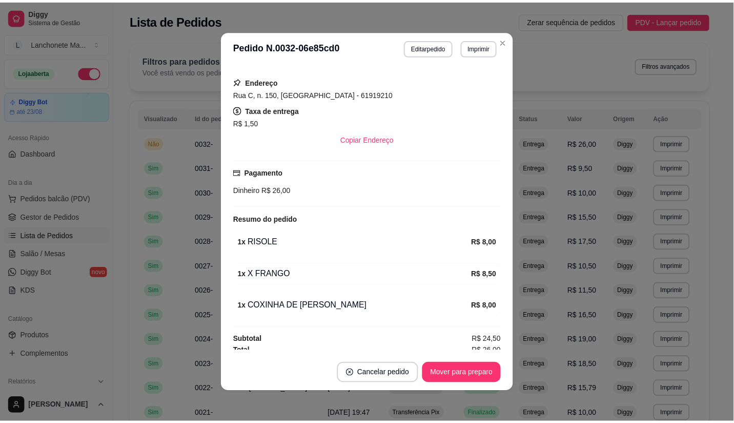
scroll to position [180, 0]
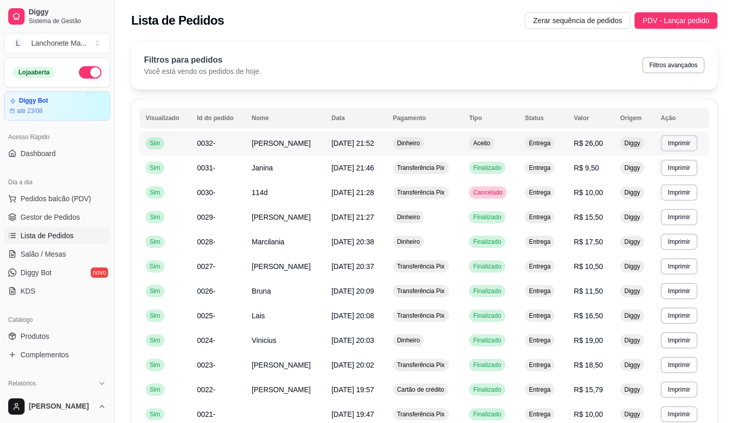
click at [457, 144] on td "Dinheiro" at bounding box center [425, 143] width 76 height 25
click at [39, 331] on span "Produtos" at bounding box center [35, 336] width 29 height 10
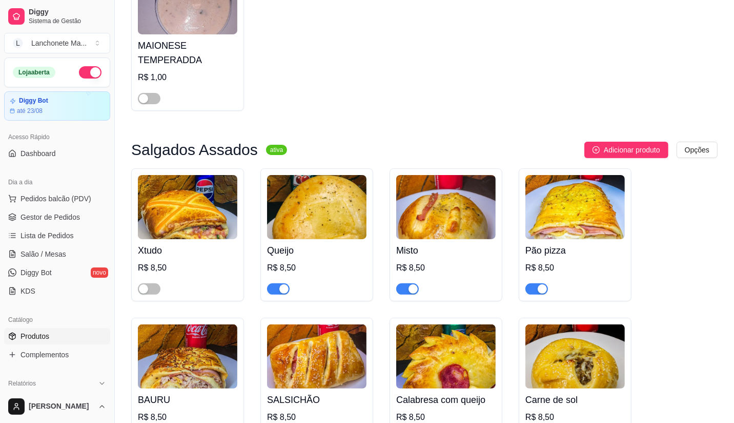
scroll to position [171, 0]
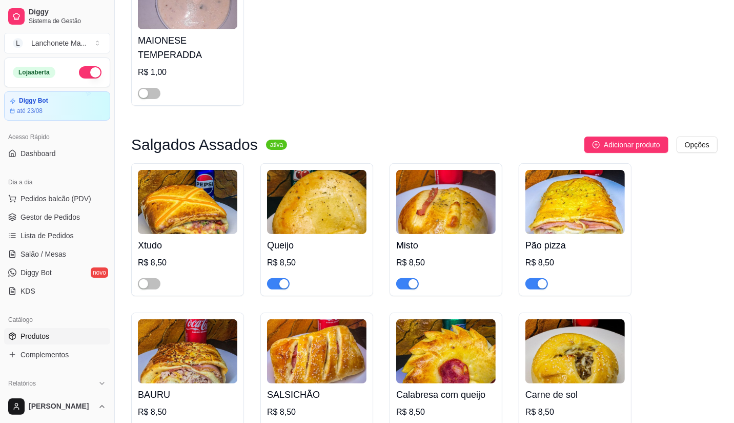
click at [273, 281] on span "button" at bounding box center [278, 283] width 23 height 11
click at [50, 212] on span "Gestor de Pedidos" at bounding box center [50, 217] width 59 height 10
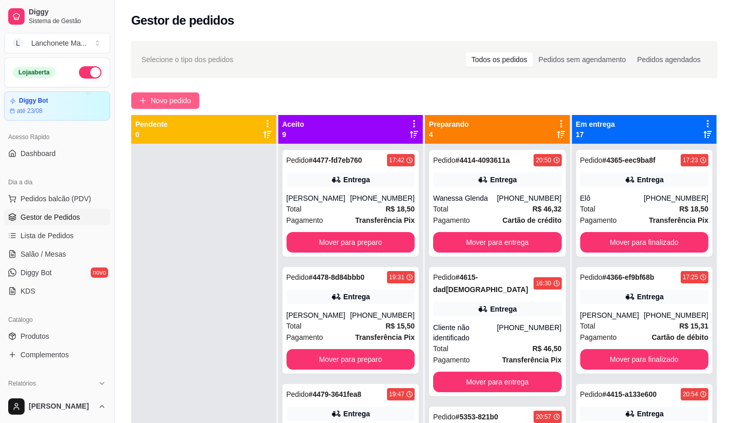
click at [158, 104] on span "Novo pedido" at bounding box center [171, 100] width 41 height 11
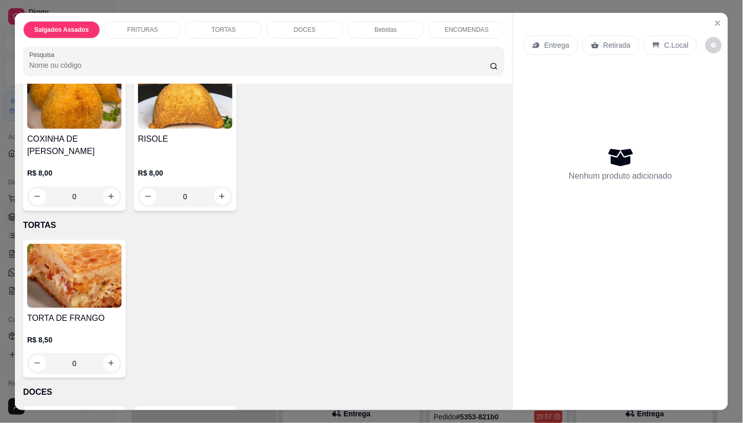
scroll to position [398, 0]
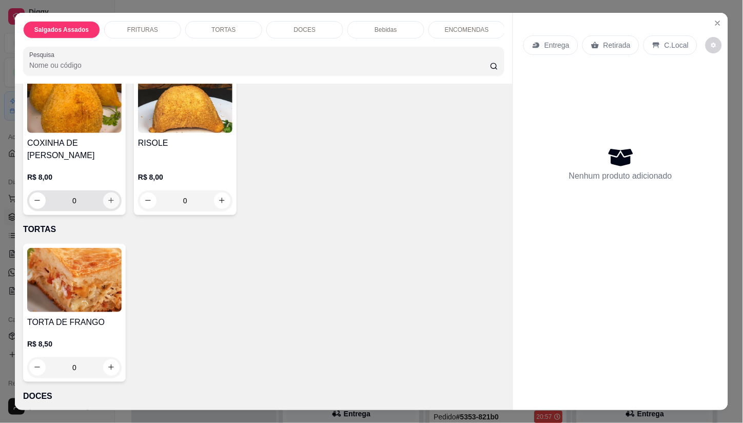
click at [109, 196] on icon "increase-product-quantity" at bounding box center [111, 200] width 8 height 8
type input "1"
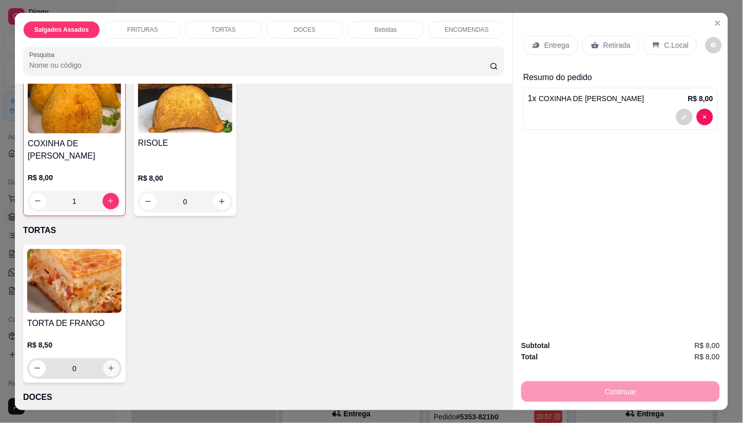
click at [108, 364] on icon "increase-product-quantity" at bounding box center [111, 368] width 8 height 8
type input "1"
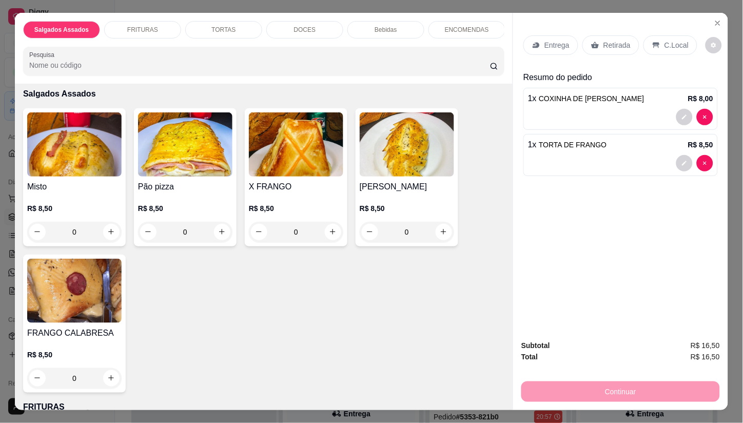
scroll to position [0, 0]
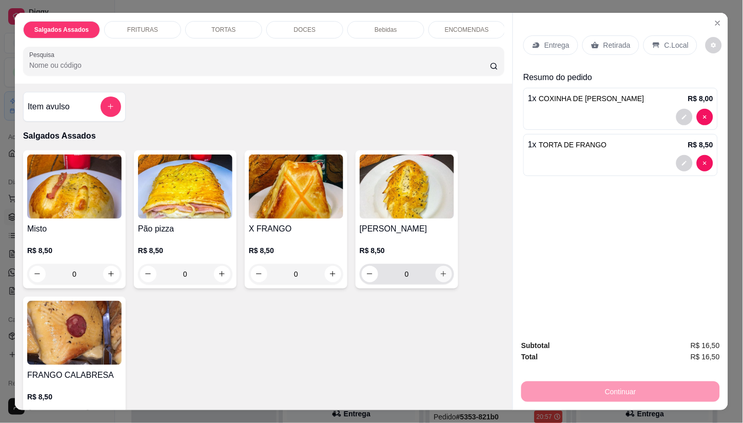
click at [435, 275] on button "increase-product-quantity" at bounding box center [443, 274] width 16 height 16
type input "1"
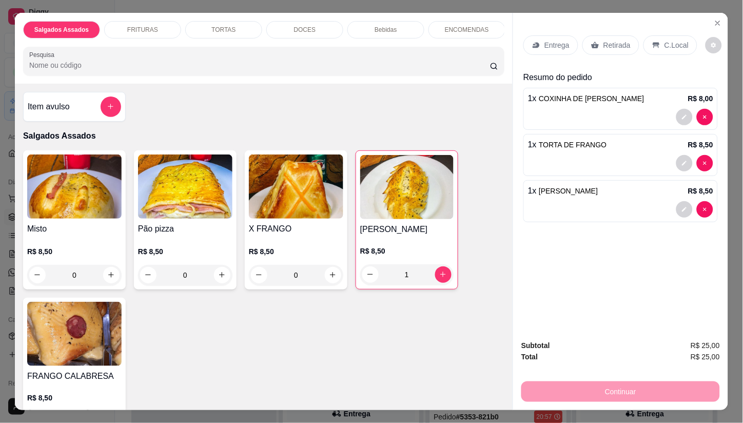
click at [566, 35] on div "Entrega" at bounding box center [550, 44] width 55 height 19
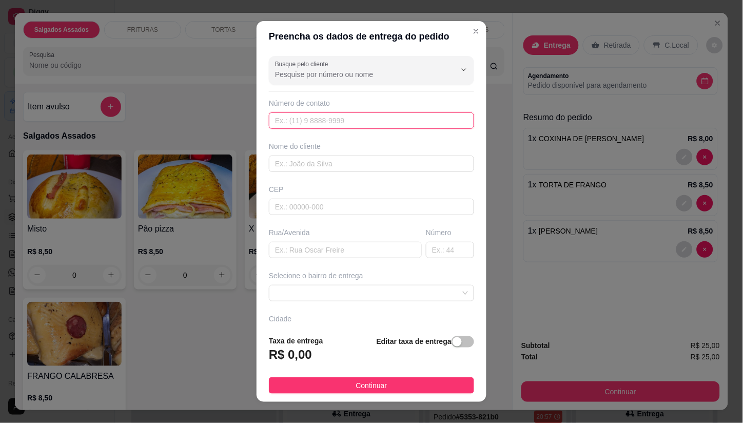
click at [299, 112] on input "text" at bounding box center [371, 120] width 205 height 16
type input "[PHONE_NUMBER]"
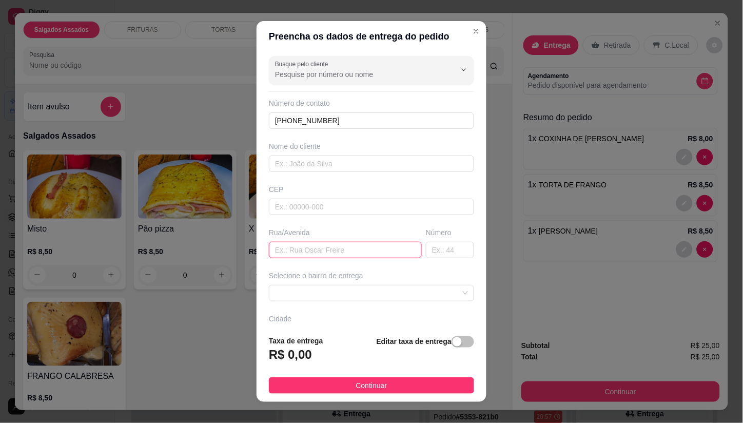
click at [314, 253] on input "text" at bounding box center [345, 250] width 153 height 16
type input "17"
click at [433, 254] on input "text" at bounding box center [450, 250] width 48 height 16
click at [429, 294] on span at bounding box center [371, 292] width 193 height 15
type input "52a"
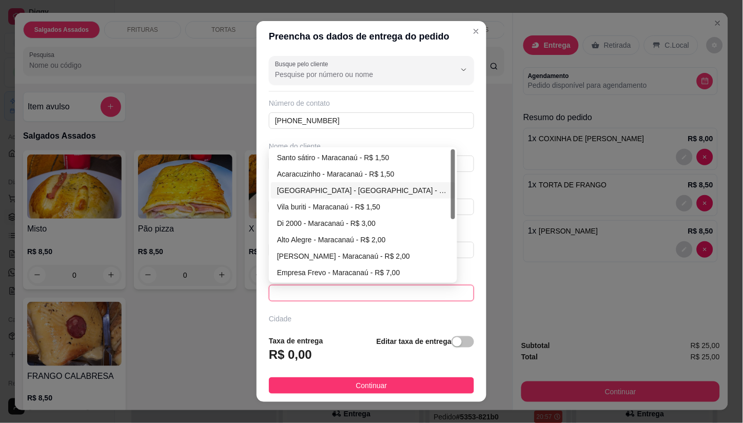
click at [309, 187] on div "[GEOGRAPHIC_DATA] - [GEOGRAPHIC_DATA] - R$ 1,50" at bounding box center [363, 190] width 172 height 11
type input "Maracanaú"
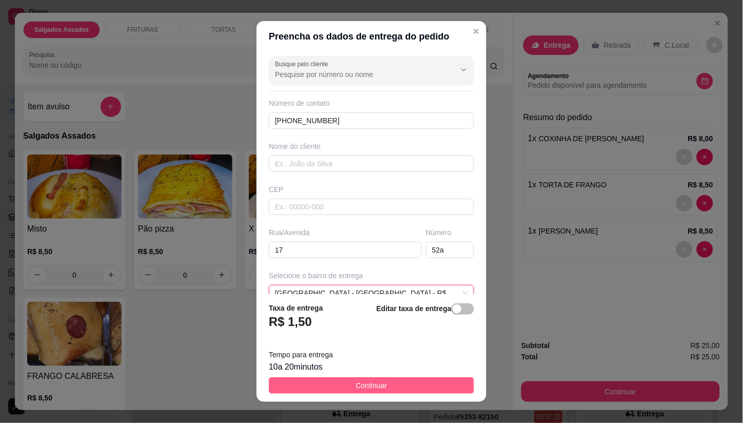
click at [388, 386] on button "Continuar" at bounding box center [371, 385] width 205 height 16
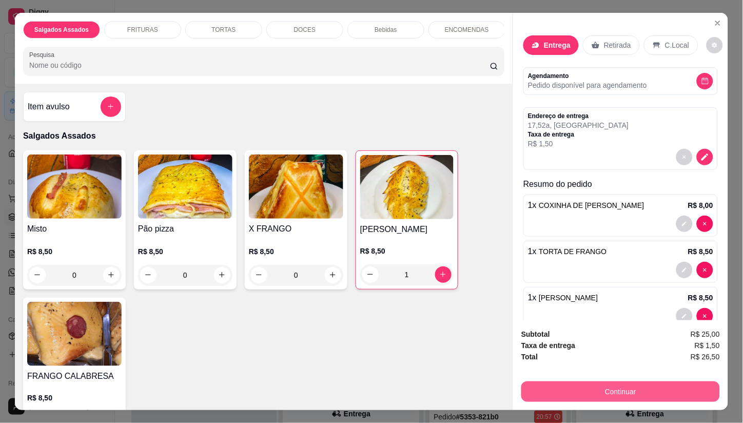
click at [613, 395] on button "Continuar" at bounding box center [620, 391] width 198 height 21
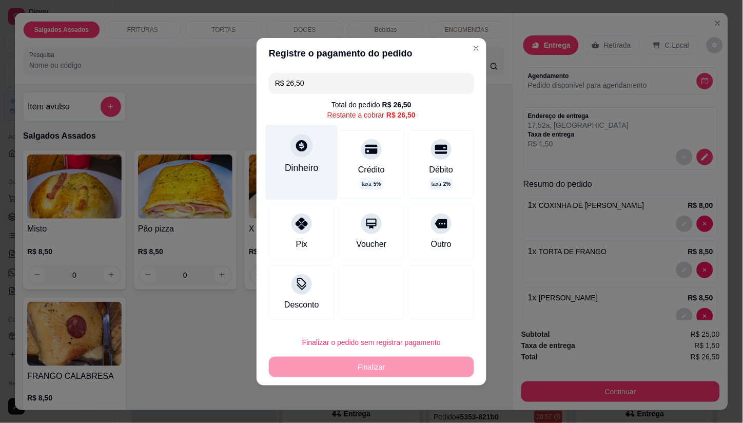
click at [302, 156] on div "Dinheiro" at bounding box center [302, 162] width 72 height 75
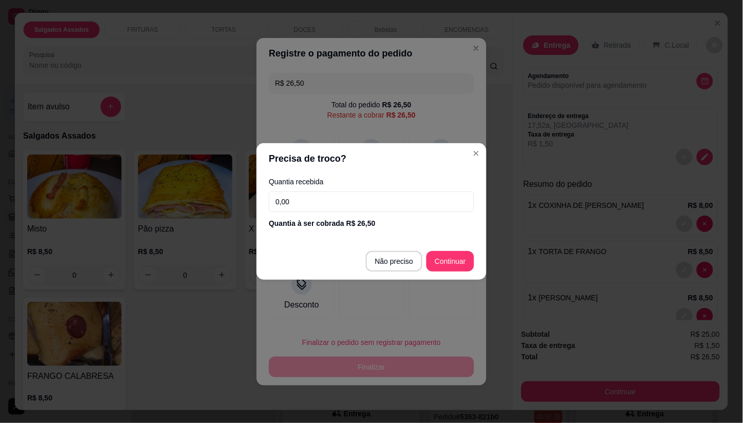
click at [338, 202] on input "0,00" at bounding box center [371, 201] width 205 height 21
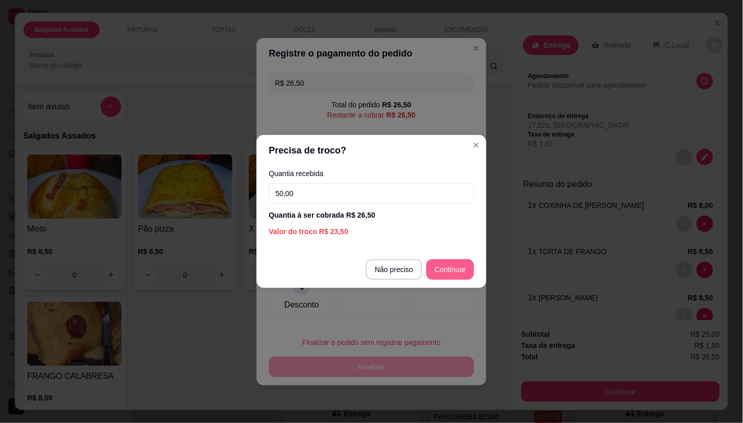
type input "50,00"
type input "R$ 0,00"
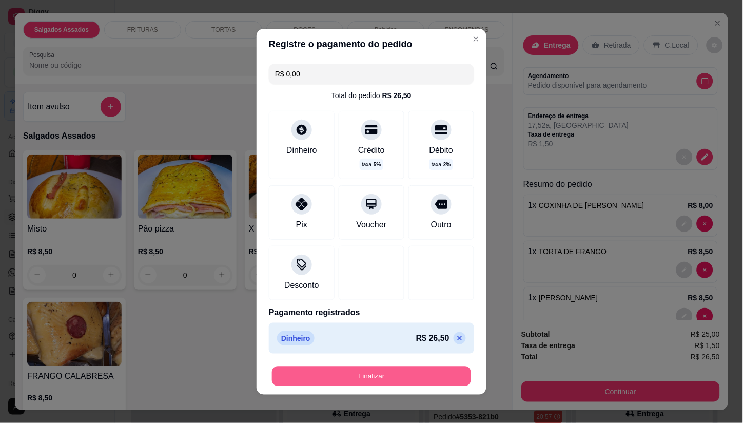
click at [391, 370] on button "Finalizar" at bounding box center [371, 376] width 199 height 20
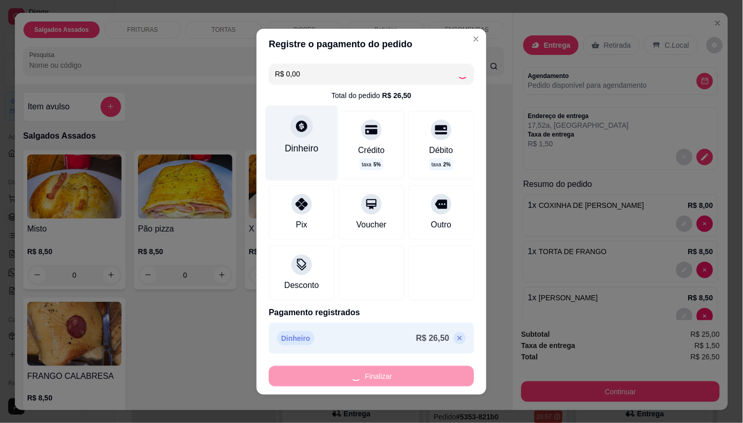
type input "0"
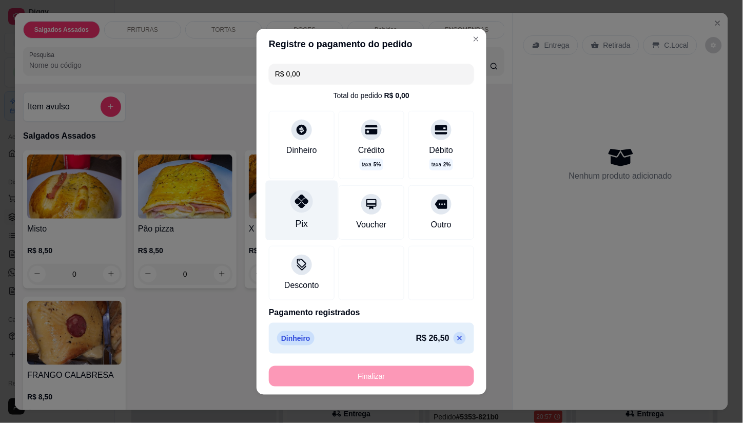
type input "-R$ 26,50"
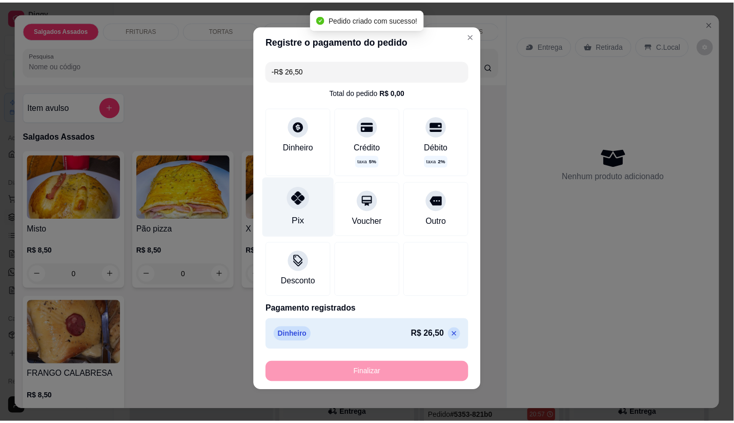
scroll to position [4, 0]
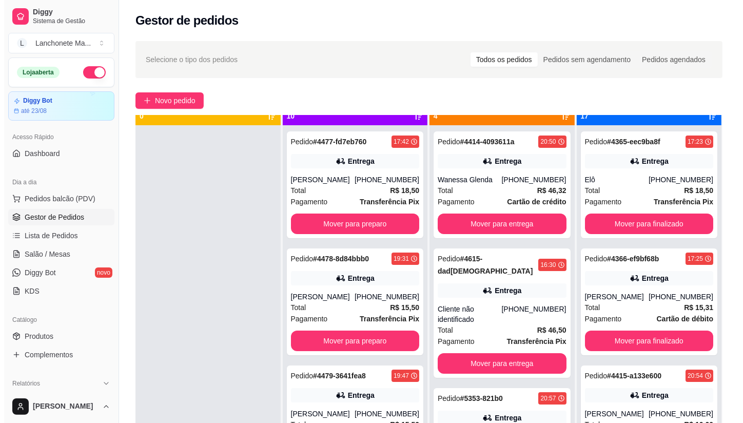
scroll to position [28, 0]
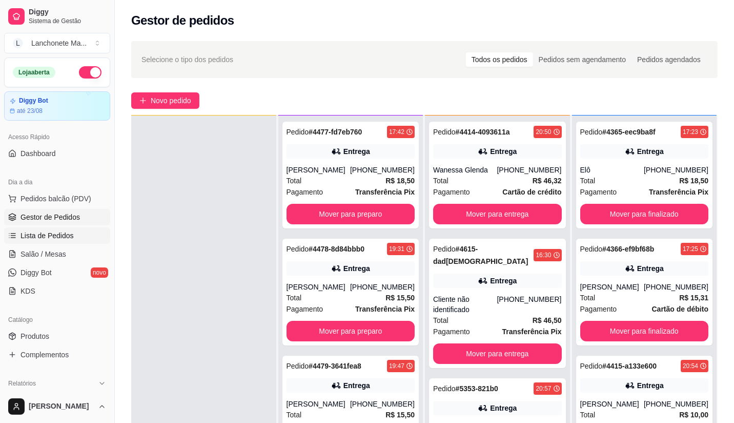
click at [44, 241] on link "Lista de Pedidos" at bounding box center [57, 235] width 106 height 16
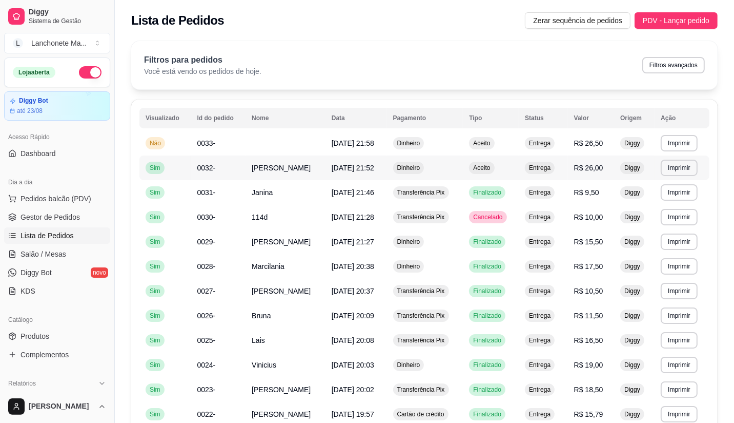
click at [514, 166] on td "Aceito" at bounding box center [491, 167] width 56 height 25
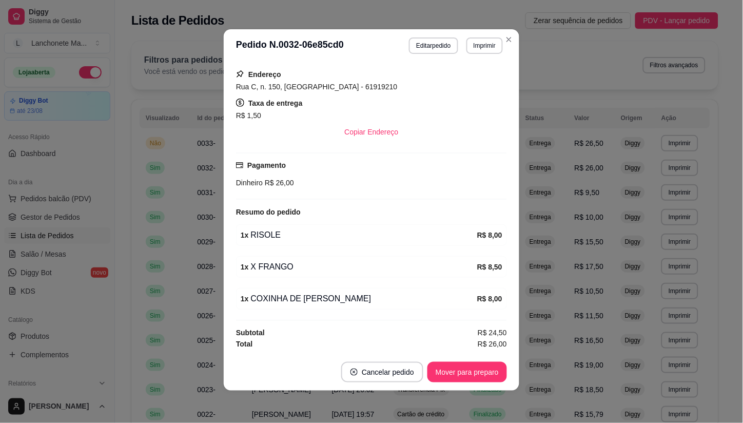
scroll to position [2, 0]
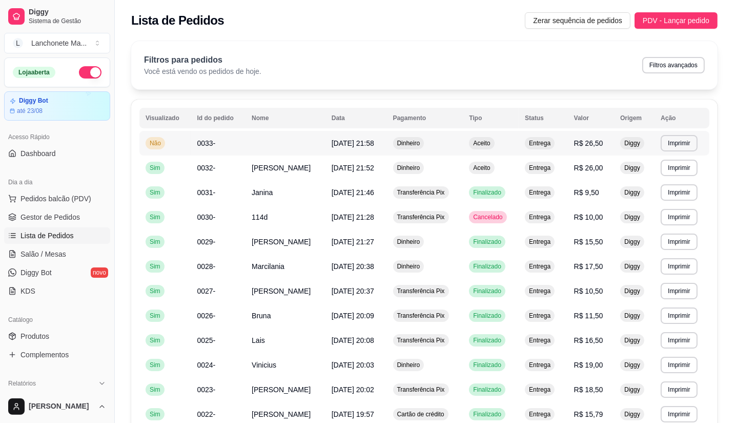
click at [494, 146] on div "Aceito" at bounding box center [481, 143] width 25 height 12
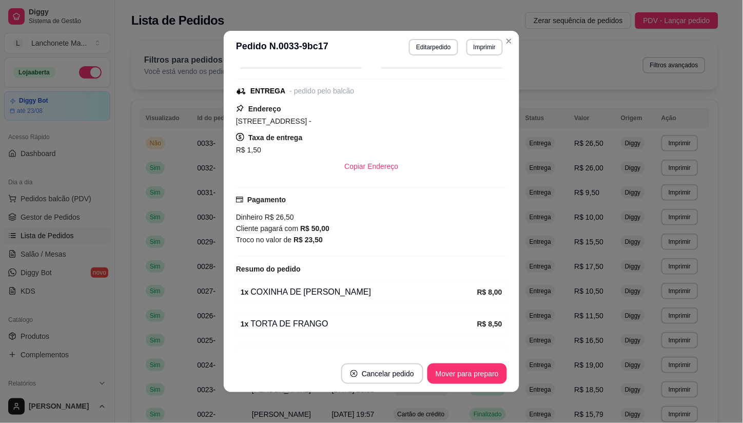
scroll to position [115, 0]
click at [455, 372] on button "Mover para preparo" at bounding box center [466, 373] width 79 height 21
click at [455, 372] on div "Mover para preparo" at bounding box center [460, 373] width 94 height 21
click at [455, 372] on div "Mover para entrega" at bounding box center [459, 373] width 93 height 21
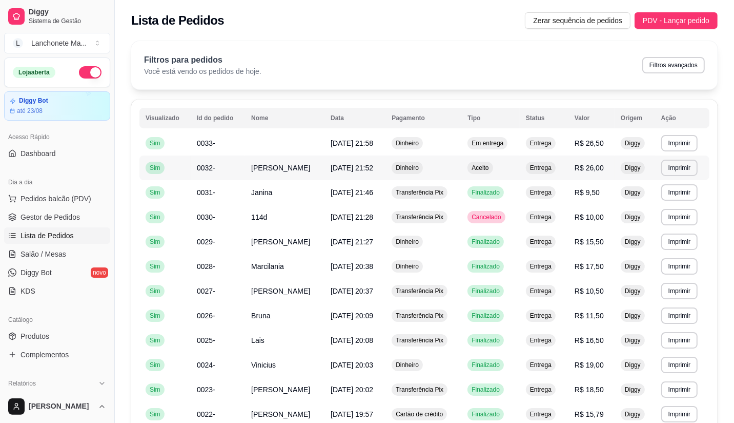
click at [458, 169] on td "Dinheiro" at bounding box center [424, 167] width 76 height 25
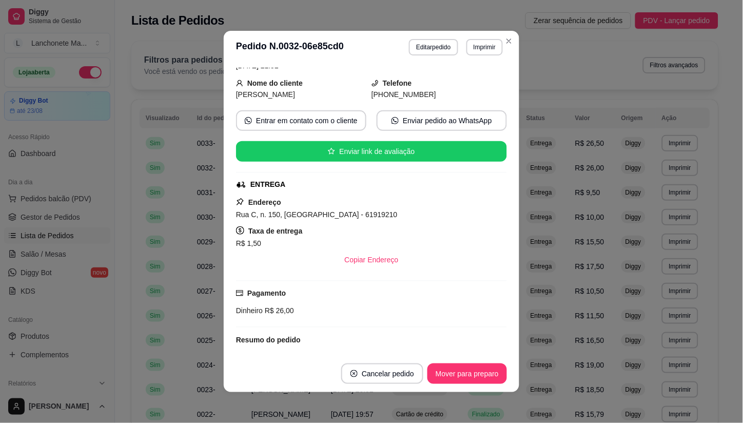
scroll to position [180, 0]
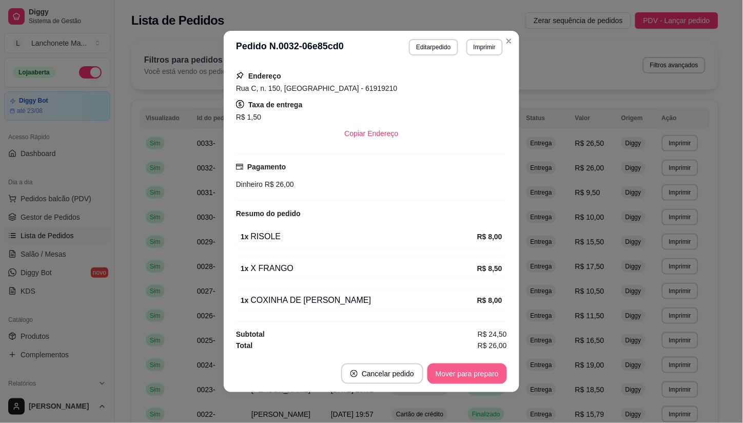
click at [448, 376] on button "Mover para preparo" at bounding box center [466, 373] width 79 height 21
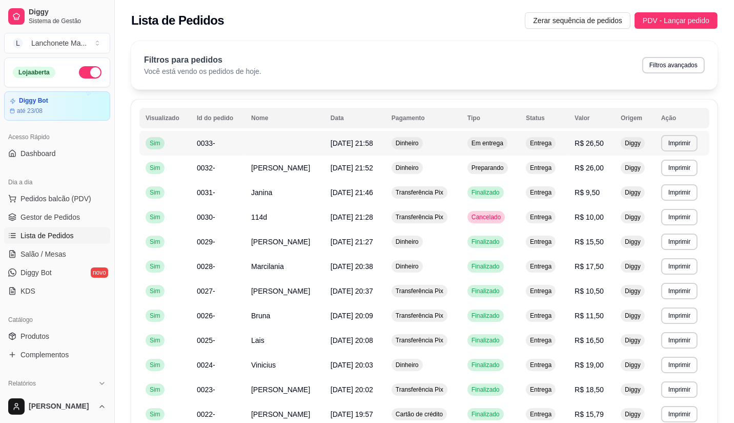
click at [482, 142] on span "Em entrega" at bounding box center [488, 143] width 36 height 8
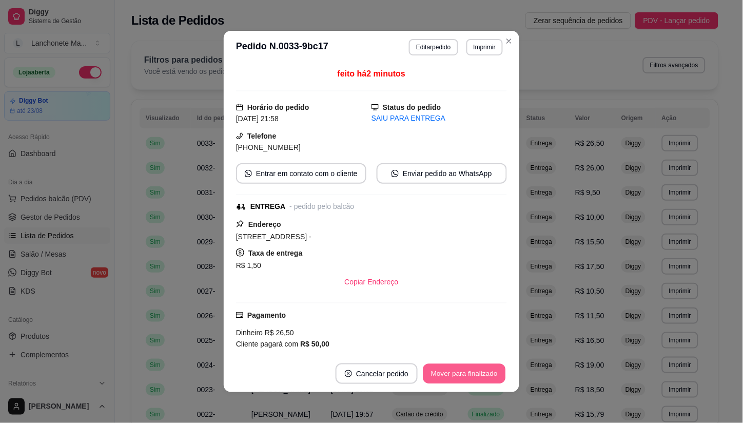
click at [467, 382] on button "Mover para finalizado" at bounding box center [464, 374] width 83 height 20
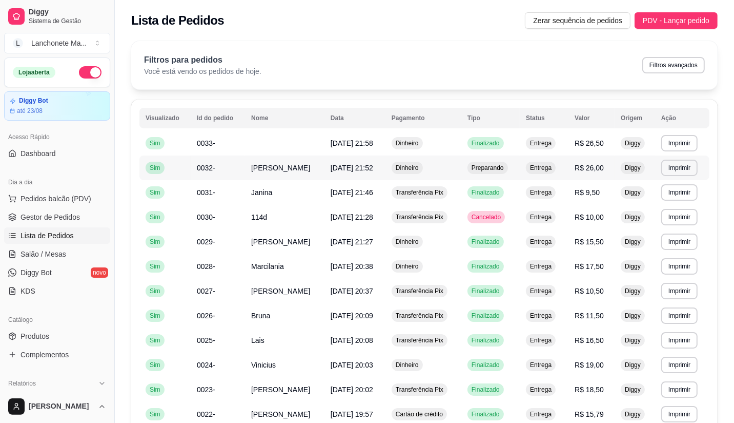
click at [495, 168] on span "Preparando" at bounding box center [488, 168] width 36 height 8
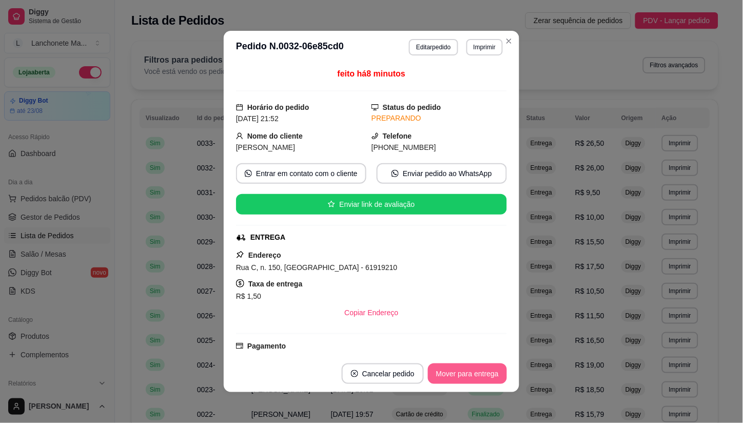
click at [478, 371] on button "Mover para entrega" at bounding box center [467, 373] width 79 height 21
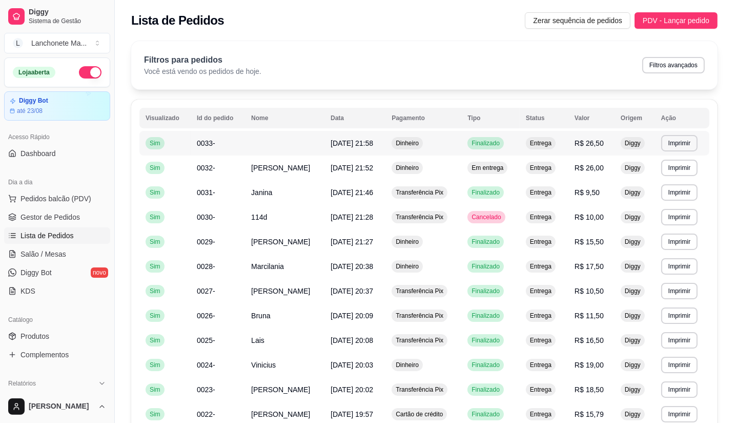
click at [493, 147] on span "Finalizado" at bounding box center [486, 143] width 32 height 8
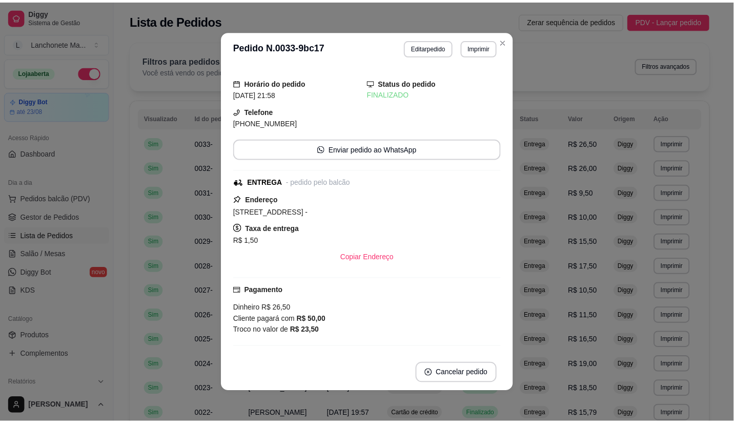
scroll to position [0, 0]
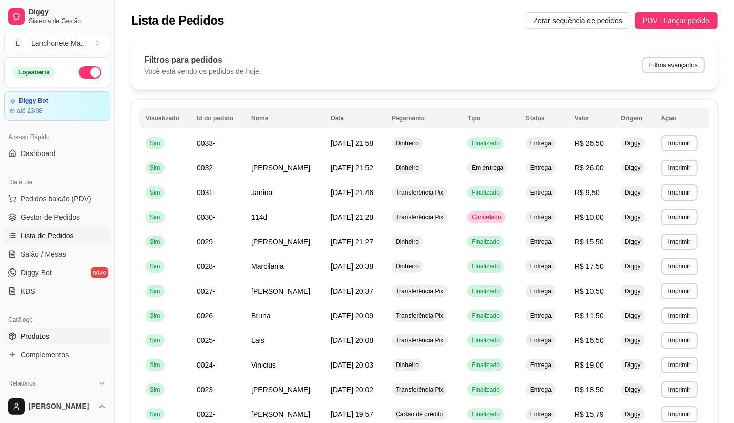
click at [34, 342] on link "Produtos" at bounding box center [57, 336] width 106 height 16
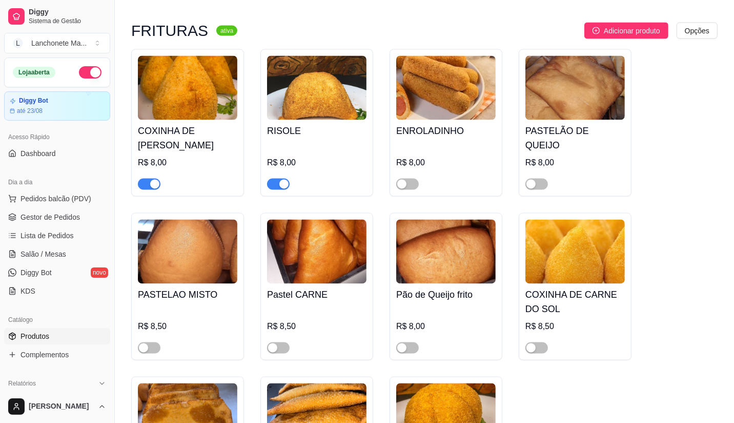
scroll to position [1595, 0]
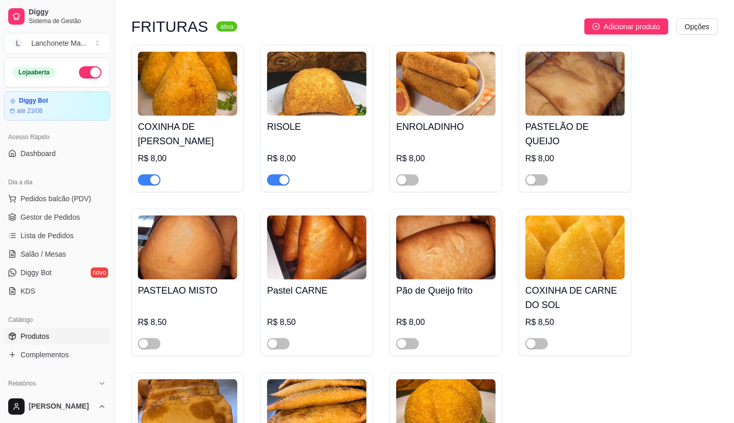
click at [269, 174] on span "button" at bounding box center [278, 179] width 23 height 11
click at [145, 174] on span "button" at bounding box center [149, 179] width 23 height 11
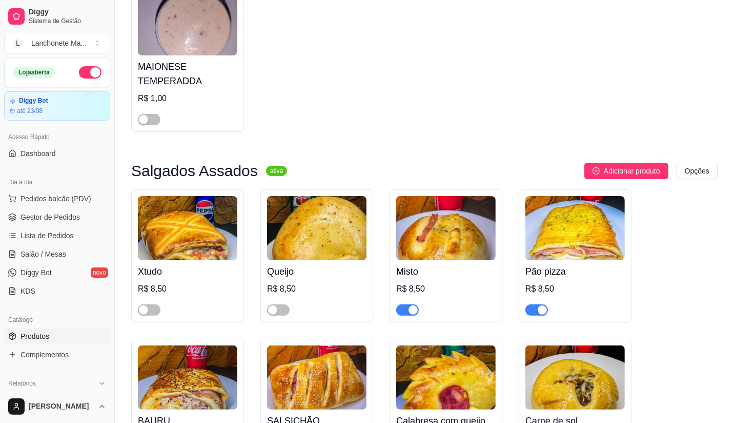
scroll to position [171, 0]
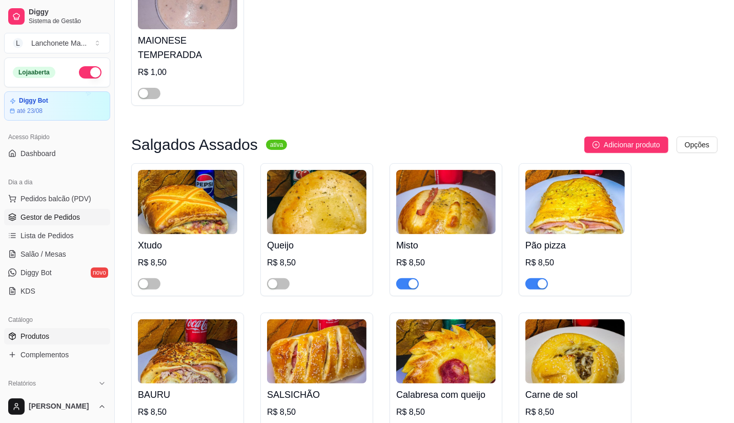
click at [39, 219] on span "Gestor de Pedidos" at bounding box center [50, 217] width 59 height 10
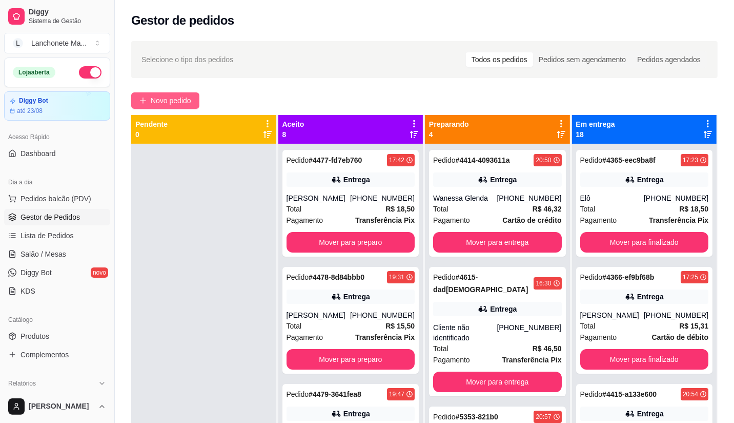
click at [172, 93] on button "Novo pedido" at bounding box center [165, 100] width 68 height 16
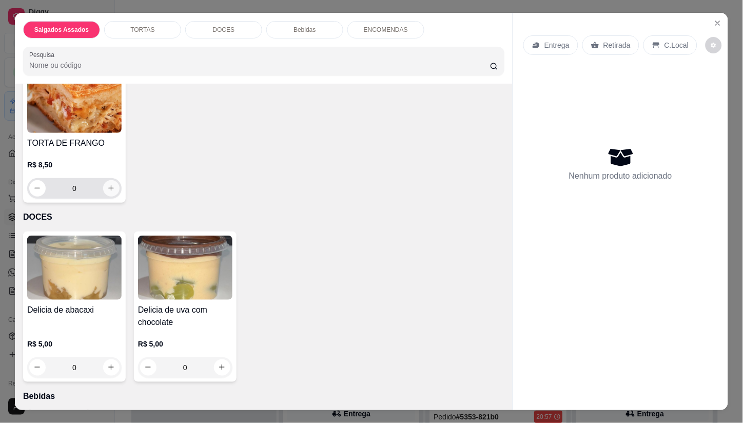
click at [107, 184] on icon "increase-product-quantity" at bounding box center [111, 188] width 8 height 8
type input "1"
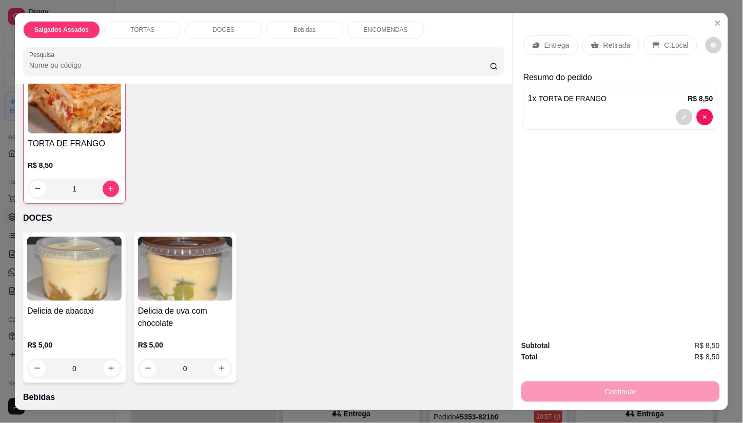
scroll to position [399, 0]
click at [544, 42] on p "Entrega" at bounding box center [556, 45] width 25 height 10
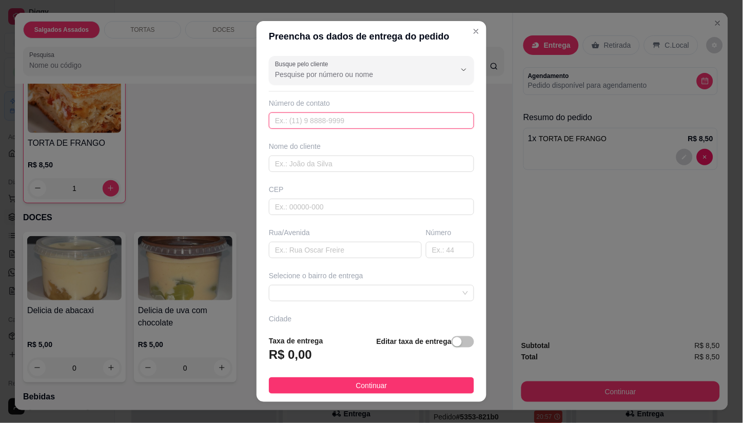
click at [289, 120] on input "text" at bounding box center [371, 120] width 205 height 16
type input "[PHONE_NUMBER]"
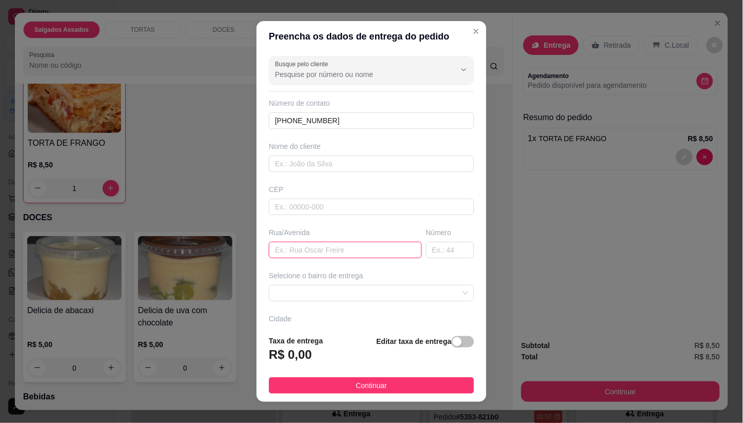
click at [329, 249] on input "text" at bounding box center [345, 250] width 153 height 16
type input "114"
click at [429, 247] on input "text" at bounding box center [450, 250] width 48 height 16
click at [331, 292] on span at bounding box center [371, 292] width 193 height 15
type input "144"
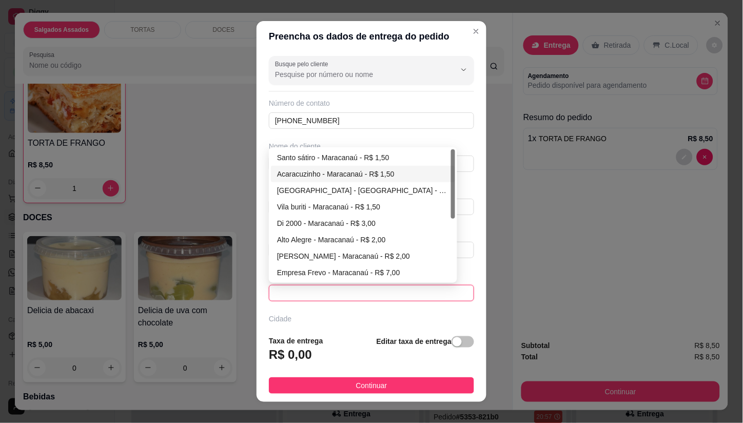
click at [298, 174] on div "Acaracuzinho - Maracanaú - R$ 1,50" at bounding box center [363, 173] width 172 height 11
type input "Maracanaú"
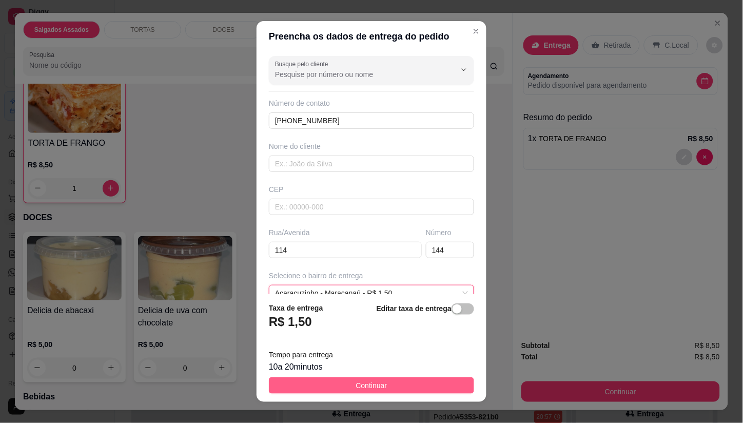
click at [356, 381] on span "Continuar" at bounding box center [371, 384] width 31 height 11
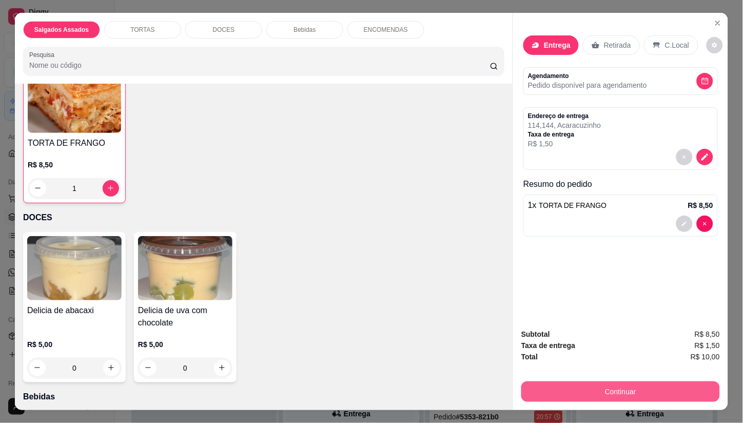
click at [590, 390] on button "Continuar" at bounding box center [620, 391] width 198 height 21
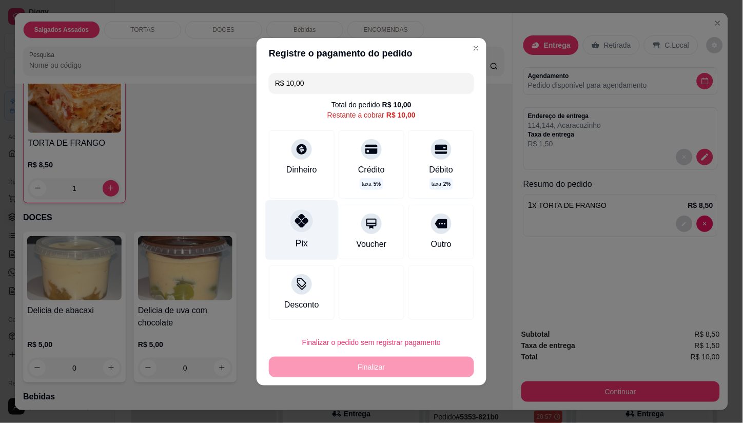
click at [295, 225] on icon at bounding box center [301, 220] width 13 height 13
type input "R$ 0,00"
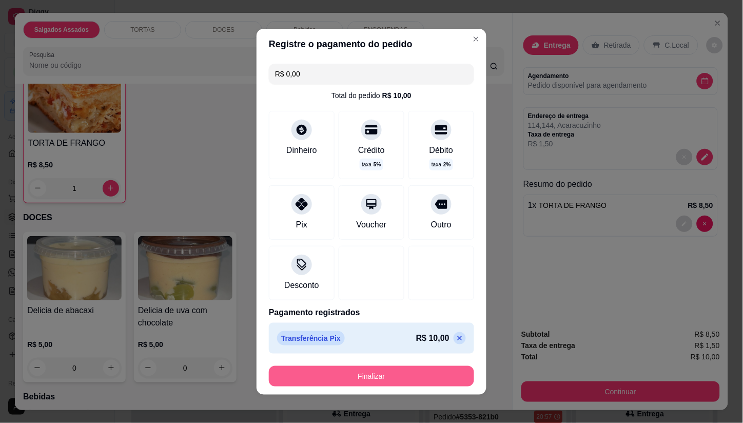
click at [388, 374] on button "Finalizar" at bounding box center [371, 376] width 205 height 21
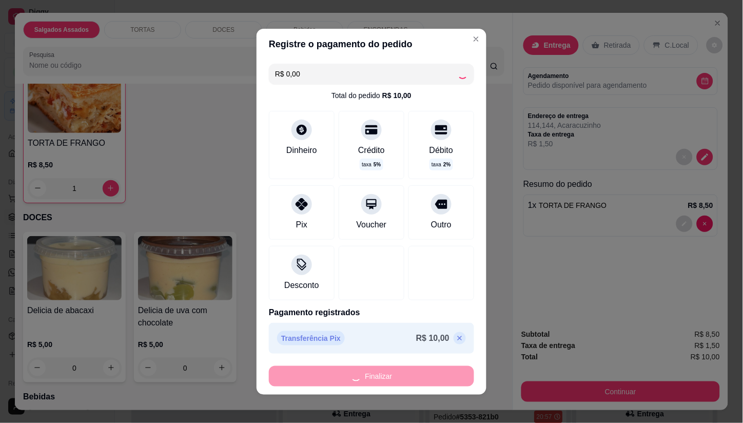
type input "0"
type input "-R$ 10,00"
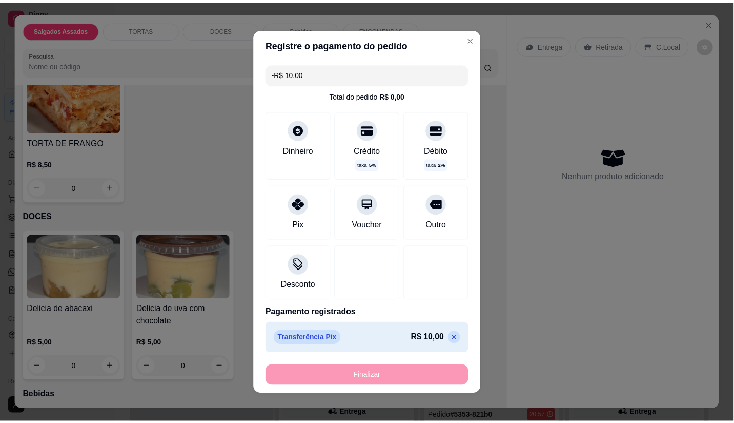
scroll to position [398, 0]
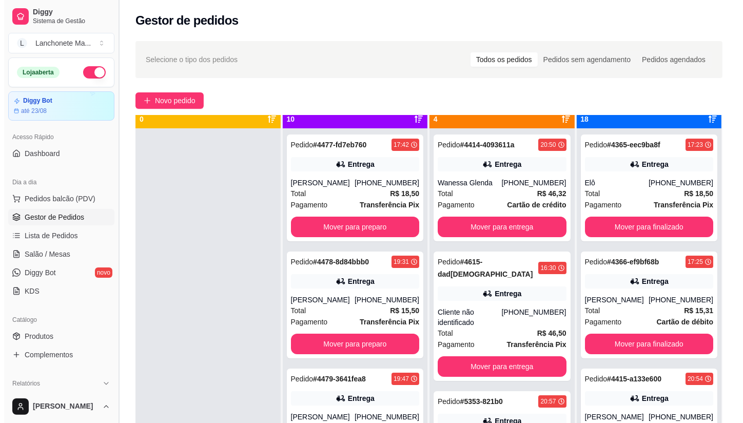
scroll to position [28, 0]
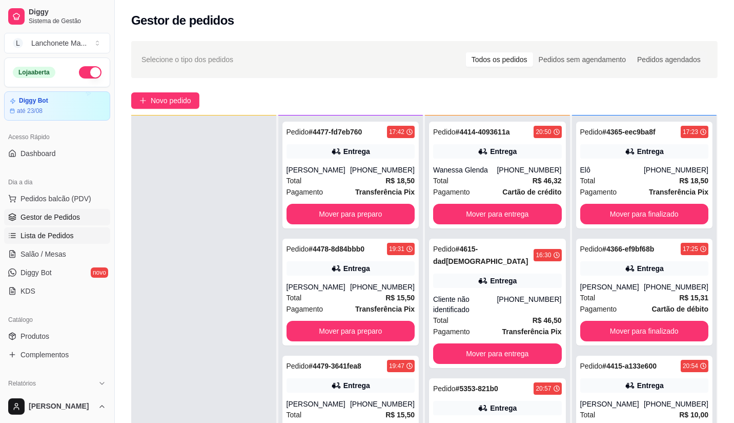
click at [40, 234] on span "Lista de Pedidos" at bounding box center [47, 235] width 53 height 10
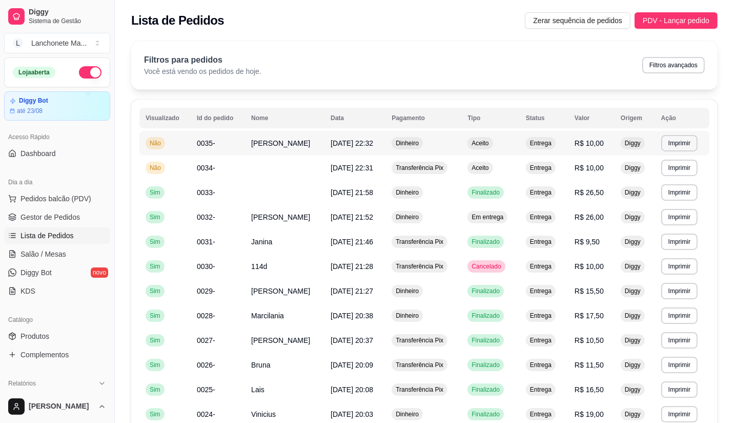
click at [451, 147] on td "Dinheiro" at bounding box center [424, 143] width 76 height 25
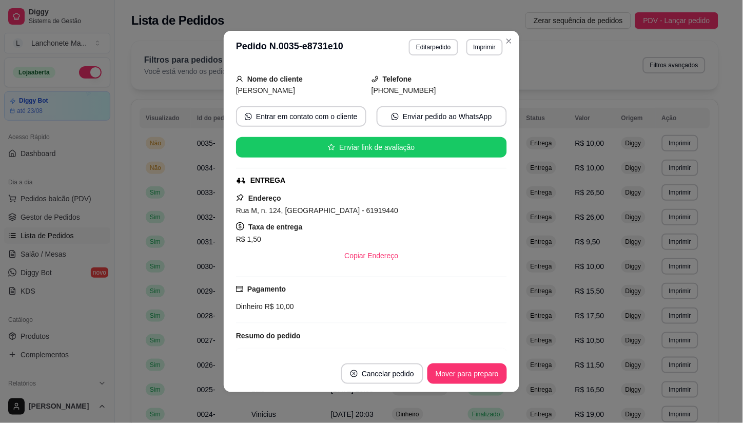
scroll to position [114, 0]
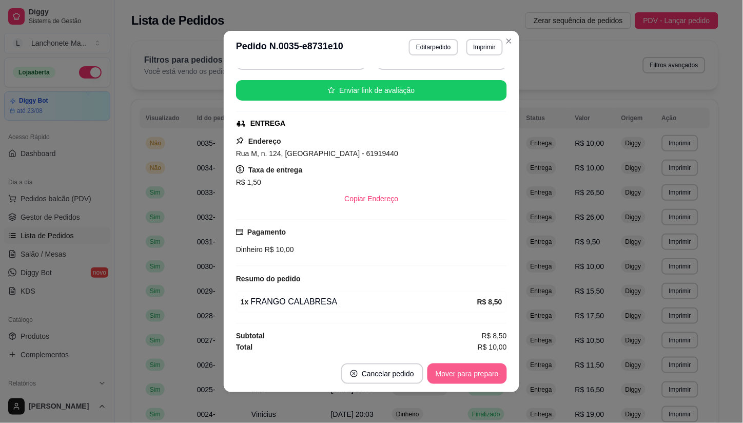
click at [462, 382] on button "Mover para preparo" at bounding box center [466, 373] width 79 height 21
click at [462, 382] on div "Mover para preparo" at bounding box center [460, 373] width 94 height 21
click at [462, 382] on div "Mover para entrega" at bounding box center [459, 373] width 93 height 21
click at [462, 382] on button "Mover para finalizado" at bounding box center [464, 373] width 85 height 21
click at [462, 382] on div "Mover para finalizado" at bounding box center [464, 373] width 85 height 21
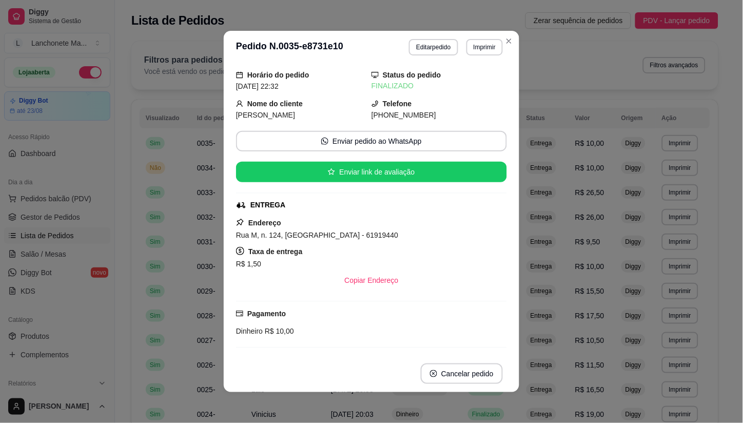
scroll to position [0, 0]
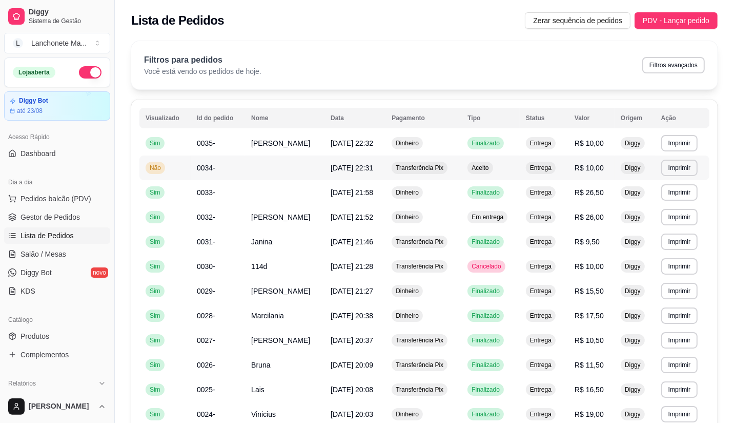
click at [488, 165] on span "Aceito" at bounding box center [480, 168] width 21 height 8
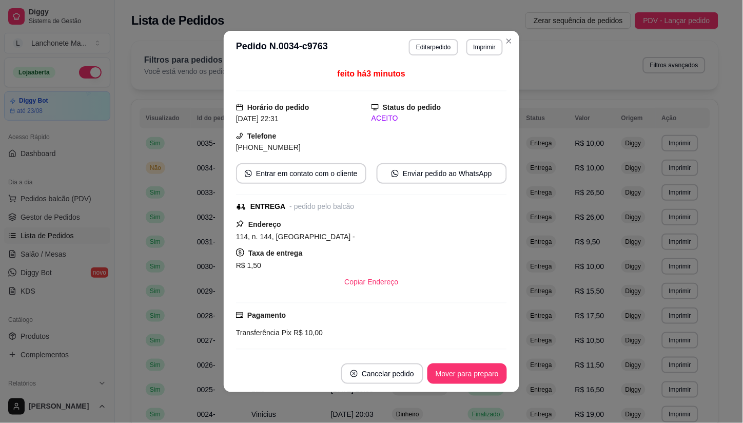
click at [513, 38] on header "**********" at bounding box center [371, 47] width 295 height 33
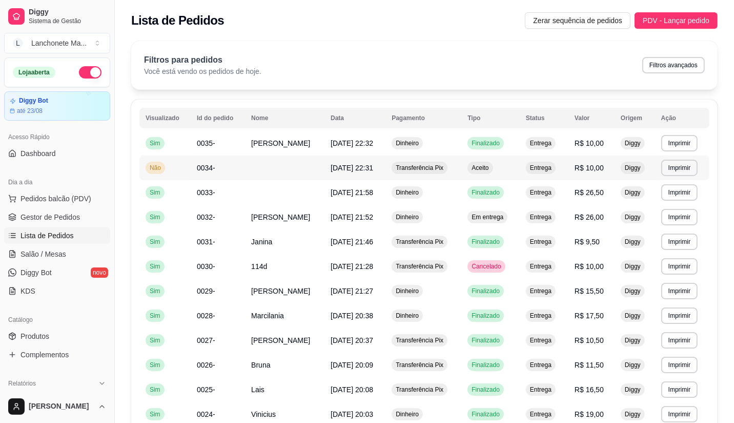
click at [453, 165] on td "Transferência Pix" at bounding box center [424, 167] width 76 height 25
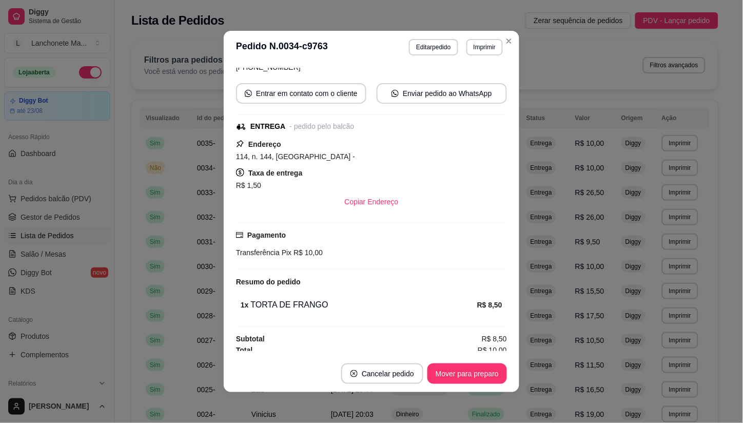
scroll to position [86, 0]
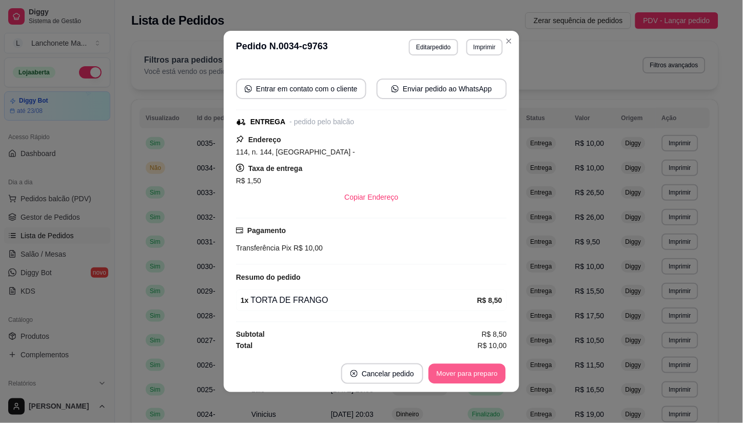
click at [467, 370] on button "Mover para preparo" at bounding box center [466, 374] width 77 height 20
click at [467, 370] on div "Mover para preparo" at bounding box center [466, 373] width 79 height 21
click at [467, 370] on div "Mover para entrega" at bounding box center [459, 373] width 93 height 21
click at [467, 370] on button "Mover para finalizado" at bounding box center [464, 373] width 85 height 21
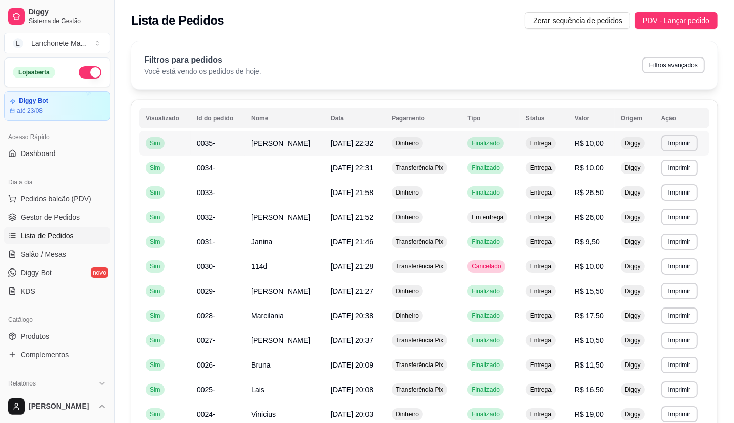
click at [444, 146] on td "Dinheiro" at bounding box center [424, 143] width 76 height 25
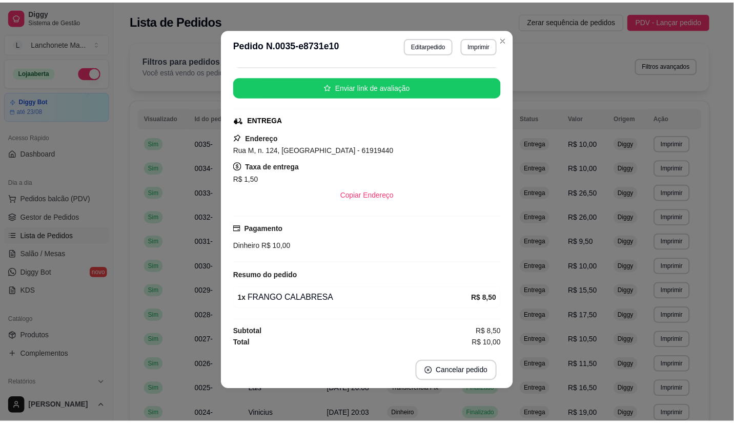
scroll to position [0, 0]
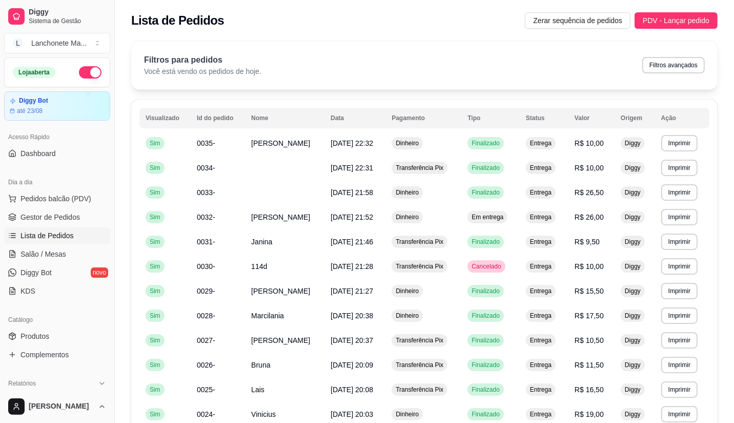
click at [81, 68] on button "button" at bounding box center [90, 72] width 23 height 12
click at [60, 332] on link "Produtos" at bounding box center [57, 336] width 106 height 16
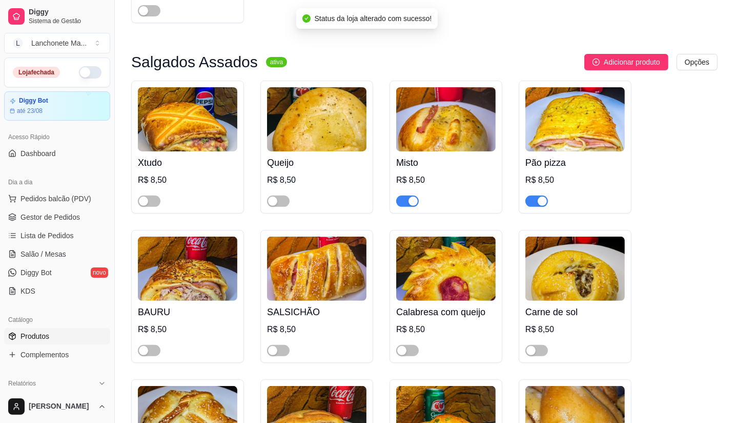
scroll to position [228, 0]
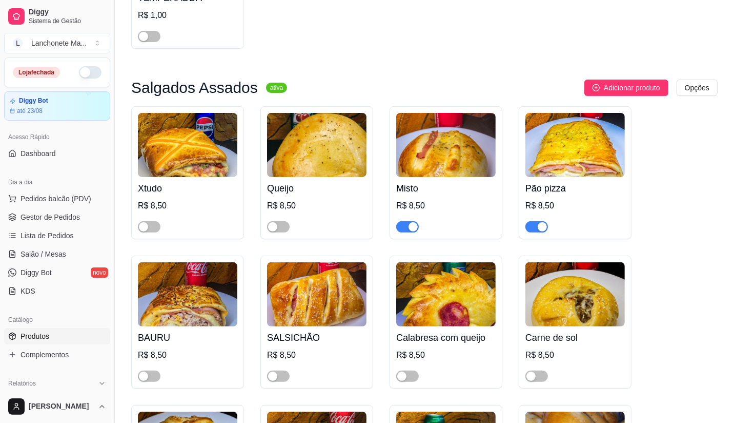
click at [409, 228] on div "button" at bounding box center [413, 226] width 9 height 9
click at [538, 225] on div "button" at bounding box center [542, 226] width 9 height 9
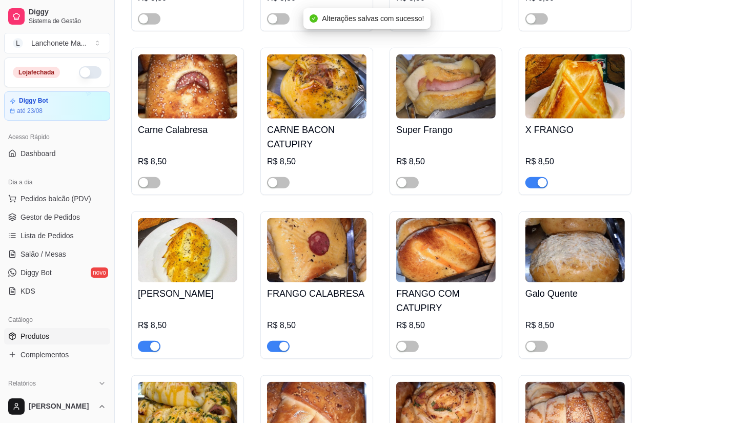
scroll to position [740, 0]
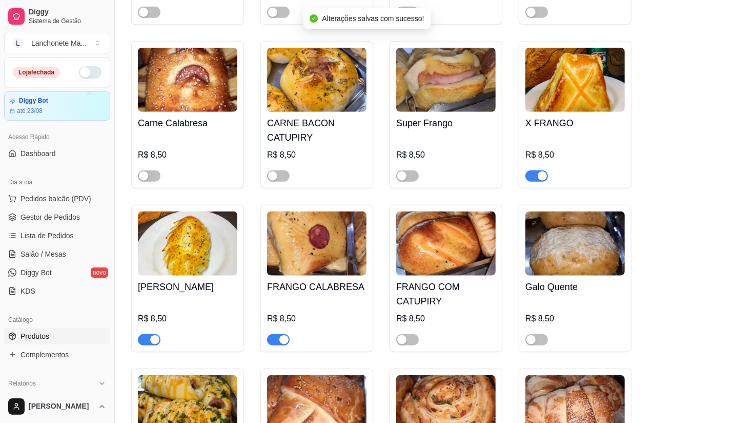
click at [540, 180] on div "button" at bounding box center [542, 175] width 9 height 9
click at [281, 340] on div "button" at bounding box center [283, 339] width 9 height 9
click at [146, 340] on span "button" at bounding box center [149, 339] width 23 height 11
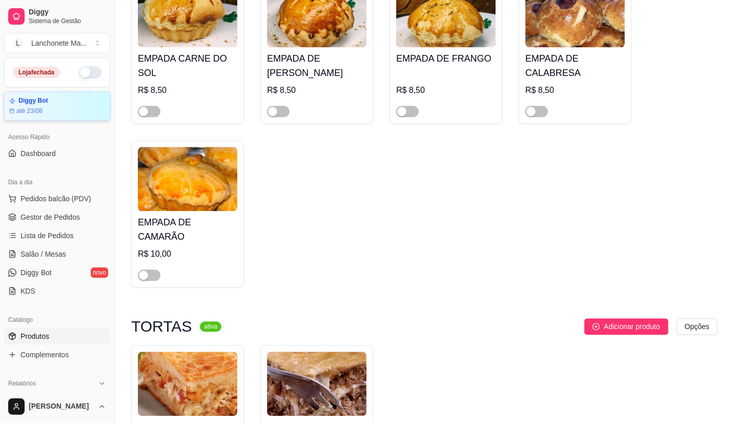
scroll to position [2165, 0]
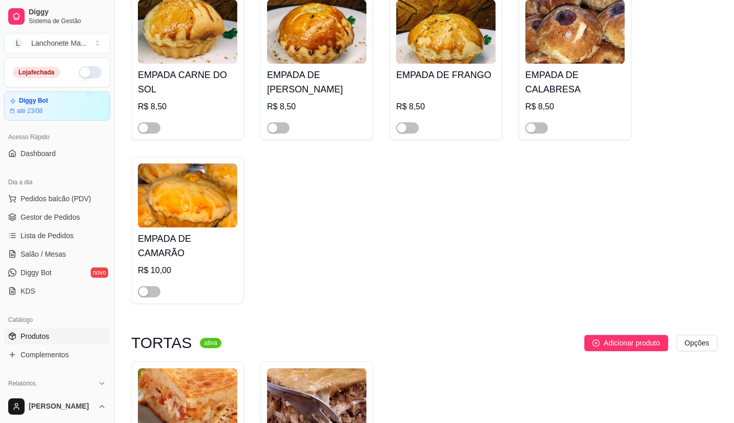
click at [79, 72] on button "button" at bounding box center [90, 72] width 23 height 12
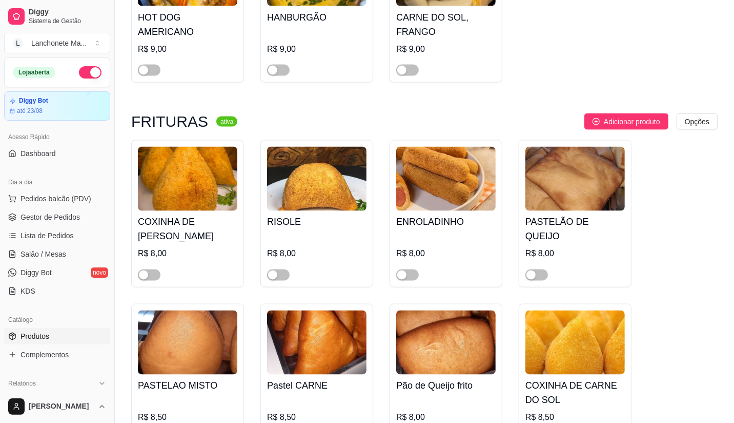
scroll to position [1481, 0]
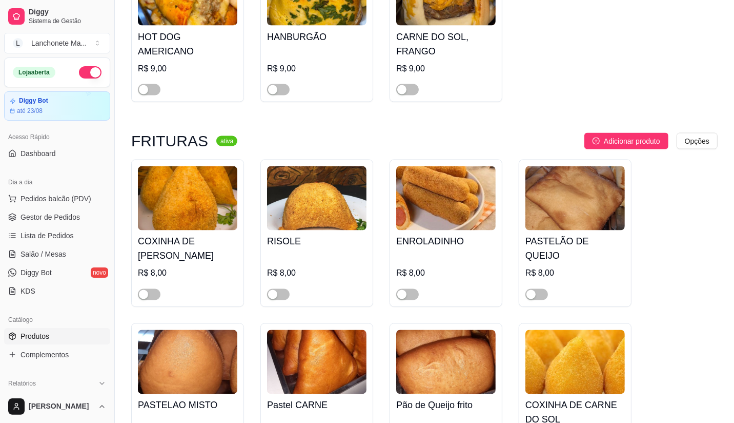
click at [85, 70] on button "button" at bounding box center [90, 72] width 23 height 12
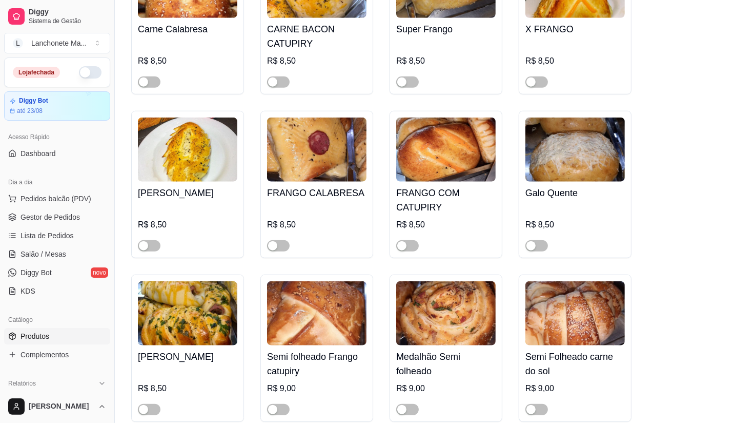
scroll to position [797, 0]
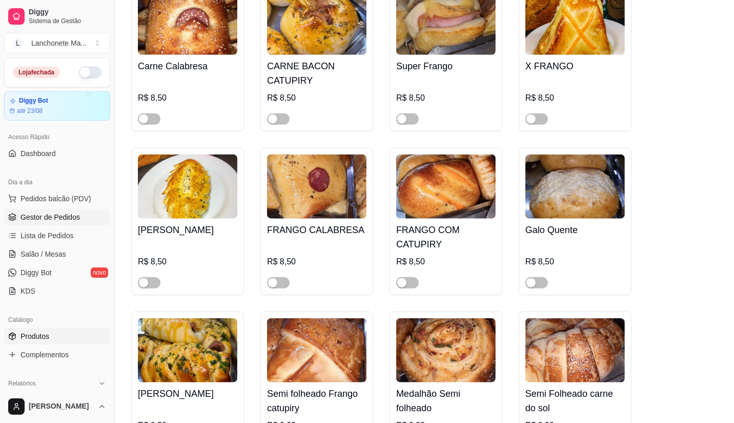
click at [38, 221] on span "Gestor de Pedidos" at bounding box center [50, 217] width 59 height 10
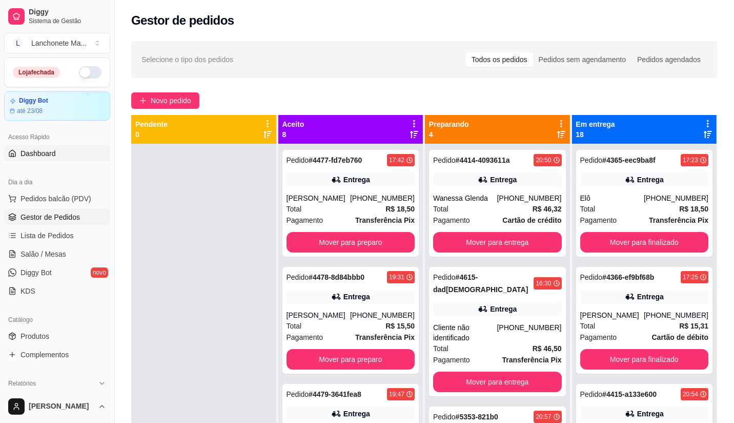
click at [32, 153] on span "Dashboard" at bounding box center [38, 153] width 35 height 10
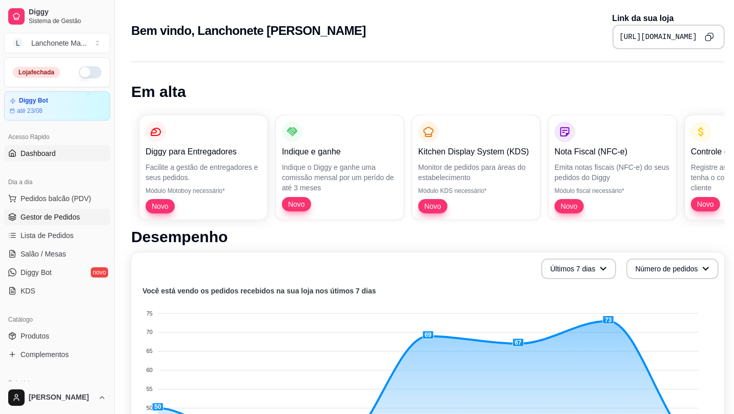
click at [34, 219] on span "Gestor de Pedidos" at bounding box center [50, 217] width 59 height 10
